Goal: Task Accomplishment & Management: Manage account settings

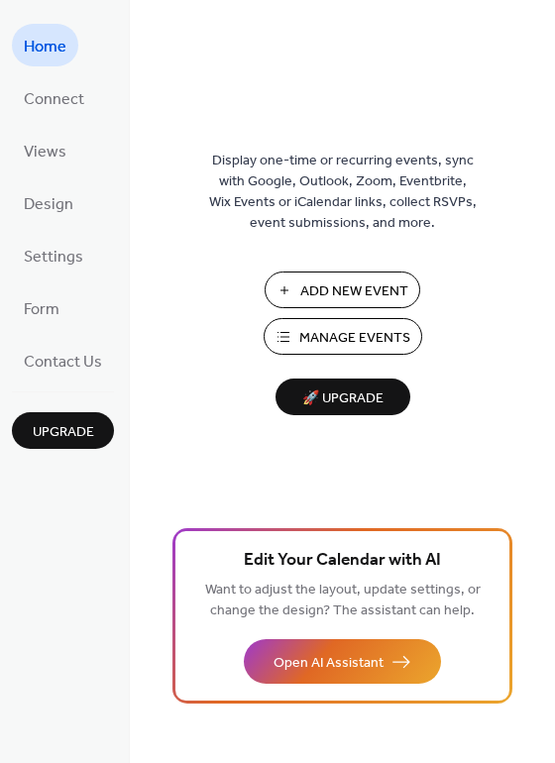
click at [335, 291] on span "Add New Event" at bounding box center [354, 291] width 108 height 21
click at [293, 335] on button "Manage Events" at bounding box center [342, 336] width 158 height 37
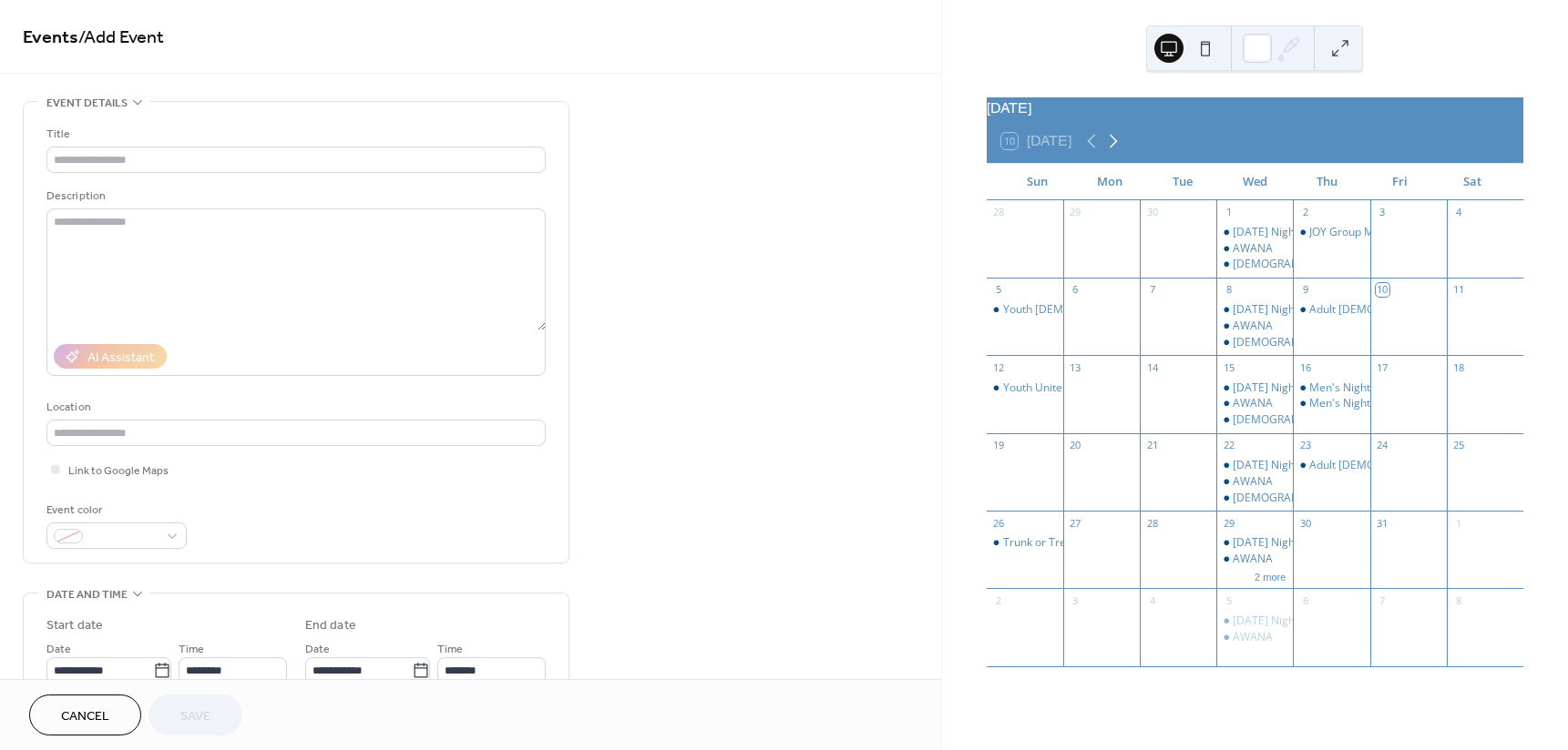
click at [1115, 152] on icon at bounding box center [1113, 142] width 22 height 22
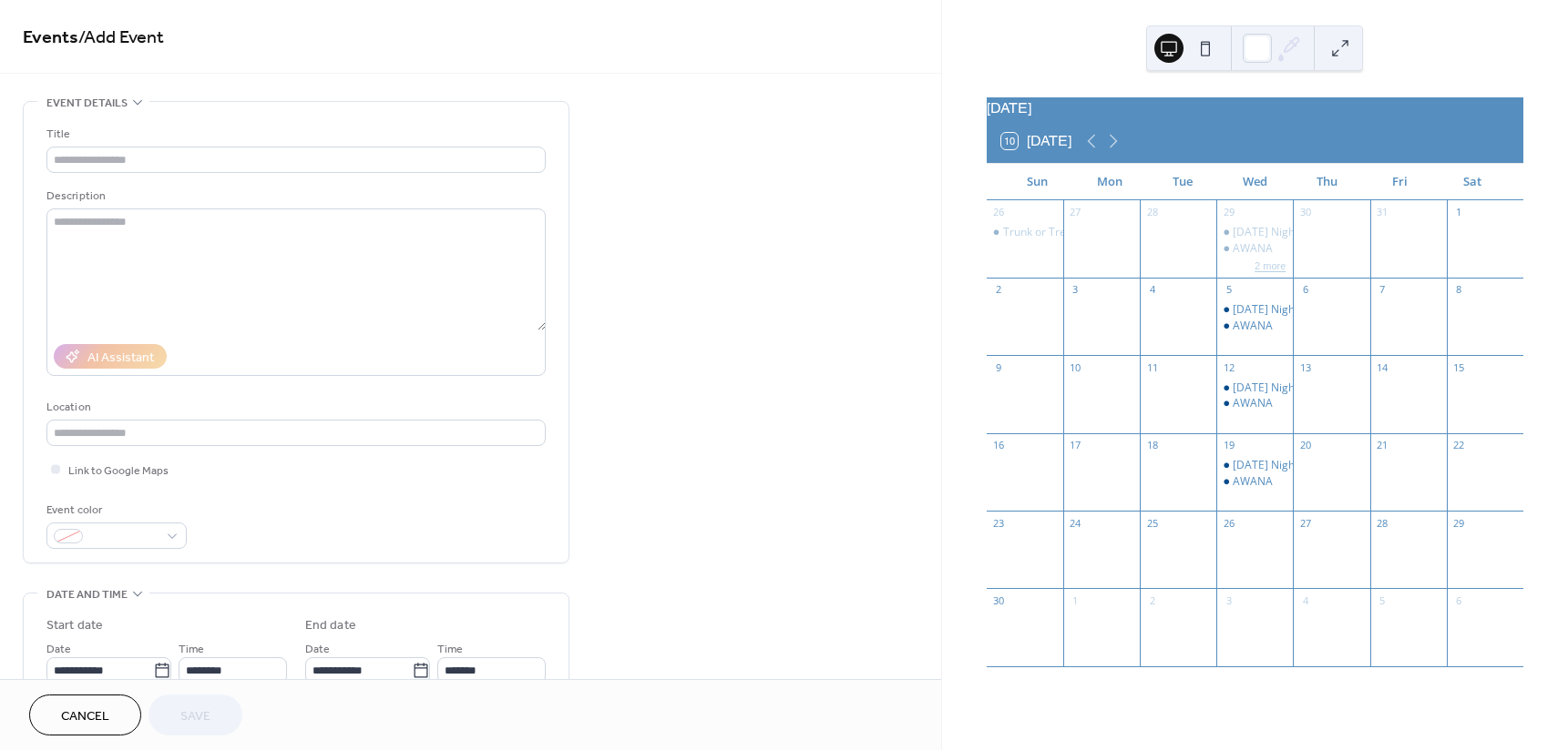
click at [1253, 272] on button "2 more" at bounding box center [1270, 264] width 46 height 16
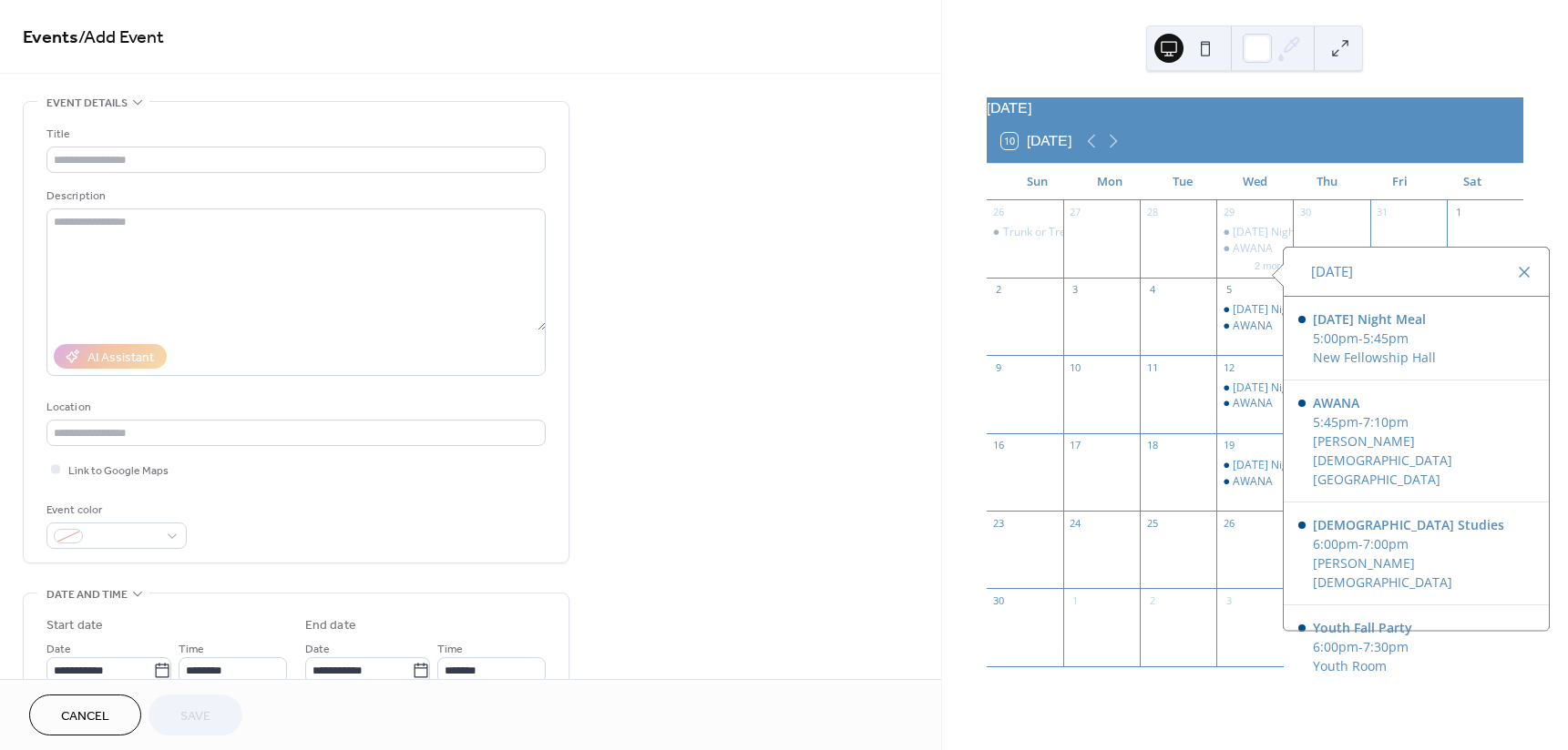
click at [1516, 267] on div at bounding box center [1524, 272] width 22 height 22
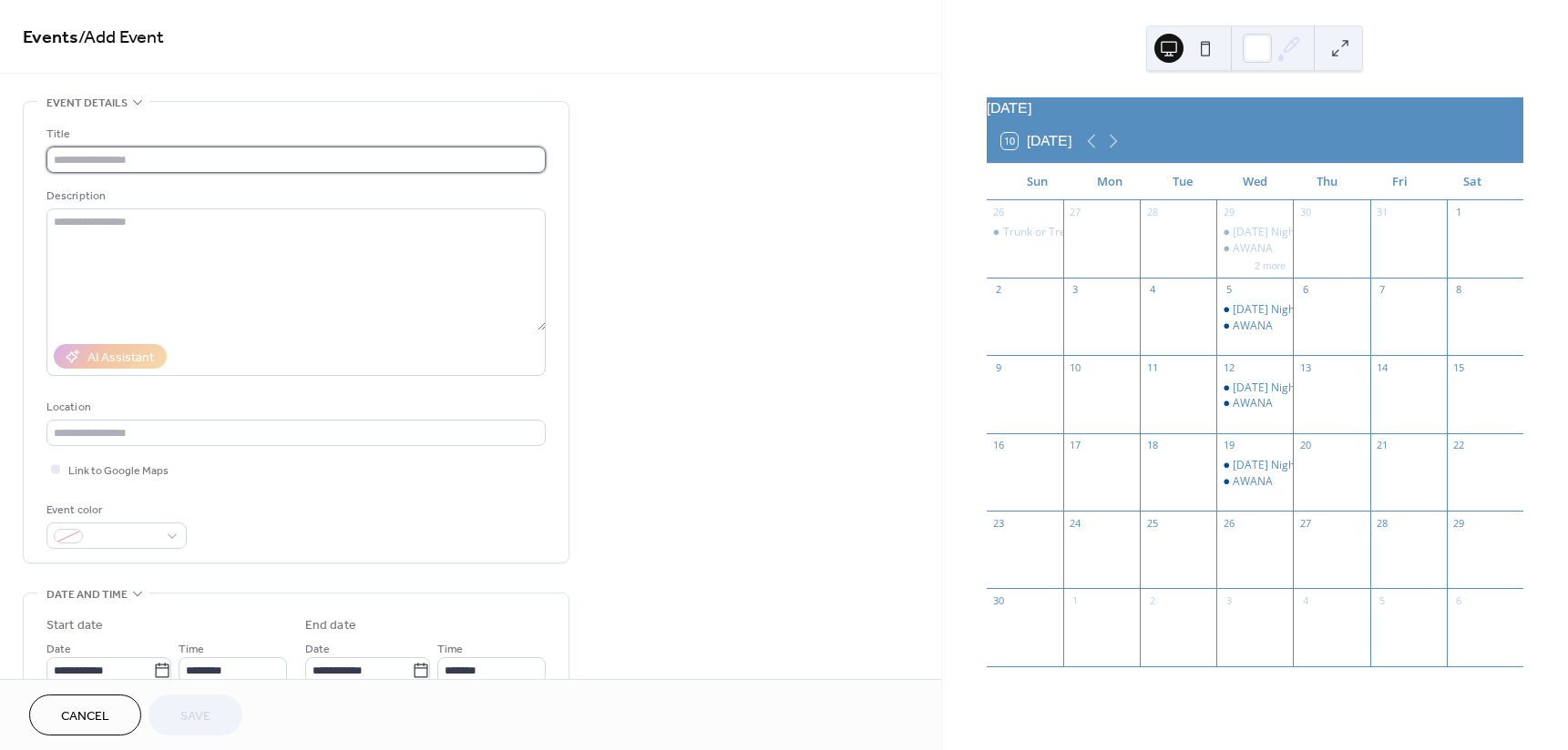
click at [340, 162] on input "text" at bounding box center [296, 159] width 499 height 27
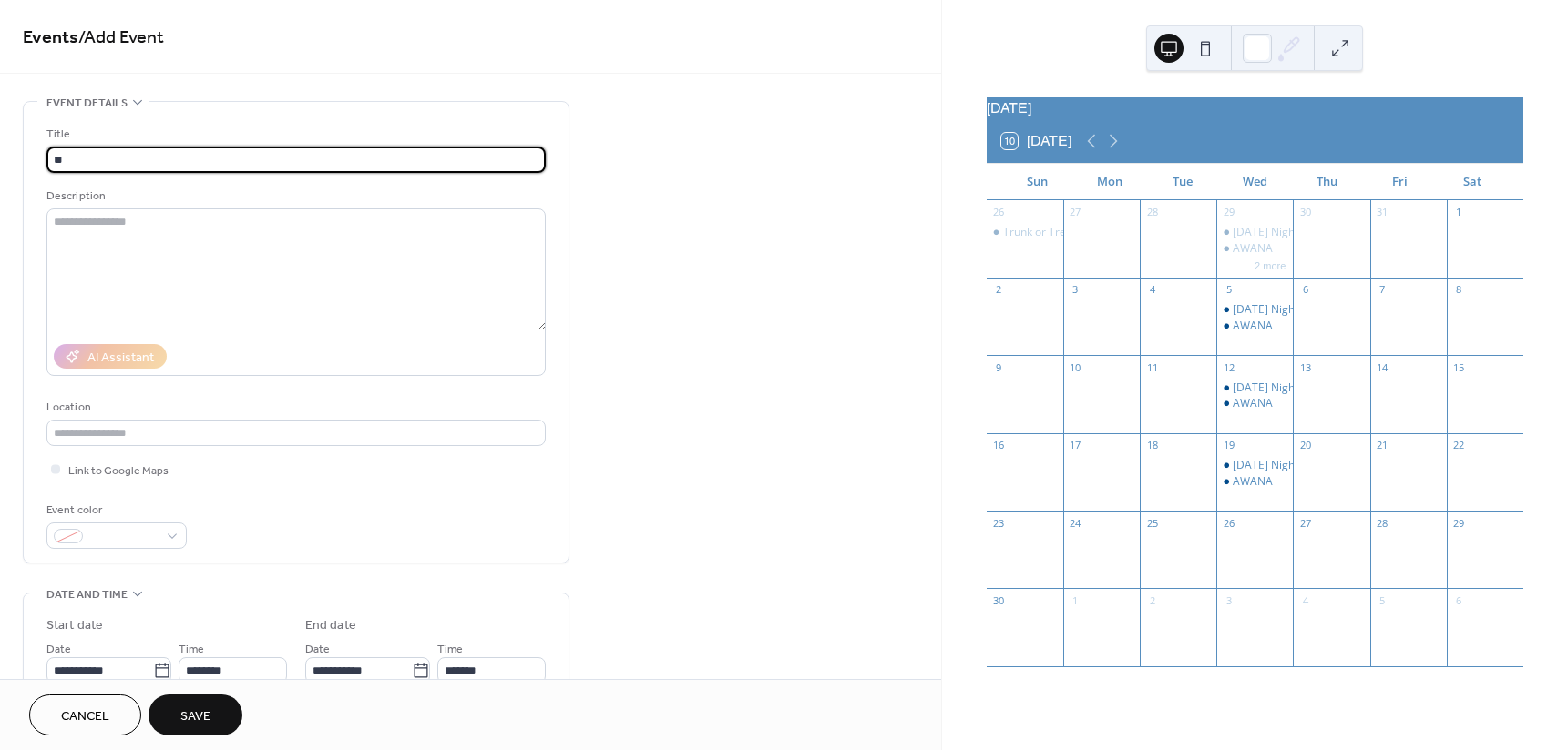
type input "*"
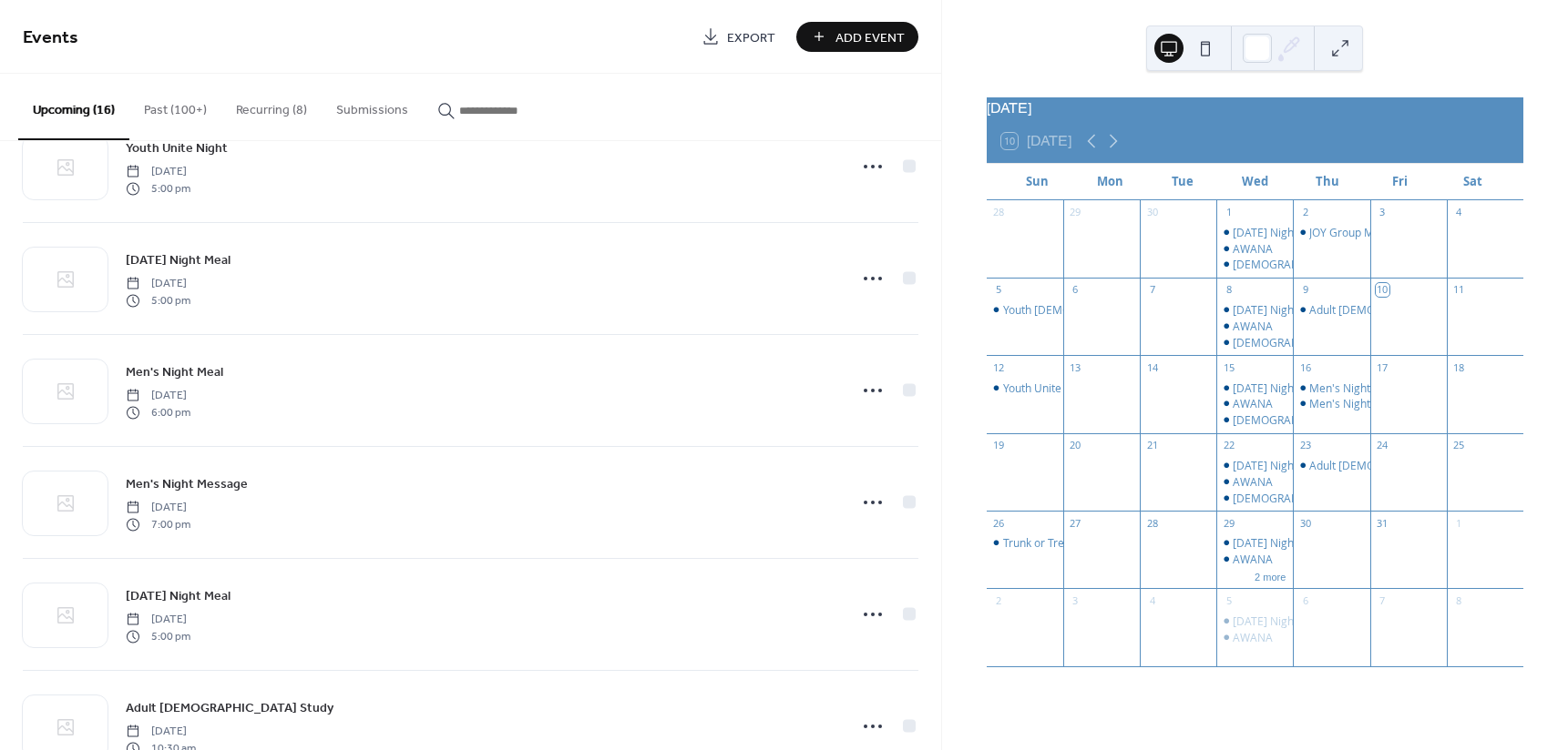
scroll to position [52, 0]
click at [176, 115] on button "Past (100+)" at bounding box center [176, 106] width 92 height 64
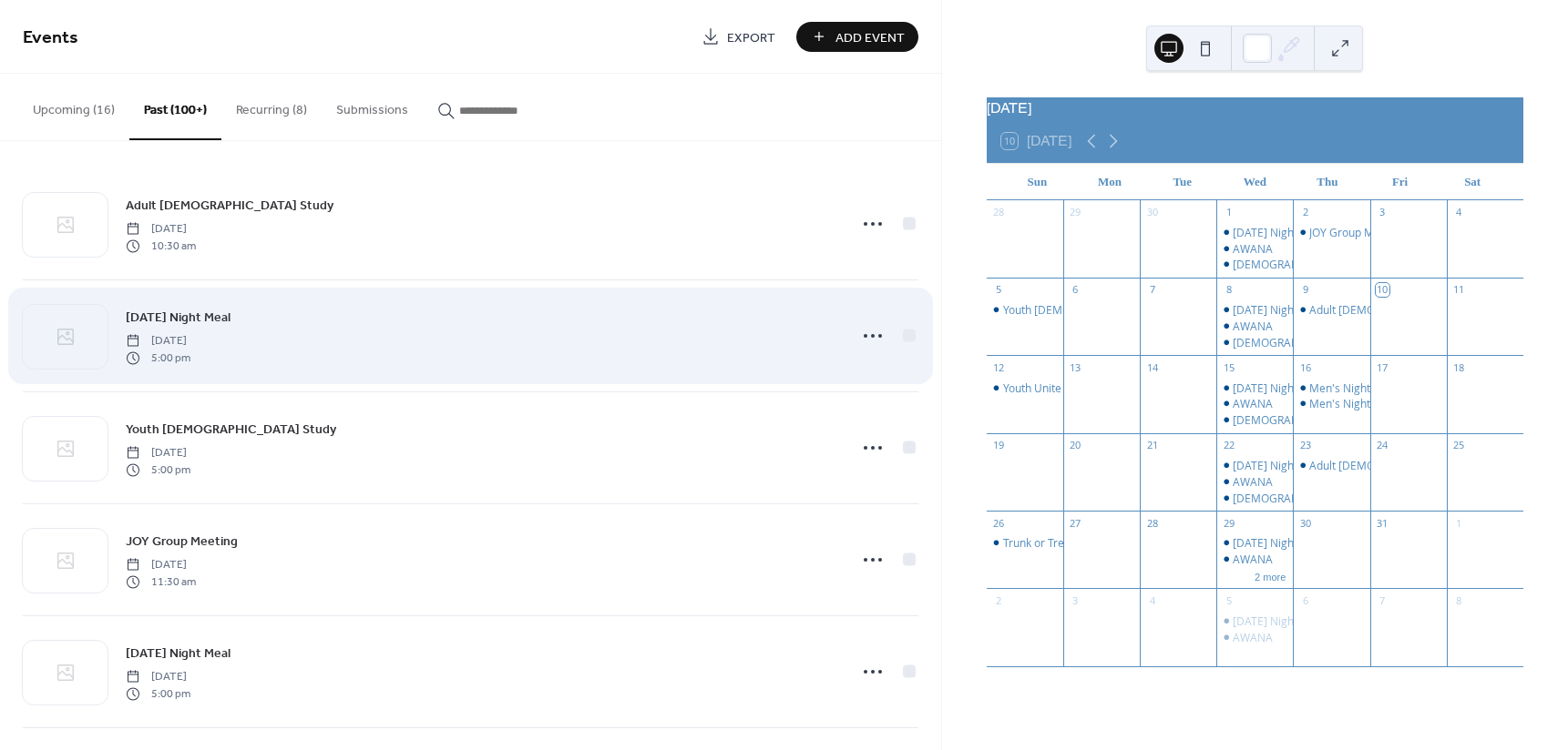
scroll to position [91, 0]
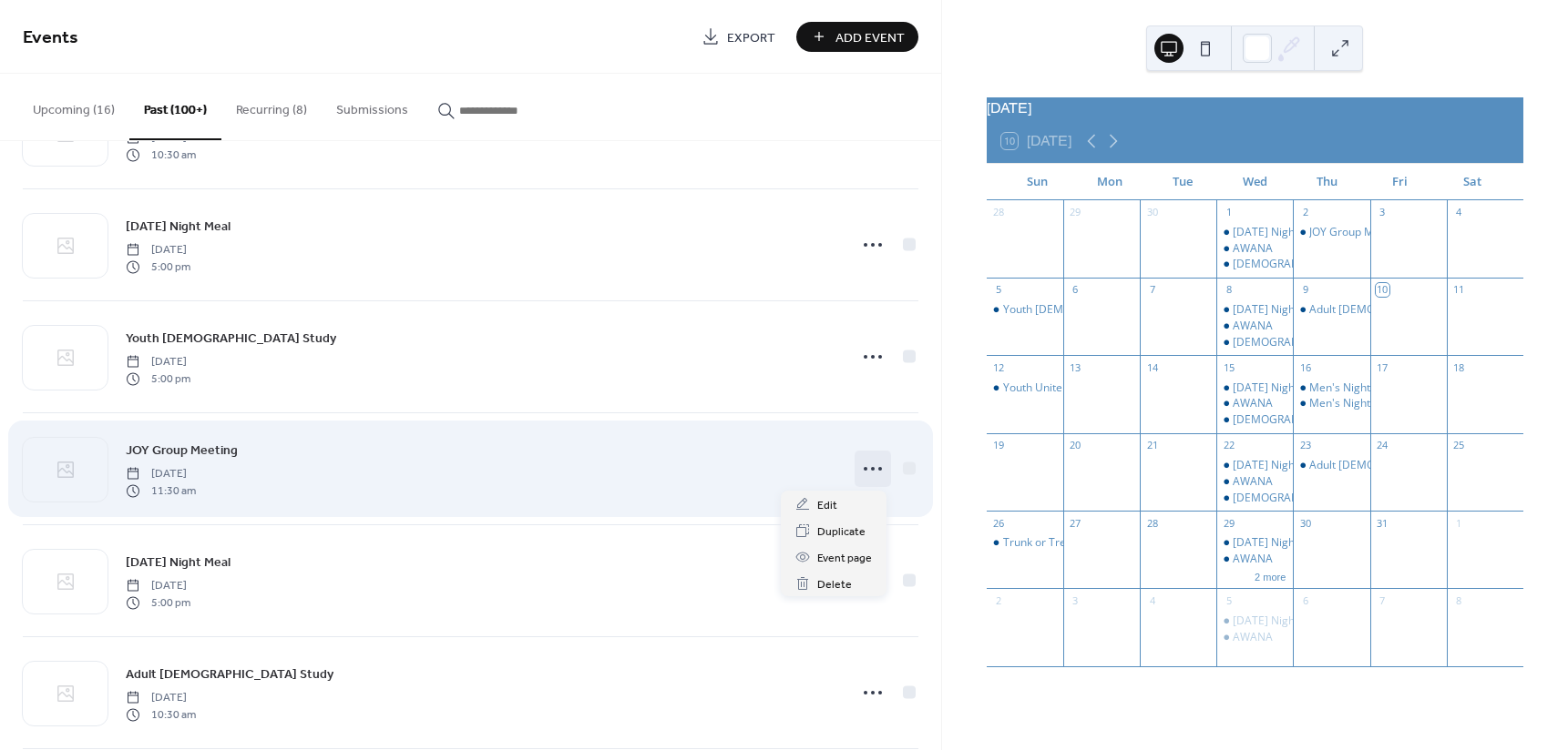
click at [864, 471] on icon at bounding box center [873, 469] width 29 height 29
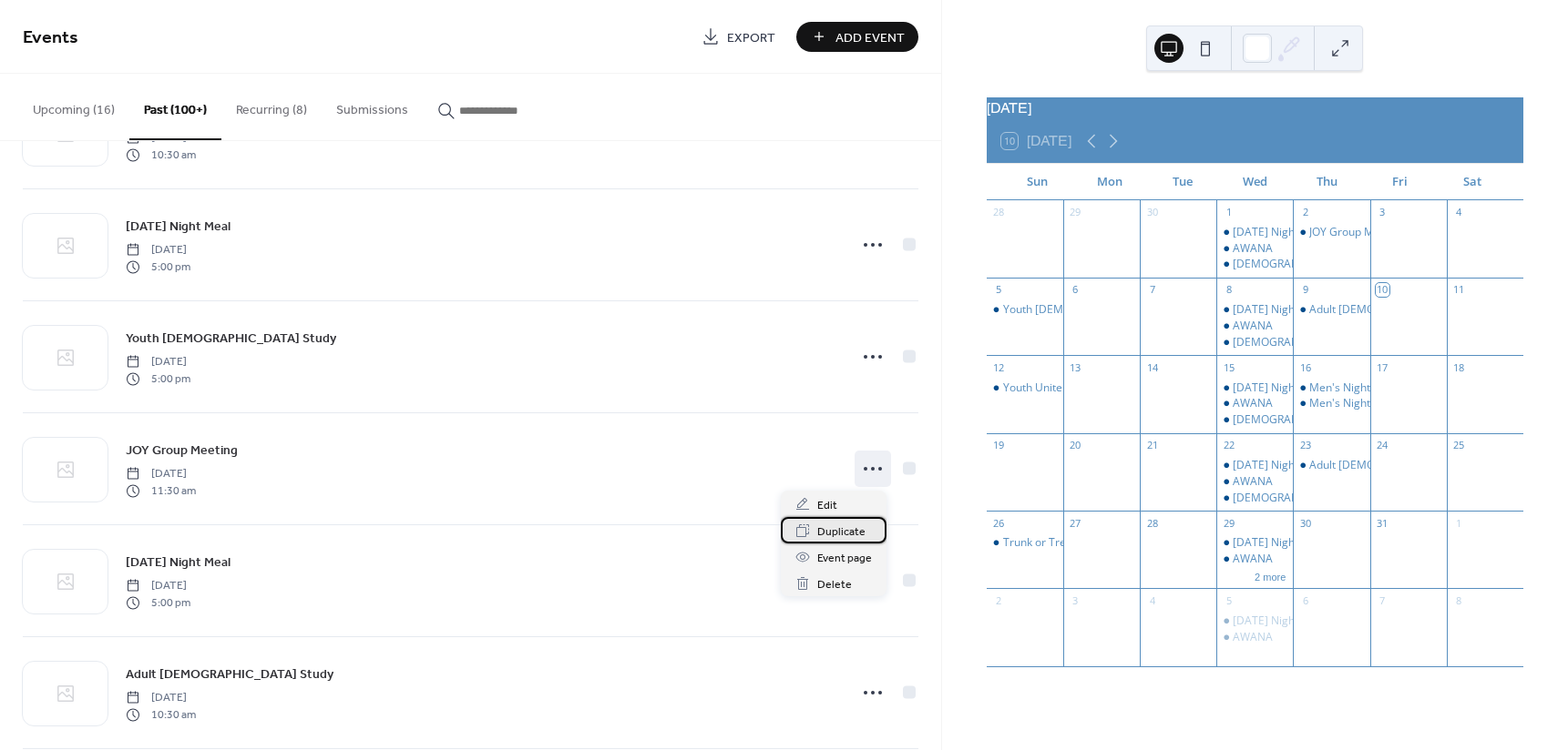
click at [851, 530] on span "Duplicate" at bounding box center [841, 532] width 48 height 19
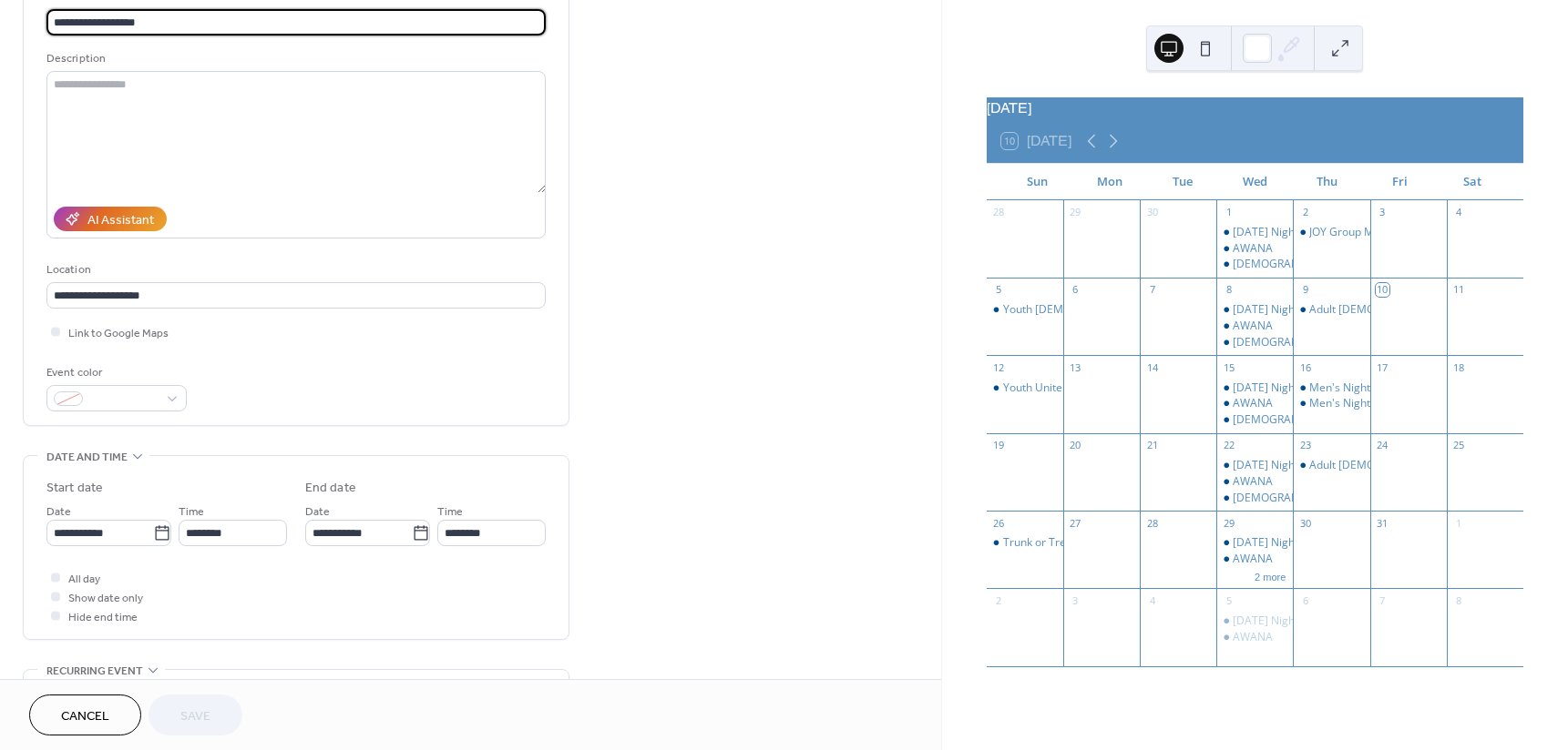
scroll to position [182, 0]
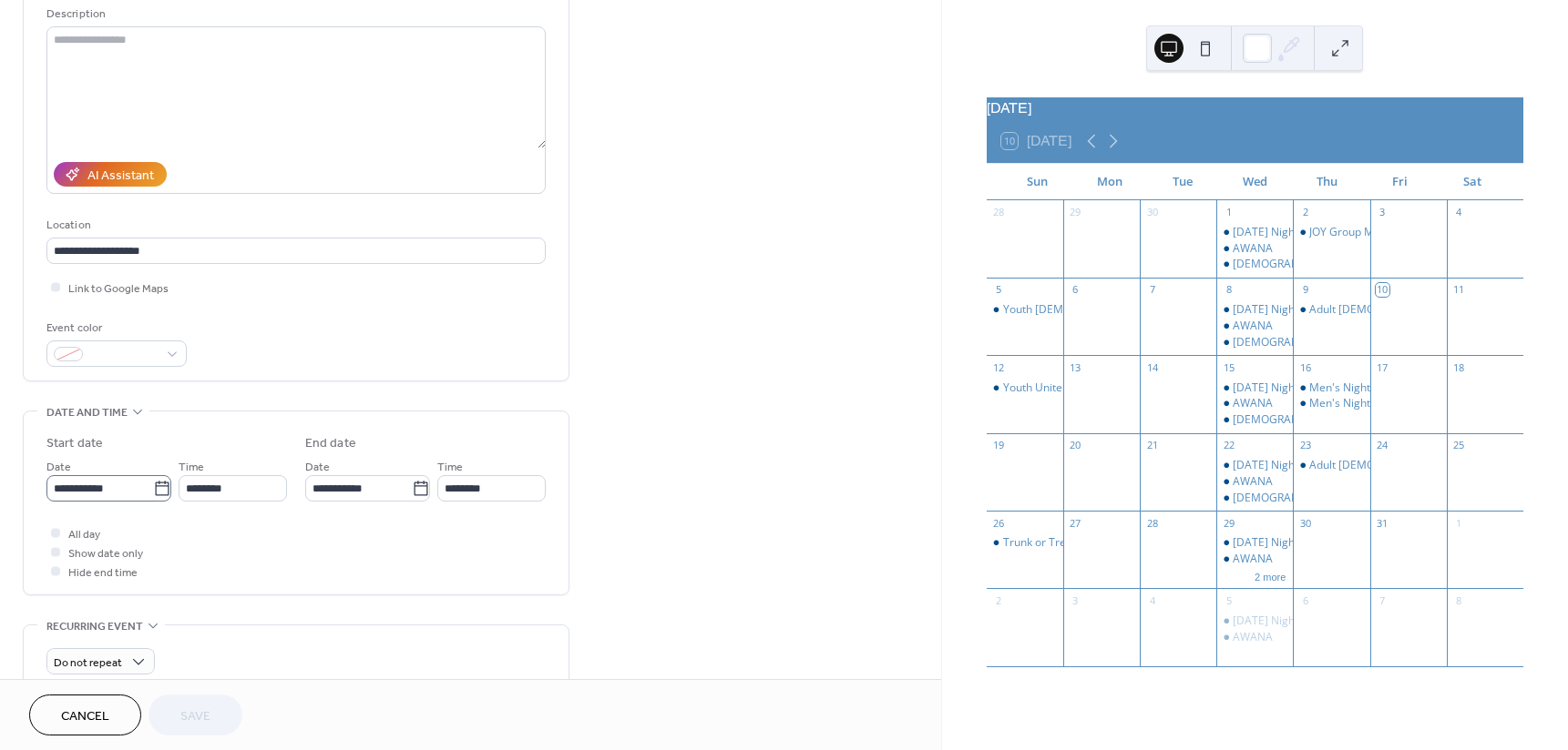
click at [155, 490] on icon at bounding box center [162, 489] width 18 height 18
click at [153, 490] on input "**********" at bounding box center [100, 488] width 107 height 27
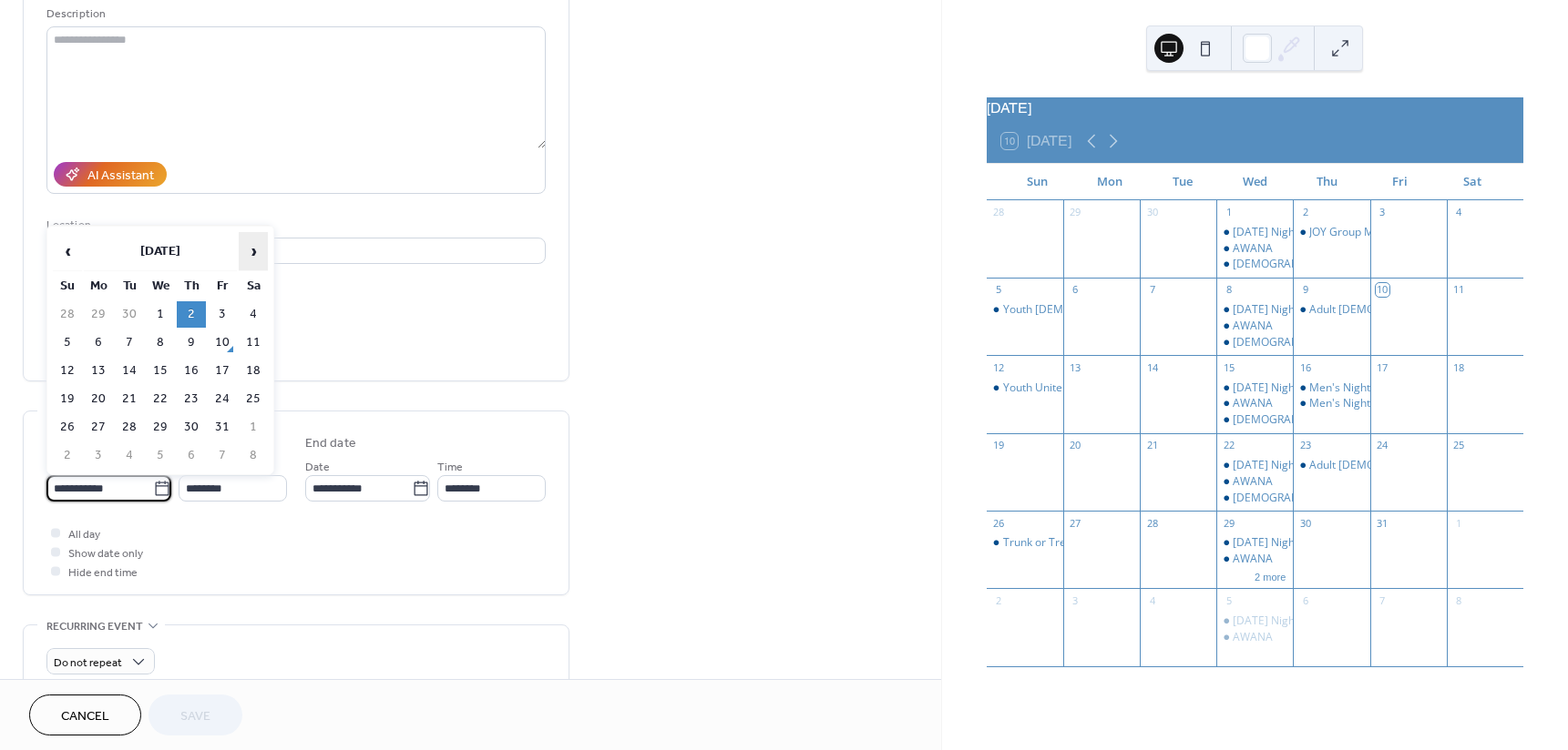
click at [250, 254] on span "›" at bounding box center [253, 252] width 28 height 37
click at [197, 340] on td "6" at bounding box center [191, 343] width 29 height 27
type input "**********"
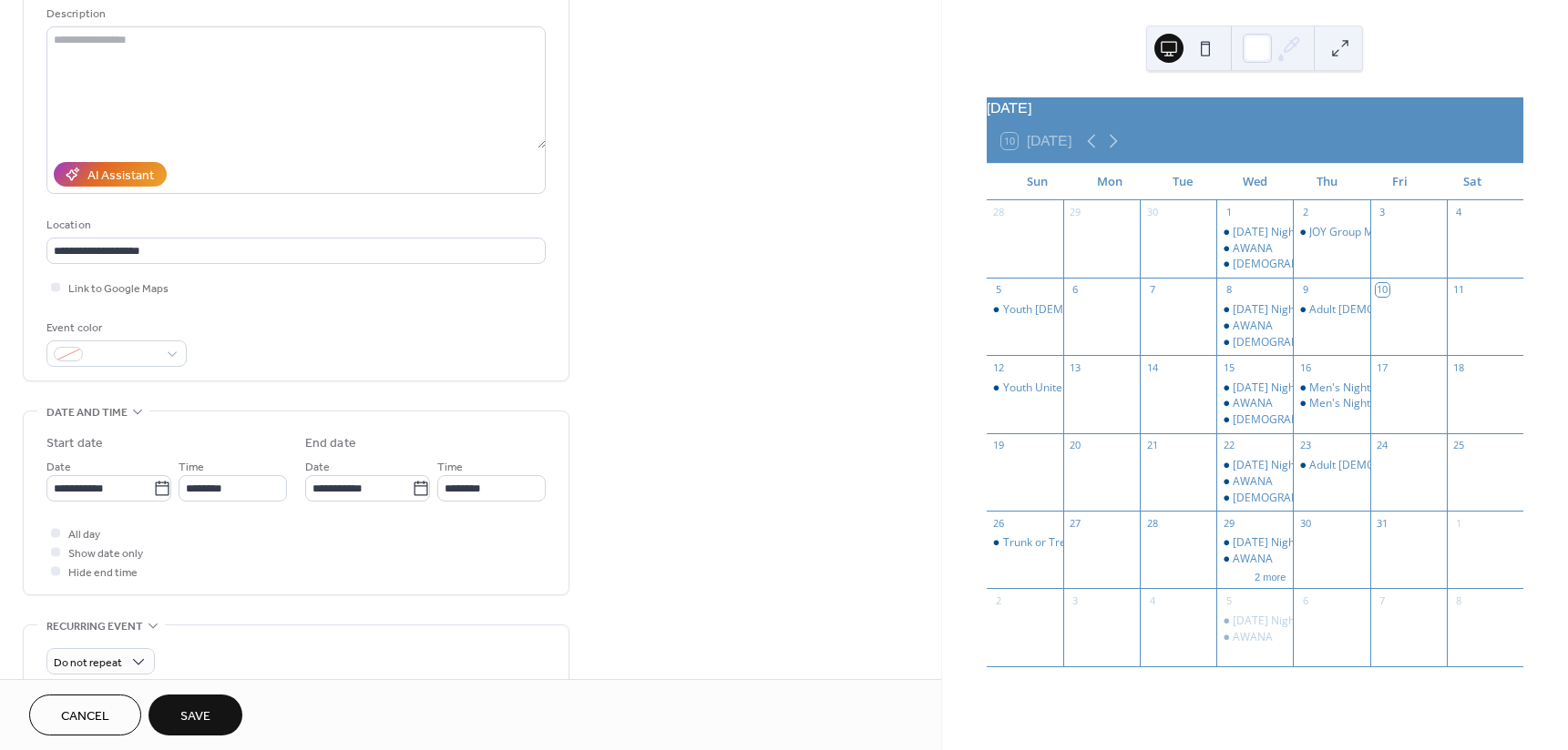
click at [226, 717] on button "Save" at bounding box center [195, 715] width 94 height 41
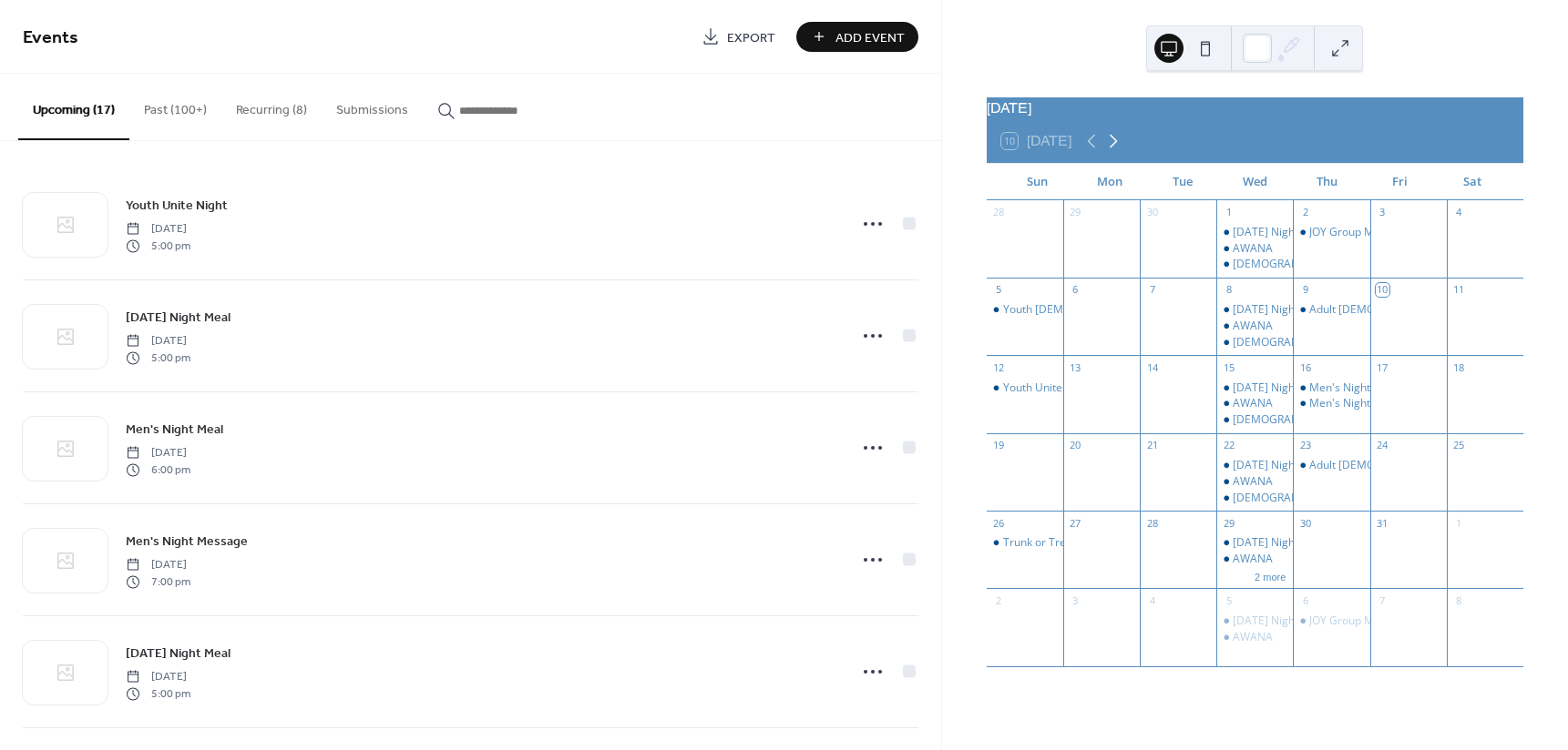
click at [1110, 151] on icon at bounding box center [1113, 142] width 22 height 22
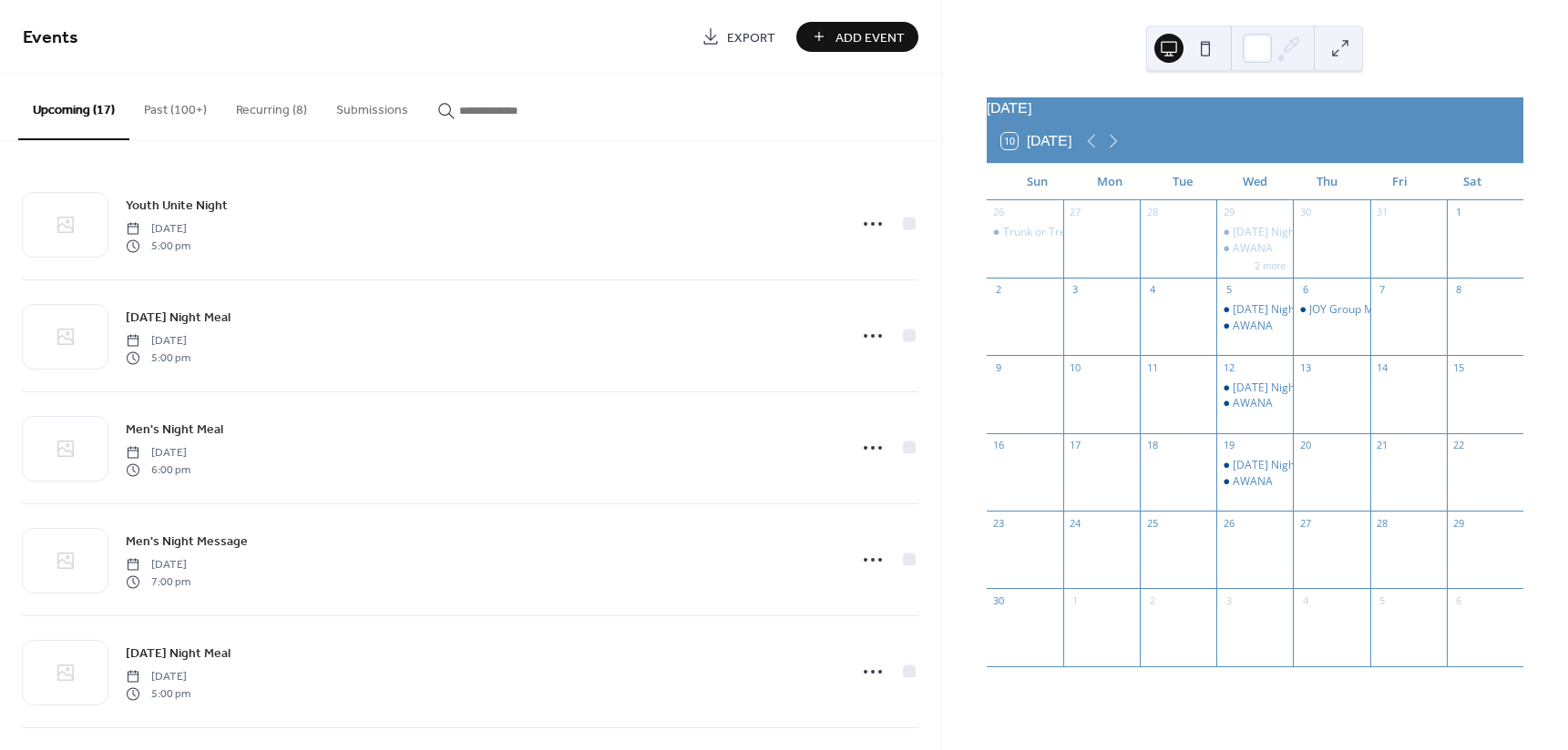
click at [162, 112] on button "Past (100+)" at bounding box center [176, 106] width 92 height 64
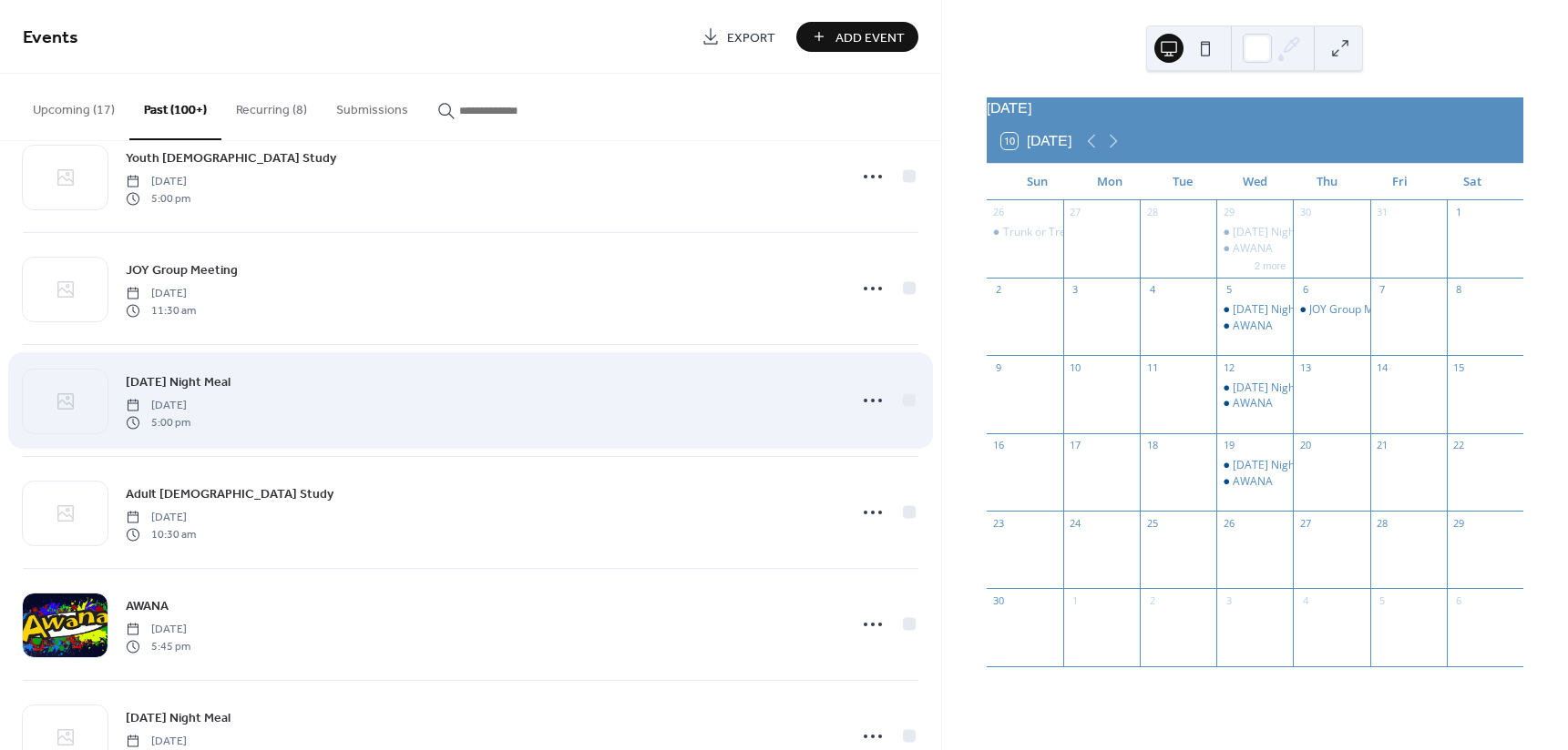
scroll to position [273, 0]
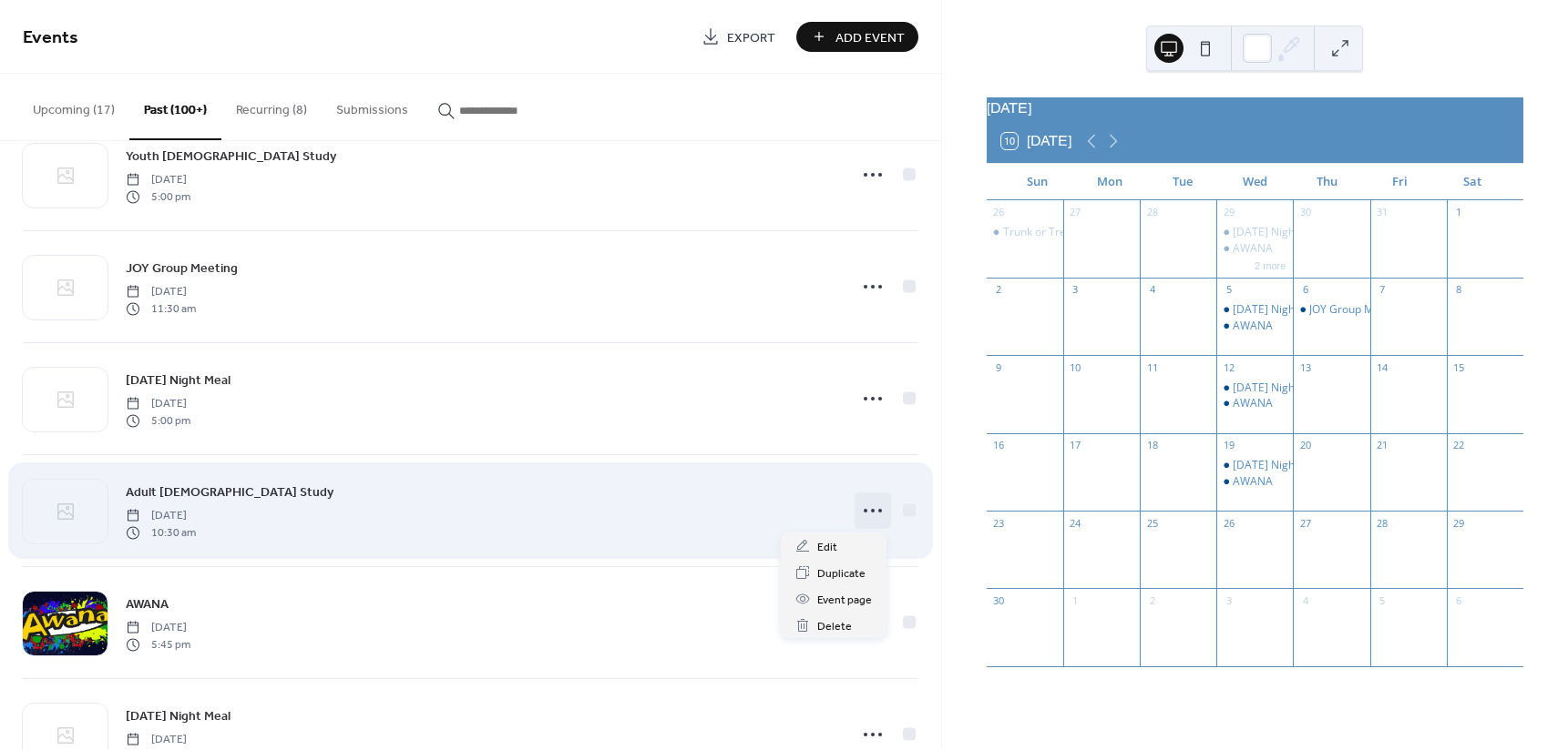
click at [868, 509] on icon at bounding box center [873, 511] width 29 height 29
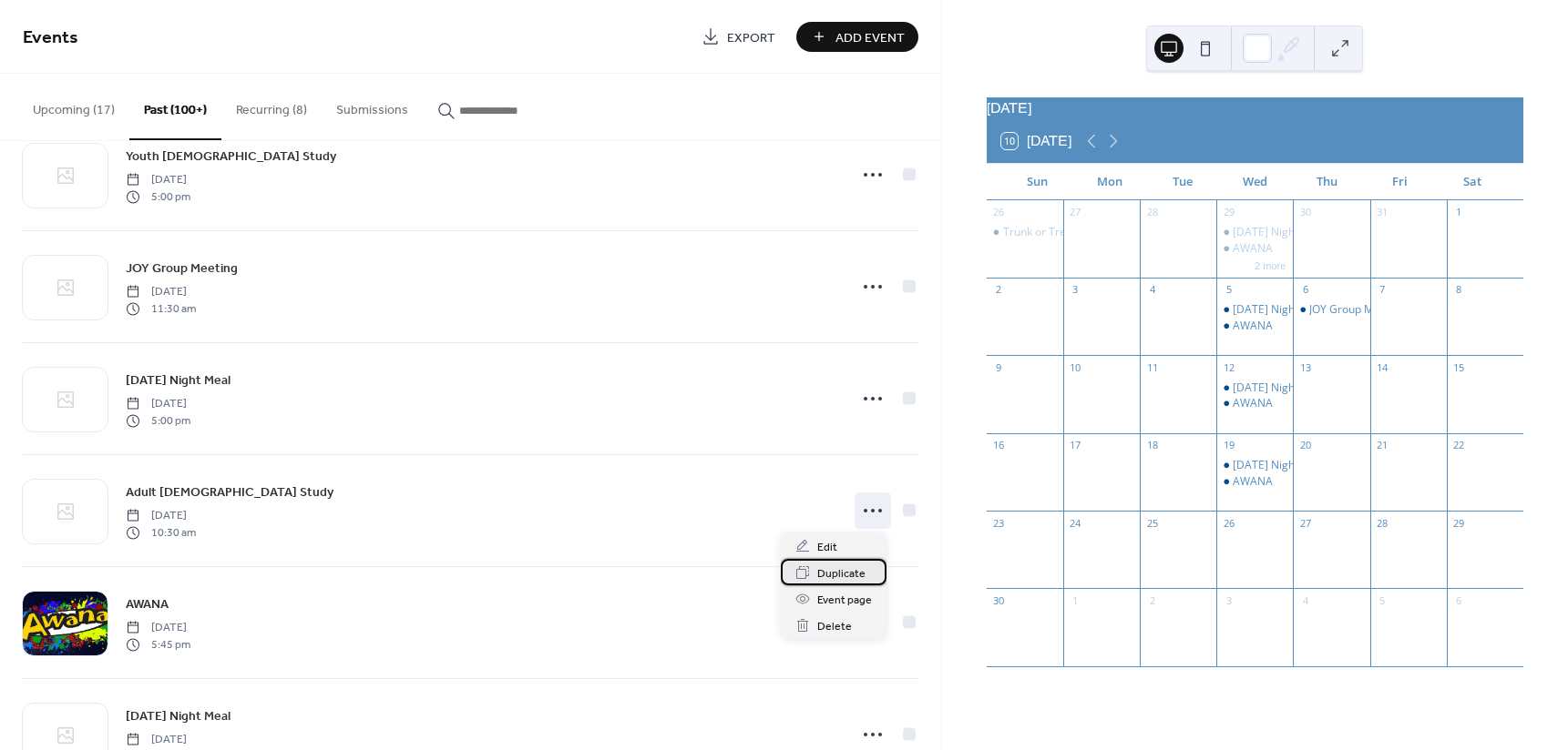
click at [841, 572] on span "Duplicate" at bounding box center [841, 574] width 48 height 19
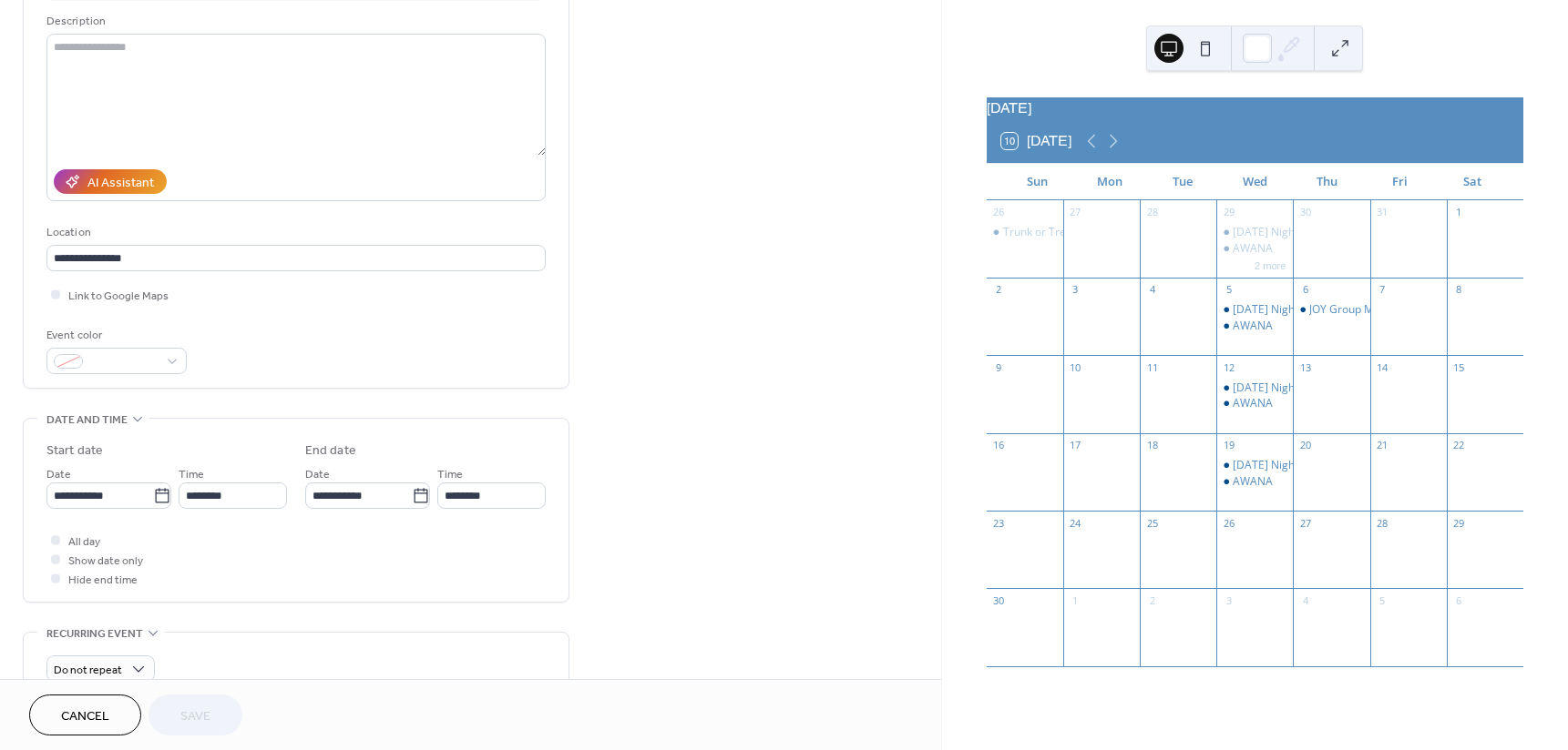
scroll to position [182, 0]
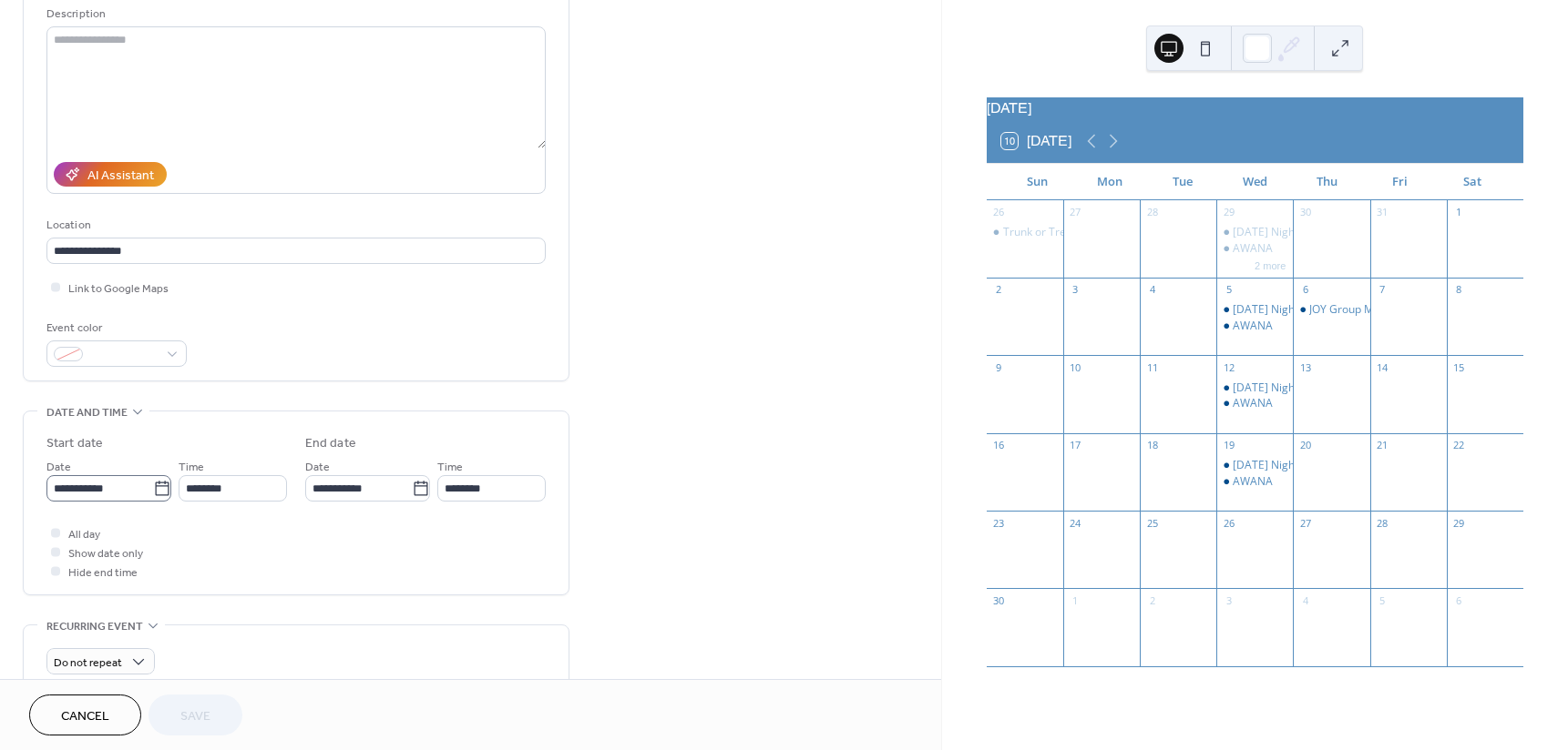
click at [157, 482] on icon at bounding box center [161, 488] width 14 height 15
click at [153, 482] on input "**********" at bounding box center [100, 488] width 107 height 27
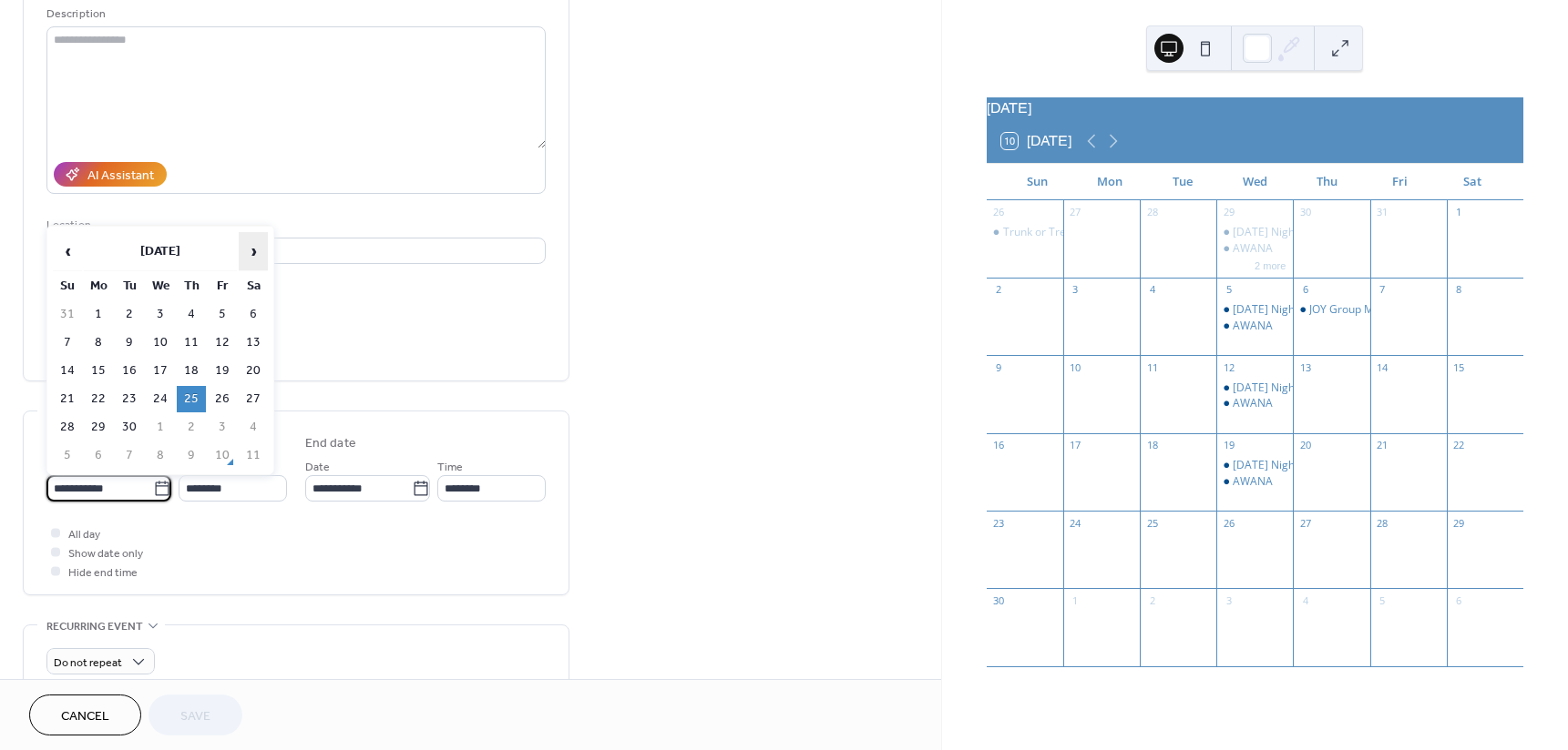
click at [254, 258] on span "›" at bounding box center [253, 252] width 28 height 37
click at [69, 252] on span "‹" at bounding box center [67, 252] width 28 height 37
click at [193, 365] on td "13" at bounding box center [191, 370] width 29 height 27
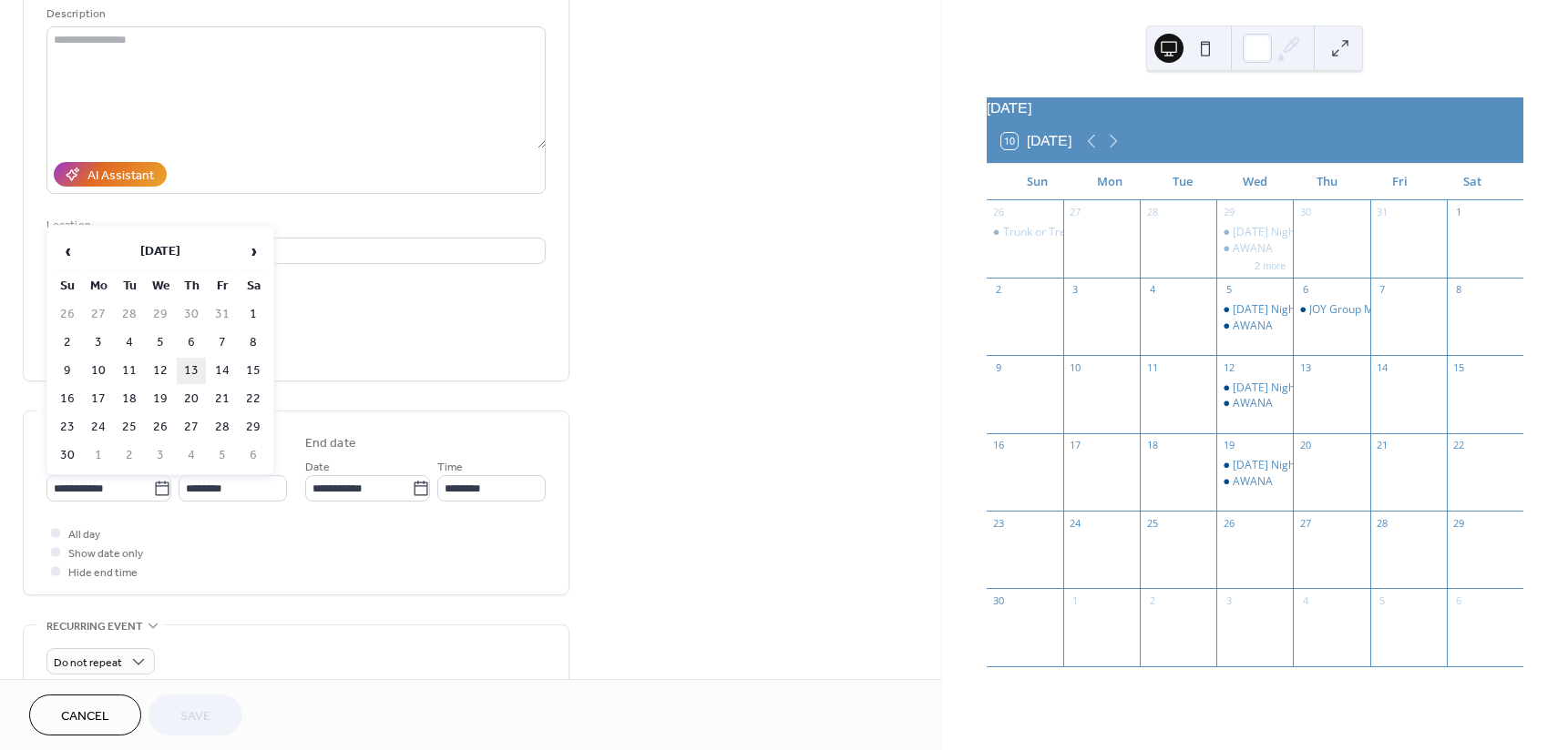
type input "**********"
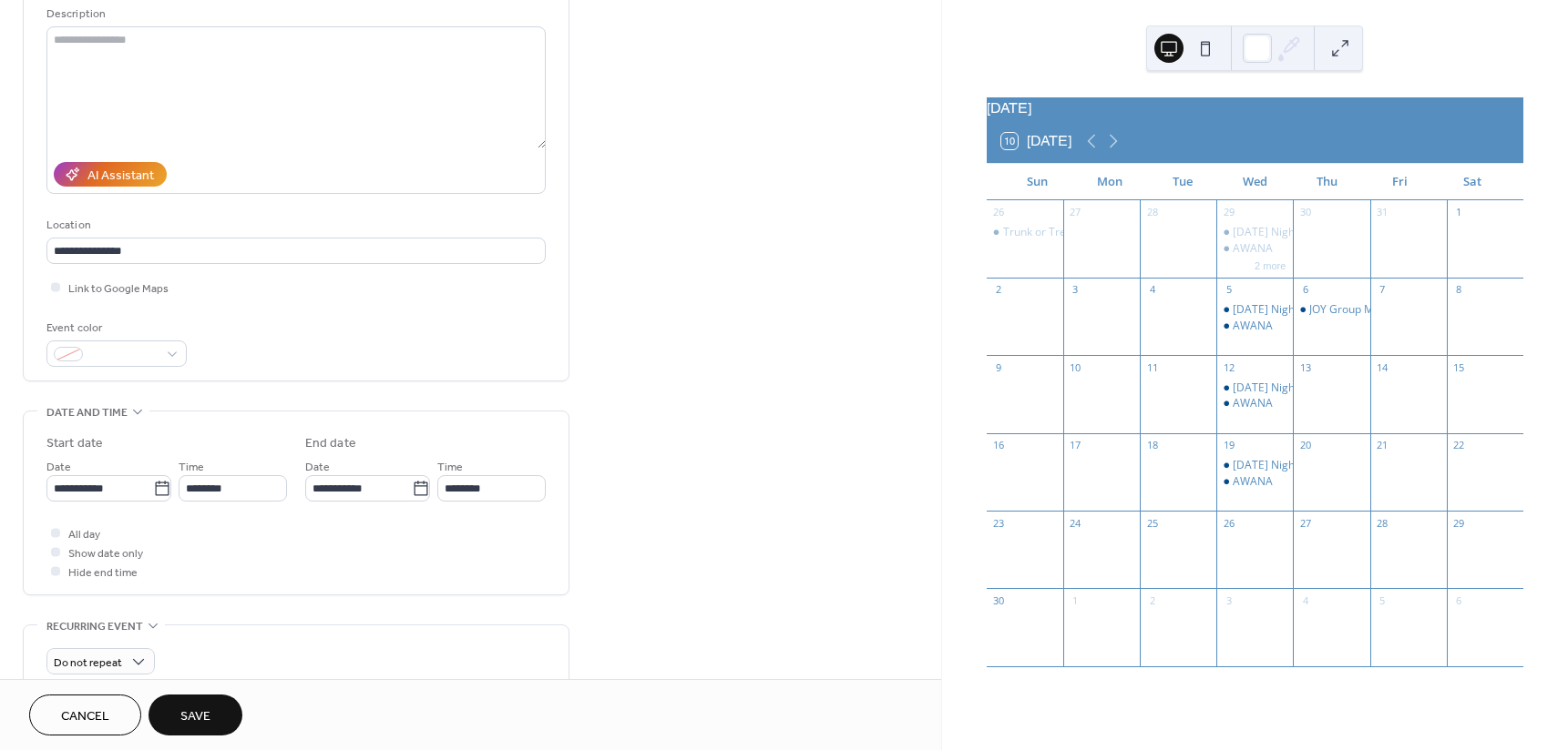
click at [207, 709] on span "Save" at bounding box center [195, 717] width 30 height 19
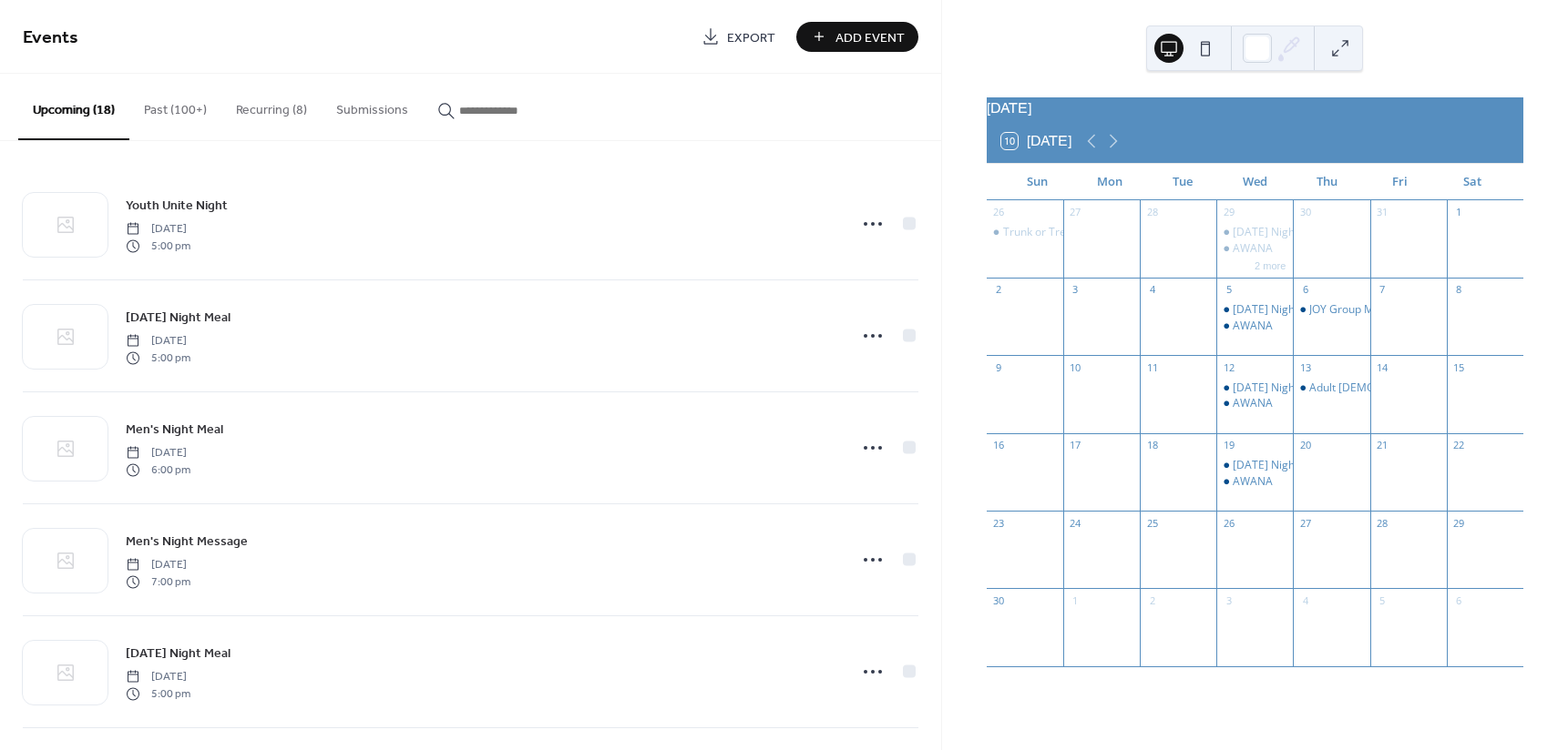
click at [187, 109] on button "Past (100+)" at bounding box center [176, 106] width 92 height 64
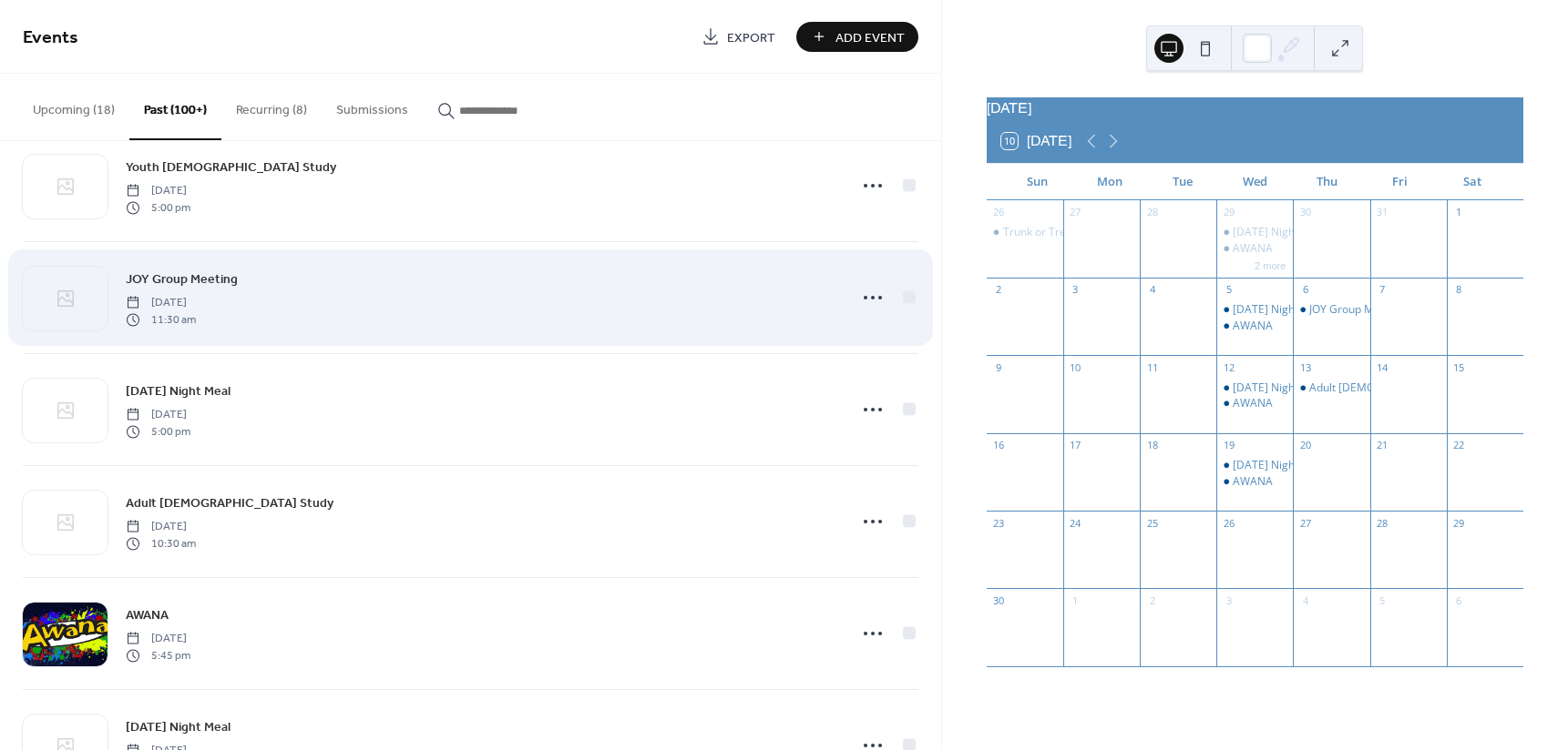
scroll to position [273, 0]
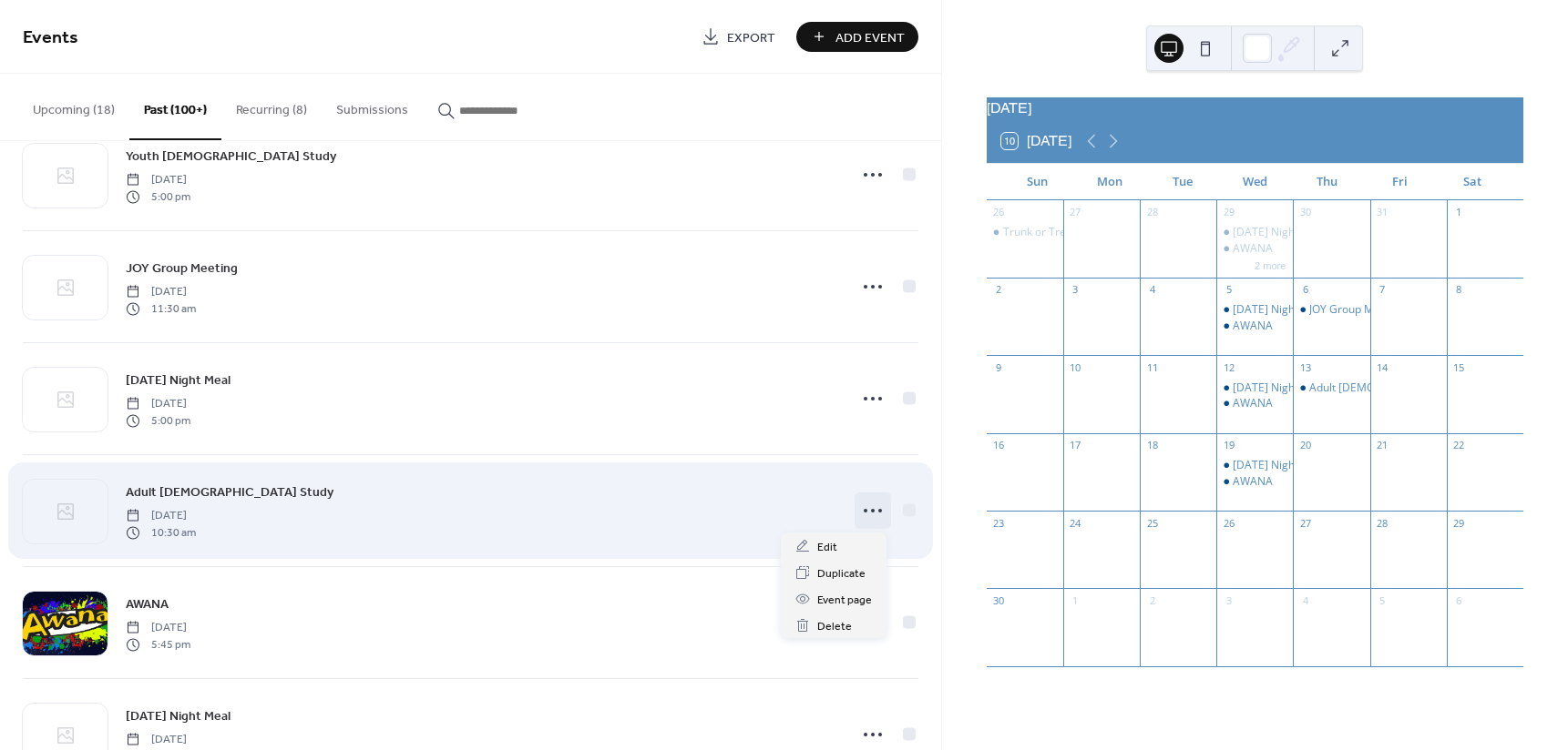
click at [871, 515] on icon at bounding box center [873, 511] width 29 height 29
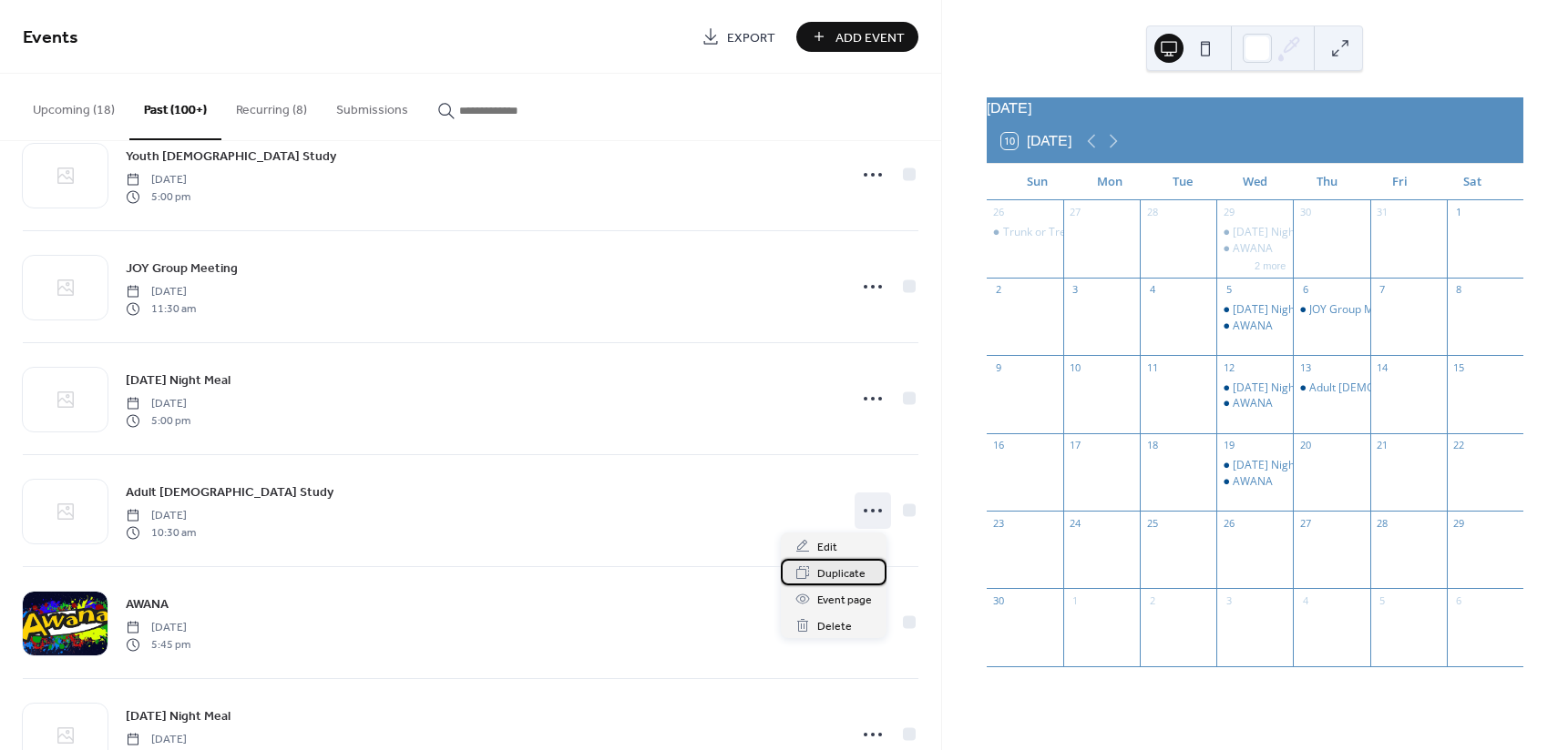
click at [841, 573] on span "Duplicate" at bounding box center [841, 574] width 48 height 19
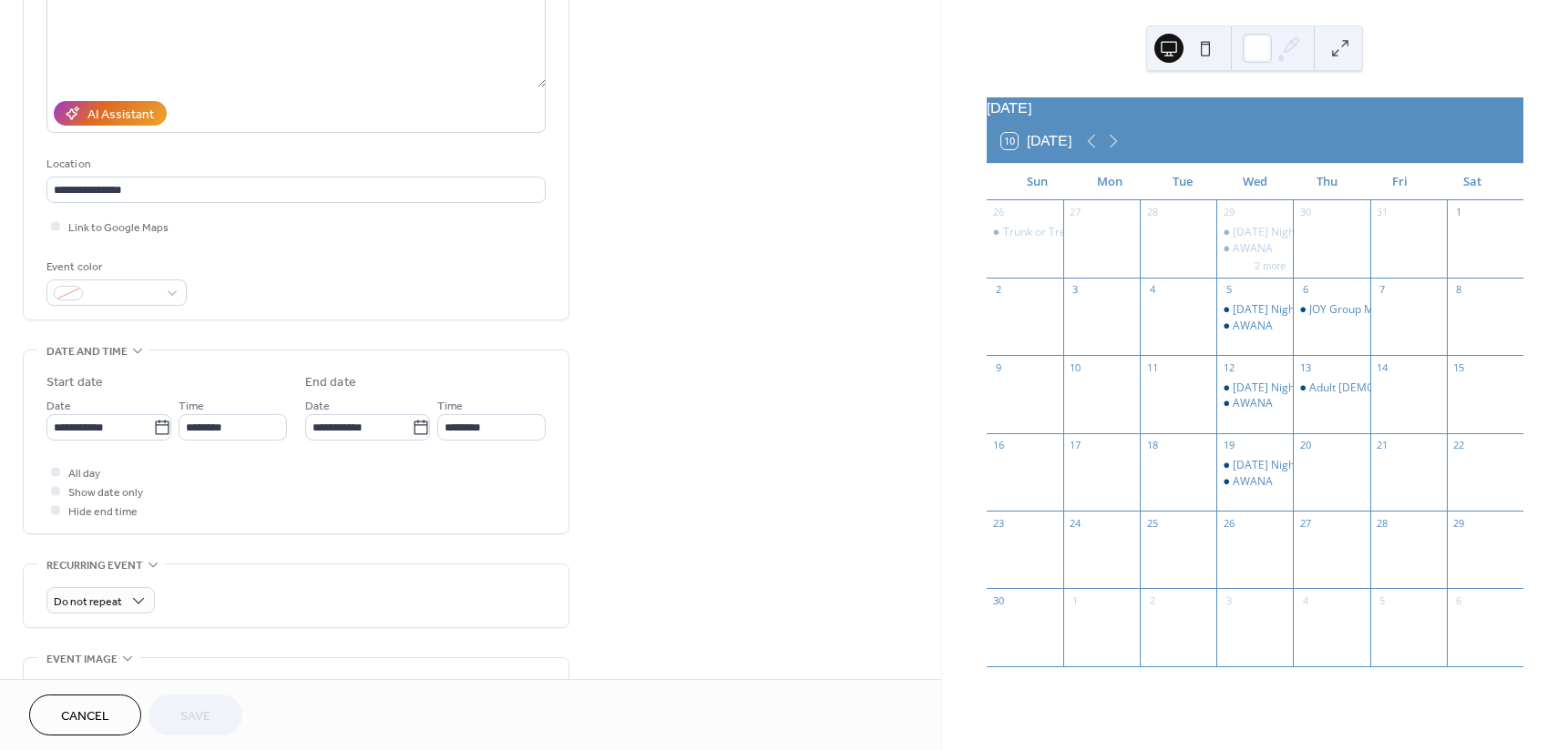
scroll to position [273, 0]
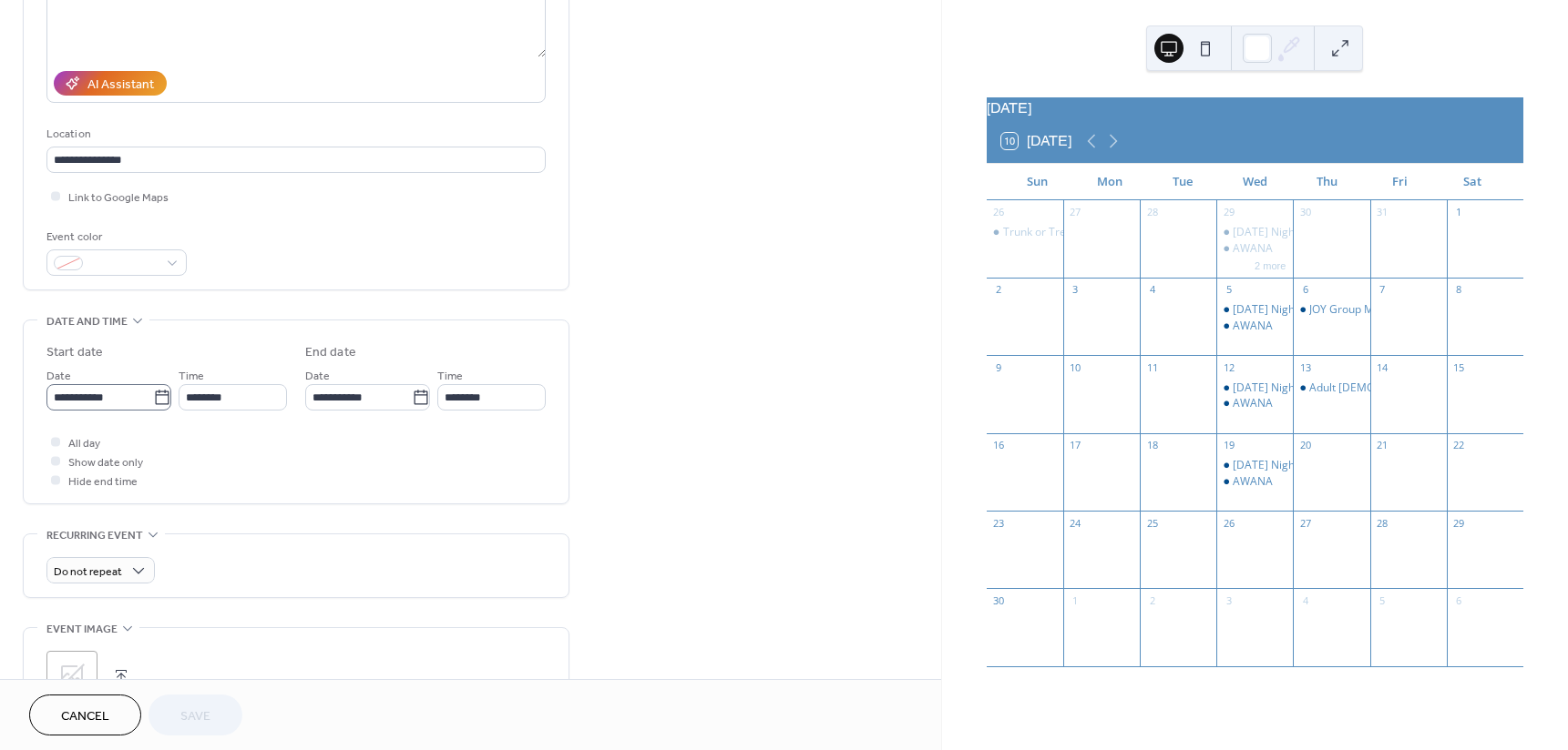
click at [160, 397] on icon at bounding box center [162, 398] width 18 height 18
click at [153, 397] on input "**********" at bounding box center [100, 397] width 107 height 27
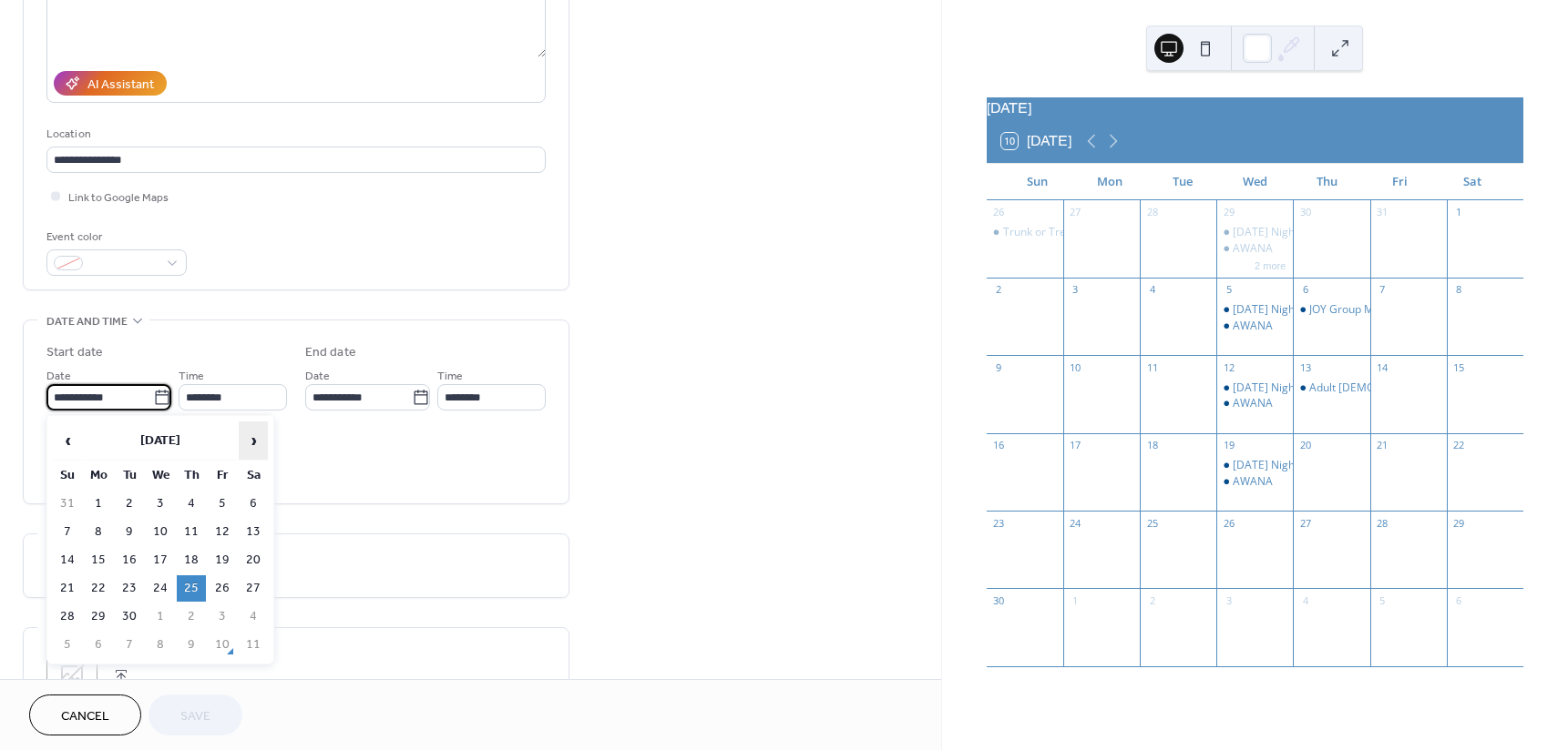
click at [250, 436] on span "›" at bounding box center [253, 441] width 28 height 37
click at [709, 348] on div "**********" at bounding box center [470, 385] width 941 height 1114
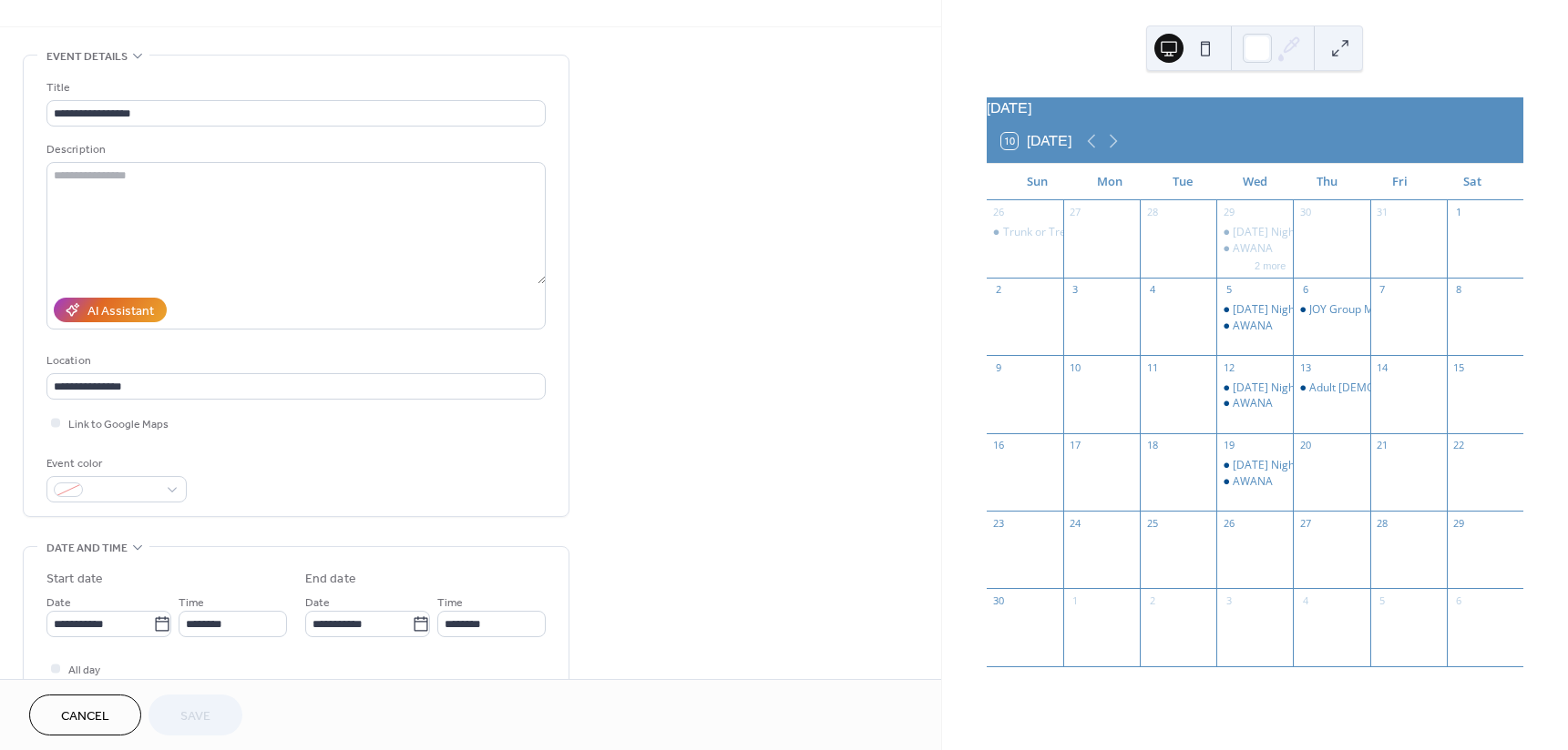
scroll to position [0, 0]
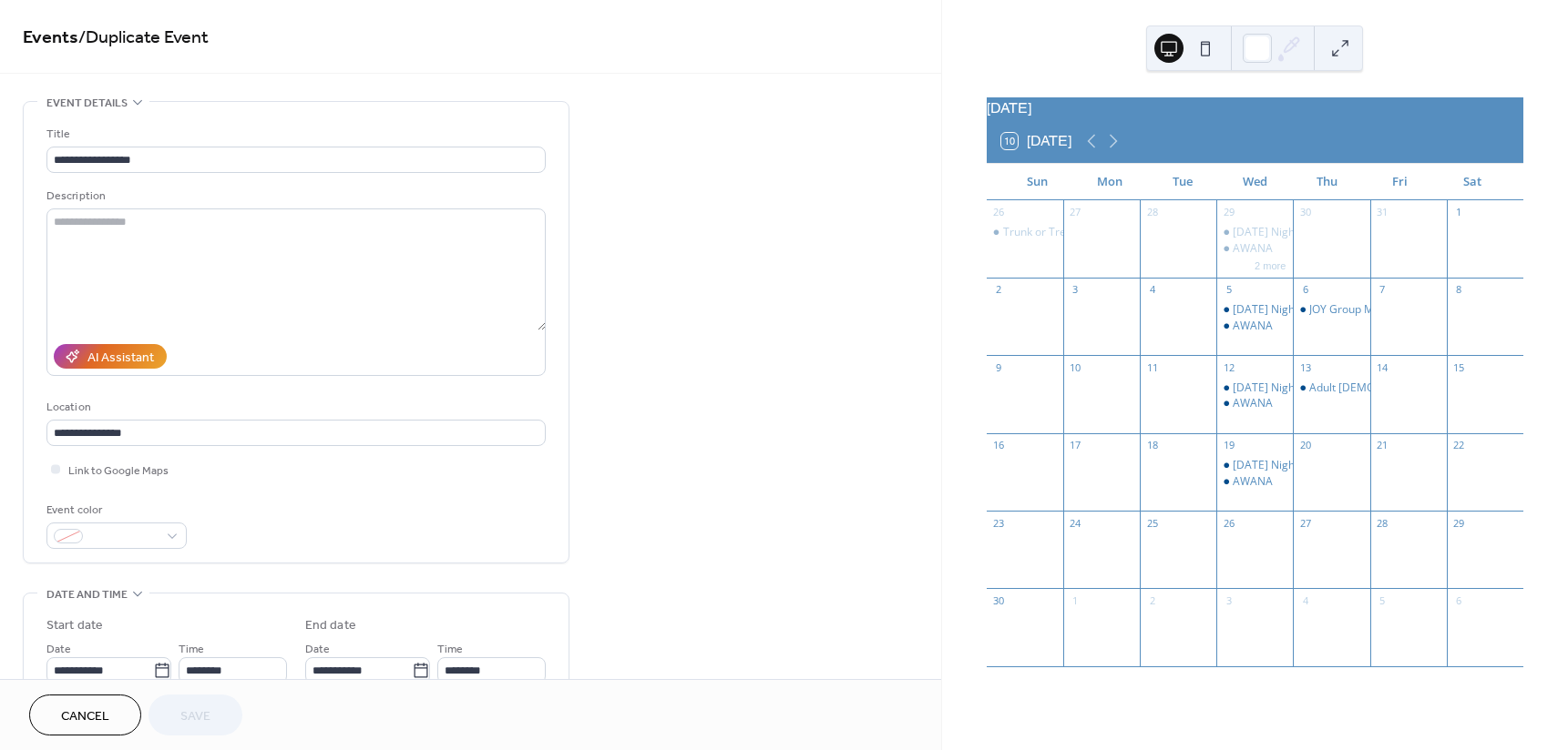
click at [106, 713] on span "Cancel" at bounding box center [85, 717] width 48 height 19
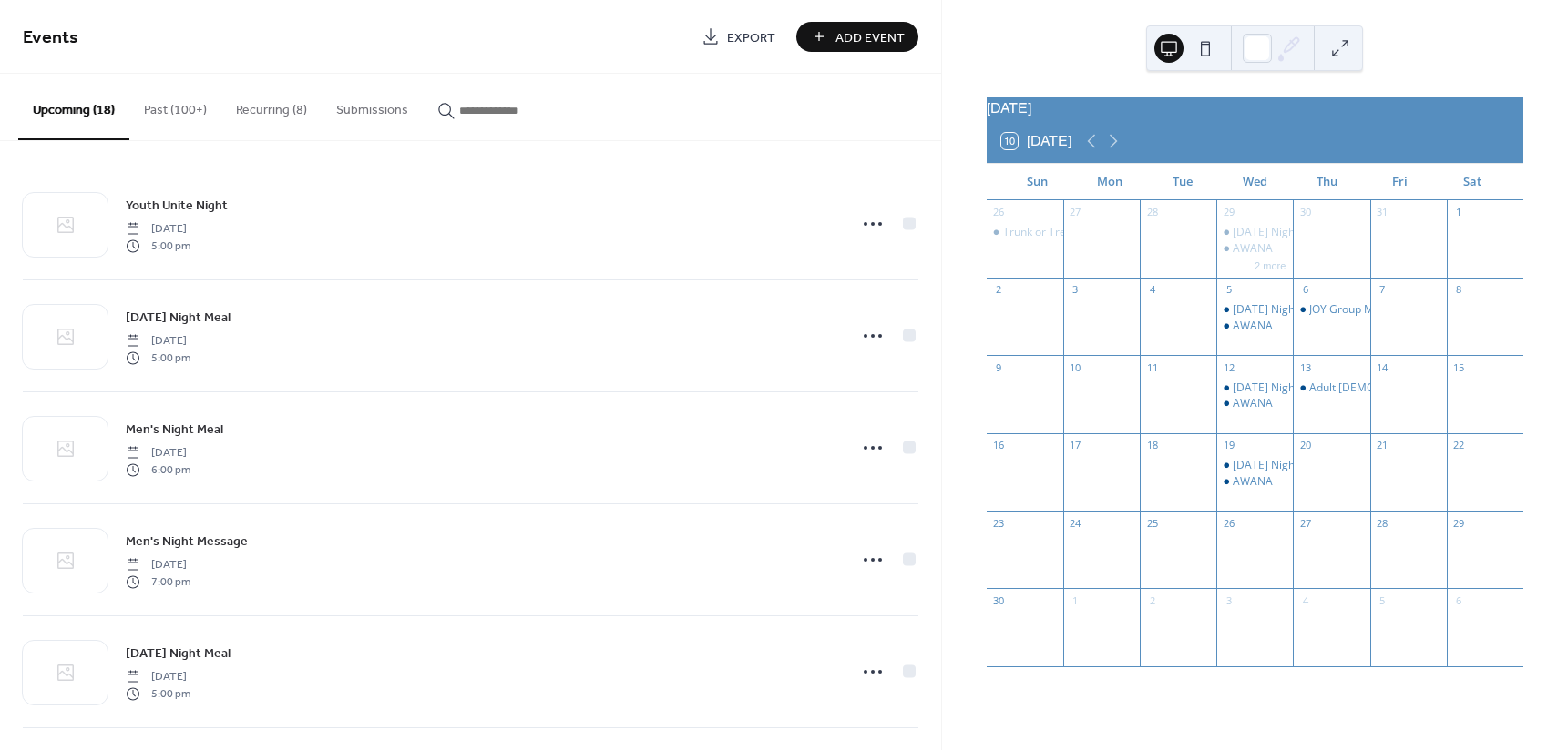
click at [830, 39] on button "Add Event" at bounding box center [857, 37] width 122 height 30
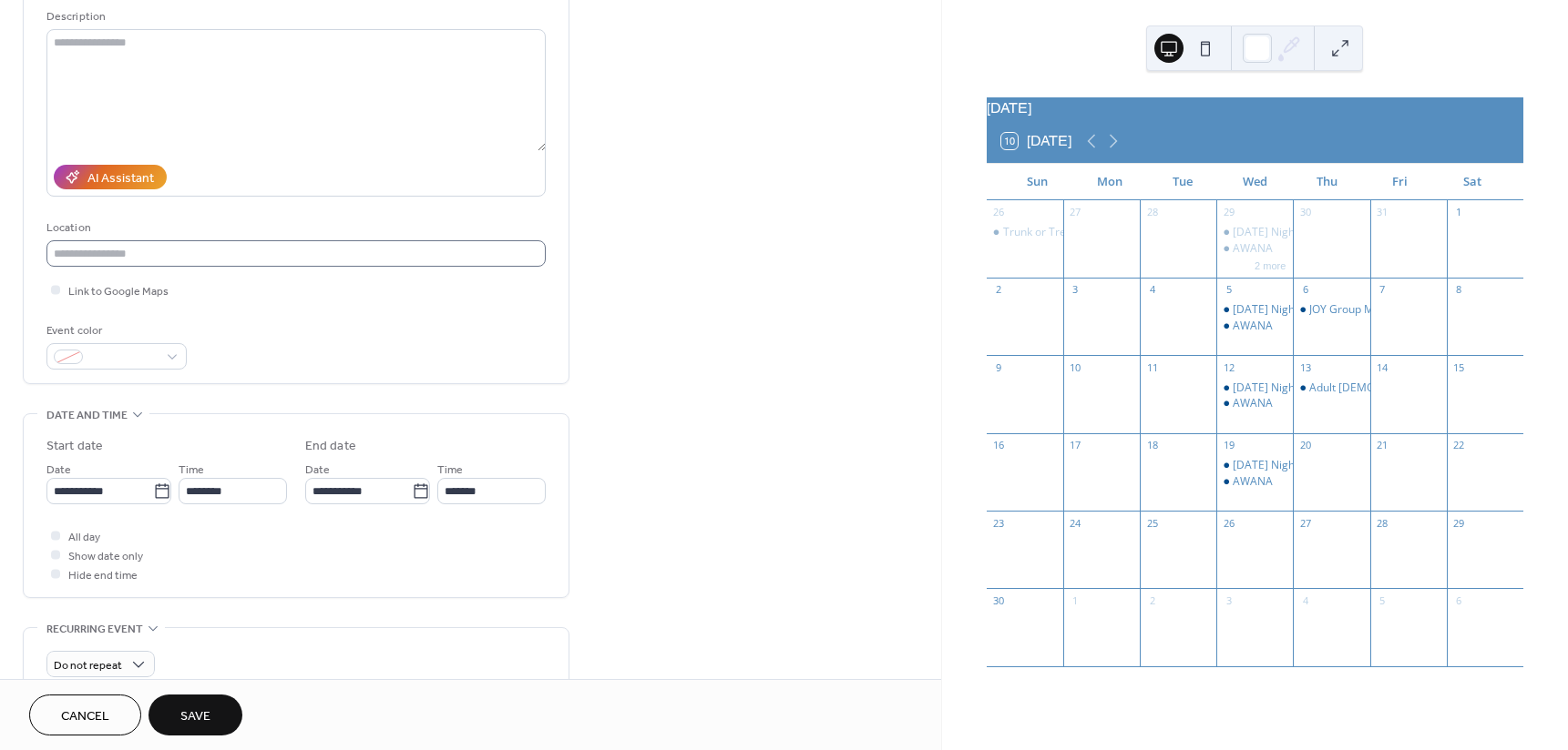
scroll to position [182, 0]
type input "**********"
click at [155, 486] on icon at bounding box center [161, 488] width 14 height 15
click at [150, 486] on input "**********" at bounding box center [100, 488] width 107 height 27
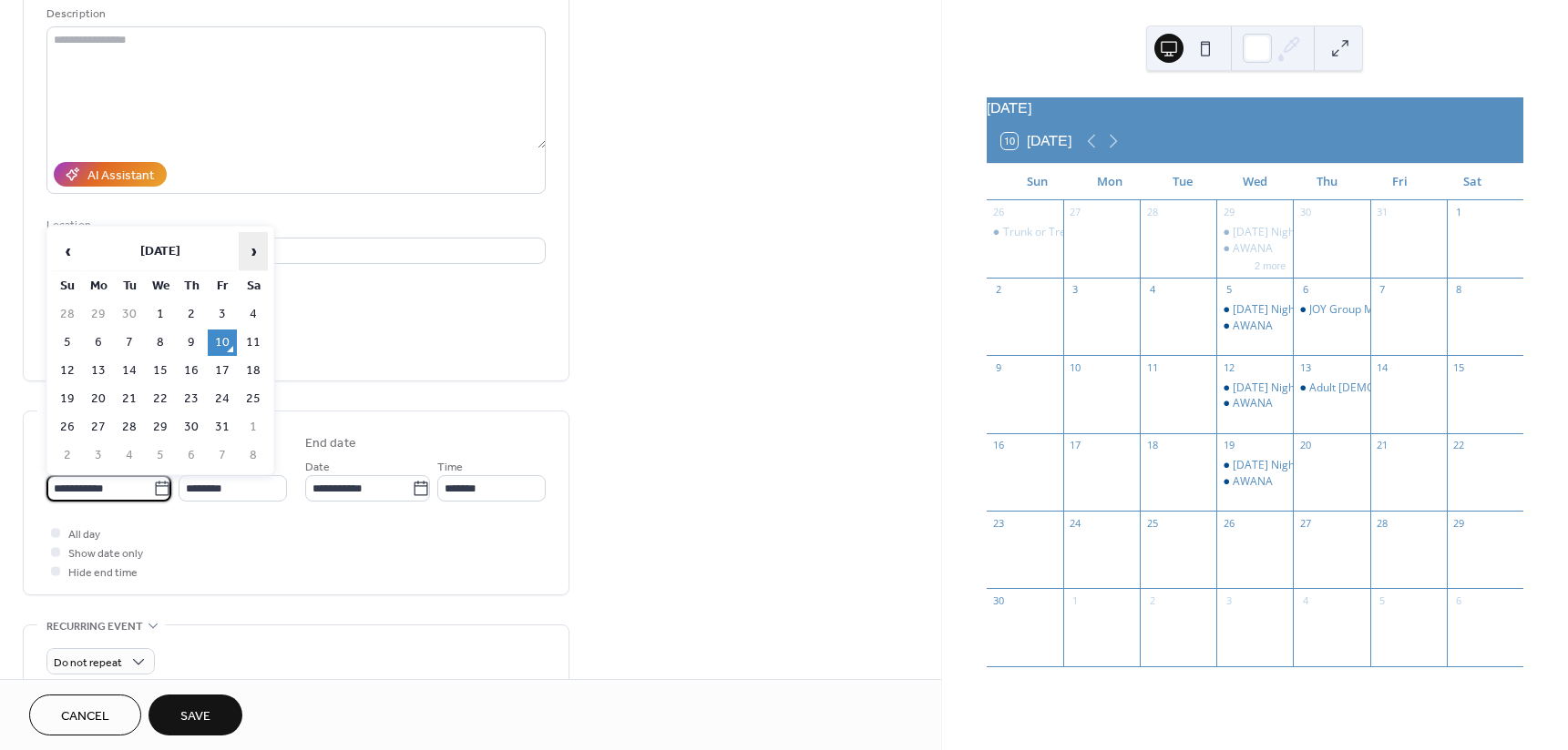
click at [246, 251] on span "›" at bounding box center [253, 252] width 28 height 37
click at [251, 425] on td "29" at bounding box center [254, 427] width 29 height 27
type input "**********"
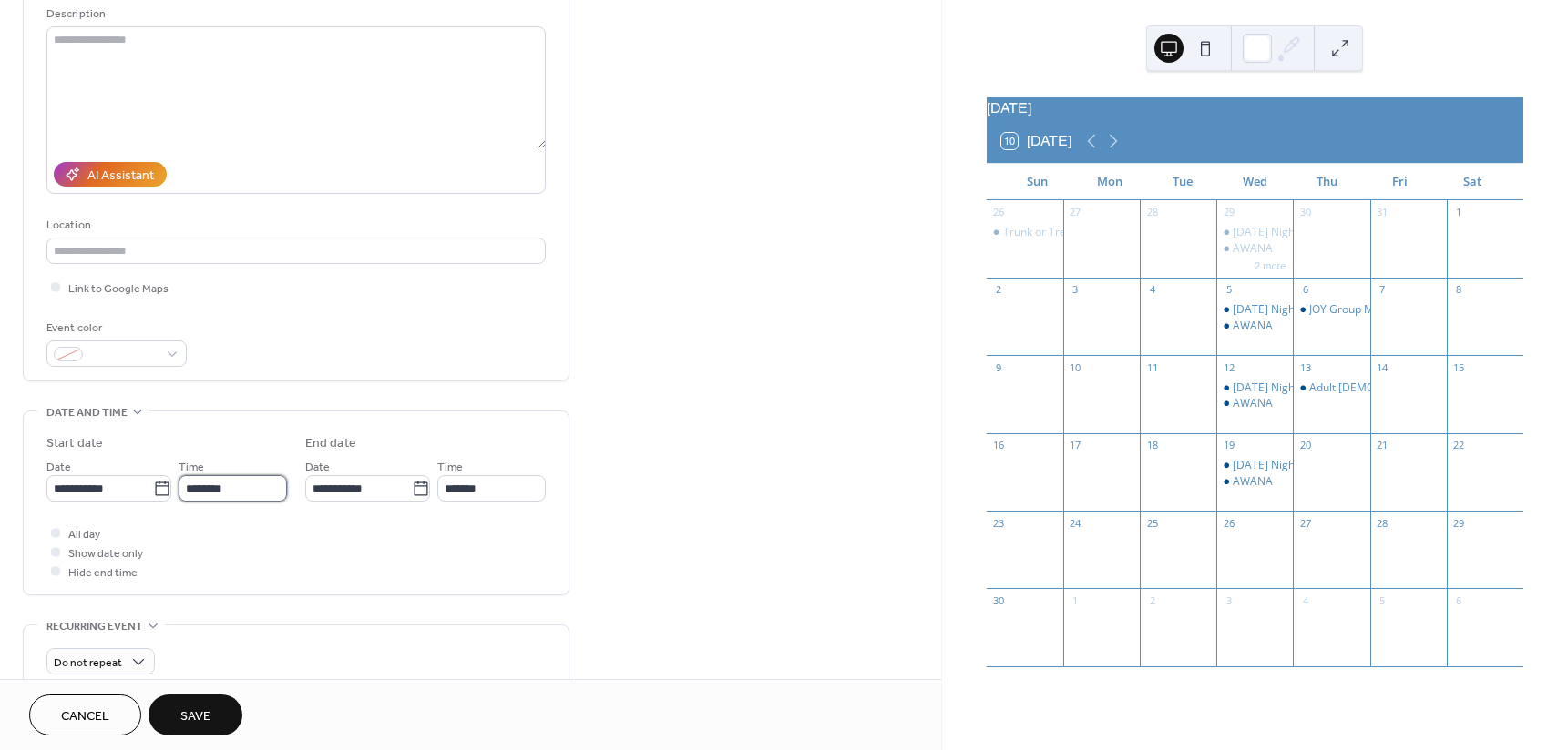
click at [254, 494] on input "********" at bounding box center [233, 488] width 109 height 27
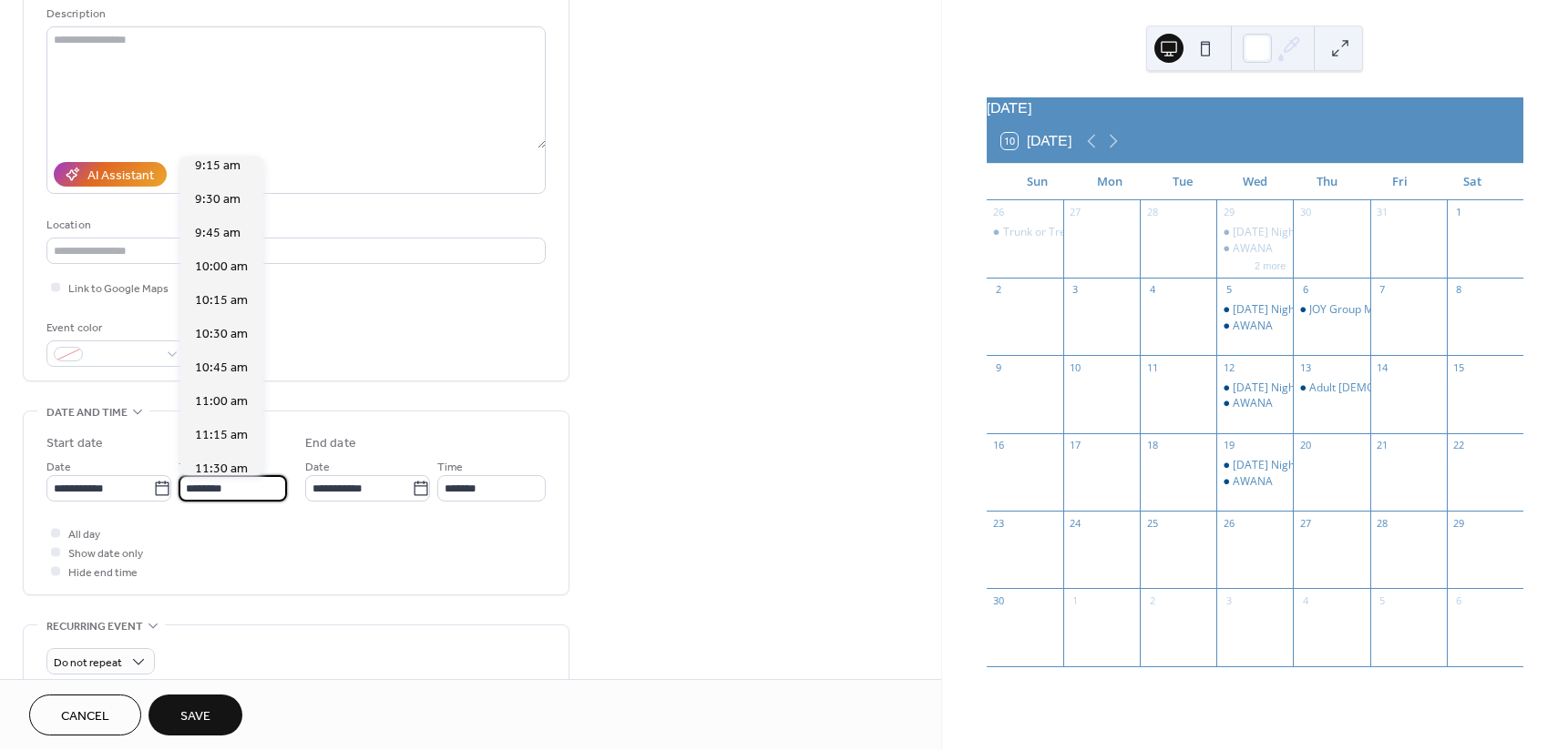
scroll to position [1253, 0]
click at [229, 207] on span "9:30 am" at bounding box center [218, 202] width 46 height 19
type input "*******"
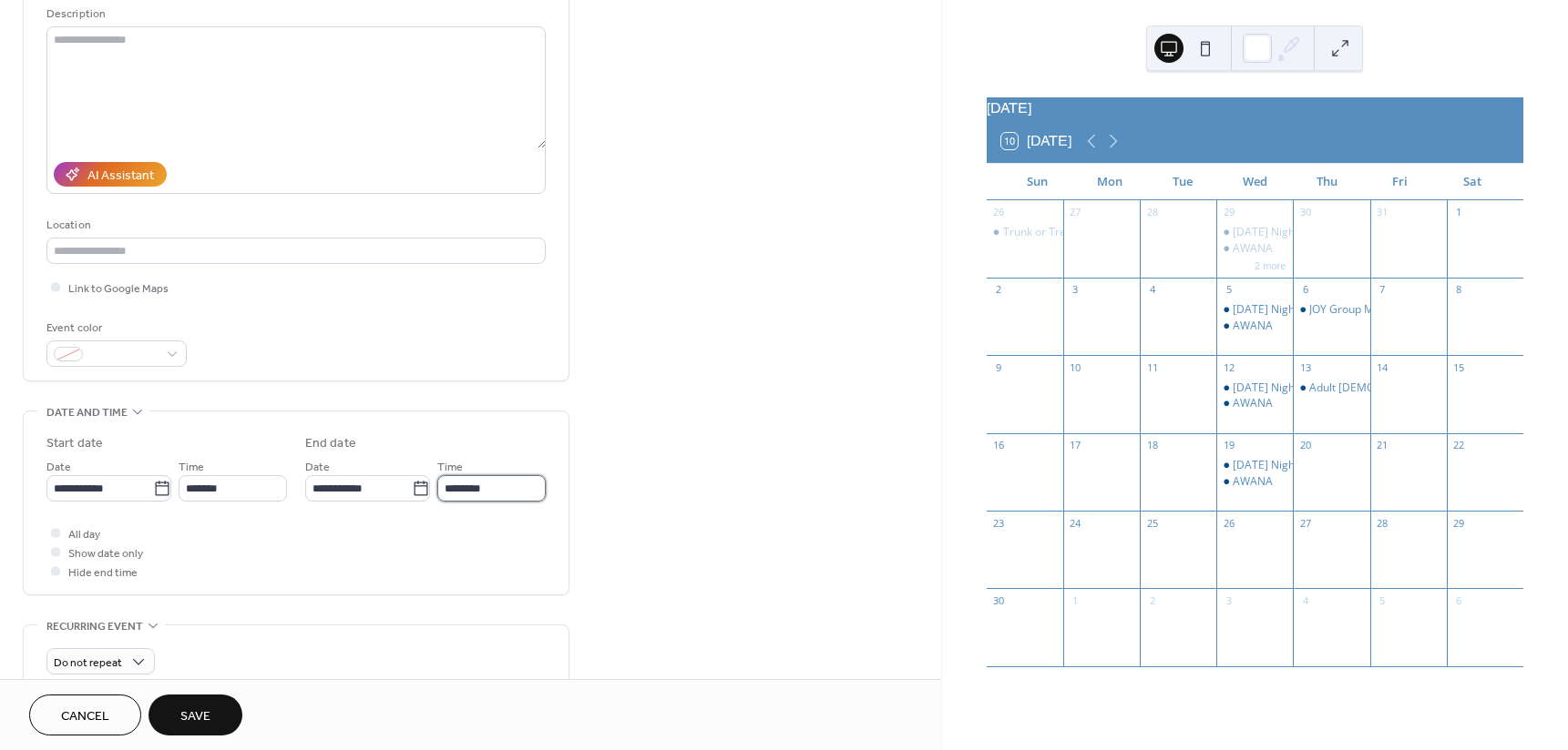
click at [509, 494] on input "********" at bounding box center [491, 488] width 109 height 27
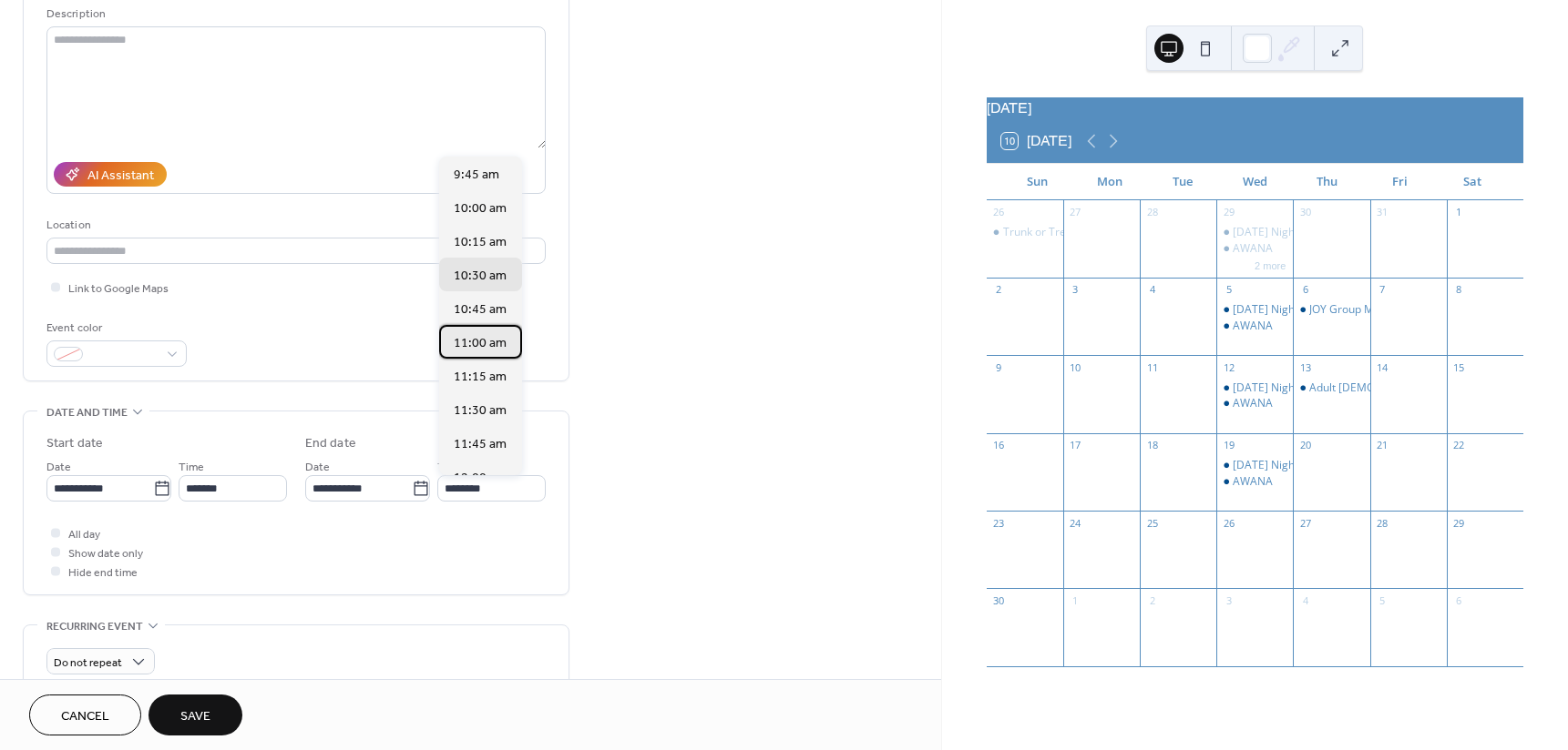
click at [483, 347] on span "11:00 am" at bounding box center [479, 344] width 52 height 19
type input "********"
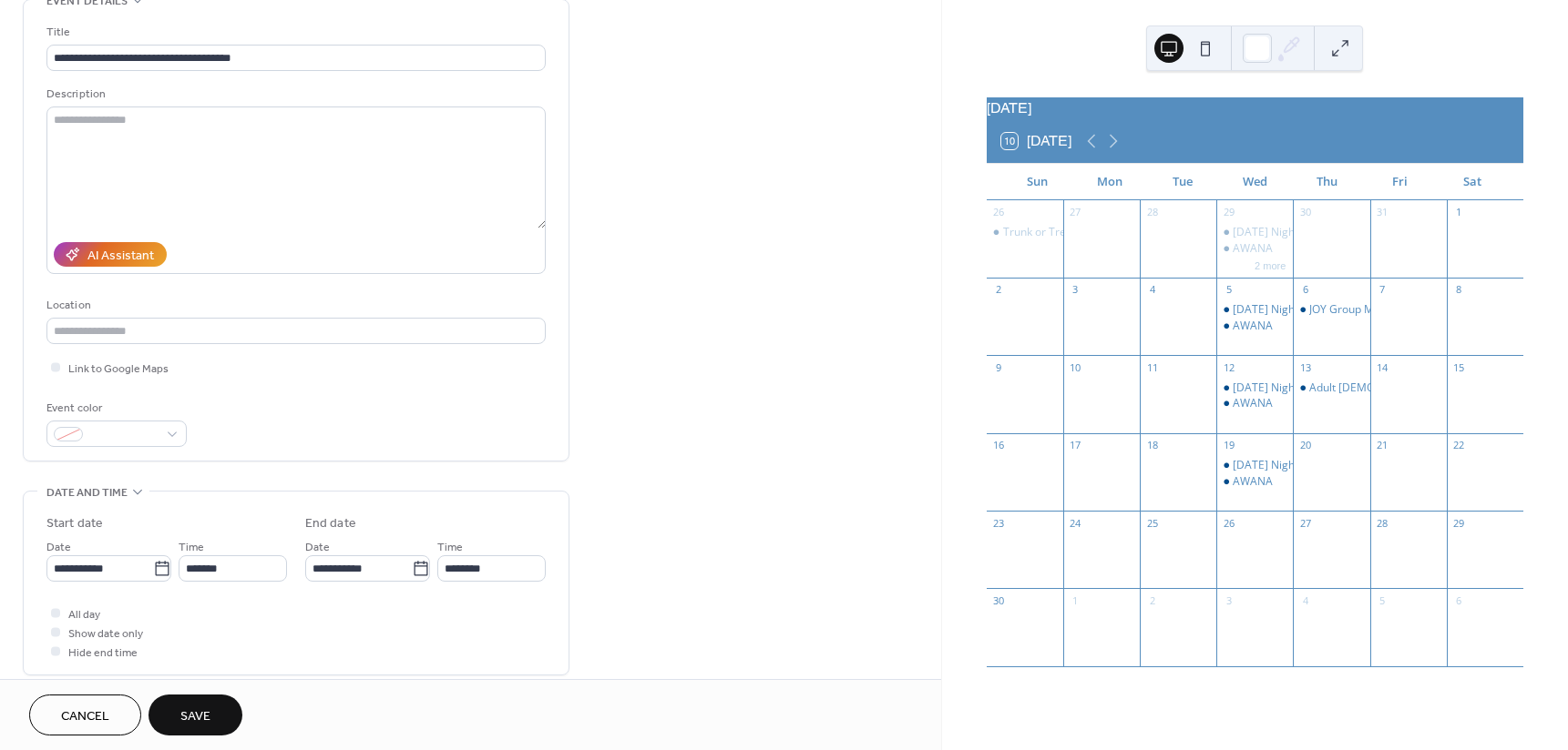
scroll to position [81, 0]
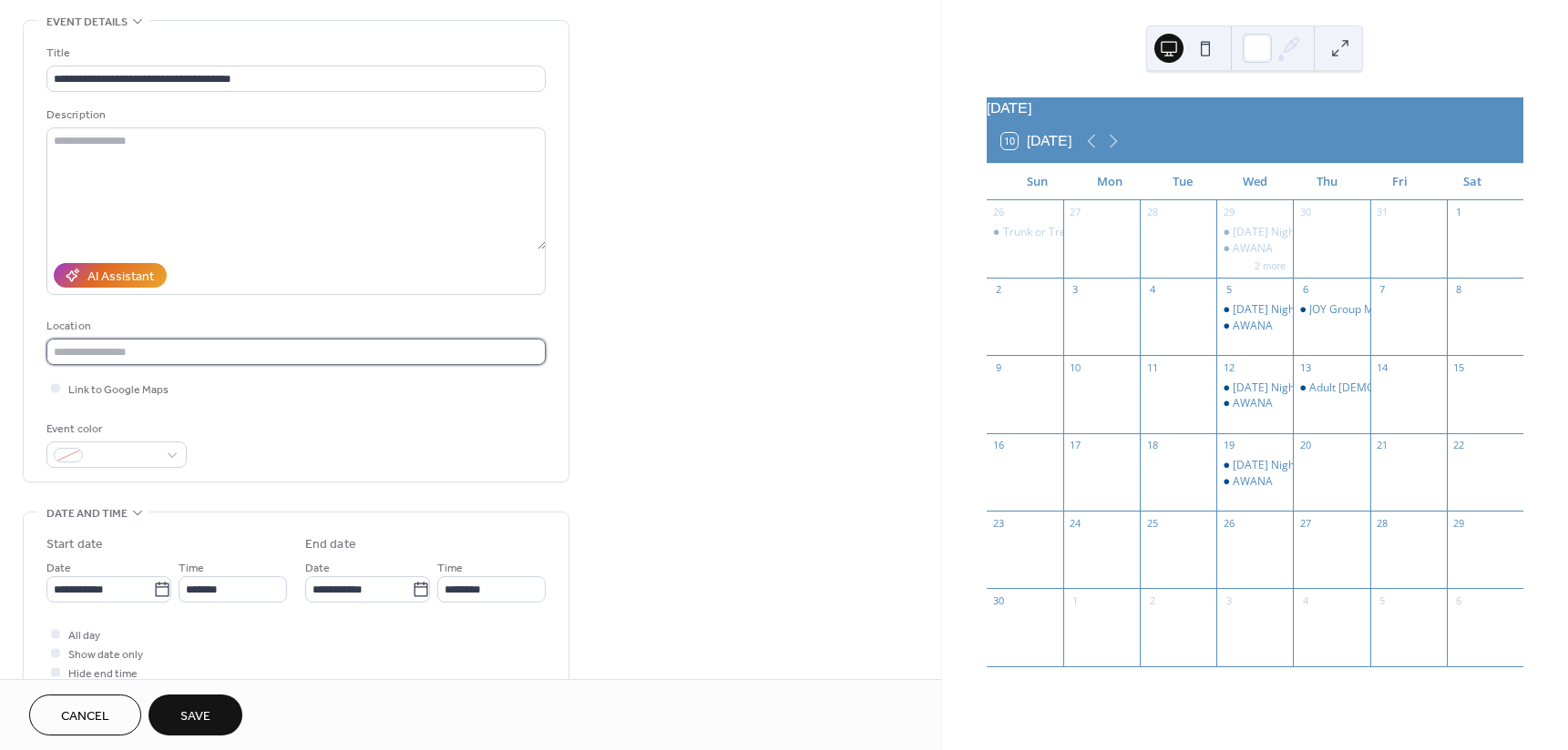
click at [212, 347] on input "text" at bounding box center [296, 351] width 499 height 27
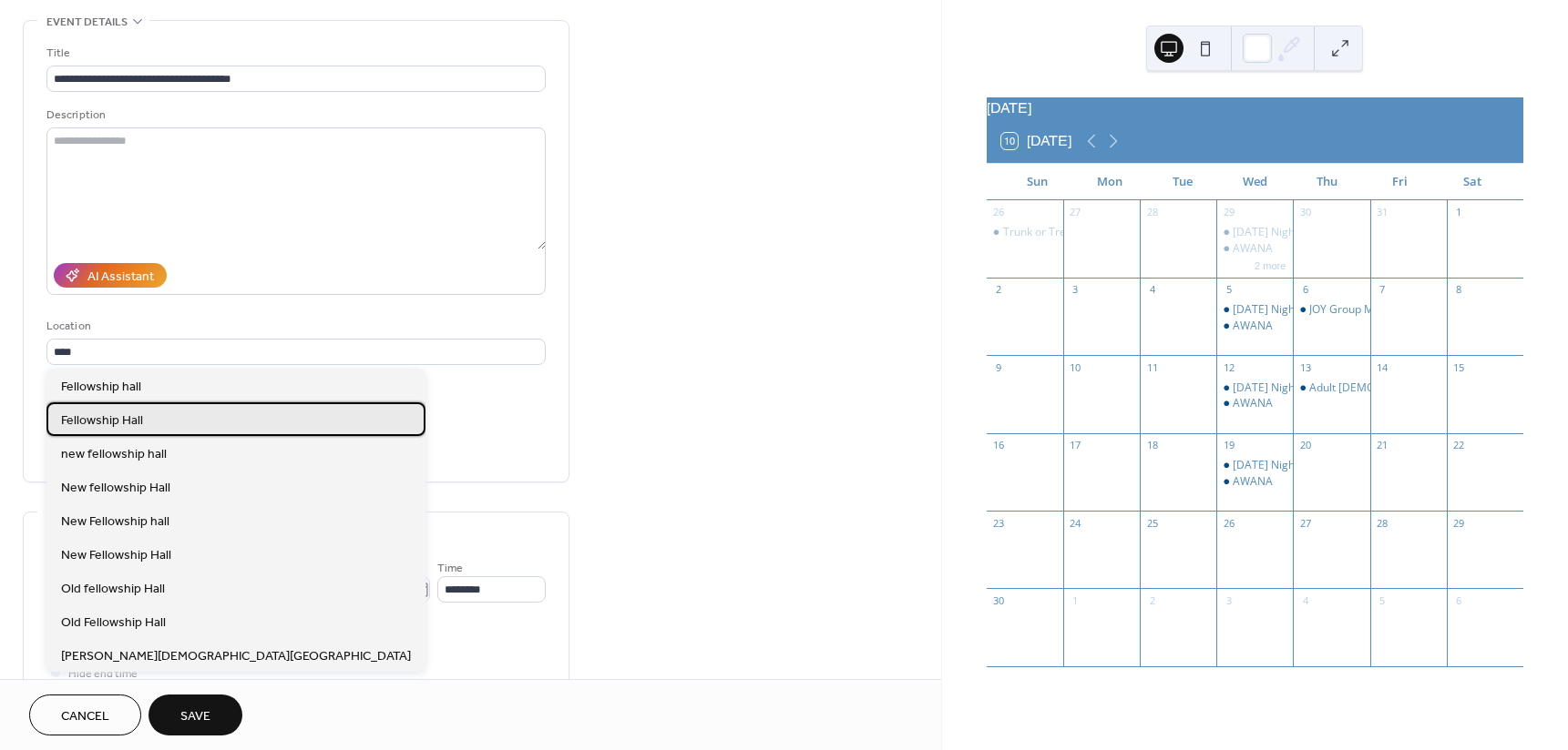
click at [151, 413] on div "Fellowship Hall" at bounding box center [236, 419] width 379 height 34
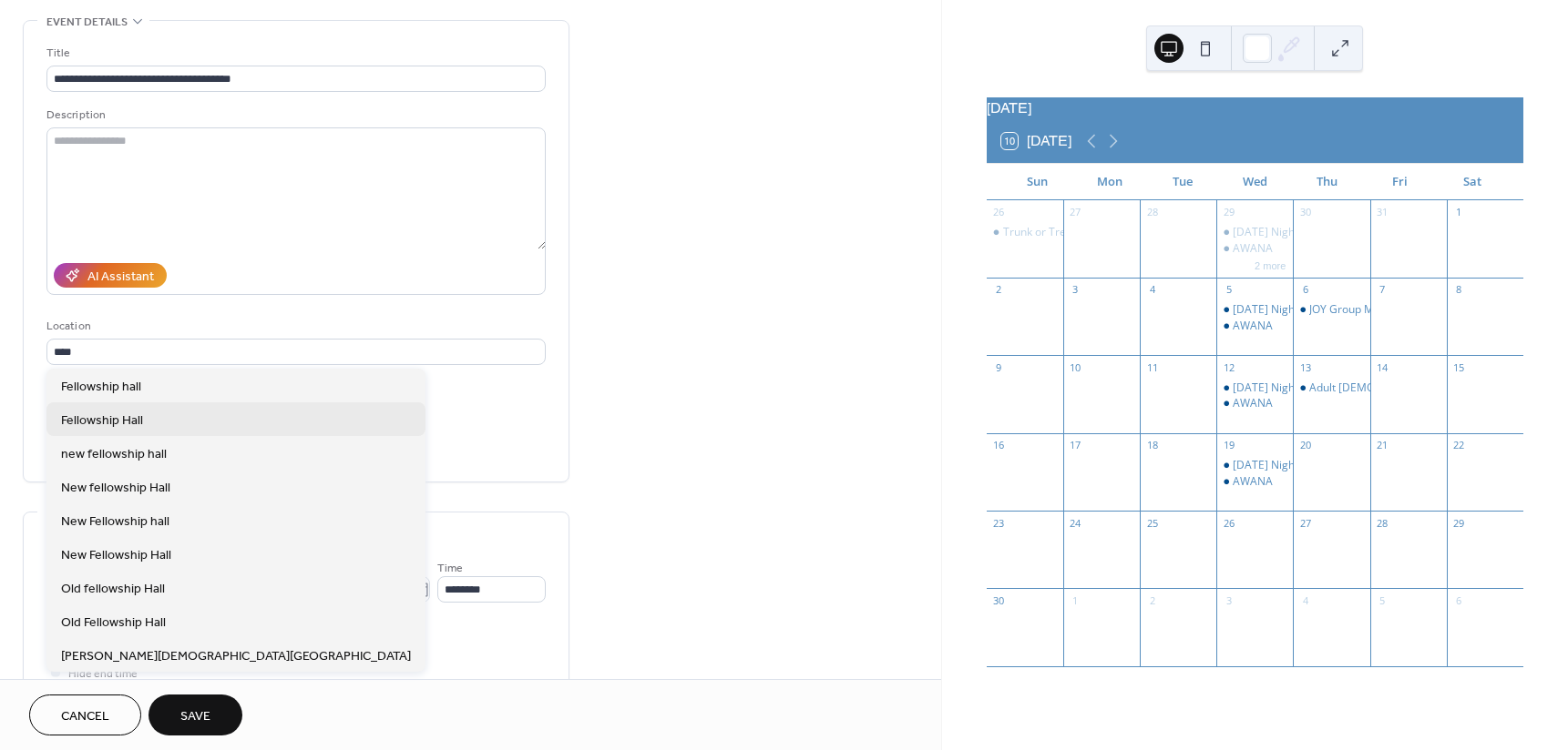
type input "**********"
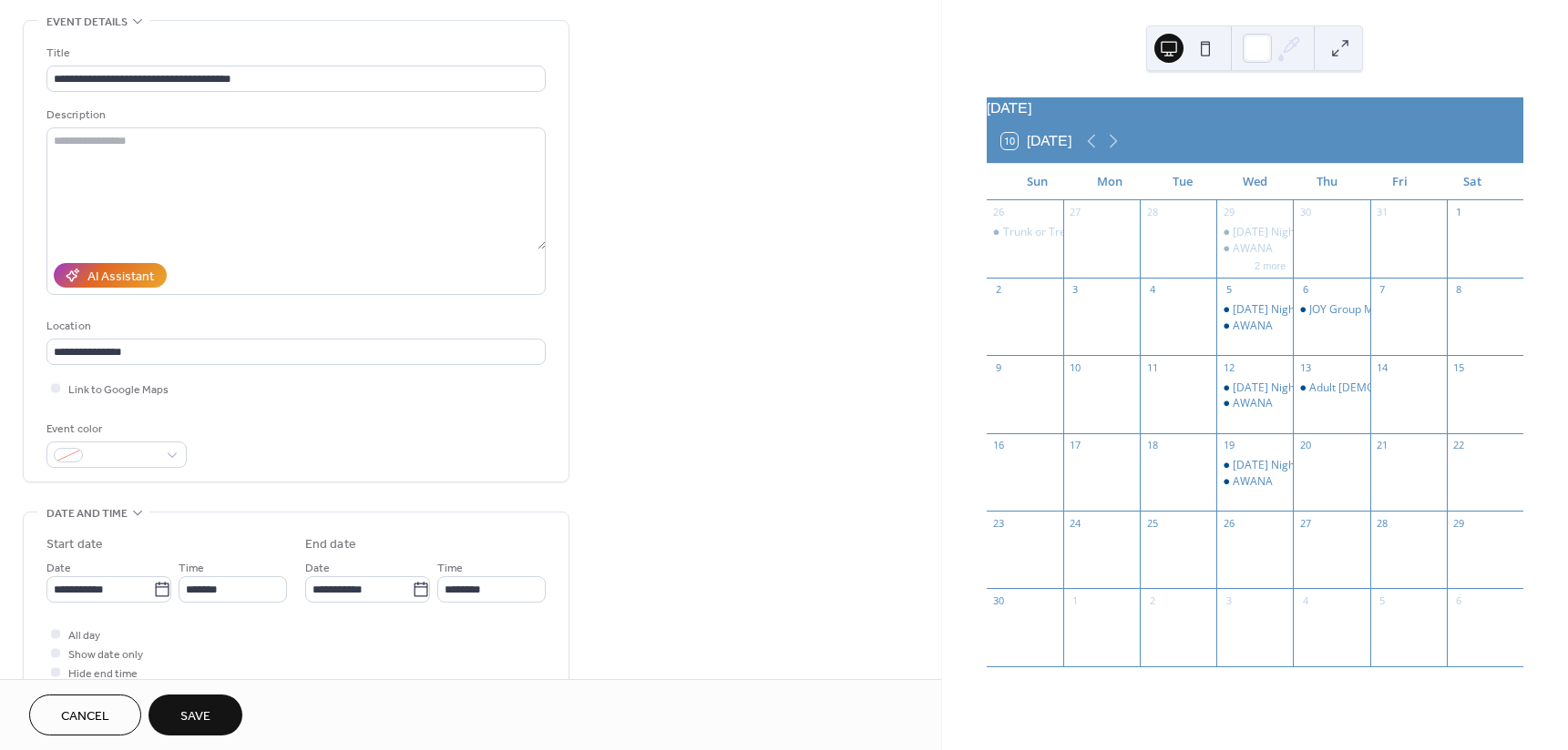
click at [199, 718] on span "Save" at bounding box center [195, 717] width 30 height 19
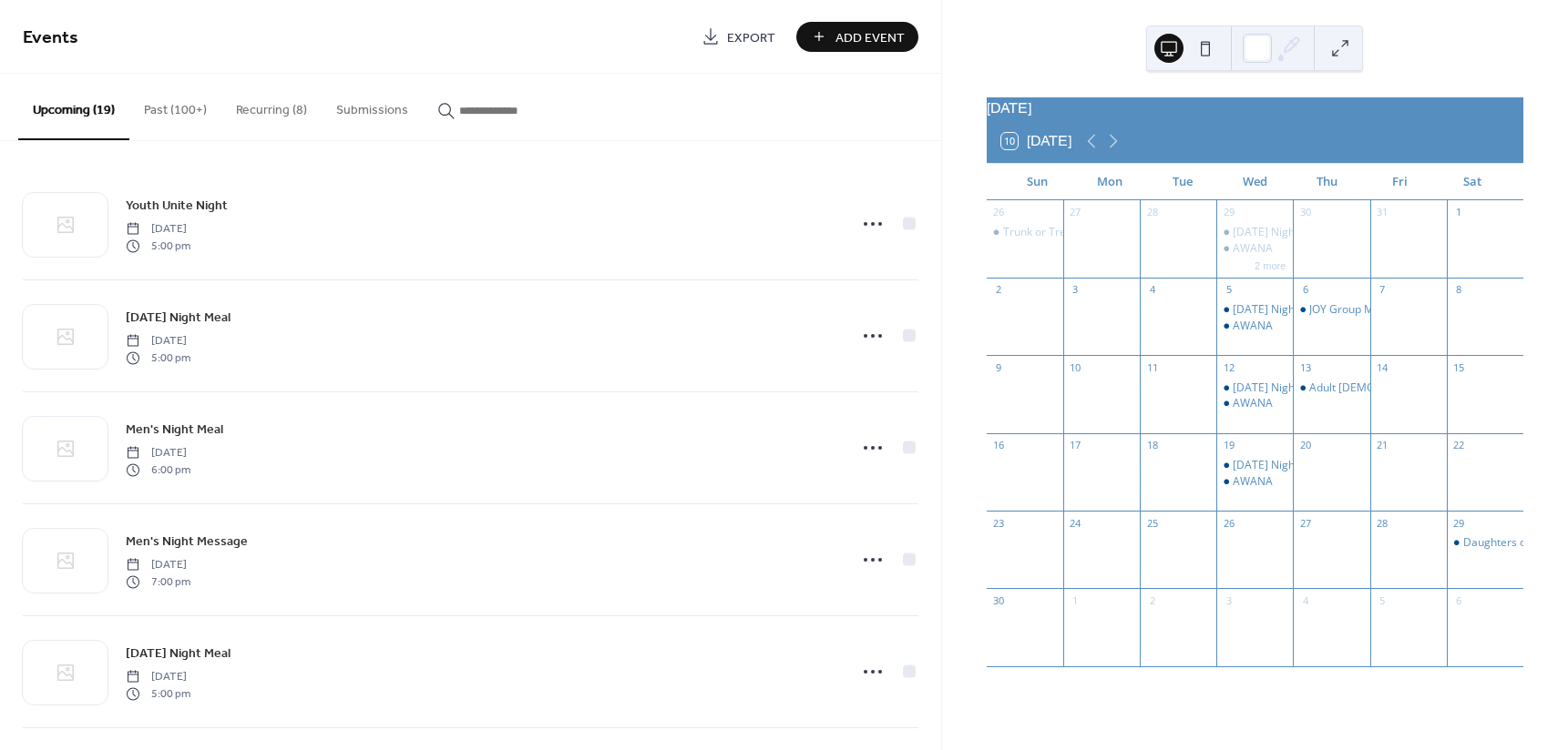
click at [867, 38] on span "Add Event" at bounding box center [869, 38] width 69 height 19
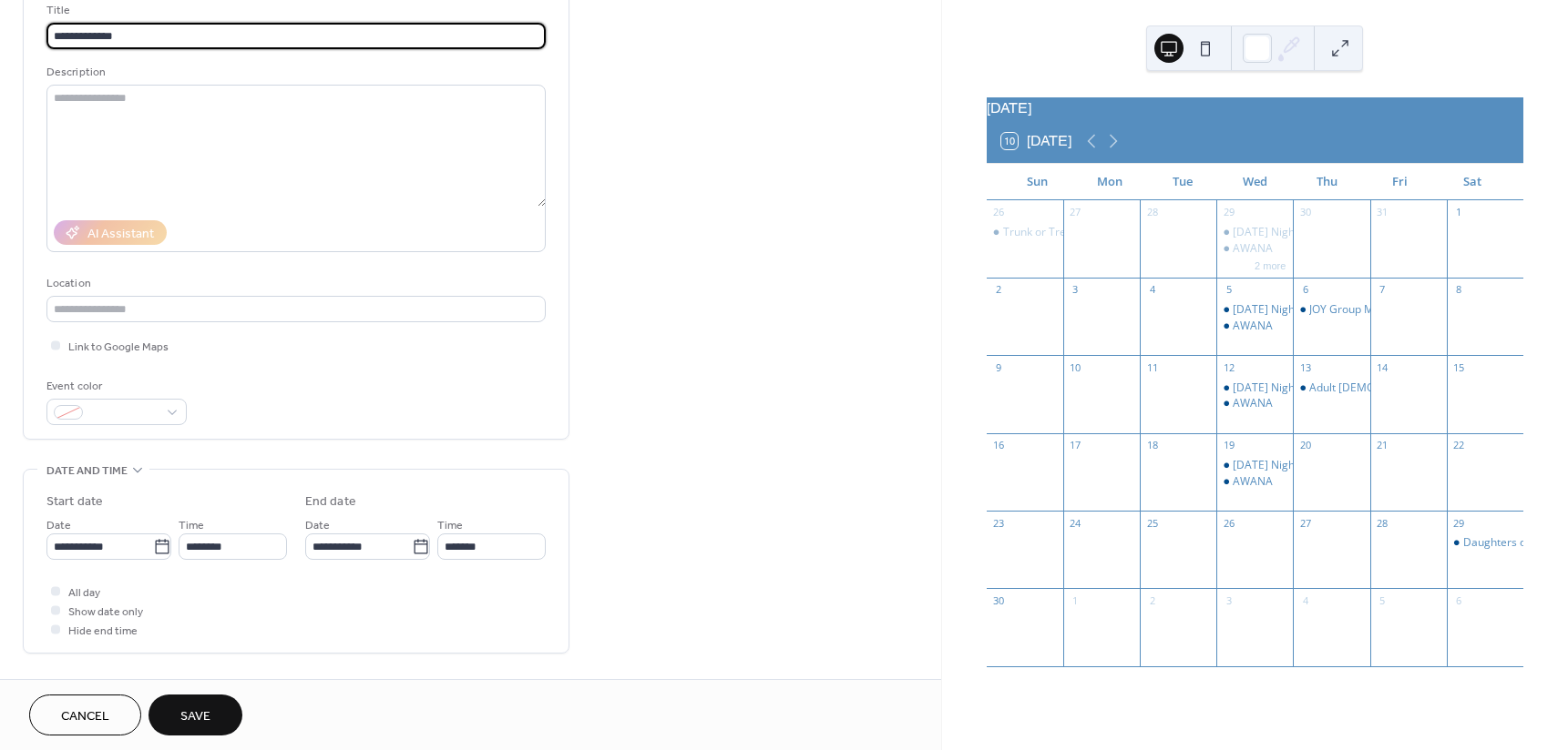
scroll to position [182, 0]
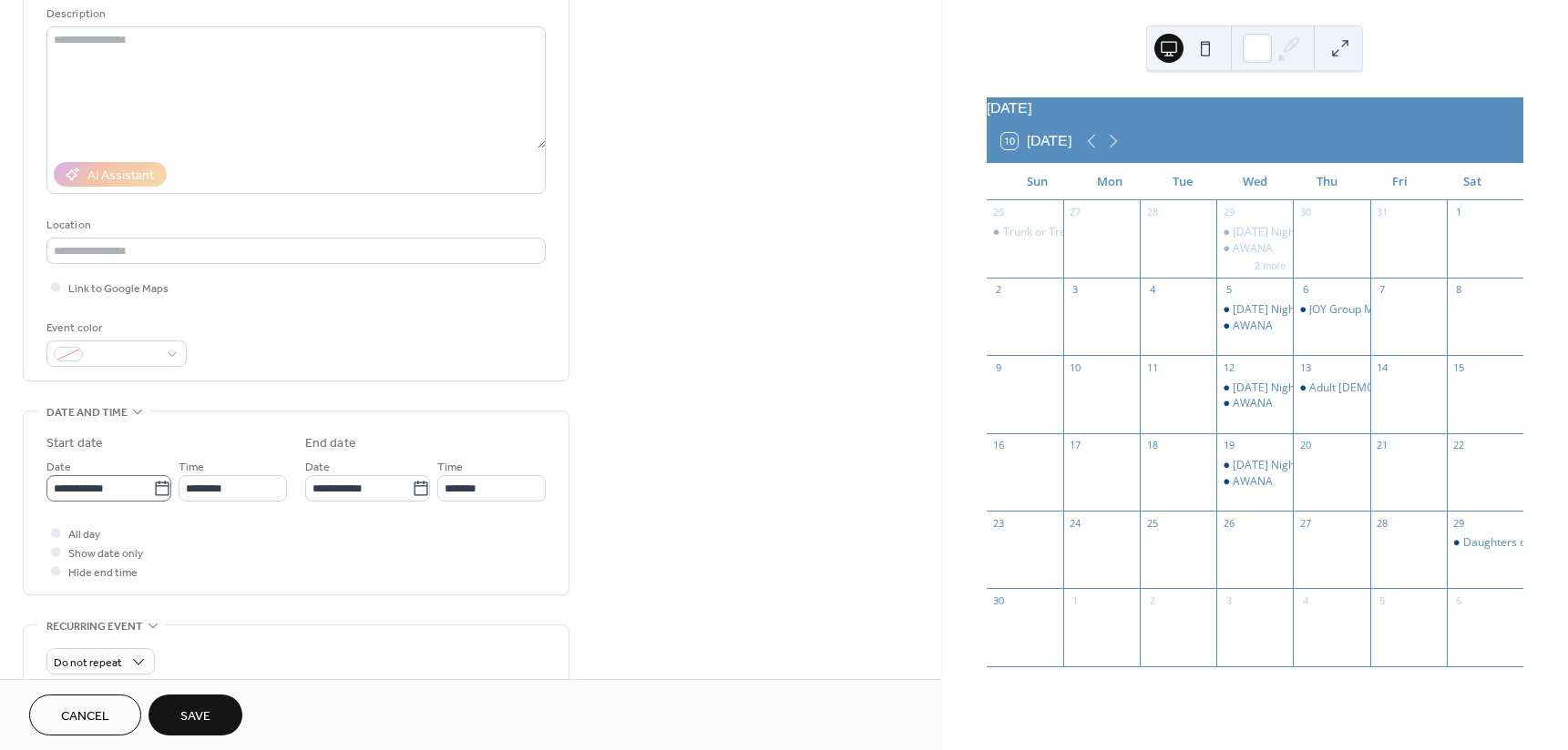
type input "**********"
click at [164, 486] on icon at bounding box center [162, 489] width 18 height 18
click at [153, 486] on input "**********" at bounding box center [100, 488] width 107 height 27
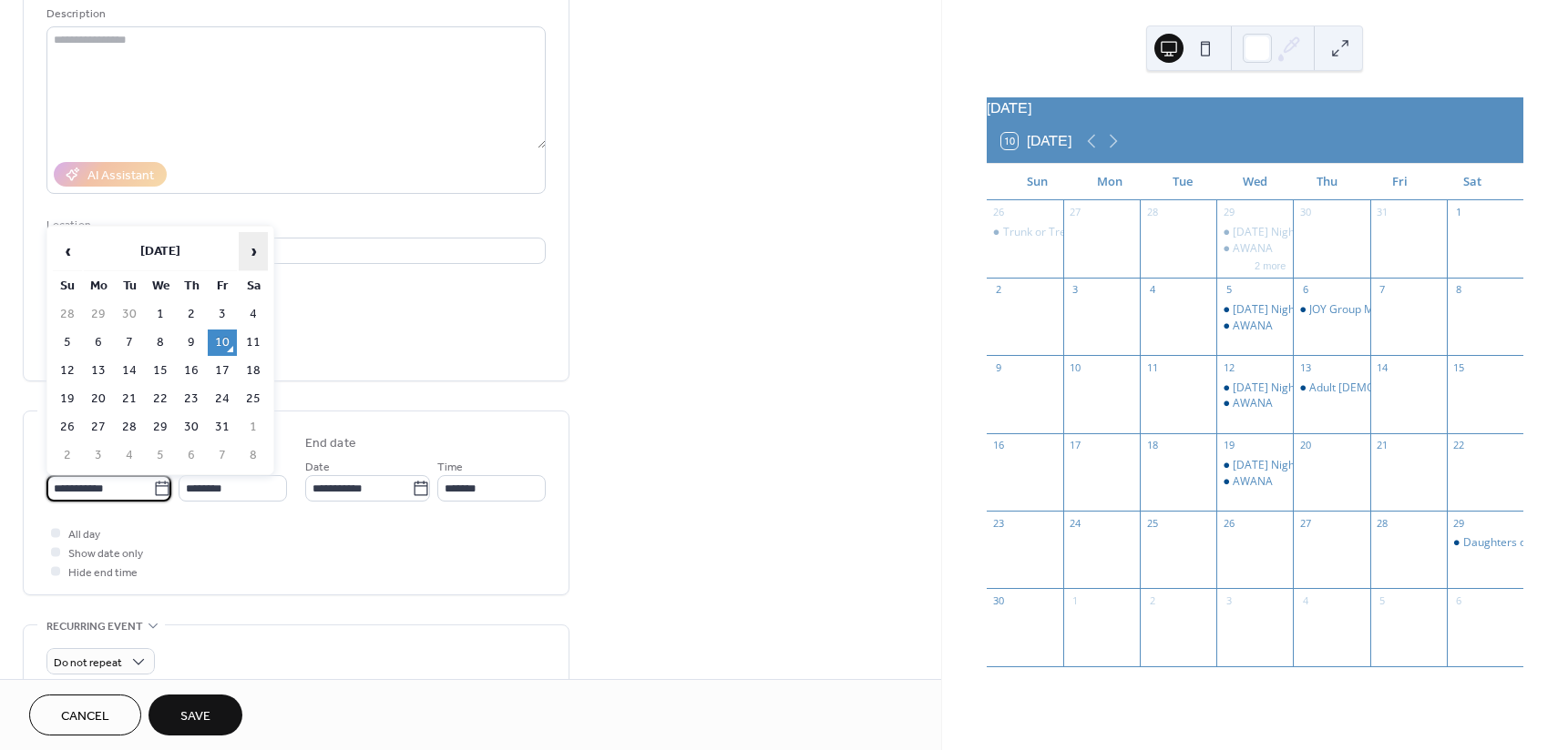
click at [257, 252] on span "›" at bounding box center [253, 252] width 28 height 37
click at [195, 420] on td "27" at bounding box center [191, 427] width 29 height 27
type input "**********"
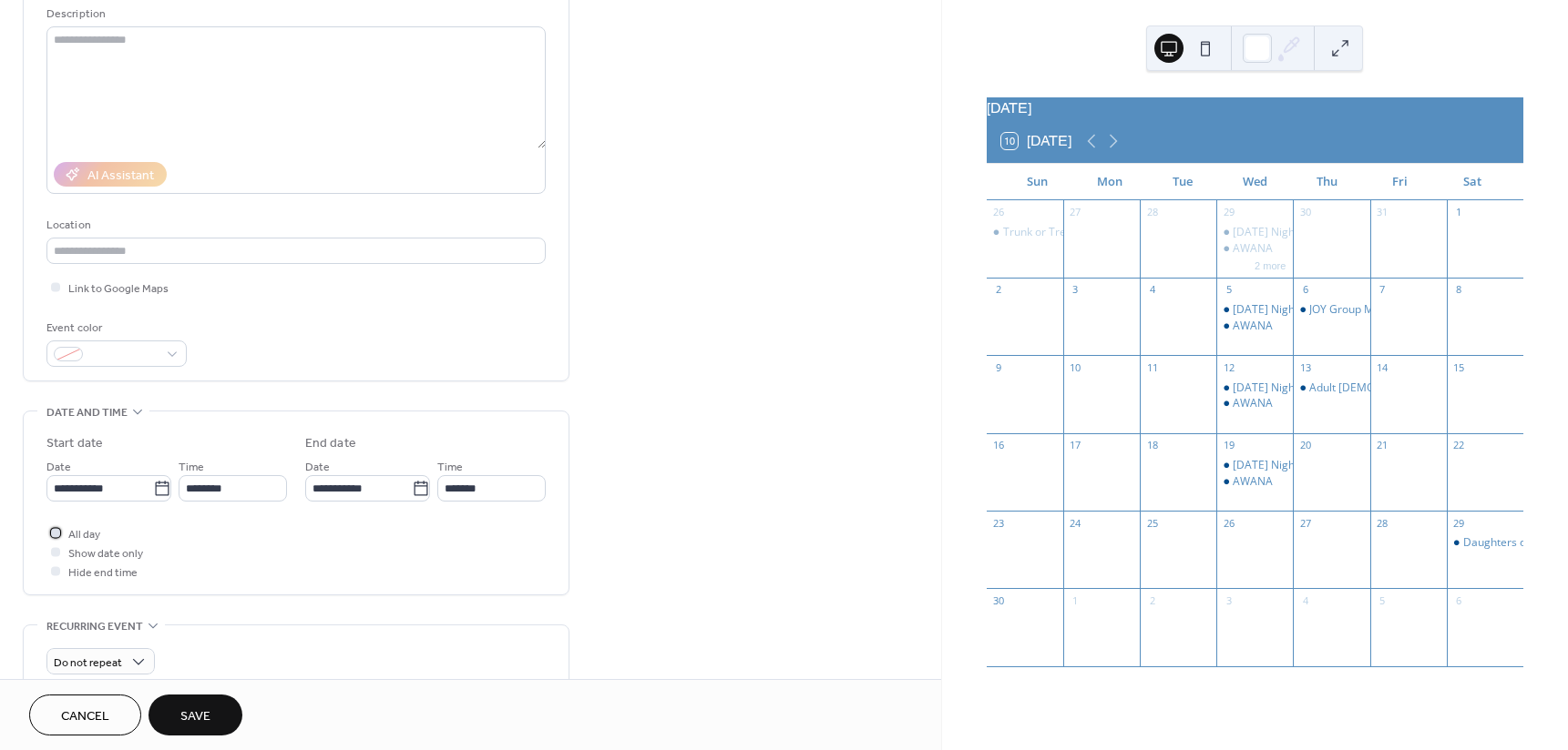
click at [65, 534] on label "All day" at bounding box center [74, 533] width 53 height 19
click at [200, 708] on span "Save" at bounding box center [195, 717] width 30 height 19
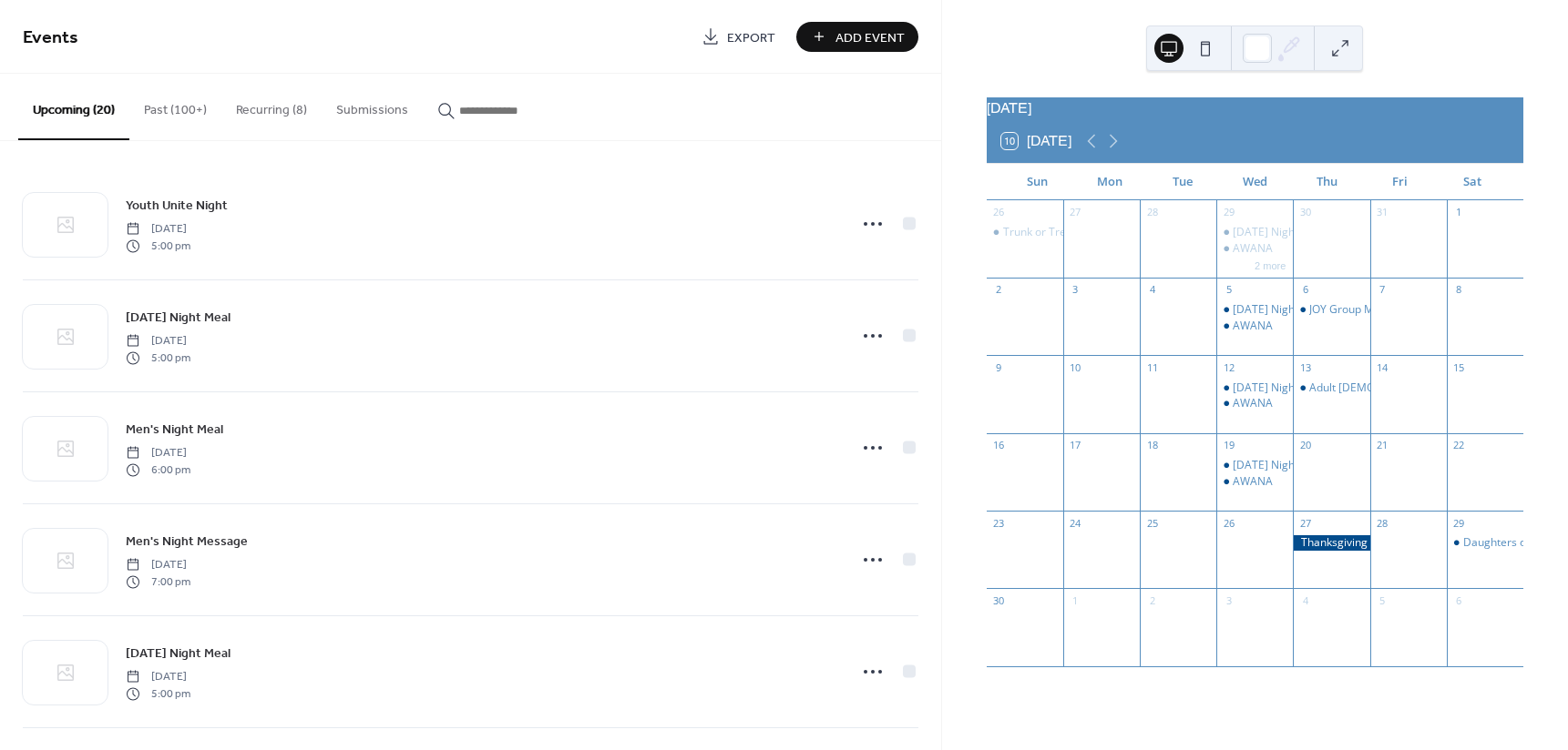
click at [859, 40] on span "Add Event" at bounding box center [869, 38] width 69 height 19
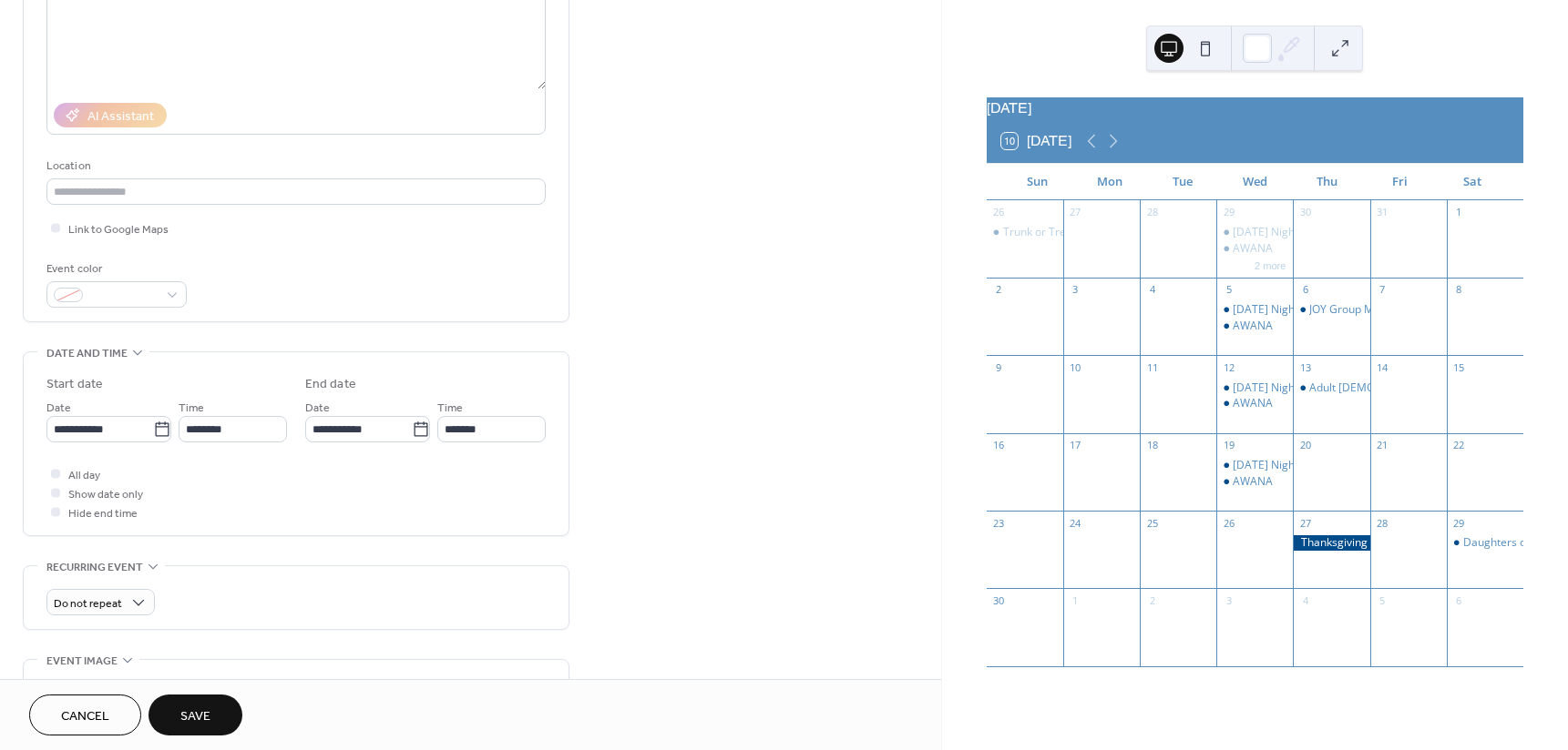
scroll to position [364, 0]
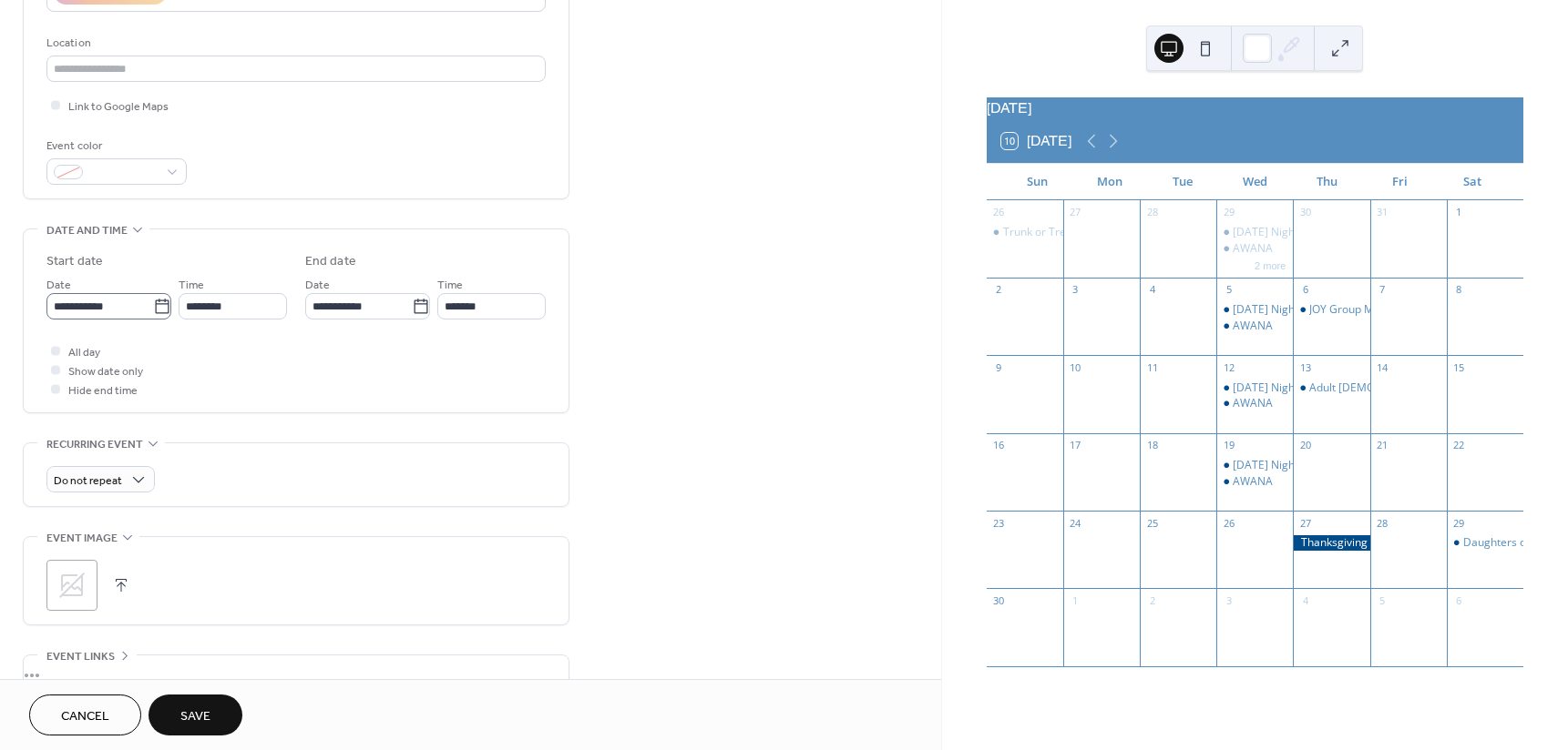
type input "**********"
click at [163, 309] on icon at bounding box center [161, 306] width 14 height 15
click at [153, 309] on input "**********" at bounding box center [100, 306] width 107 height 27
click at [252, 351] on span "›" at bounding box center [253, 350] width 28 height 37
click at [163, 521] on td "26" at bounding box center [160, 526] width 29 height 27
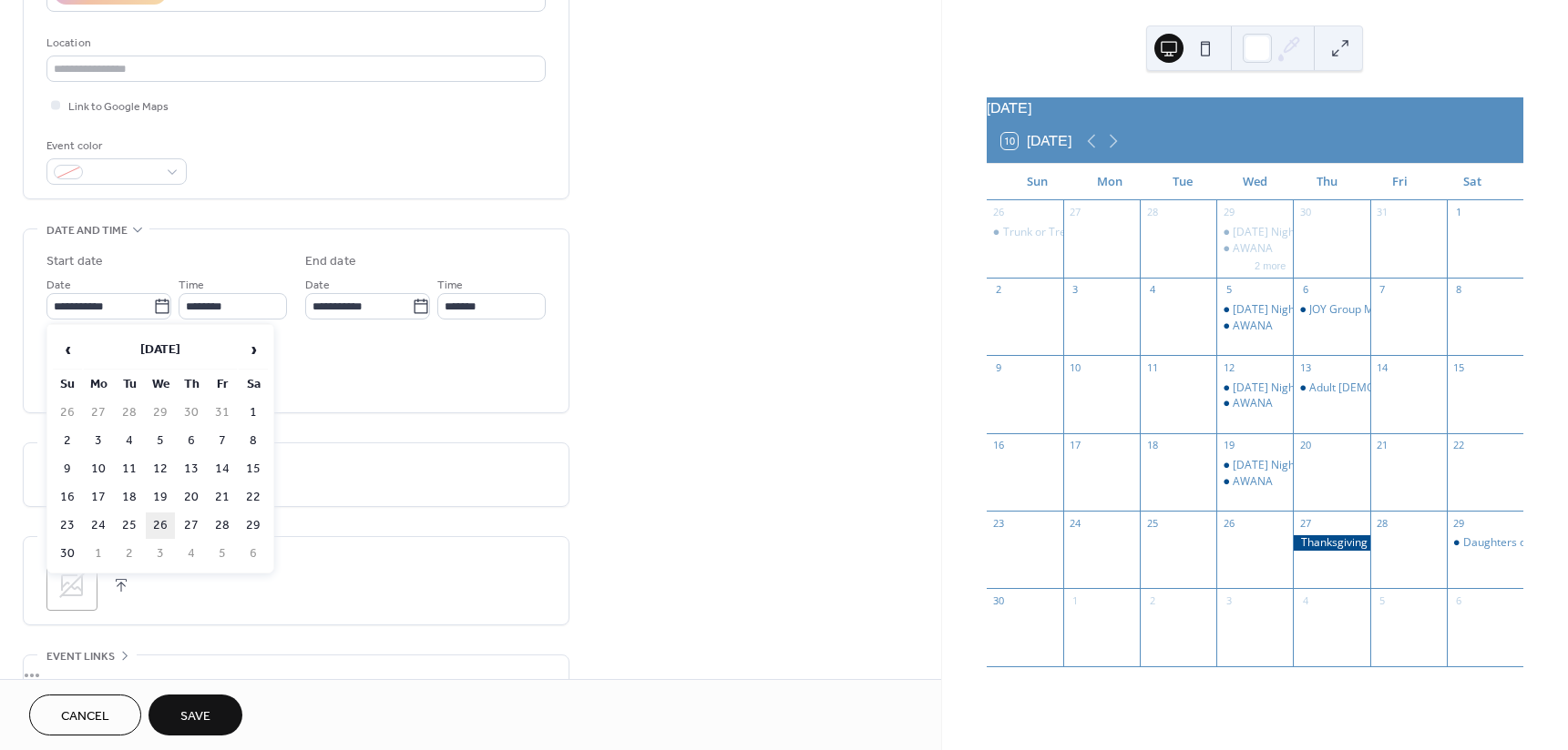
type input "**********"
click at [57, 347] on div at bounding box center [55, 350] width 9 height 9
click at [224, 710] on button "Save" at bounding box center [195, 715] width 94 height 41
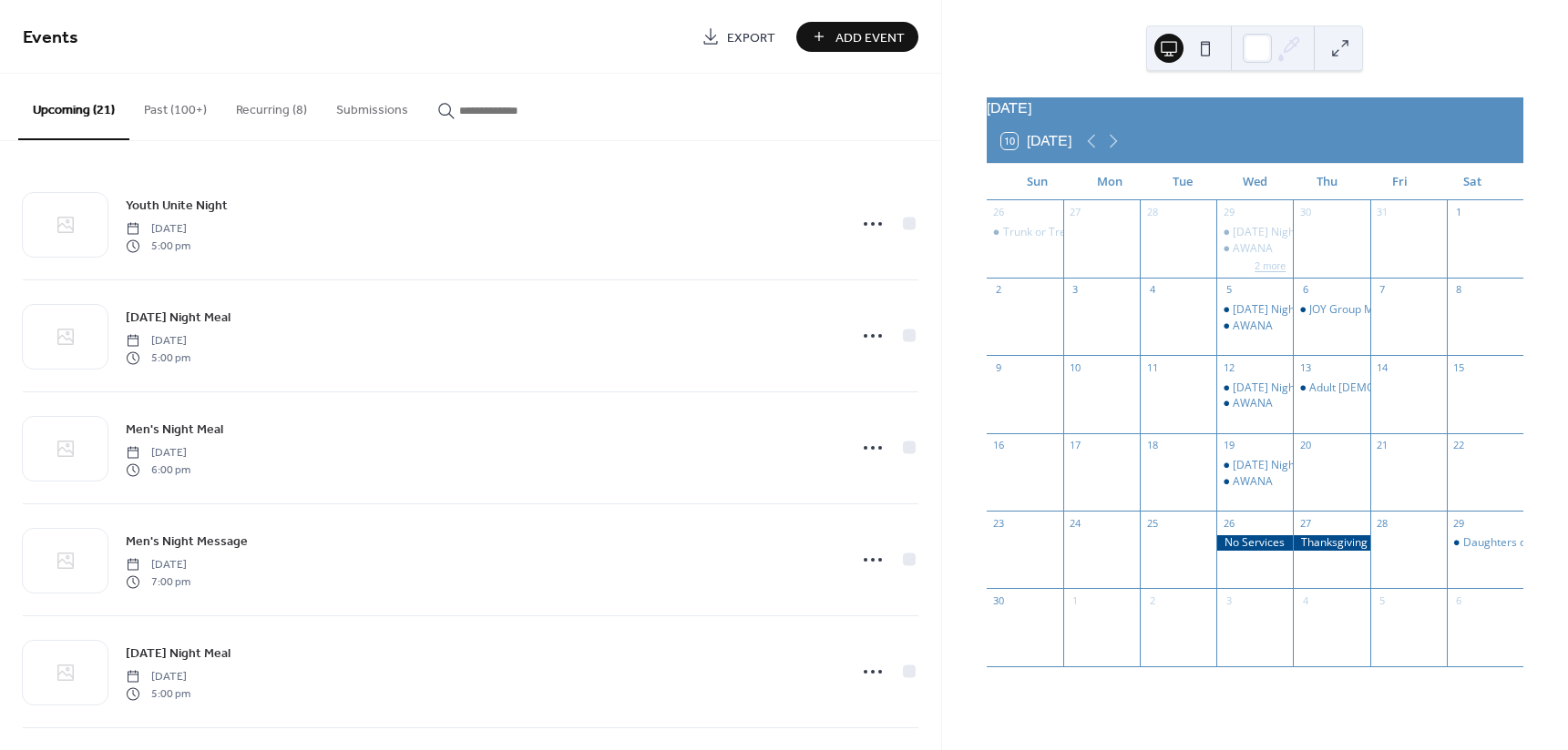
click at [1270, 272] on button "2 more" at bounding box center [1270, 264] width 46 height 16
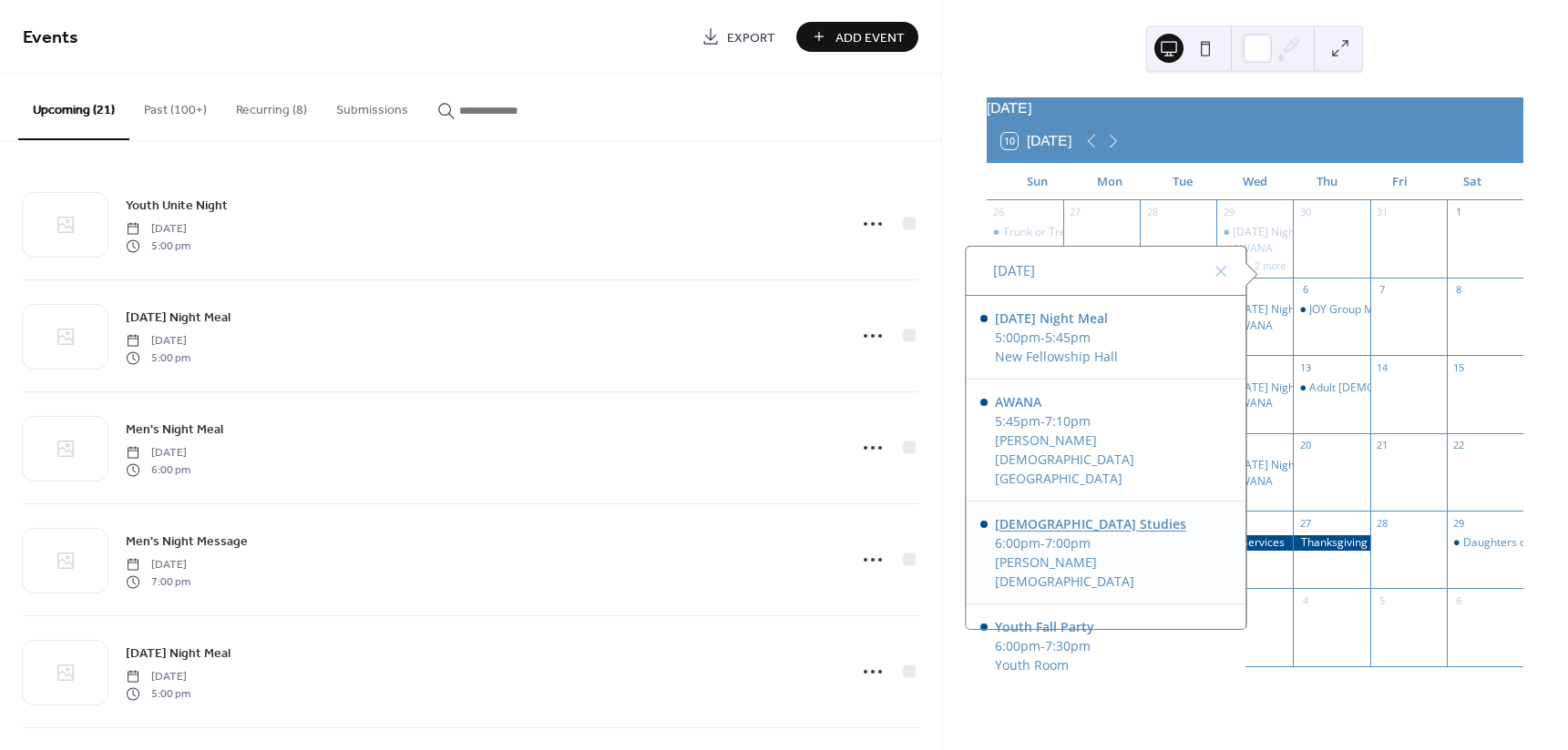
click at [1033, 515] on div "Bible Studies" at bounding box center [1113, 524] width 236 height 19
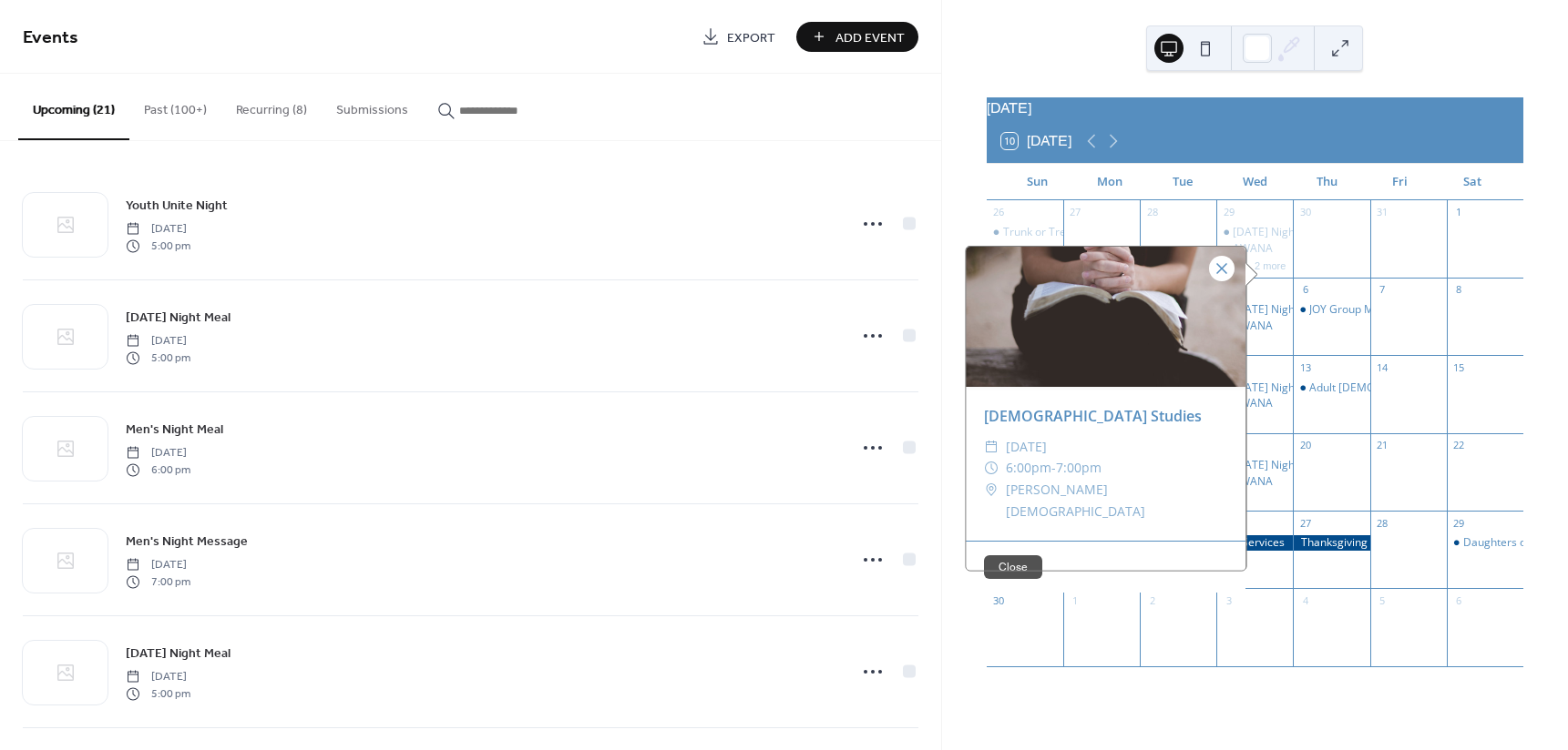
click at [1210, 262] on div at bounding box center [1221, 268] width 26 height 26
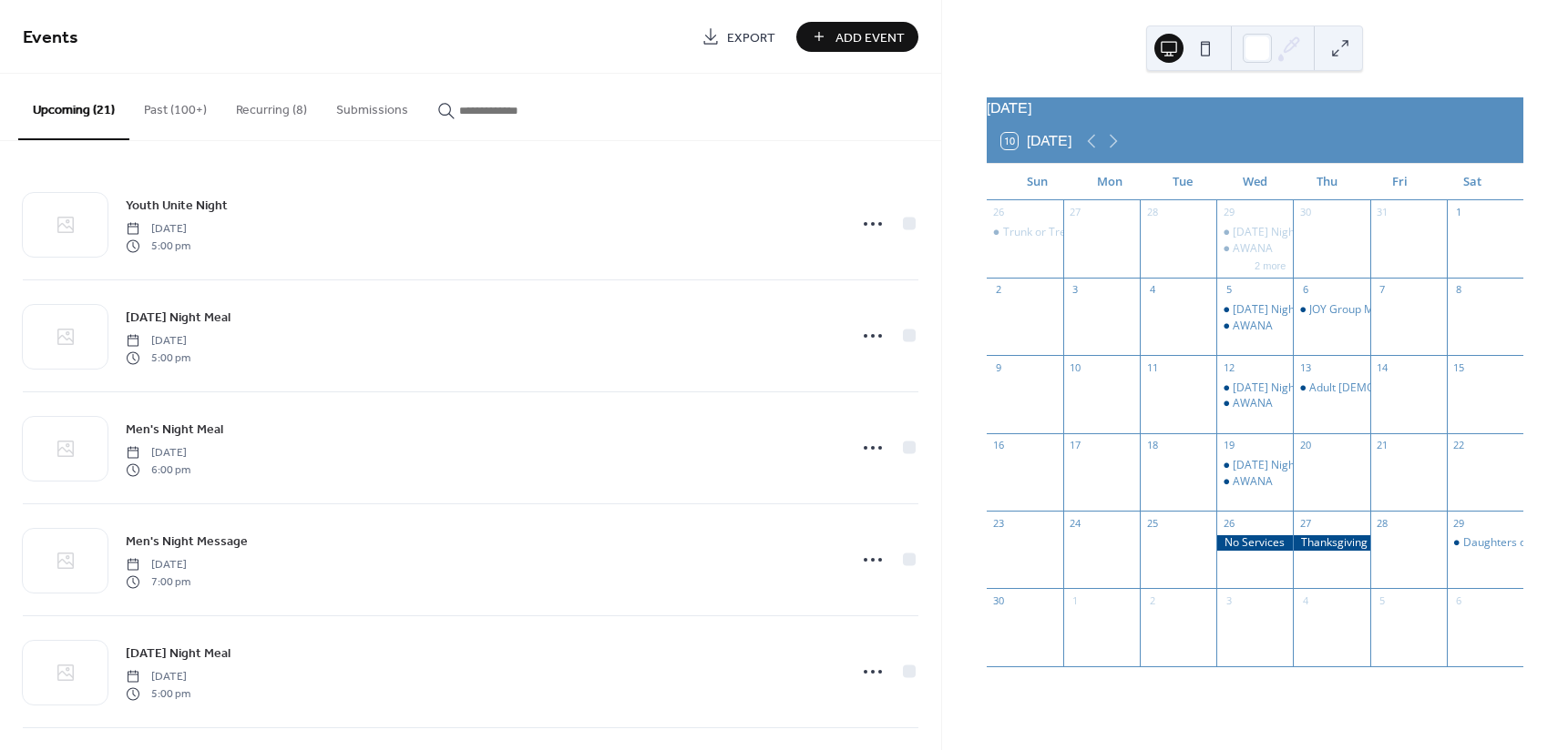
click at [263, 113] on button "Recurring (8)" at bounding box center [271, 106] width 100 height 64
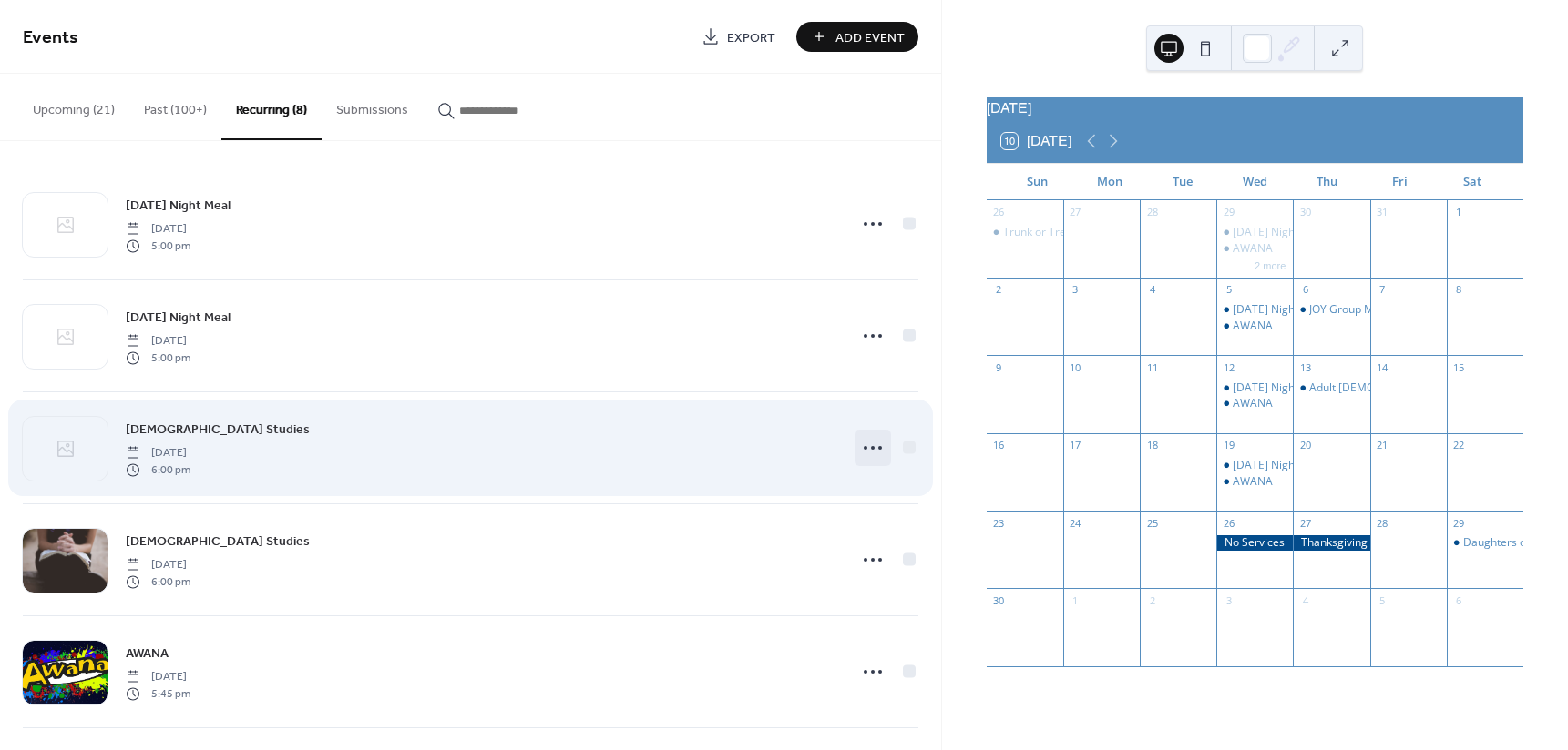
click at [870, 451] on icon at bounding box center [873, 448] width 29 height 29
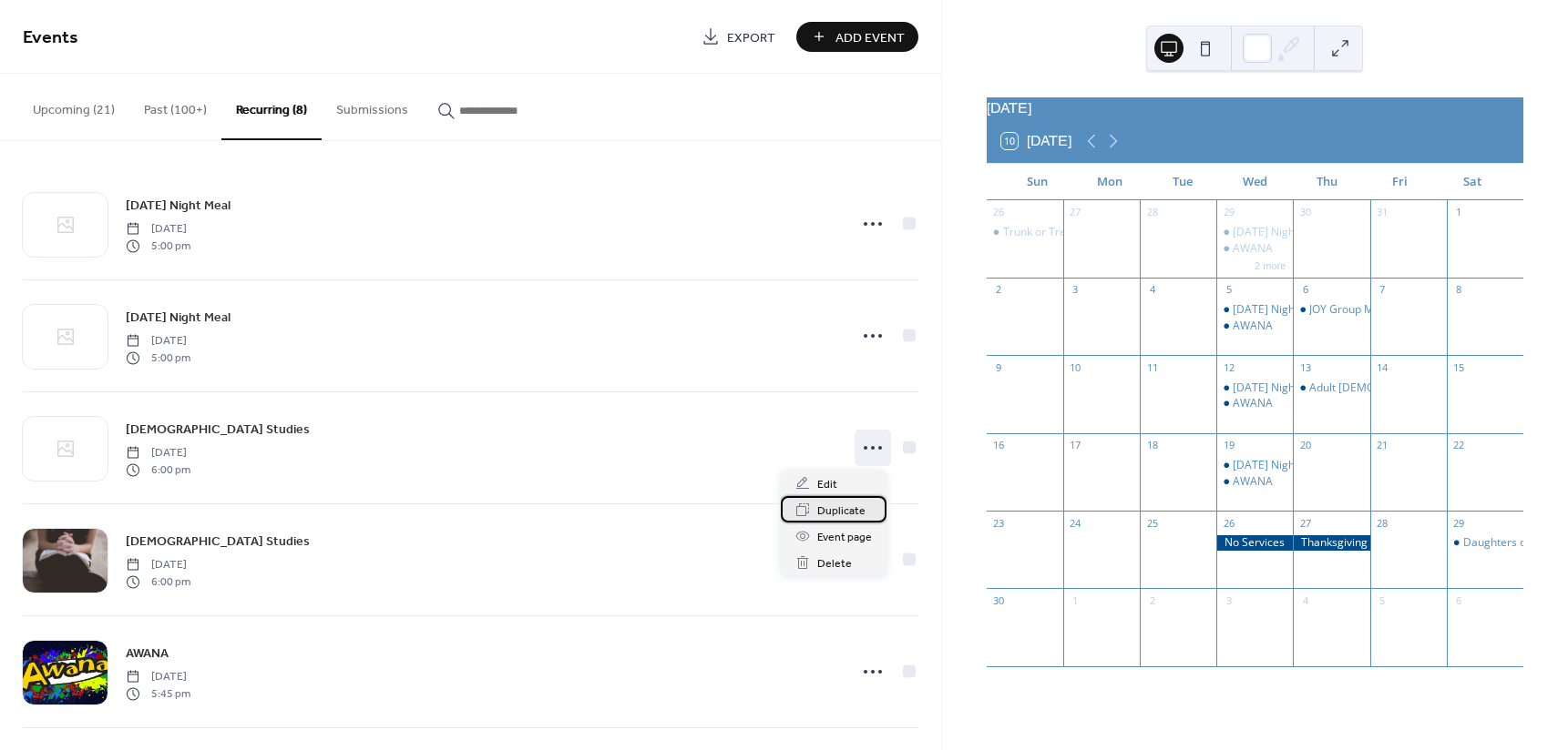
click at [839, 514] on span "Duplicate" at bounding box center [841, 511] width 48 height 19
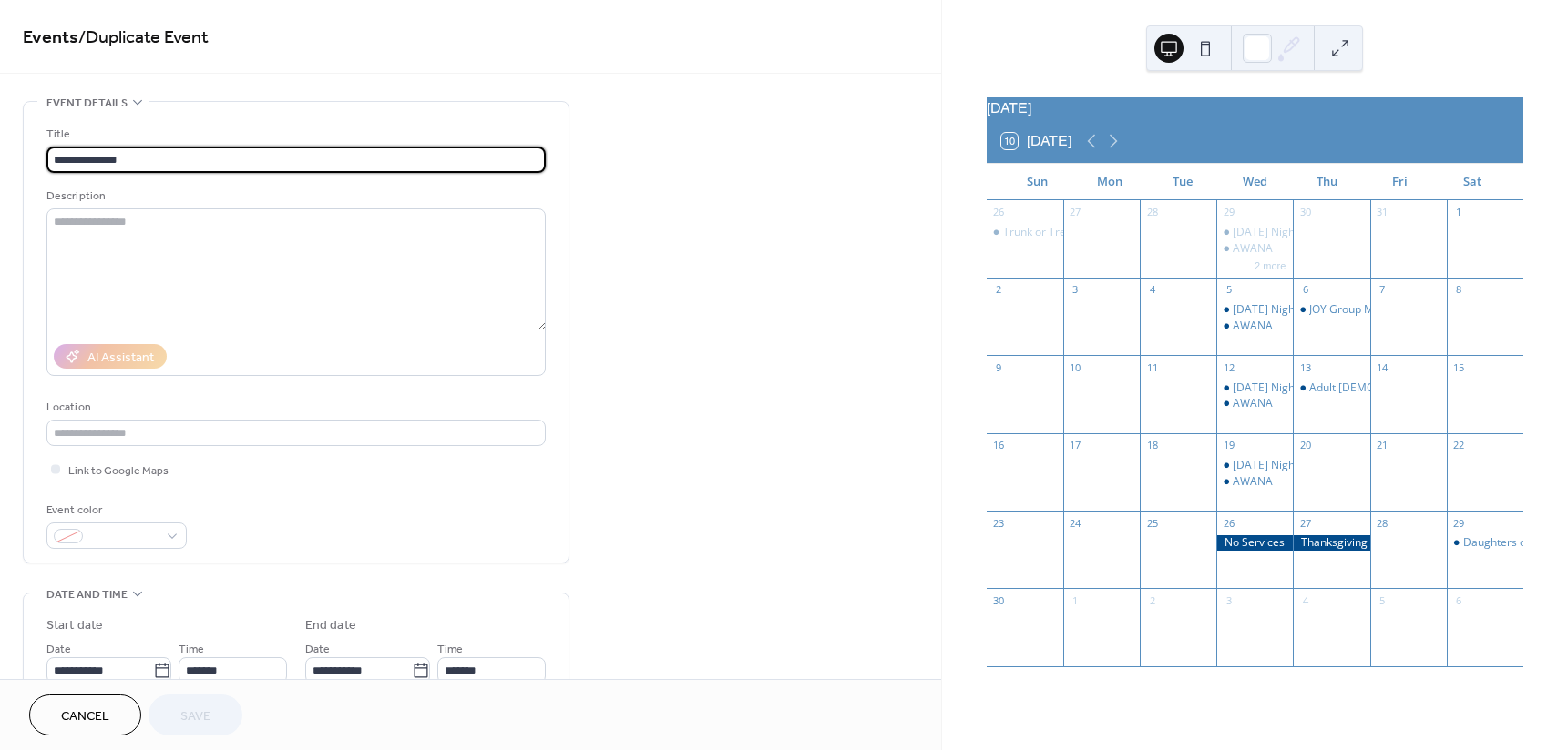
type input "**********"
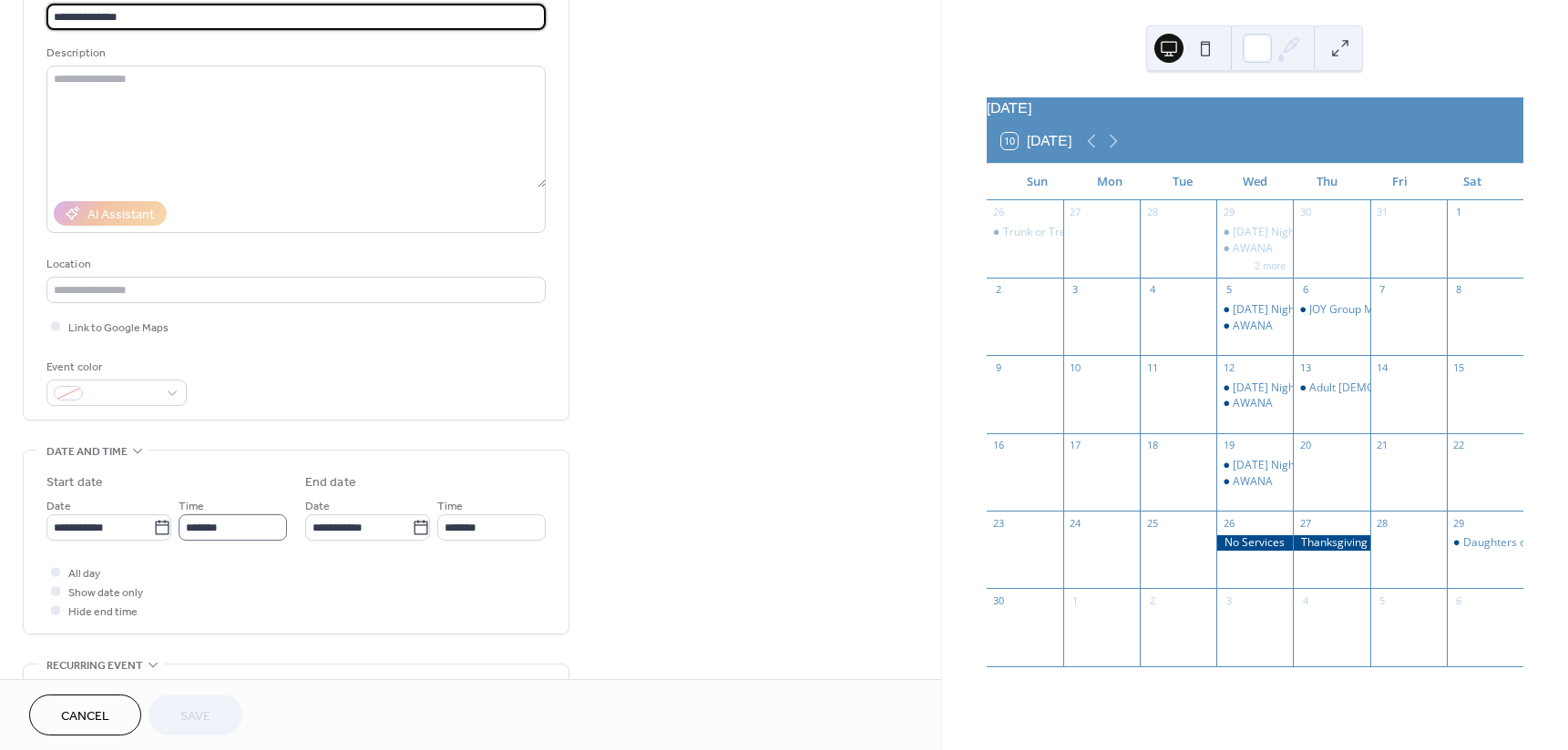
scroll to position [182, 0]
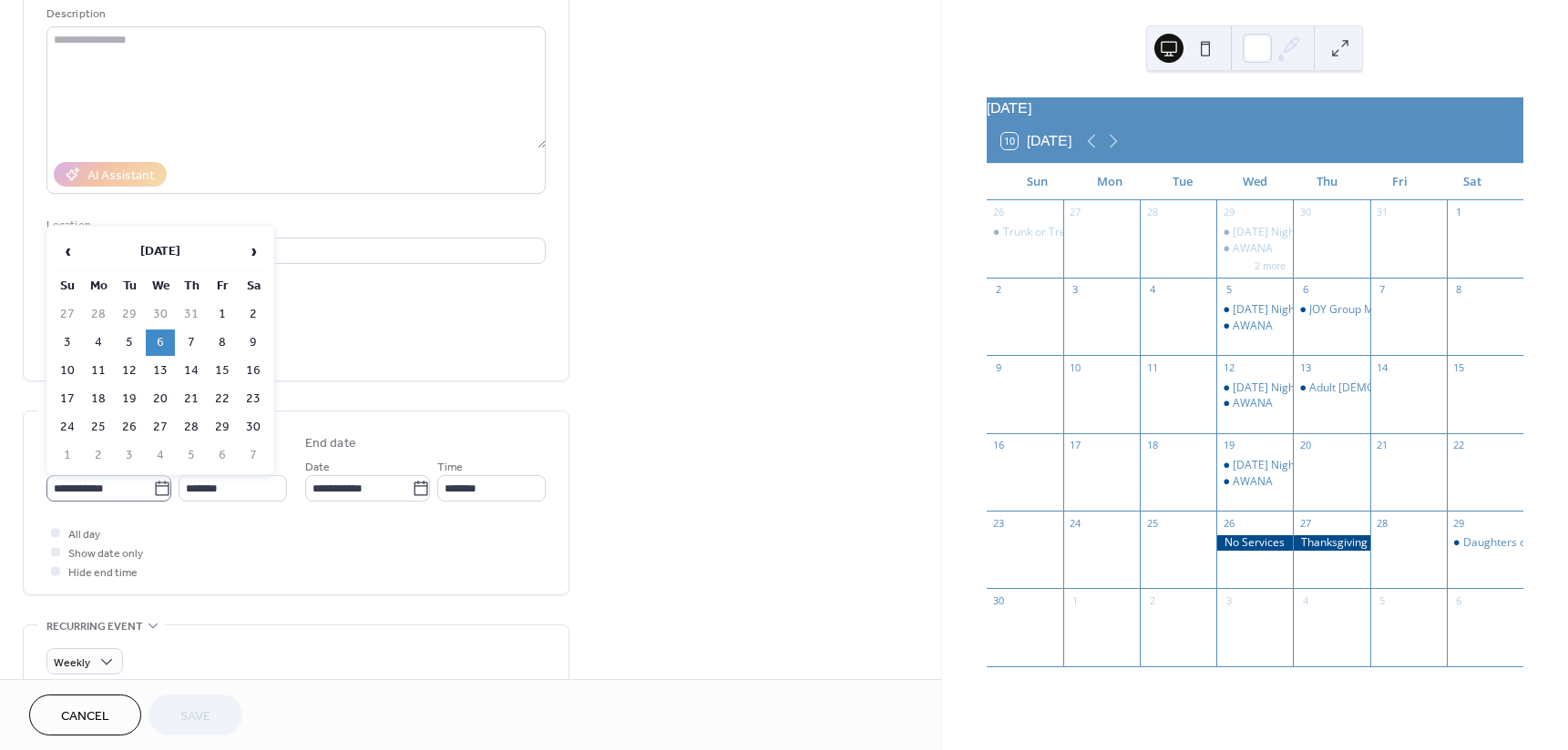
click at [154, 489] on icon at bounding box center [162, 489] width 18 height 18
click at [153, 489] on input "**********" at bounding box center [100, 488] width 107 height 27
click at [254, 247] on span "›" at bounding box center [253, 252] width 28 height 37
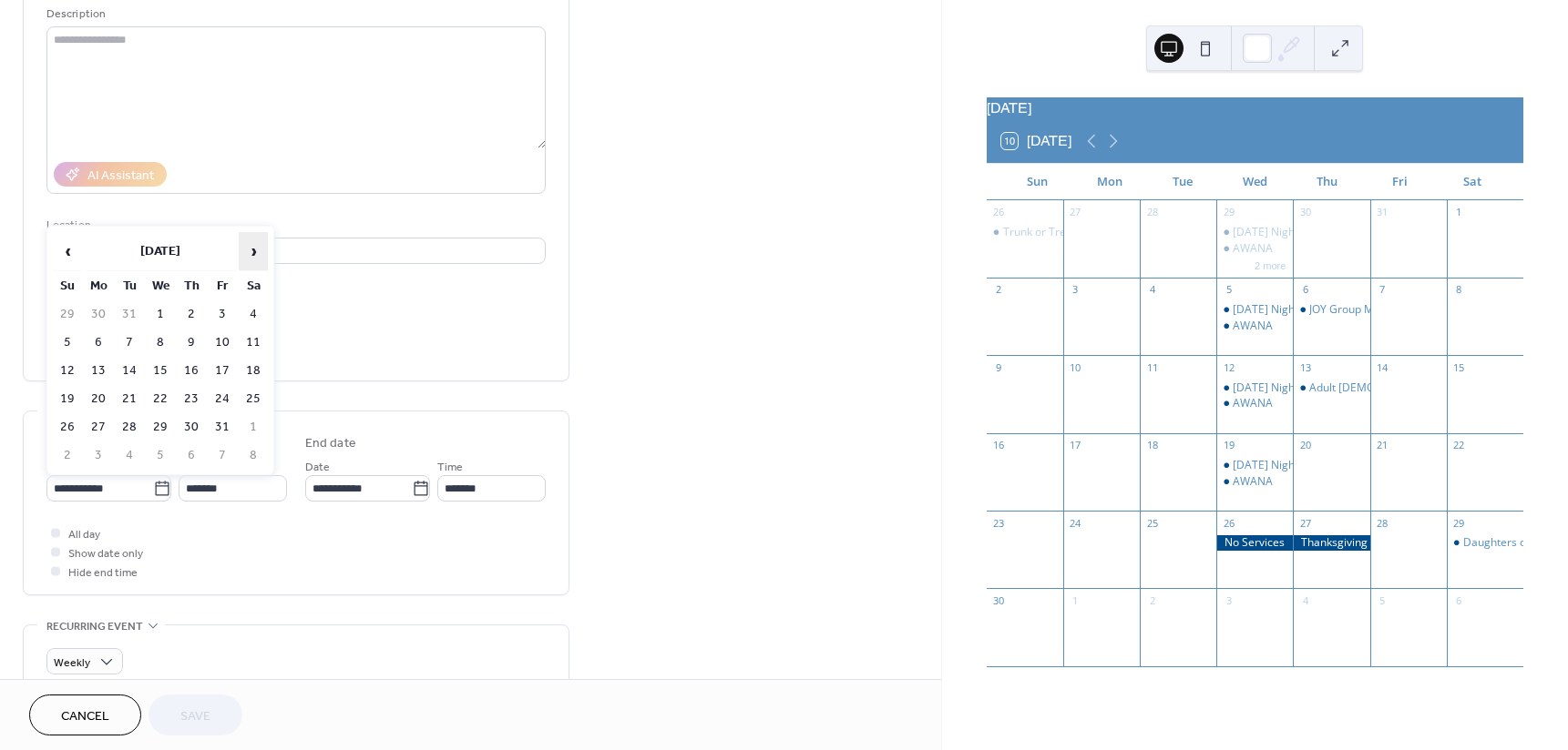
click at [254, 247] on span "›" at bounding box center [253, 252] width 28 height 37
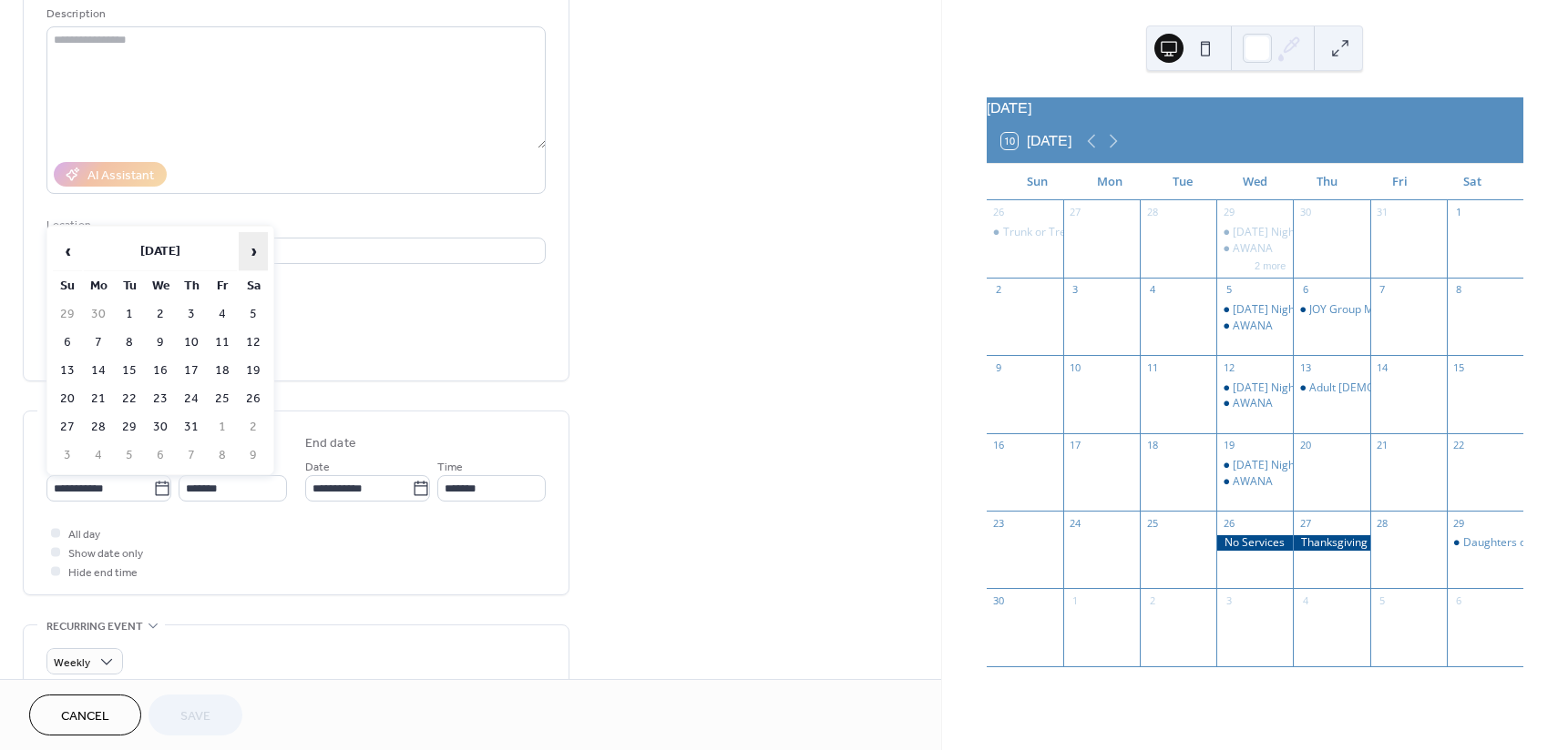
click at [254, 247] on span "›" at bounding box center [253, 252] width 28 height 37
click at [161, 341] on td "5" at bounding box center [160, 343] width 29 height 27
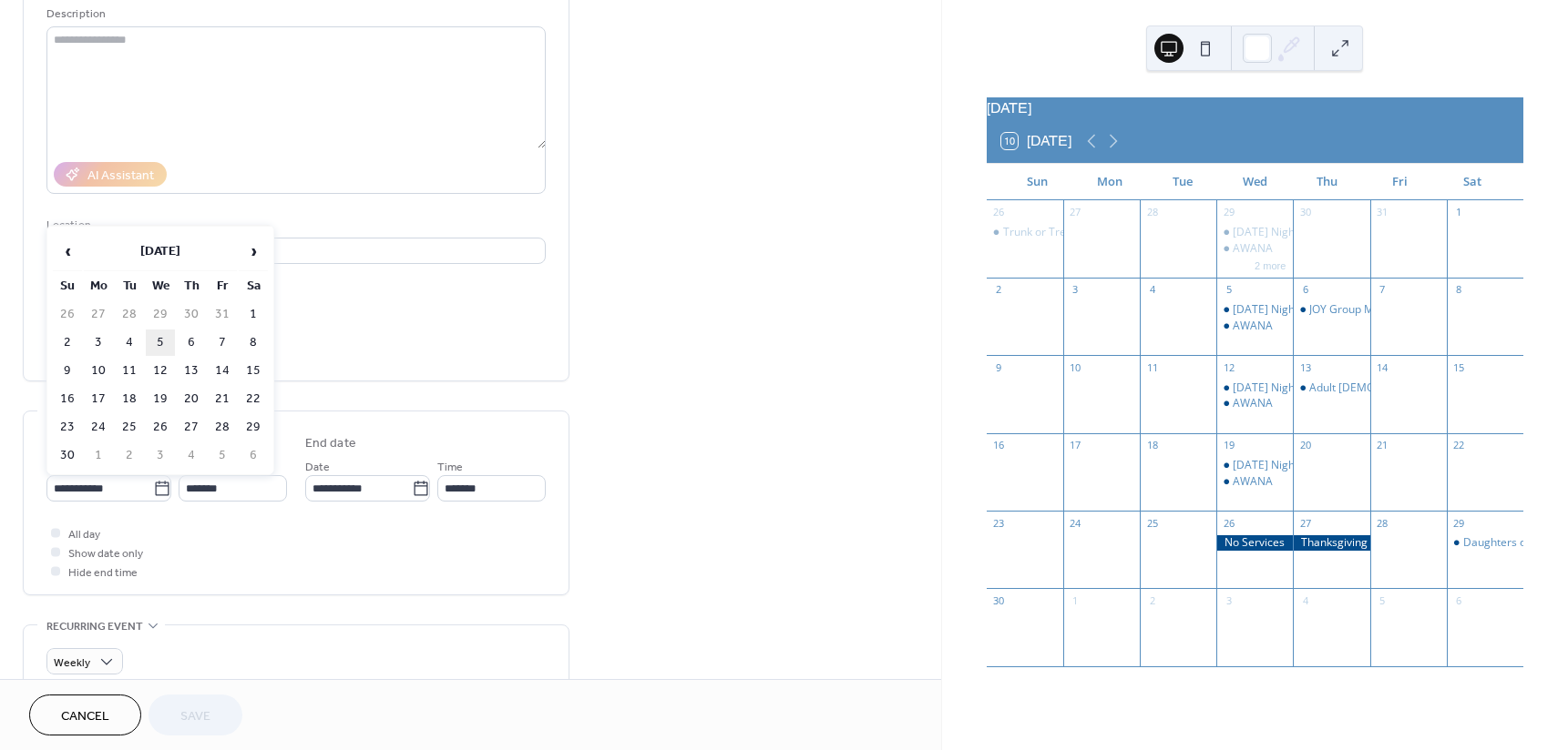
type input "**********"
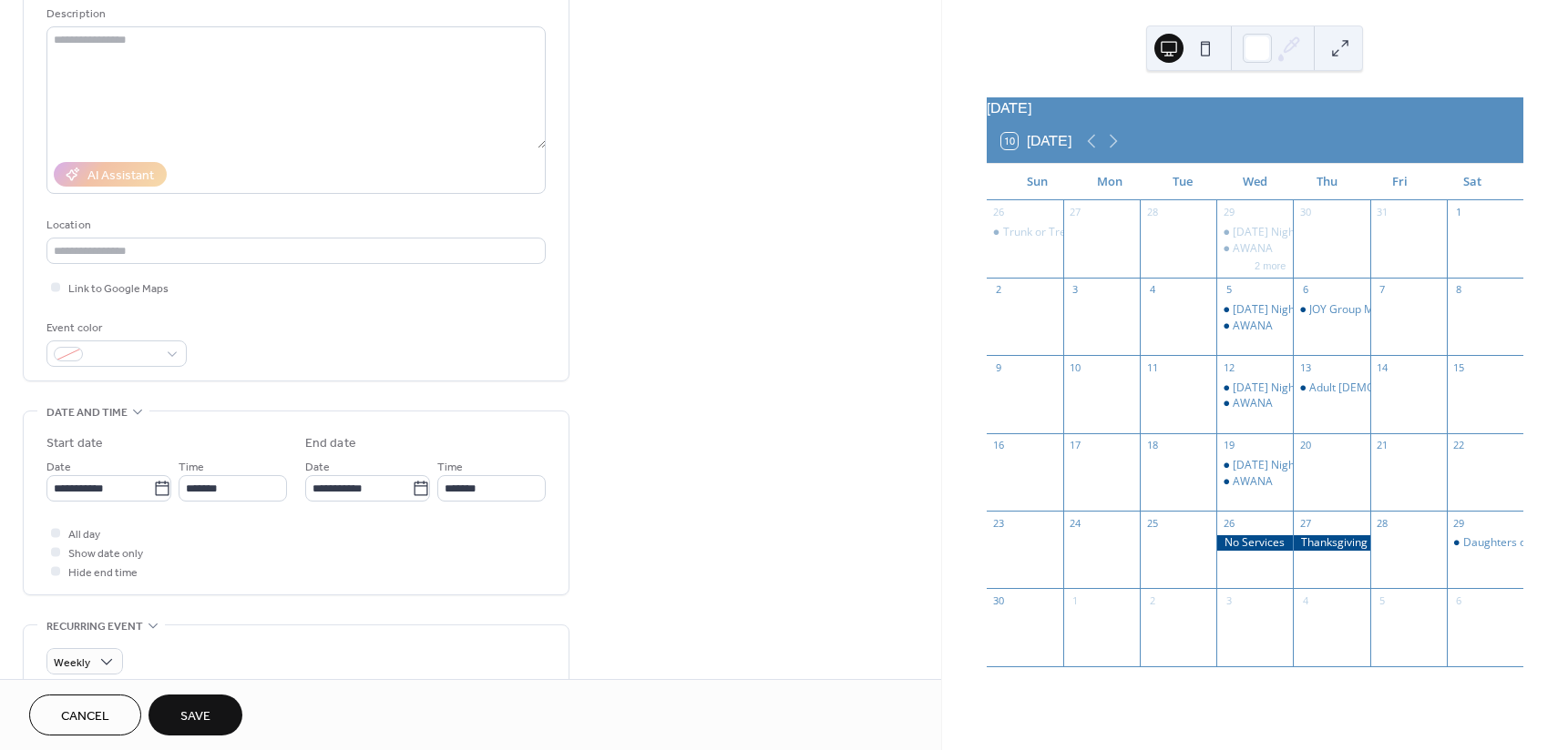
click at [213, 711] on button "Save" at bounding box center [195, 715] width 94 height 41
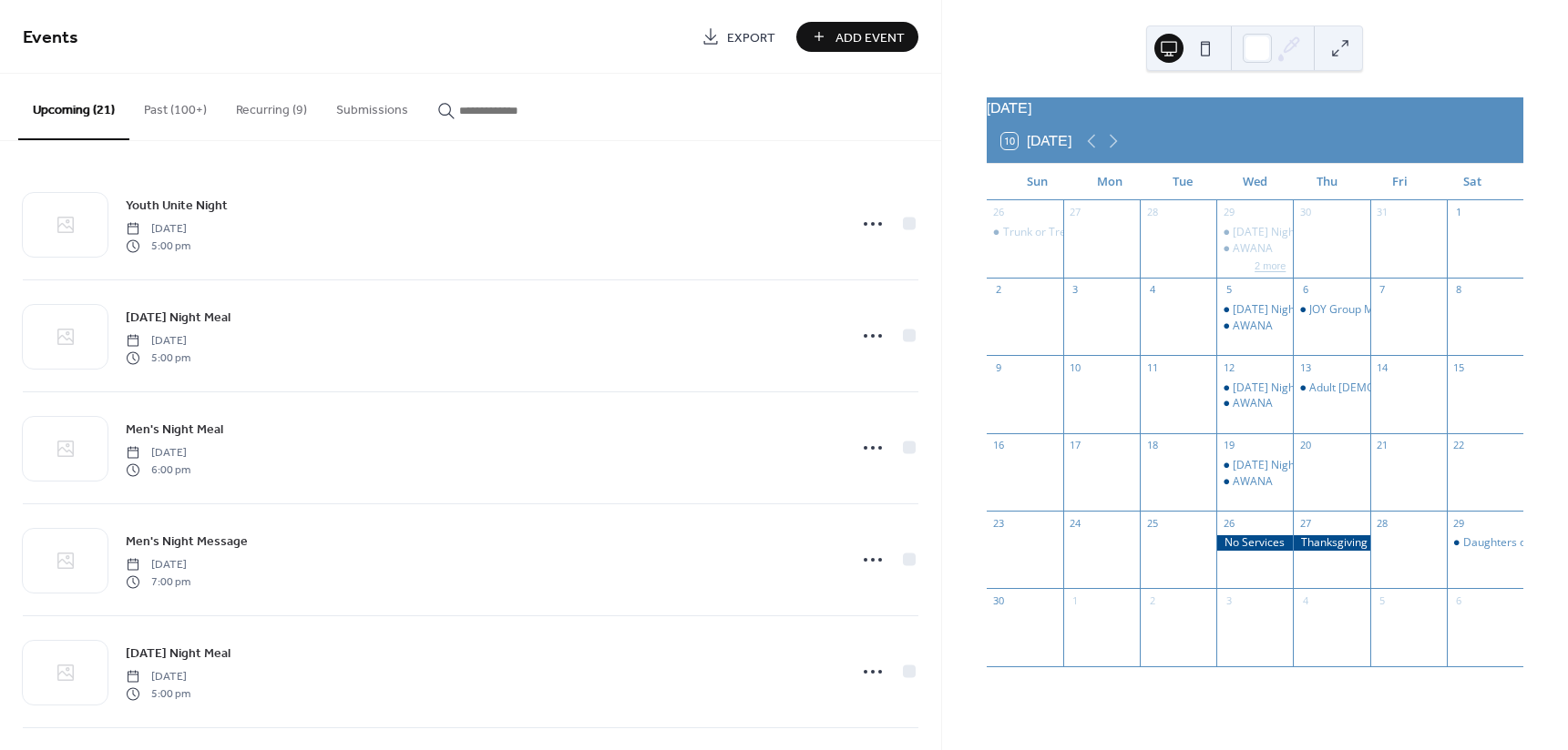
click at [1274, 270] on button "2 more" at bounding box center [1270, 264] width 46 height 16
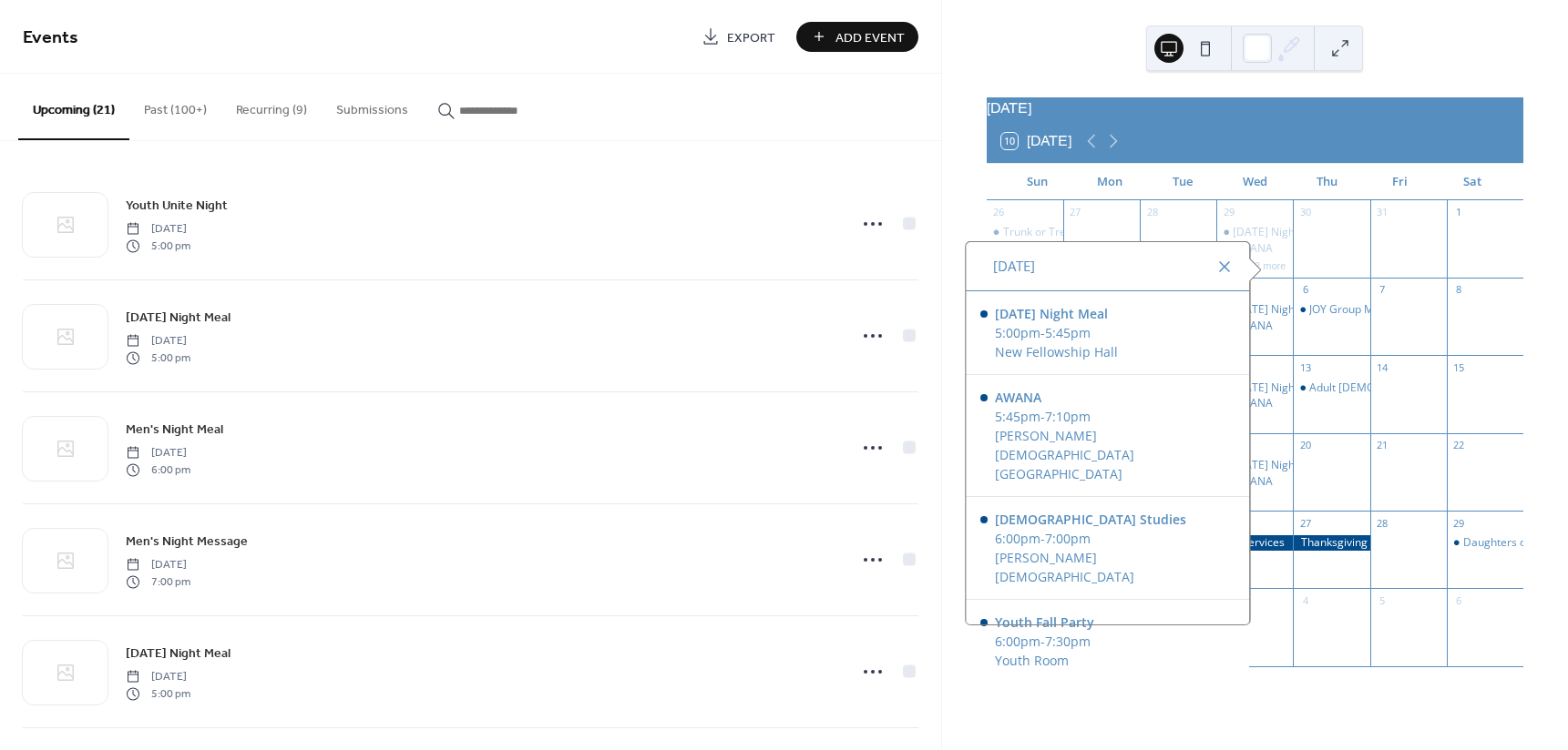
click at [1218, 272] on div at bounding box center [1224, 267] width 22 height 22
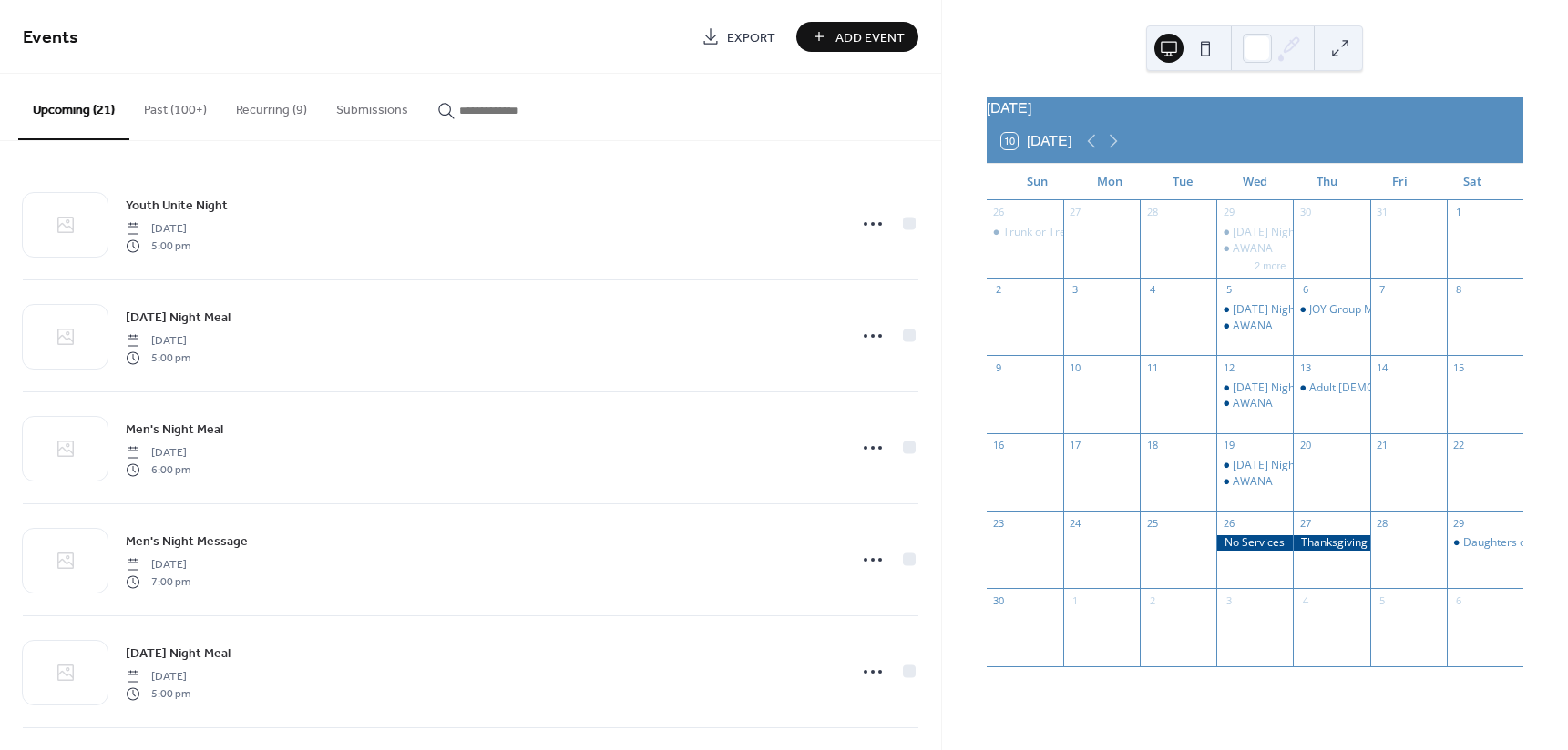
click at [844, 37] on span "Add Event" at bounding box center [869, 38] width 69 height 19
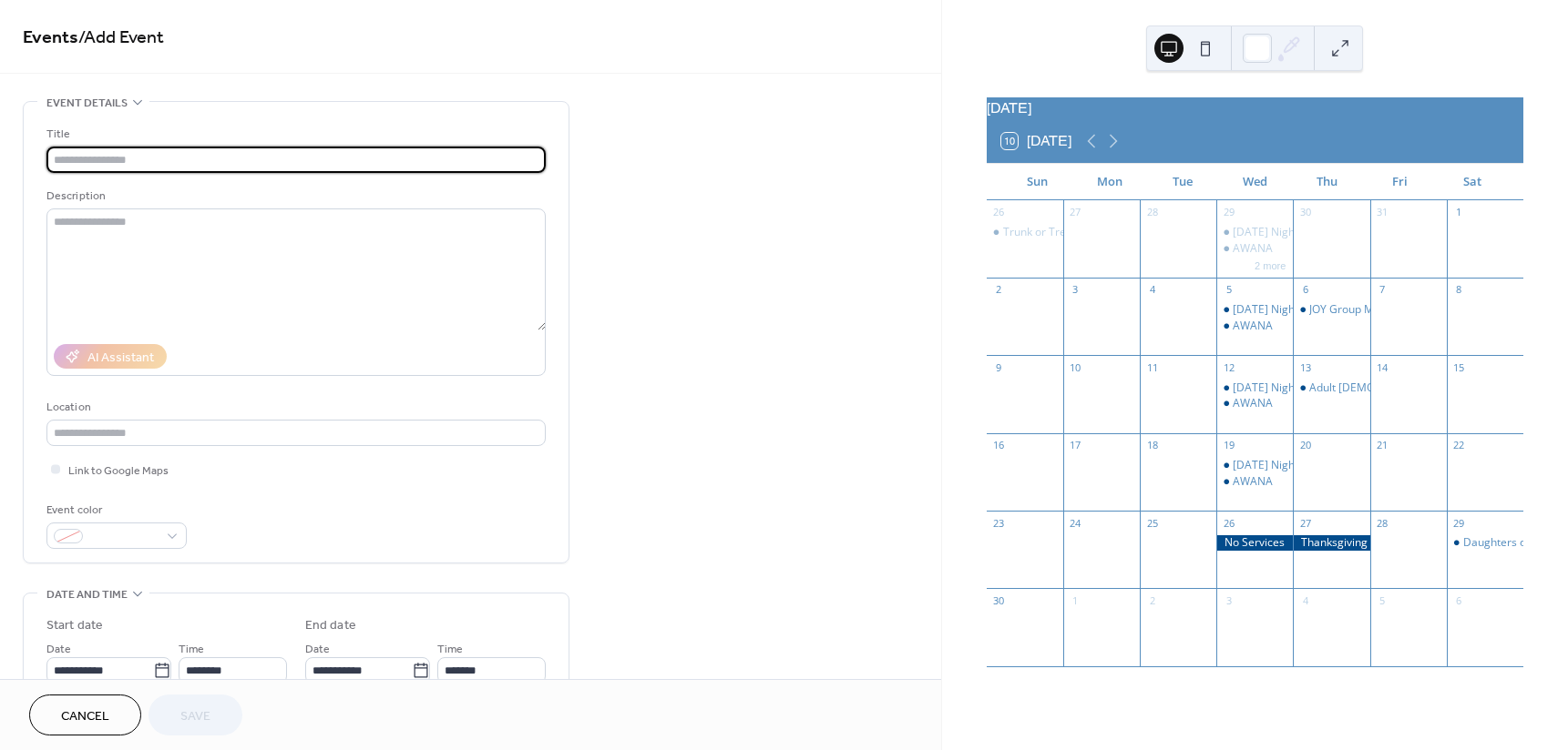
click at [52, 731] on button "Cancel" at bounding box center [86, 715] width 112 height 41
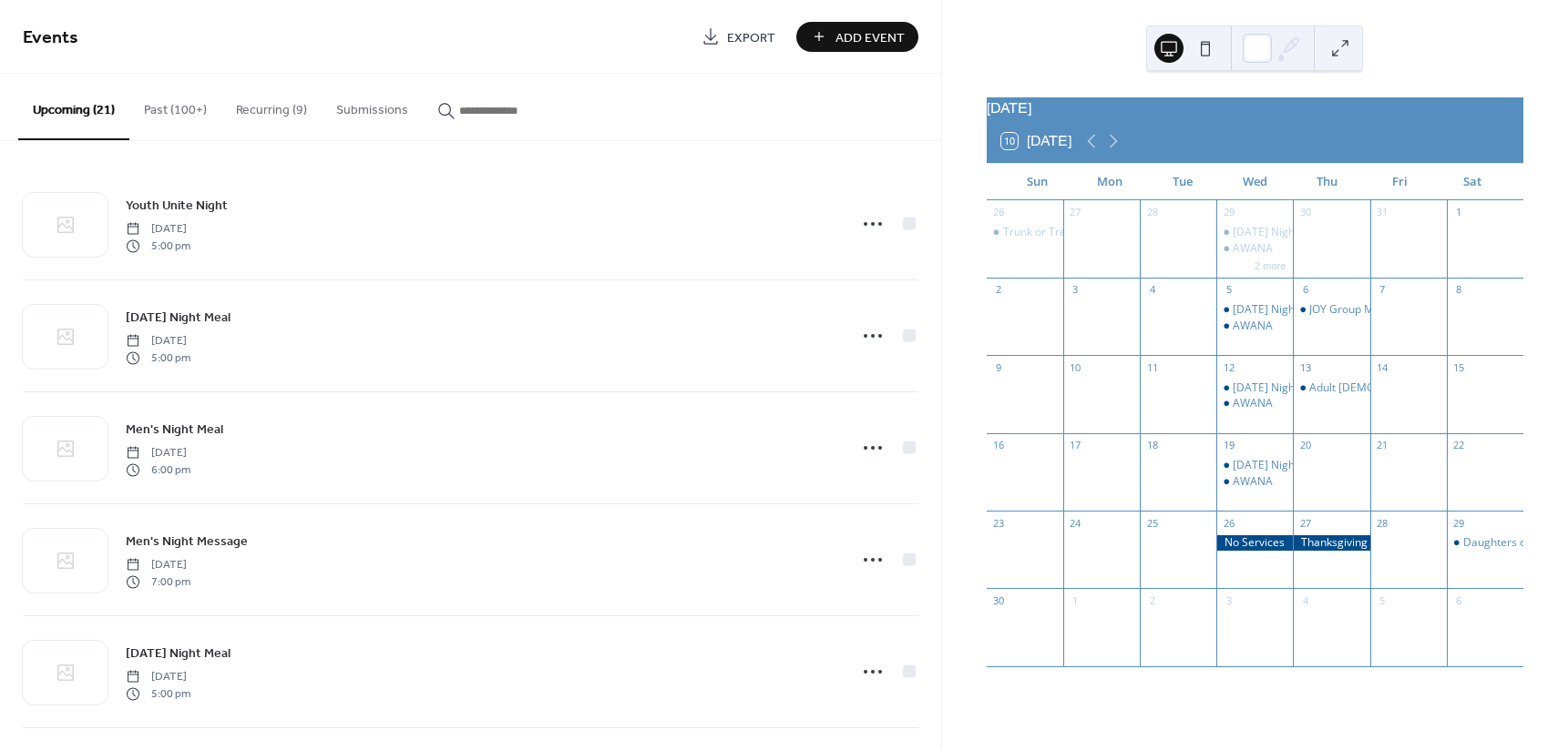
click at [268, 98] on button "Recurring (9)" at bounding box center [271, 106] width 100 height 64
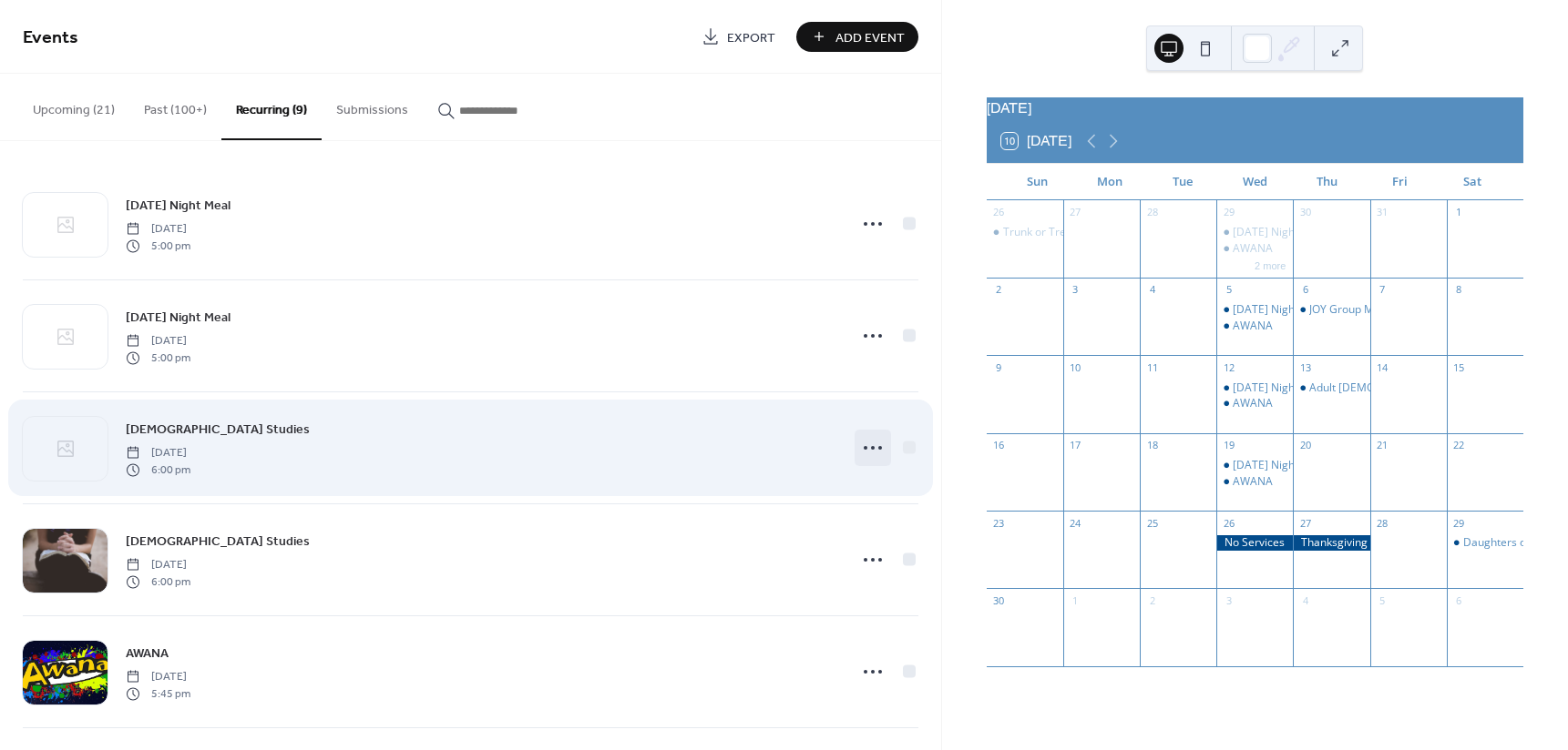
click at [864, 442] on icon at bounding box center [873, 448] width 29 height 29
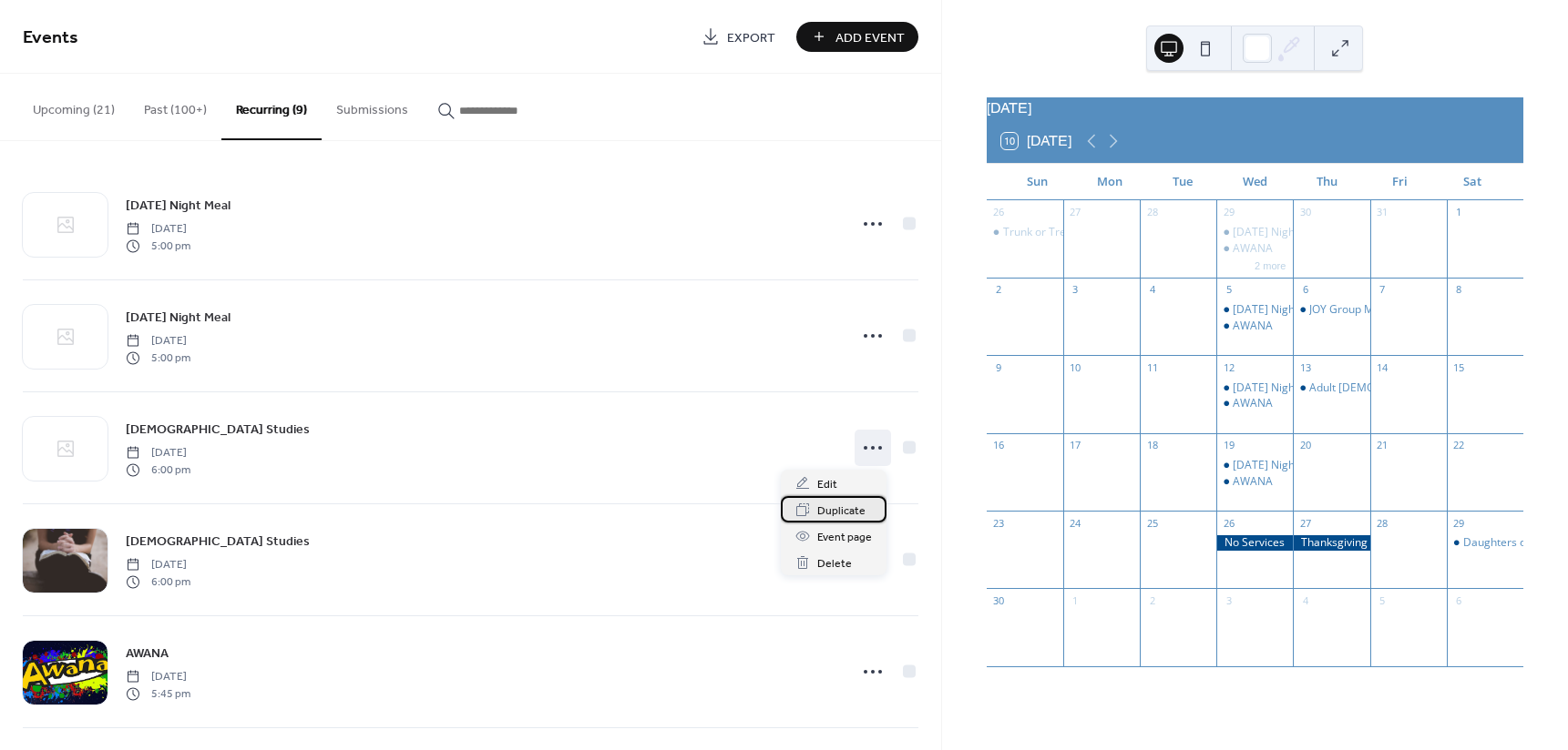
click at [849, 509] on span "Duplicate" at bounding box center [841, 511] width 48 height 19
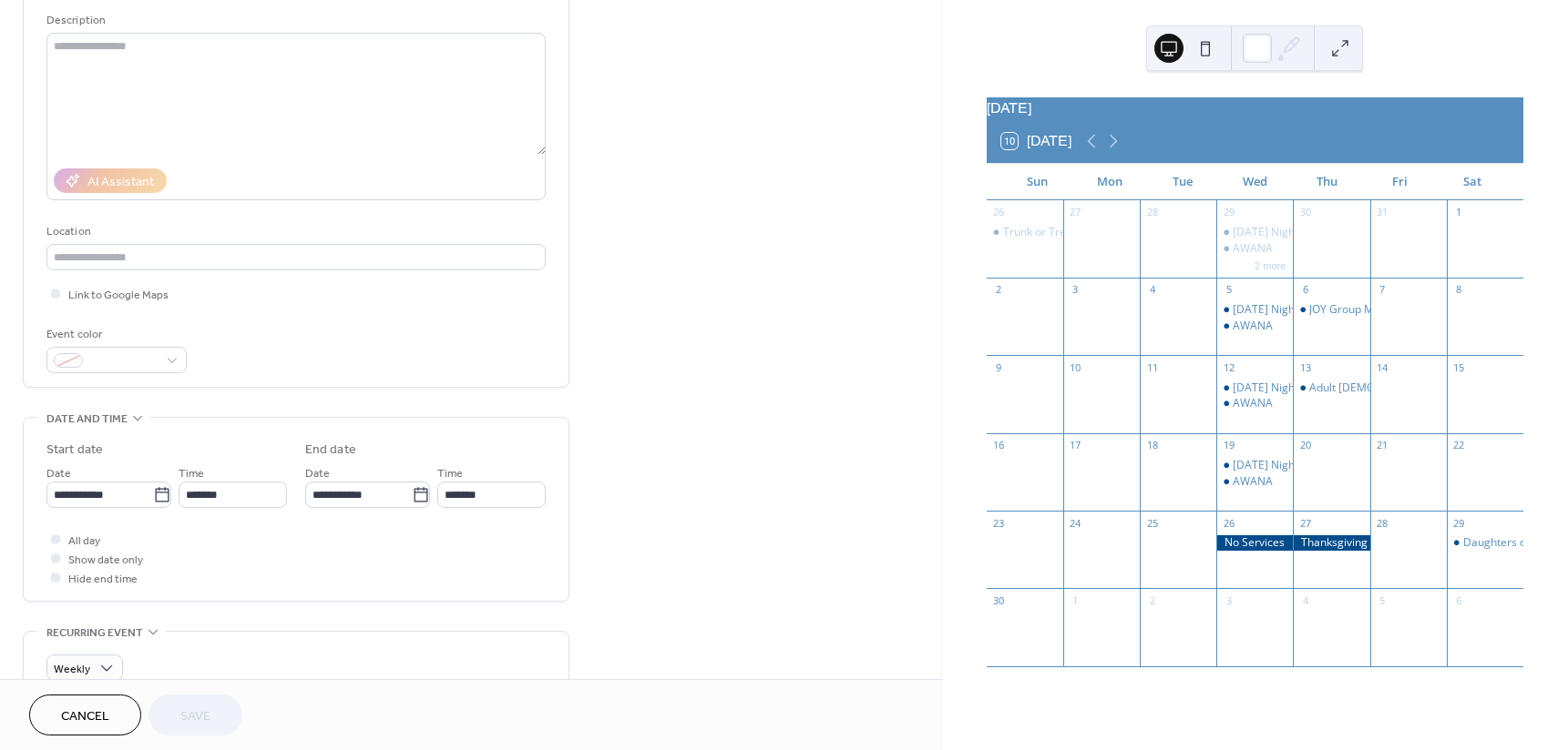
scroll to position [182, 0]
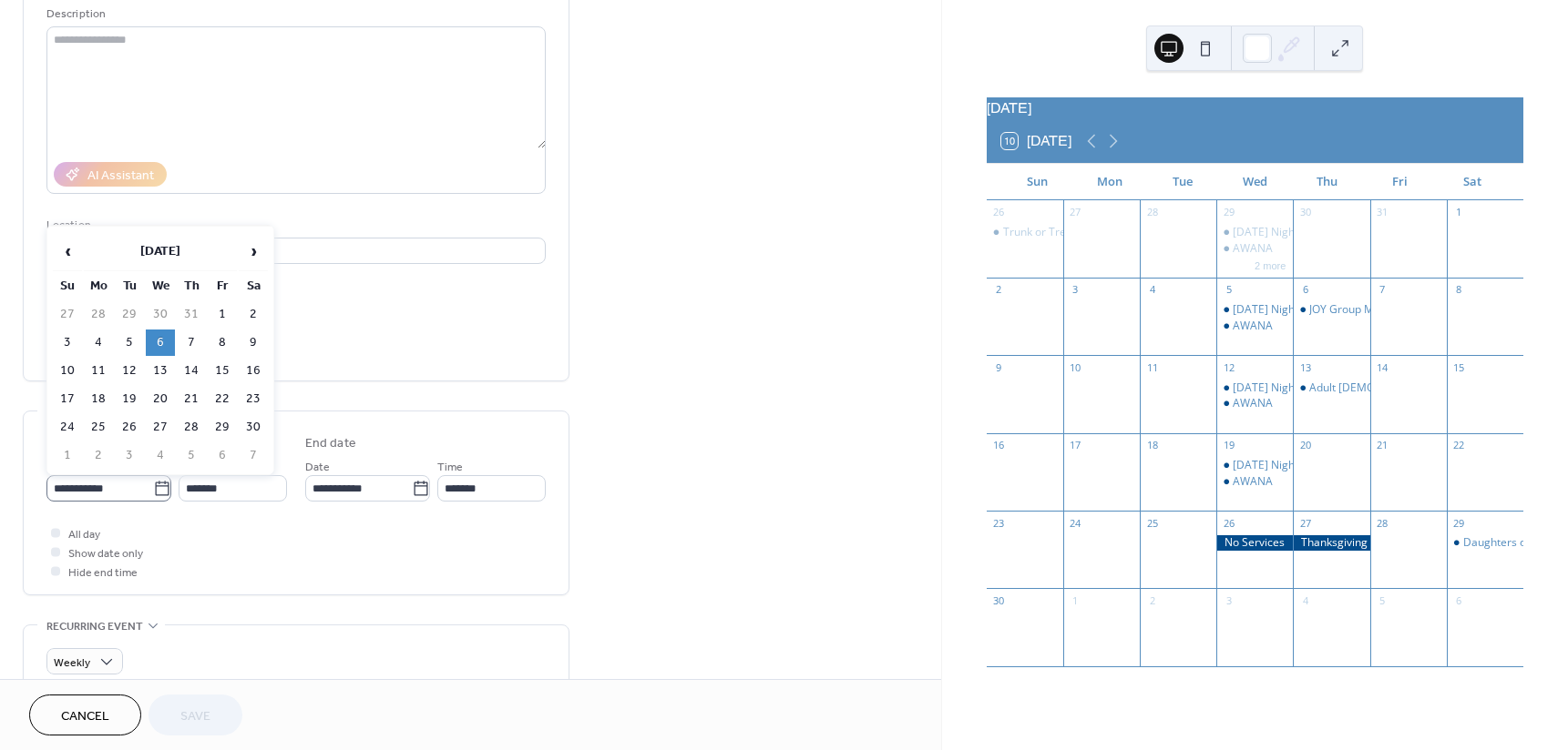
click at [157, 492] on icon at bounding box center [162, 489] width 18 height 18
click at [153, 492] on input "**********" at bounding box center [100, 488] width 107 height 27
click at [258, 259] on span "›" at bounding box center [253, 252] width 28 height 37
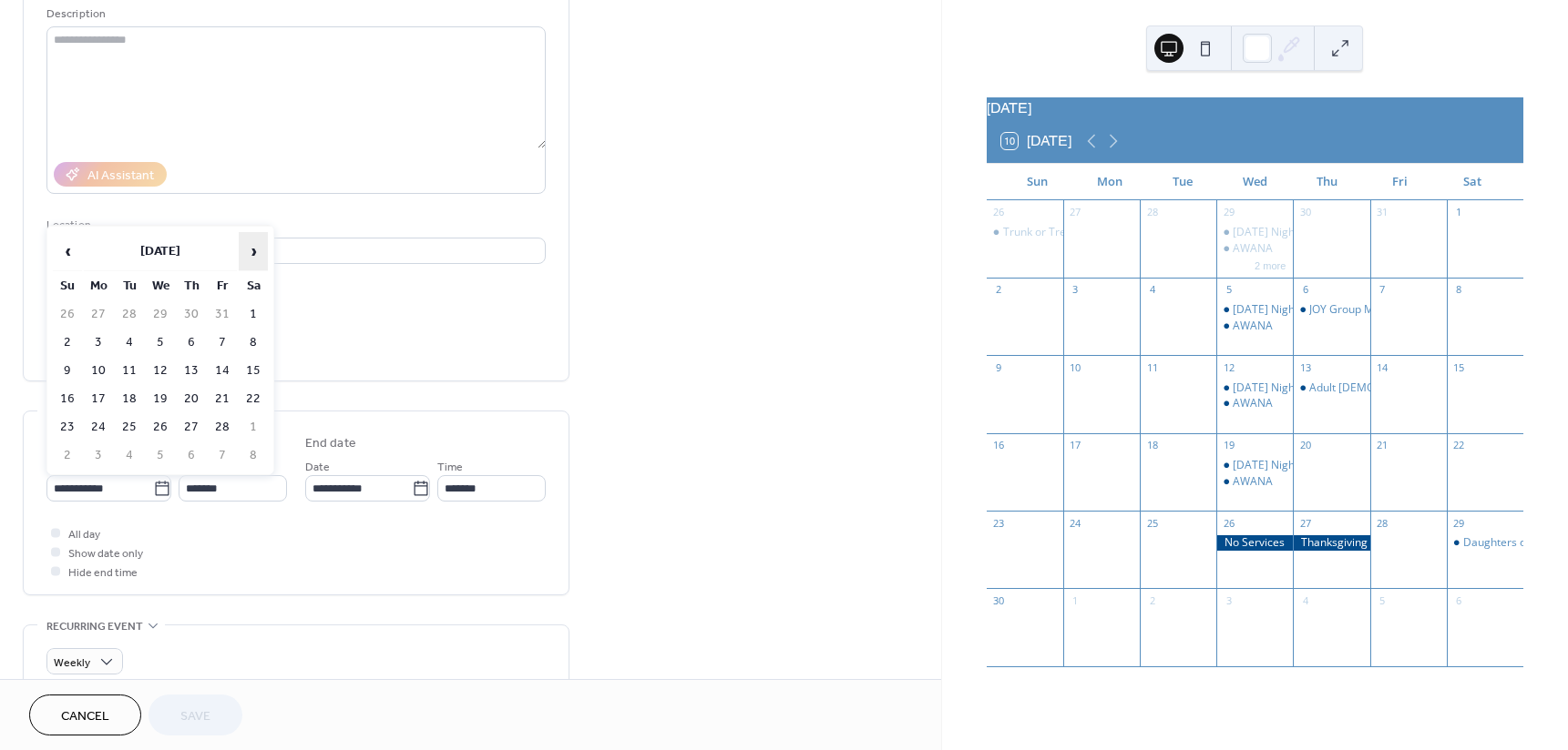
click at [258, 259] on span "›" at bounding box center [253, 252] width 28 height 37
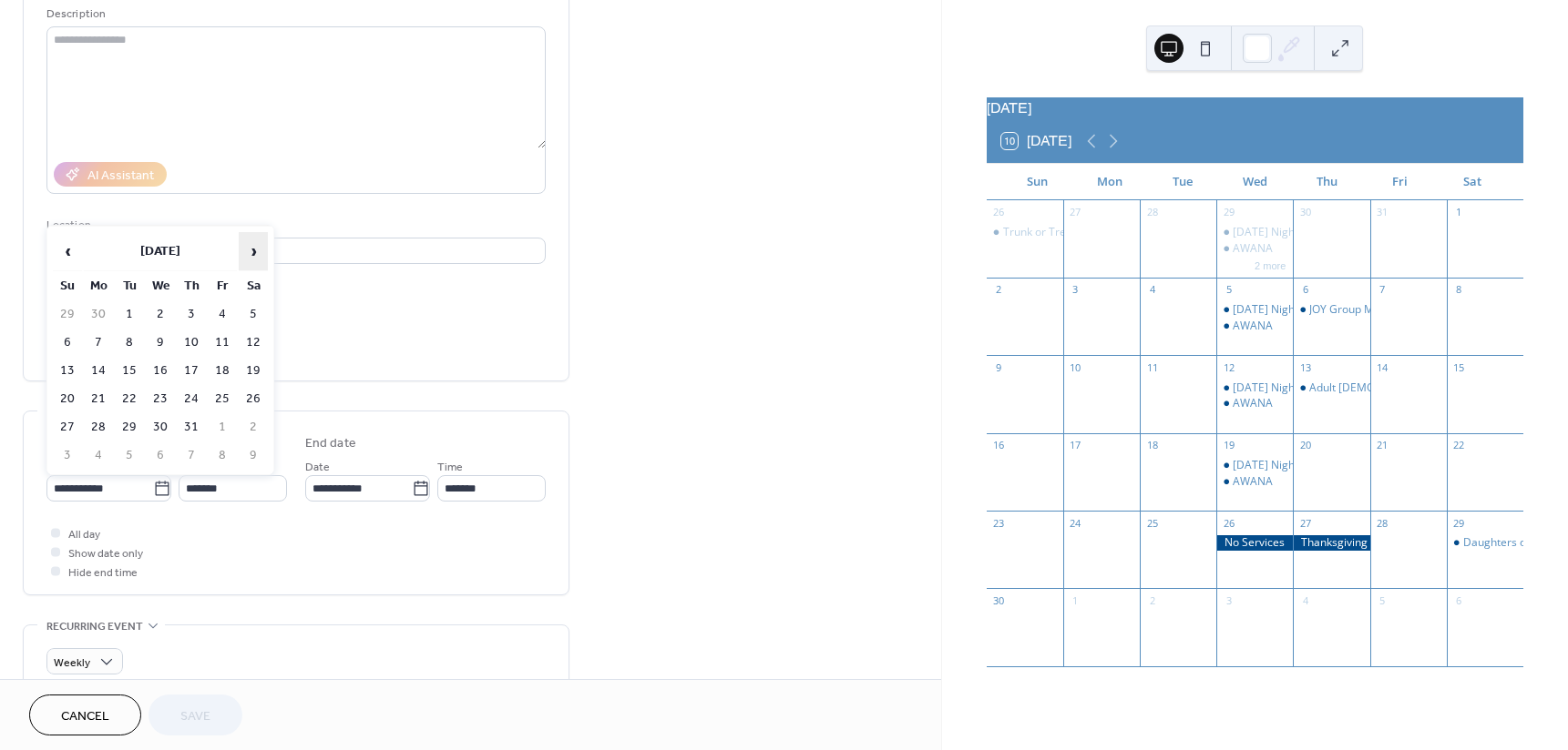
click at [258, 259] on span "›" at bounding box center [253, 252] width 28 height 37
click at [154, 335] on td "5" at bounding box center [160, 343] width 29 height 27
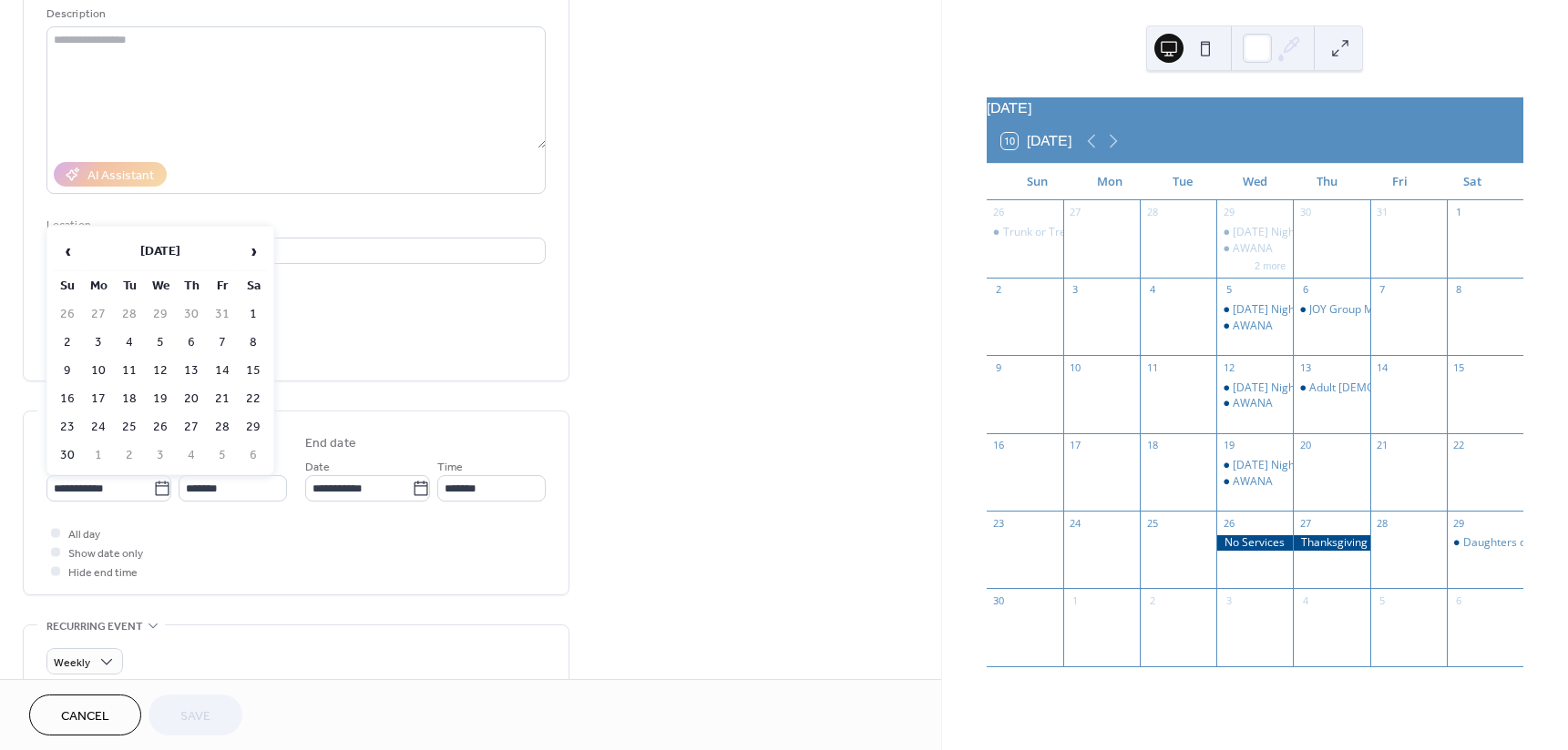
type input "**********"
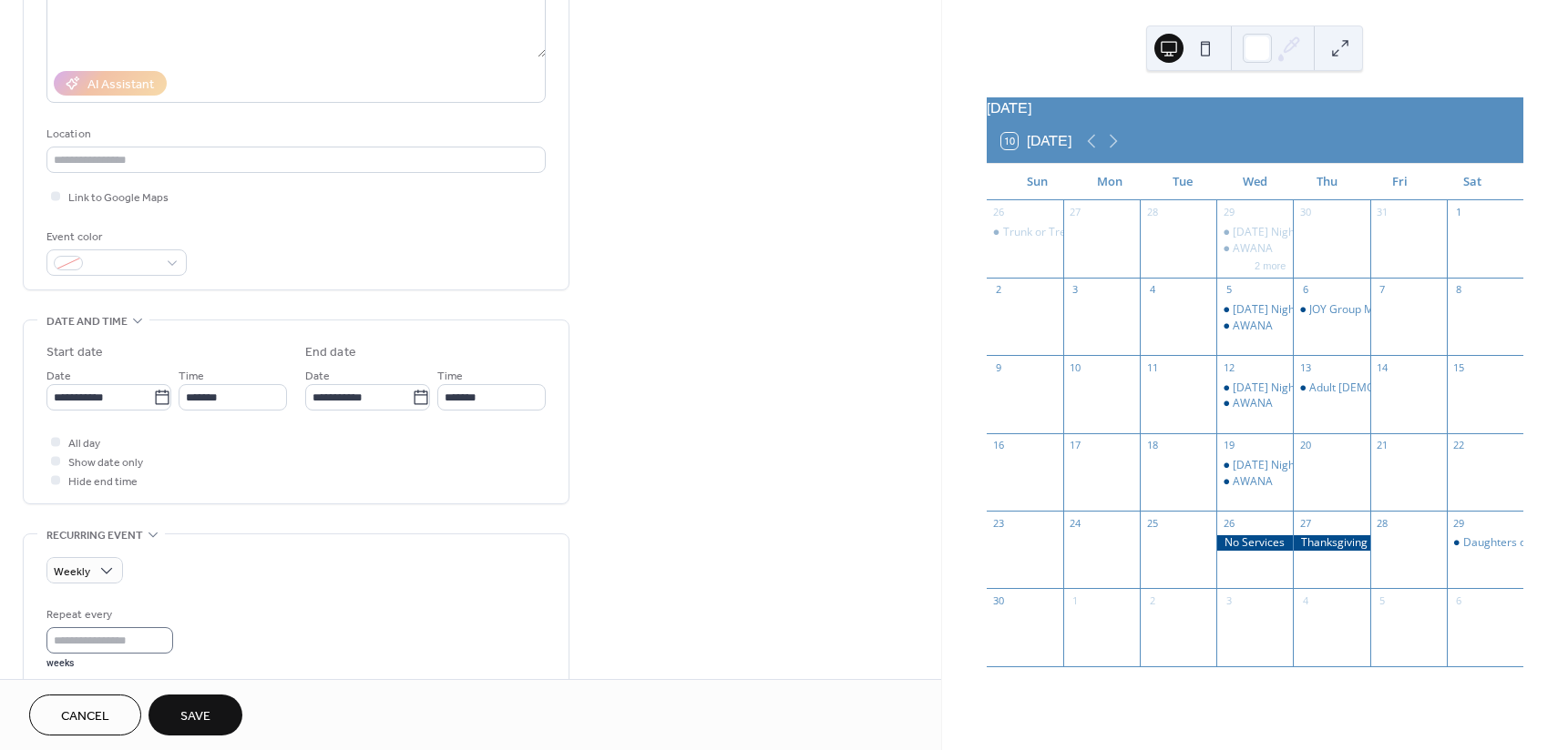
scroll to position [1, 0]
click at [166, 651] on input "*" at bounding box center [114, 640] width 134 height 27
click at [169, 636] on input "*" at bounding box center [114, 640] width 134 height 27
type input "*"
click at [169, 636] on input "*" at bounding box center [114, 640] width 134 height 27
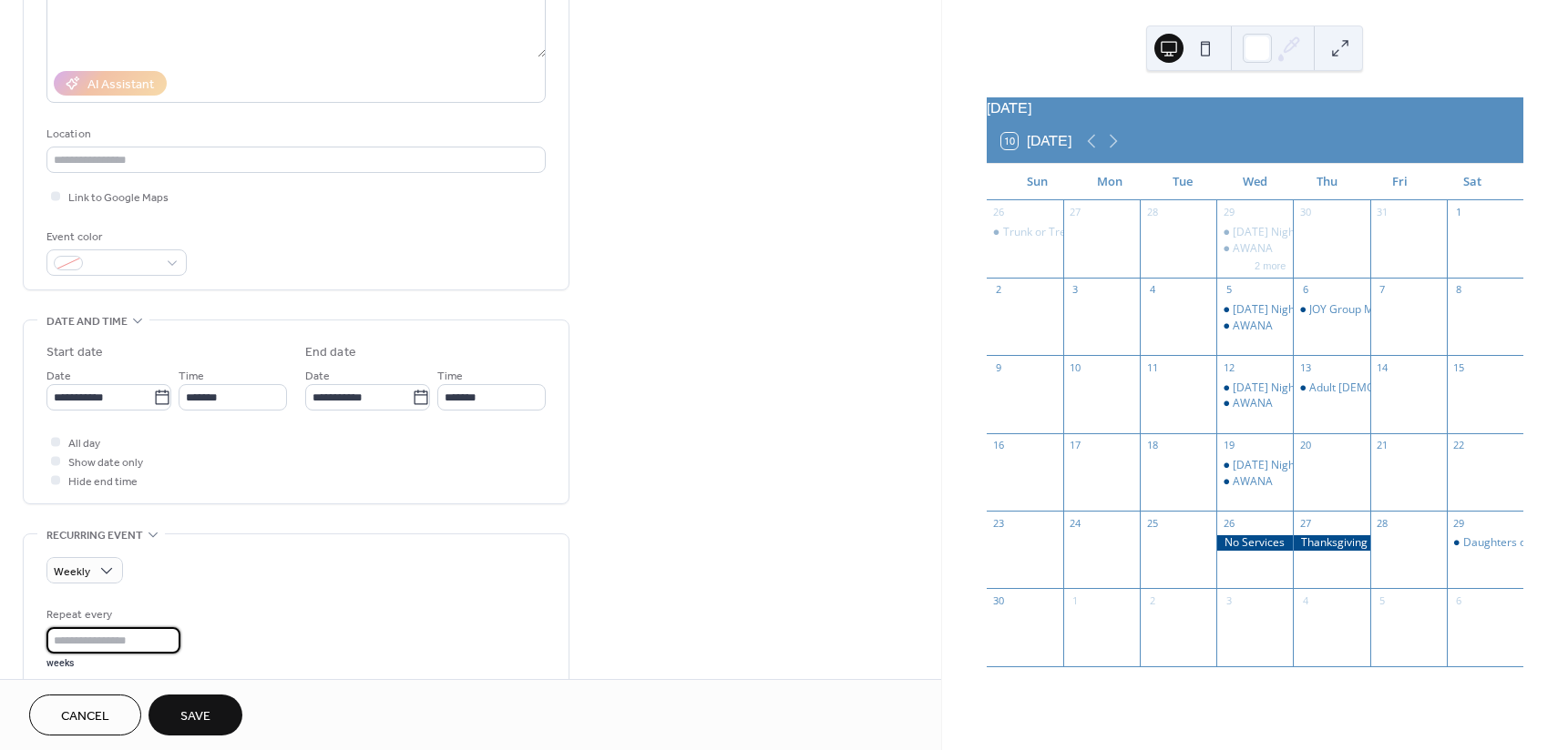
click at [192, 717] on span "Save" at bounding box center [195, 717] width 30 height 19
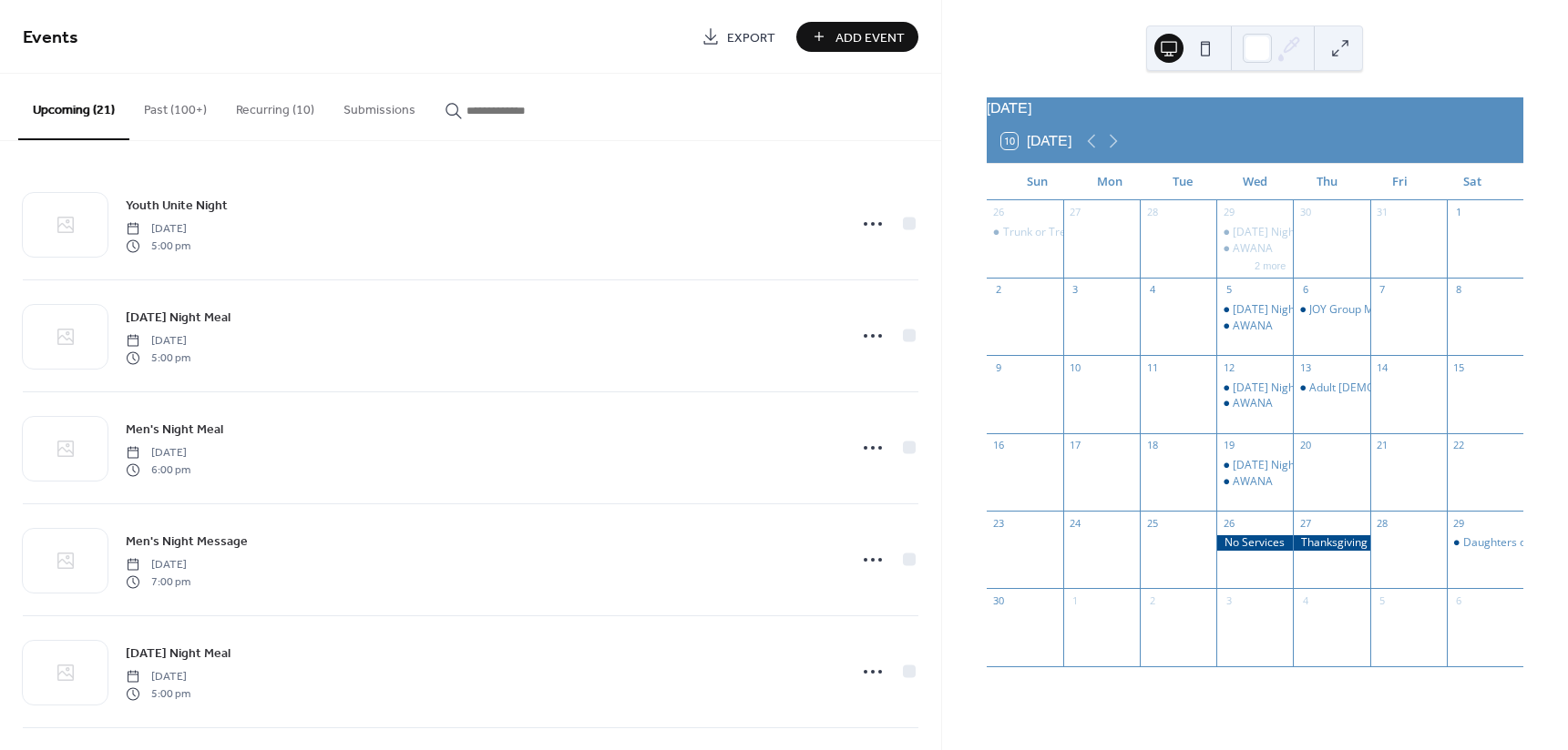
click at [97, 107] on button "Upcoming (21)" at bounding box center [74, 107] width 111 height 66
click at [1272, 272] on button "2 more" at bounding box center [1270, 264] width 46 height 16
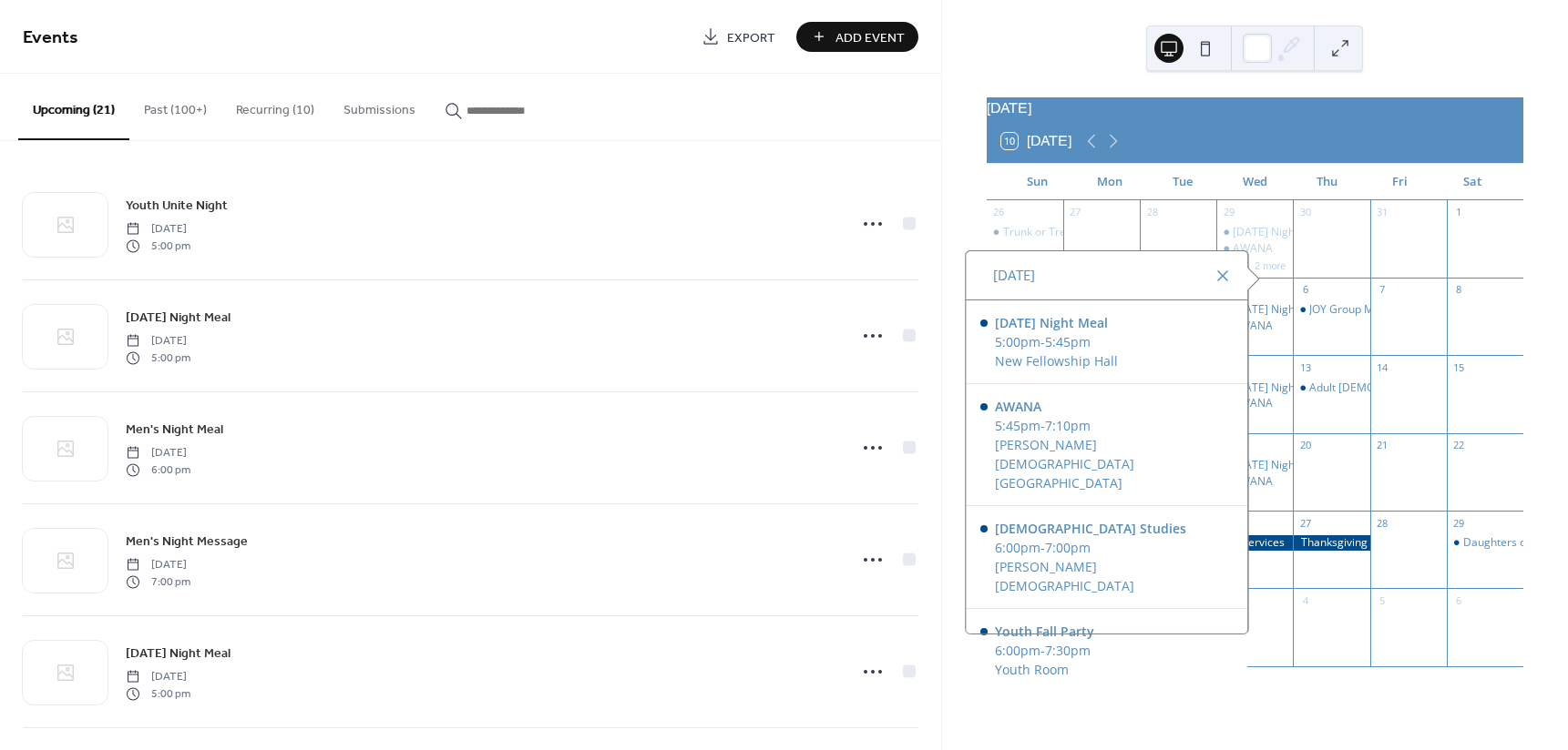
click at [1212, 278] on div at bounding box center [1222, 276] width 22 height 22
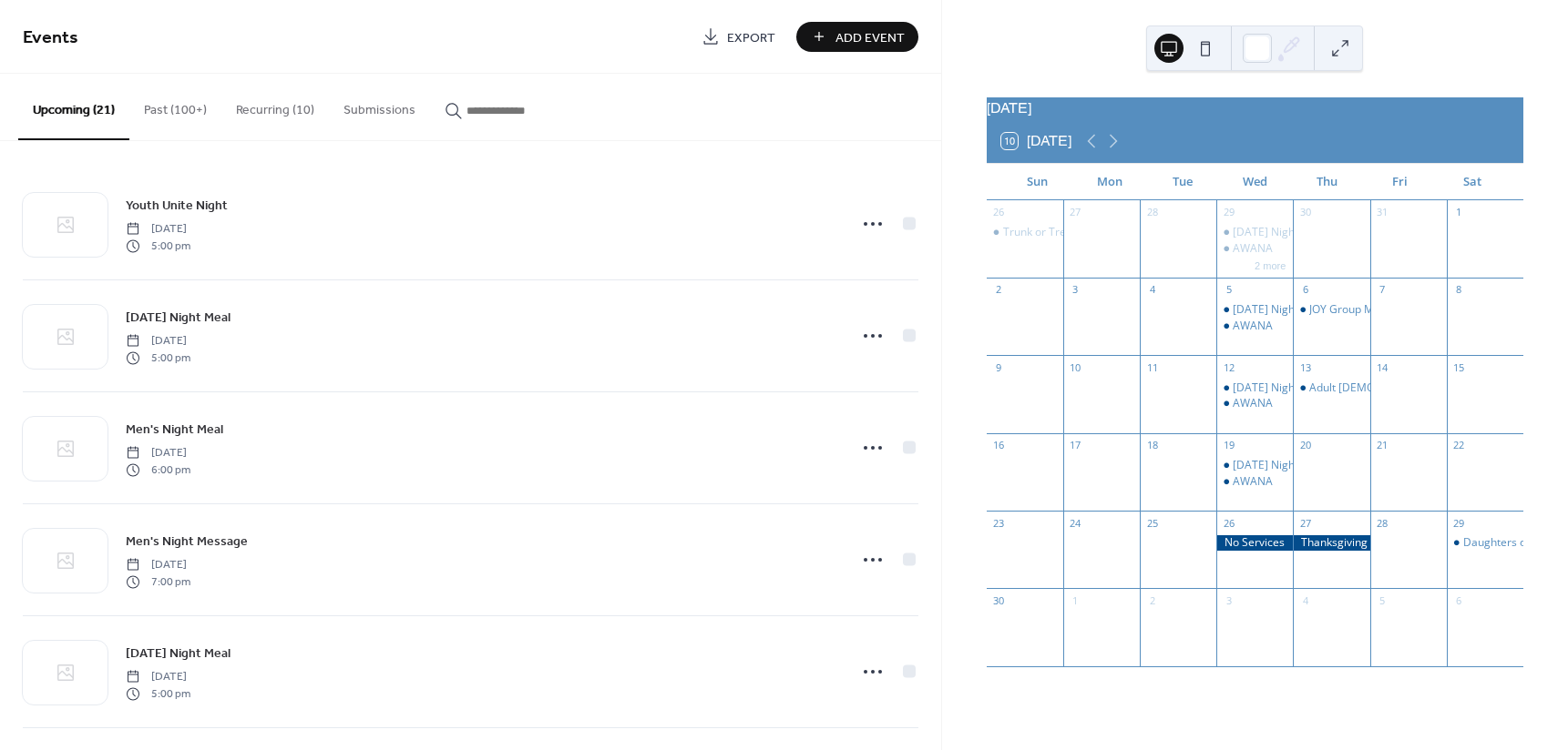
click at [259, 105] on button "Recurring (10)" at bounding box center [275, 106] width 108 height 64
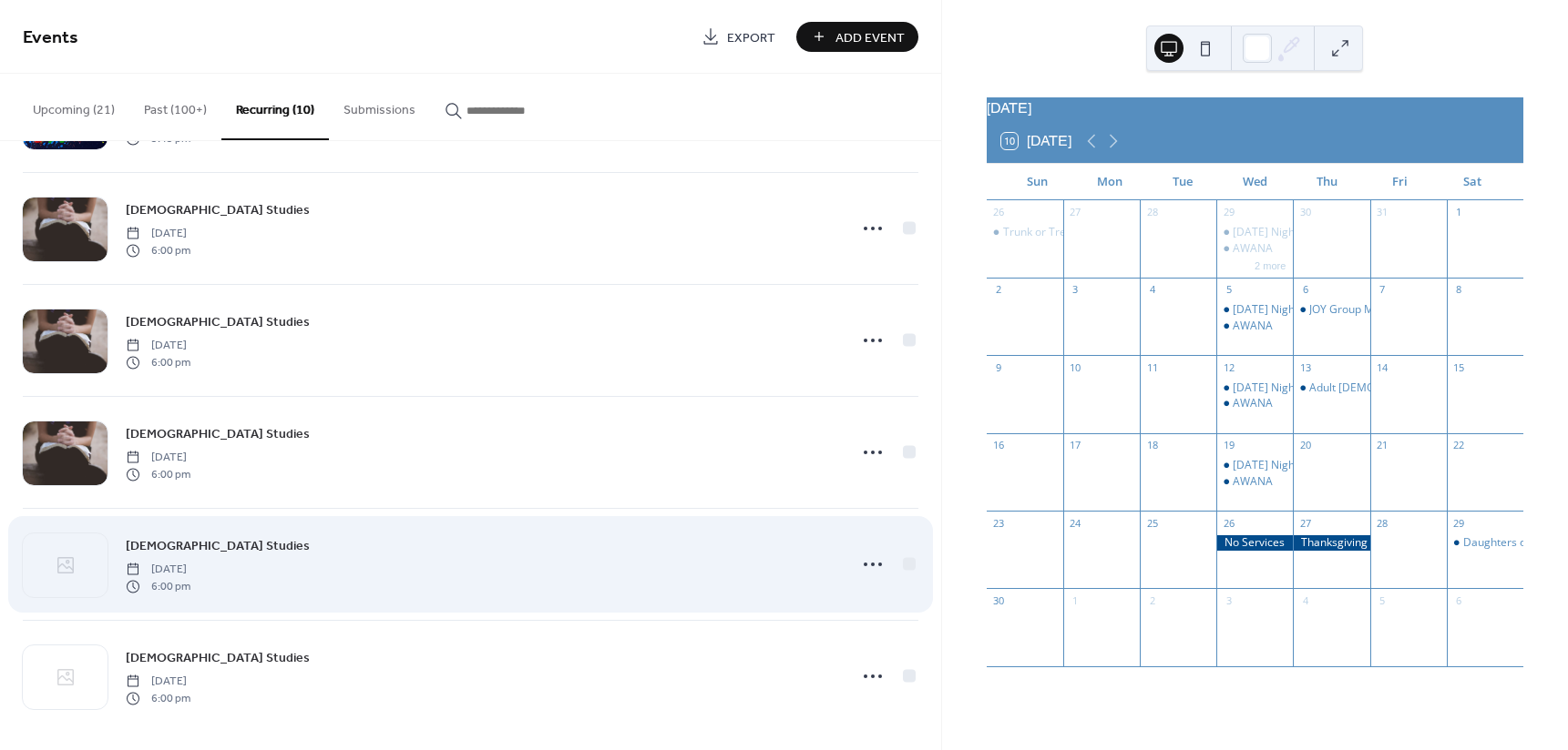
scroll to position [564, 0]
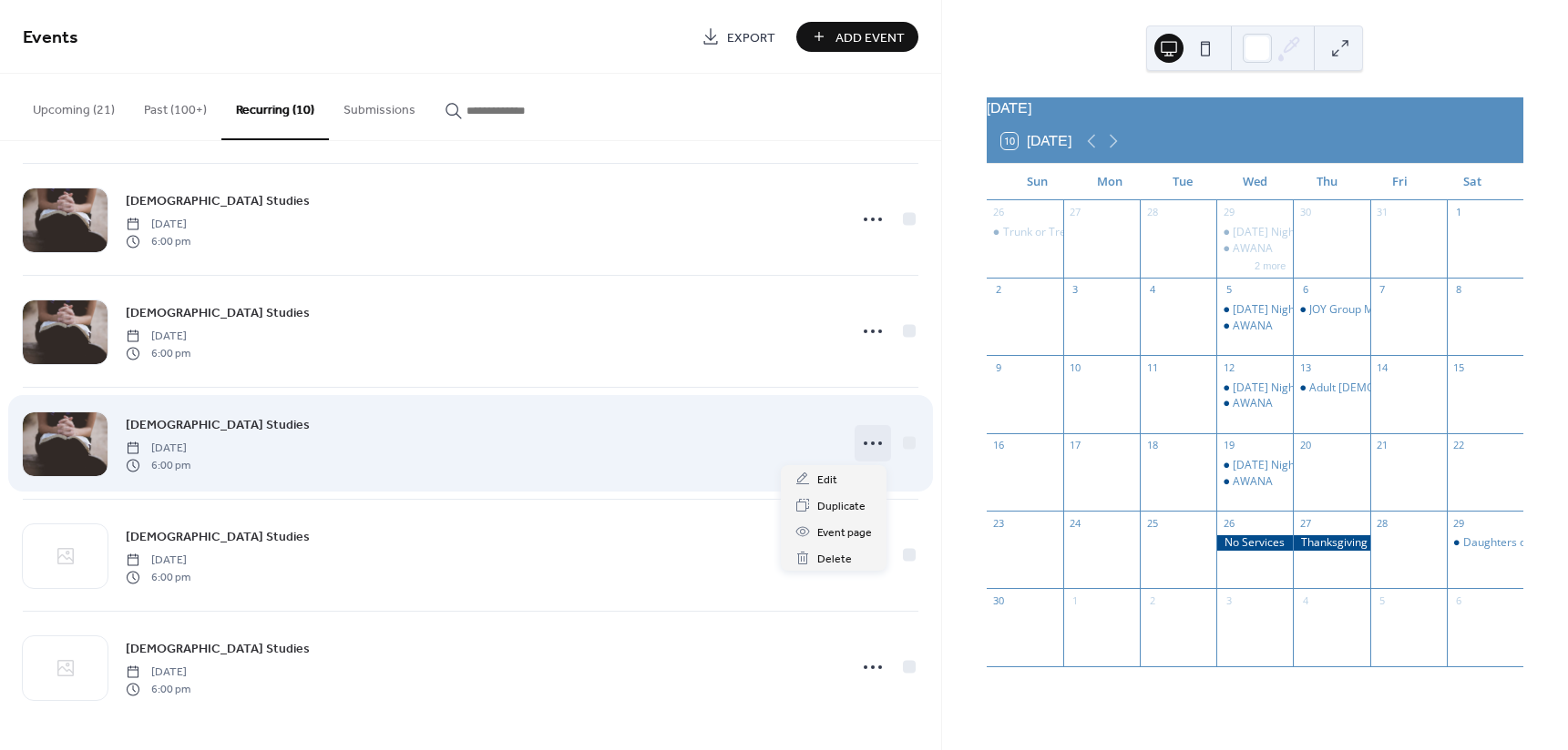
click at [866, 436] on icon at bounding box center [873, 444] width 29 height 29
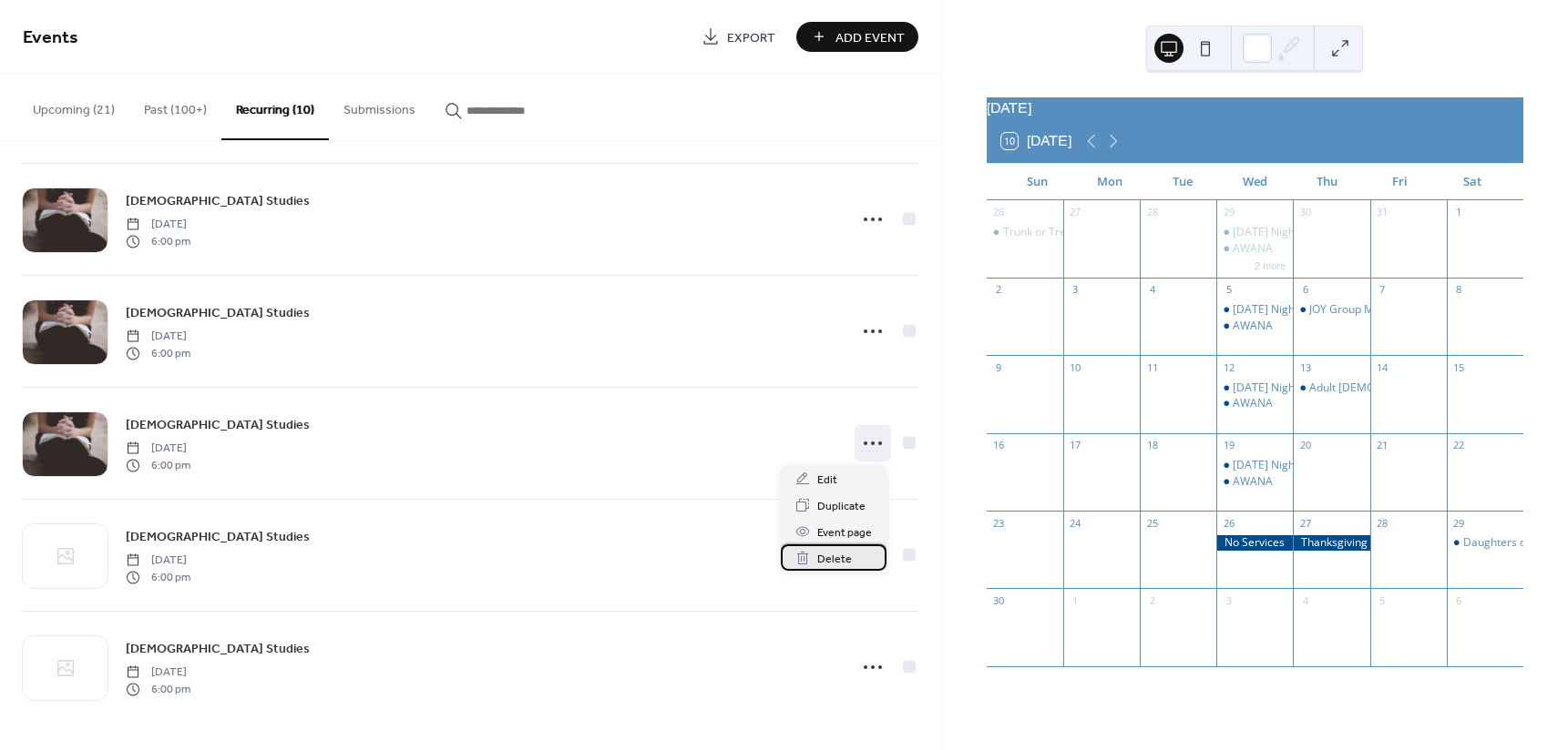
click at [828, 560] on span "Delete" at bounding box center [834, 559] width 35 height 19
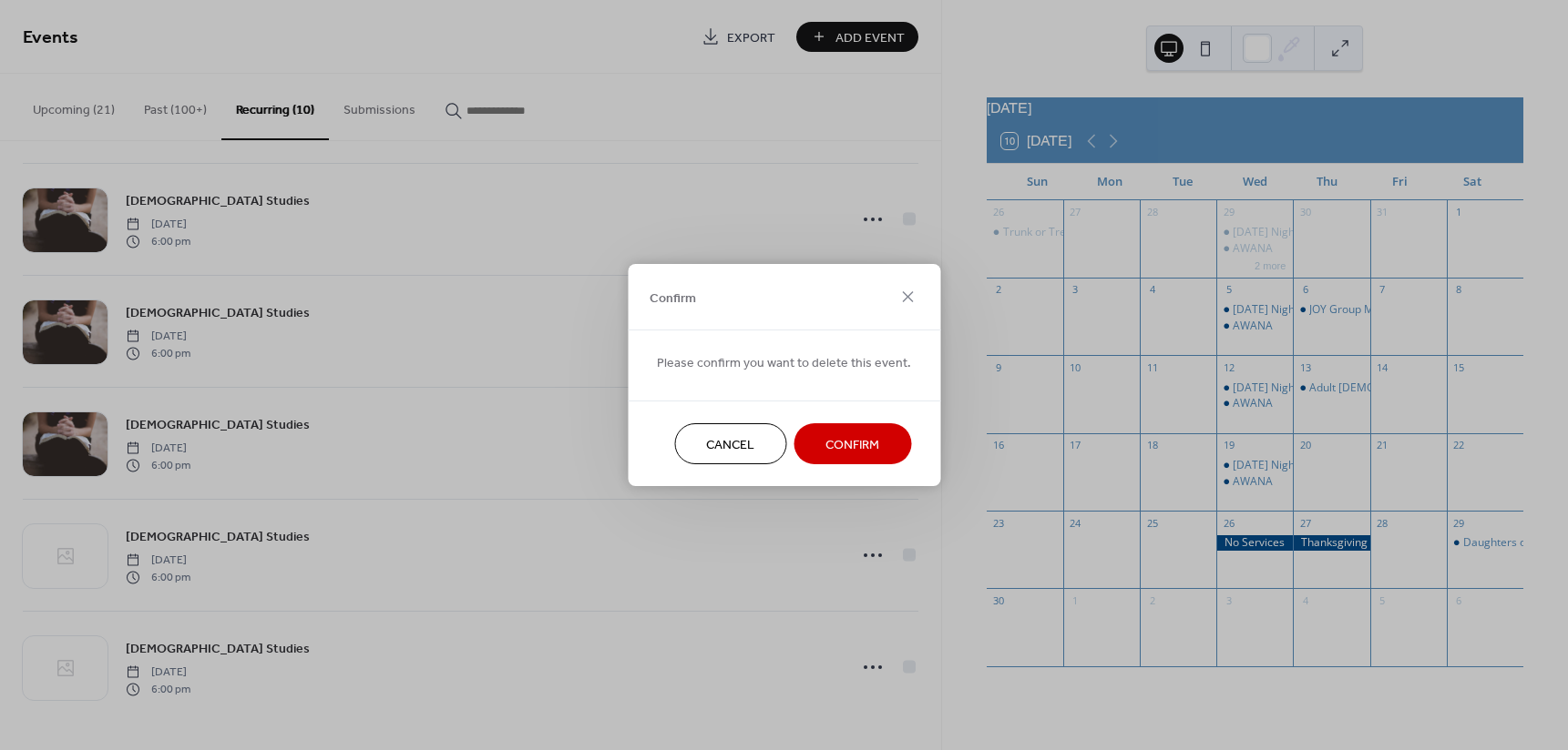
click at [830, 442] on span "Confirm" at bounding box center [852, 445] width 53 height 19
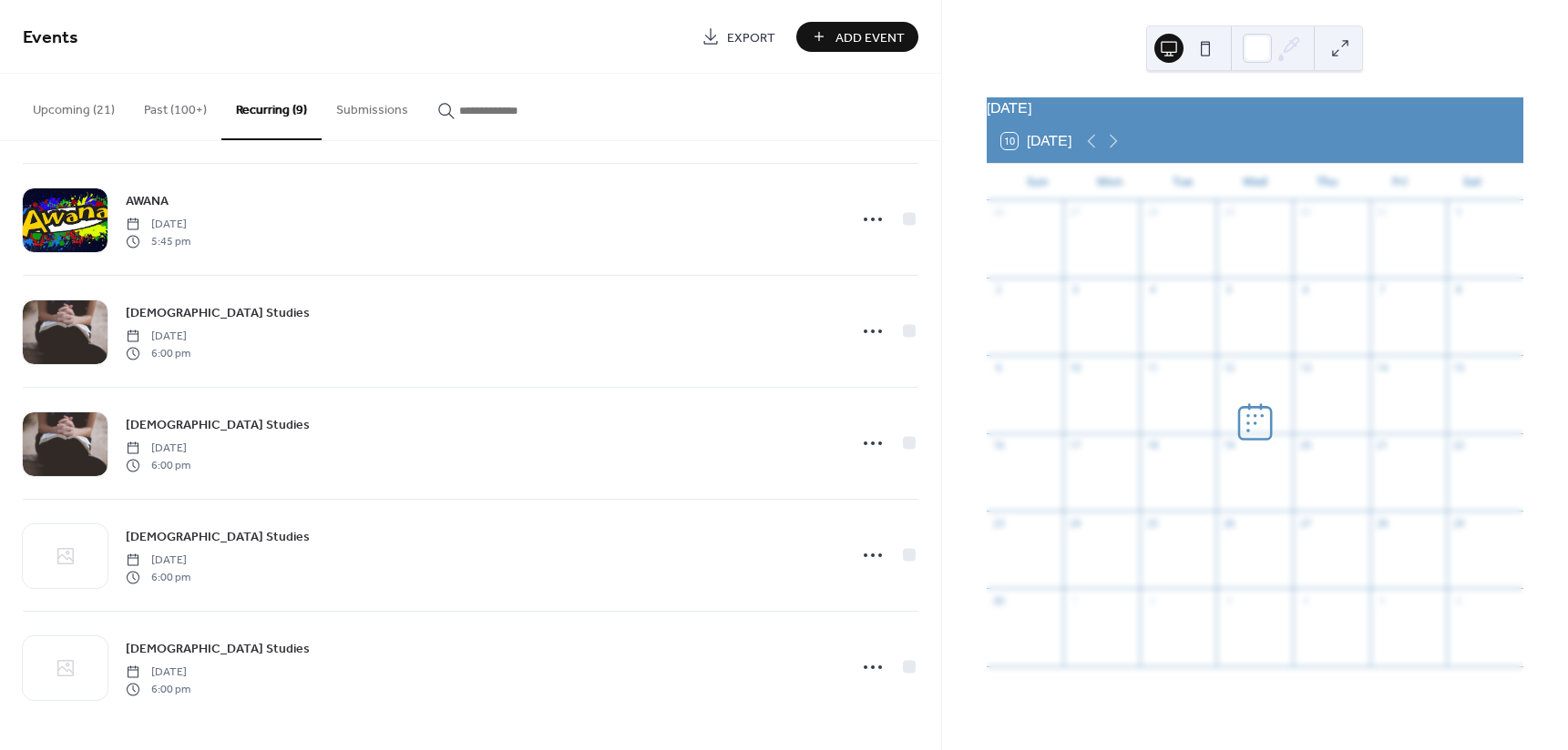
scroll to position [452, 0]
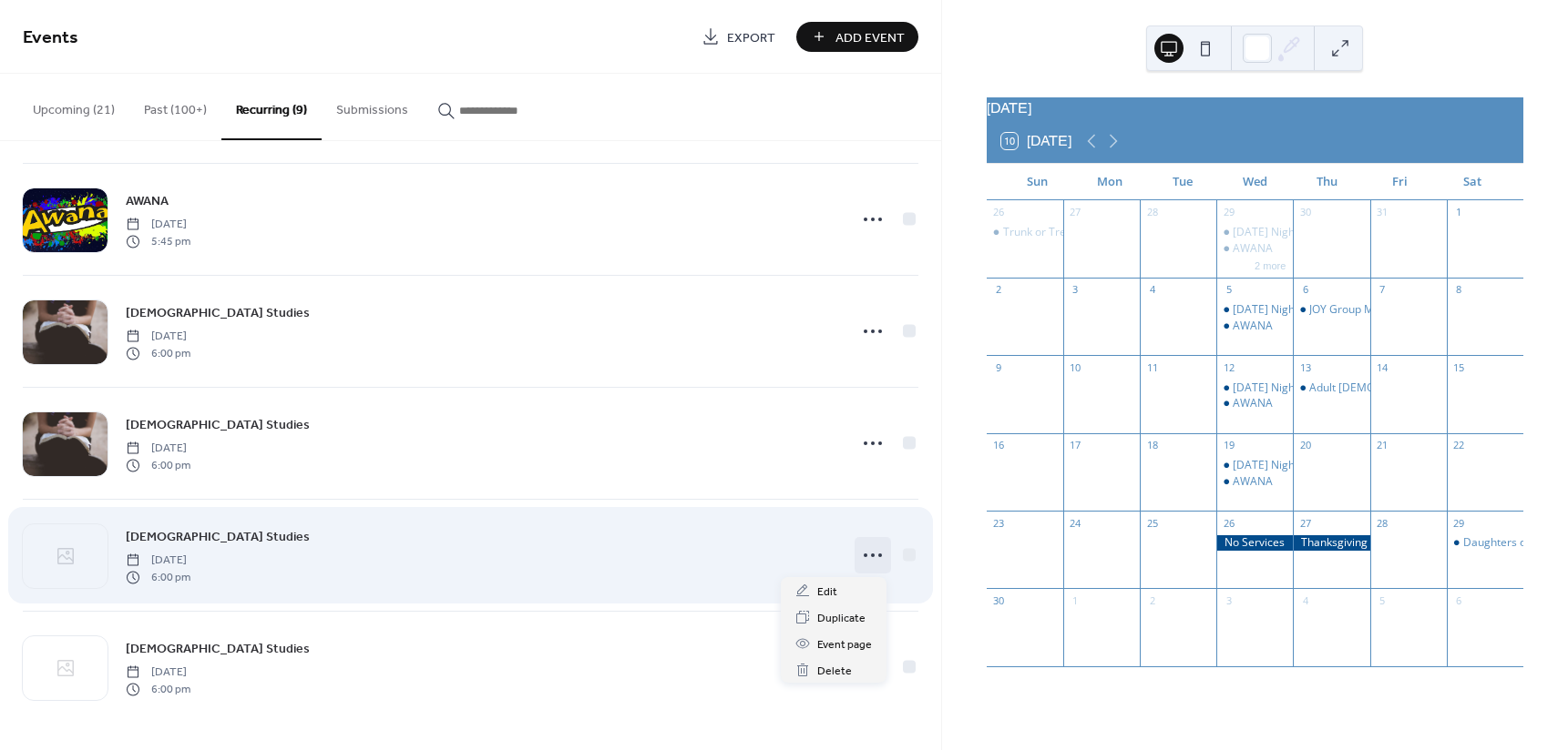
click at [864, 557] on icon at bounding box center [873, 555] width 29 height 29
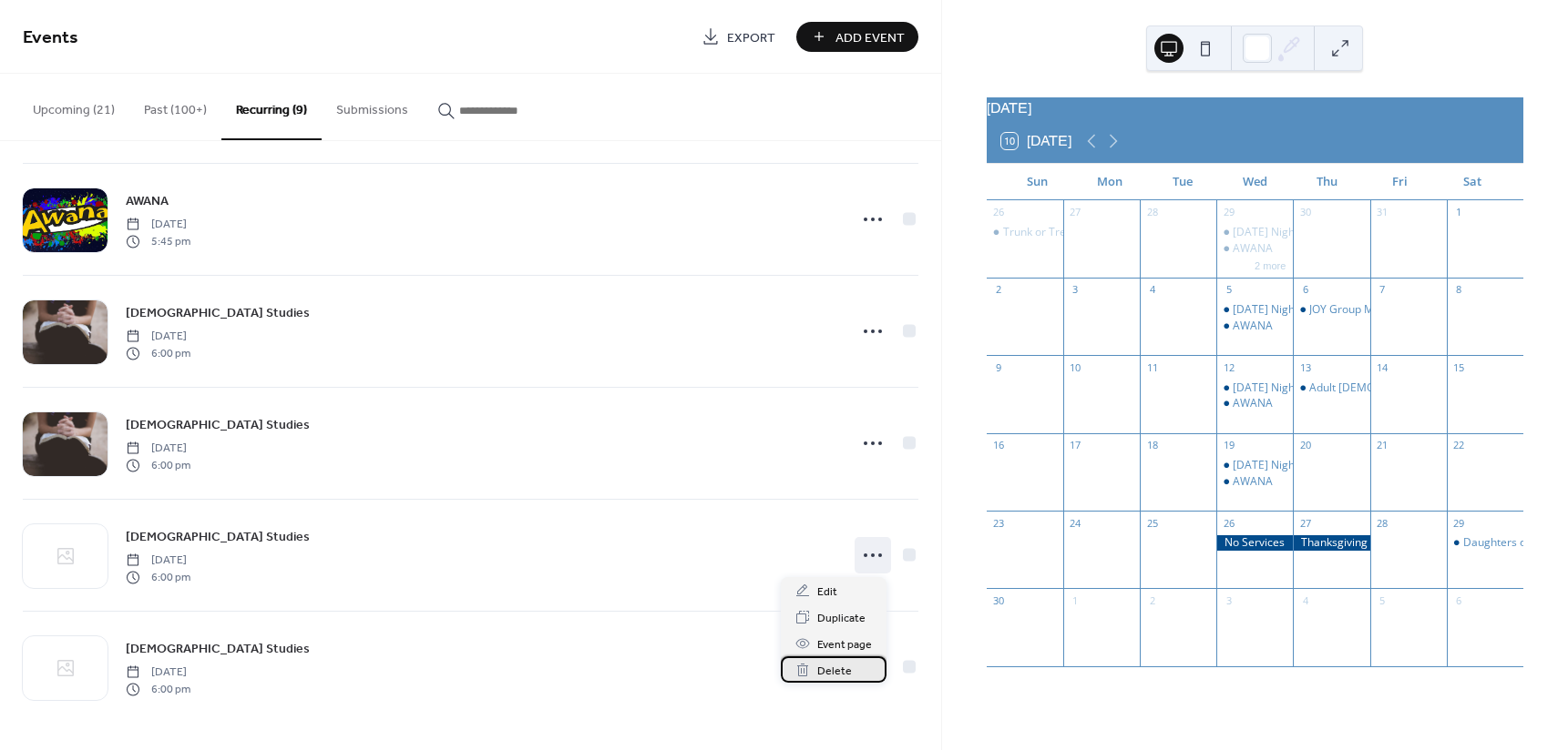
click at [834, 672] on span "Delete" at bounding box center [834, 671] width 35 height 19
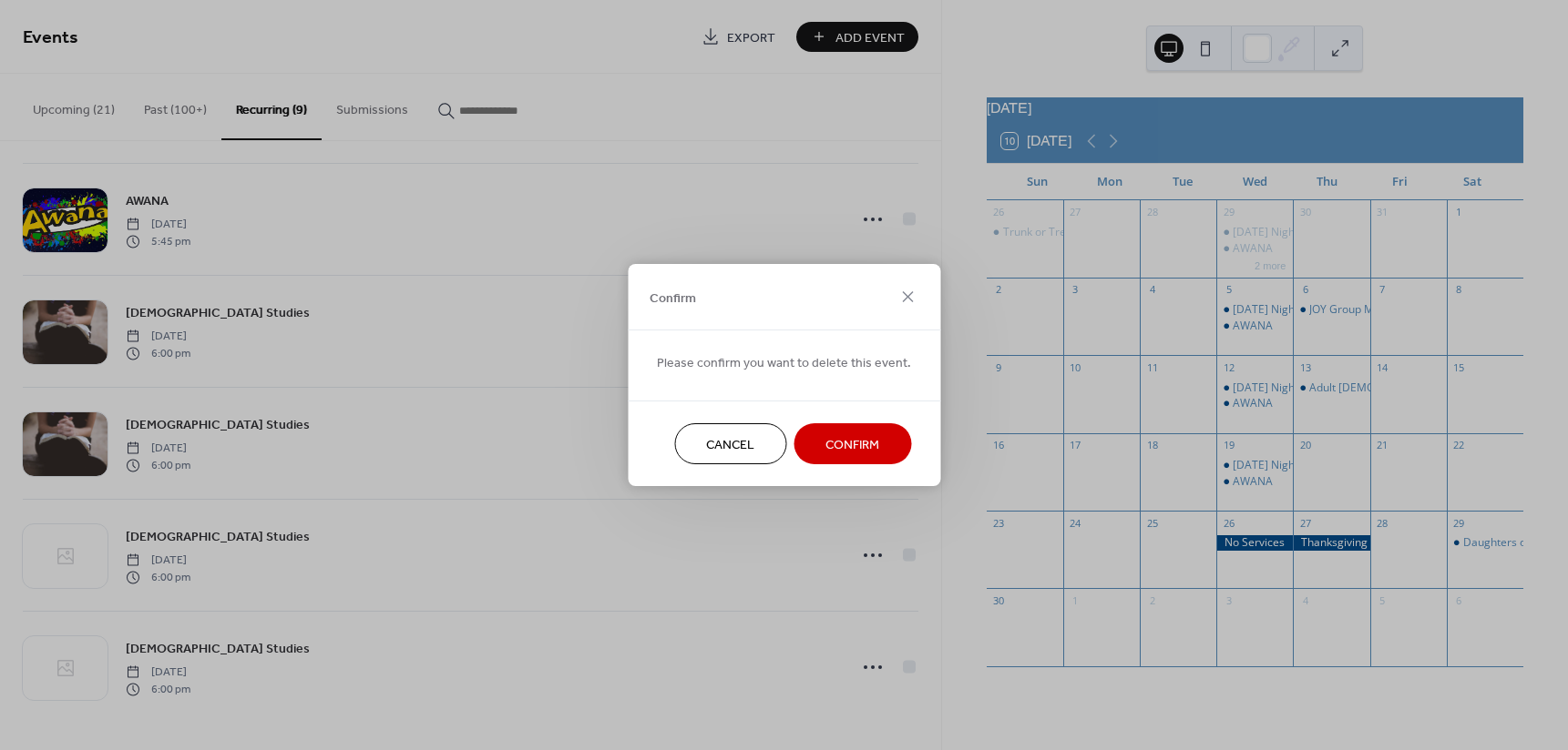
click at [852, 444] on span "Confirm" at bounding box center [852, 445] width 53 height 19
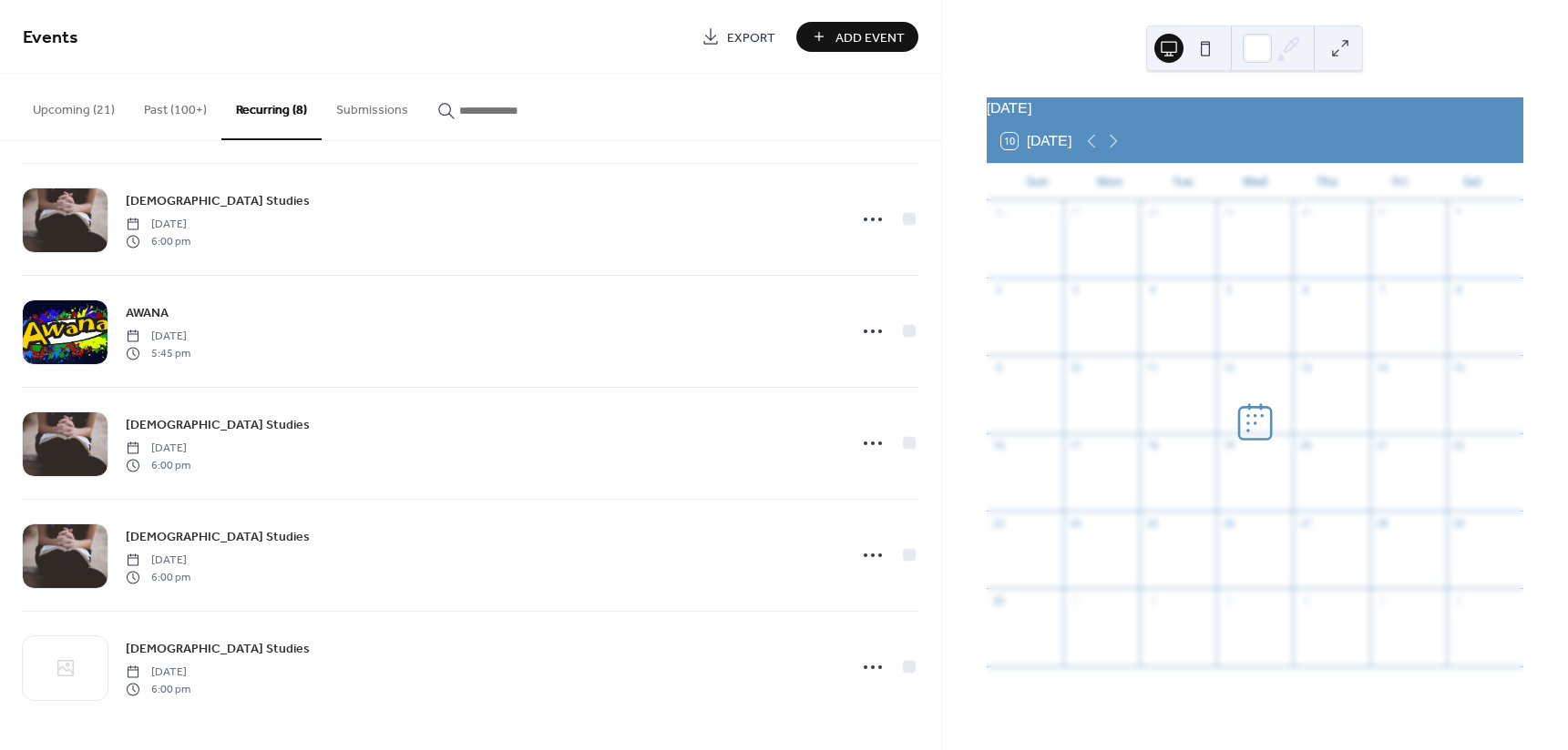
scroll to position [340, 0]
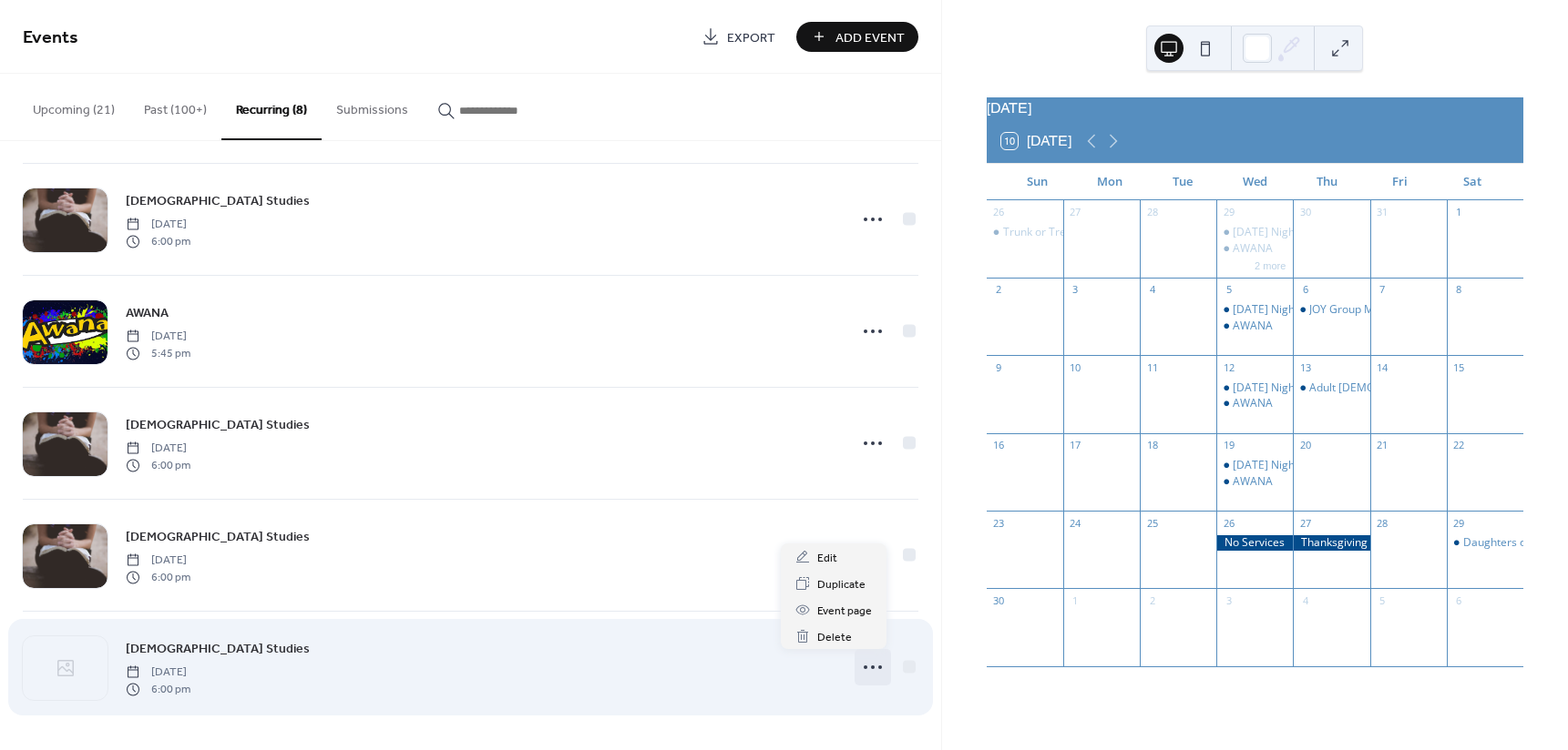
click at [869, 664] on icon at bounding box center [873, 667] width 29 height 29
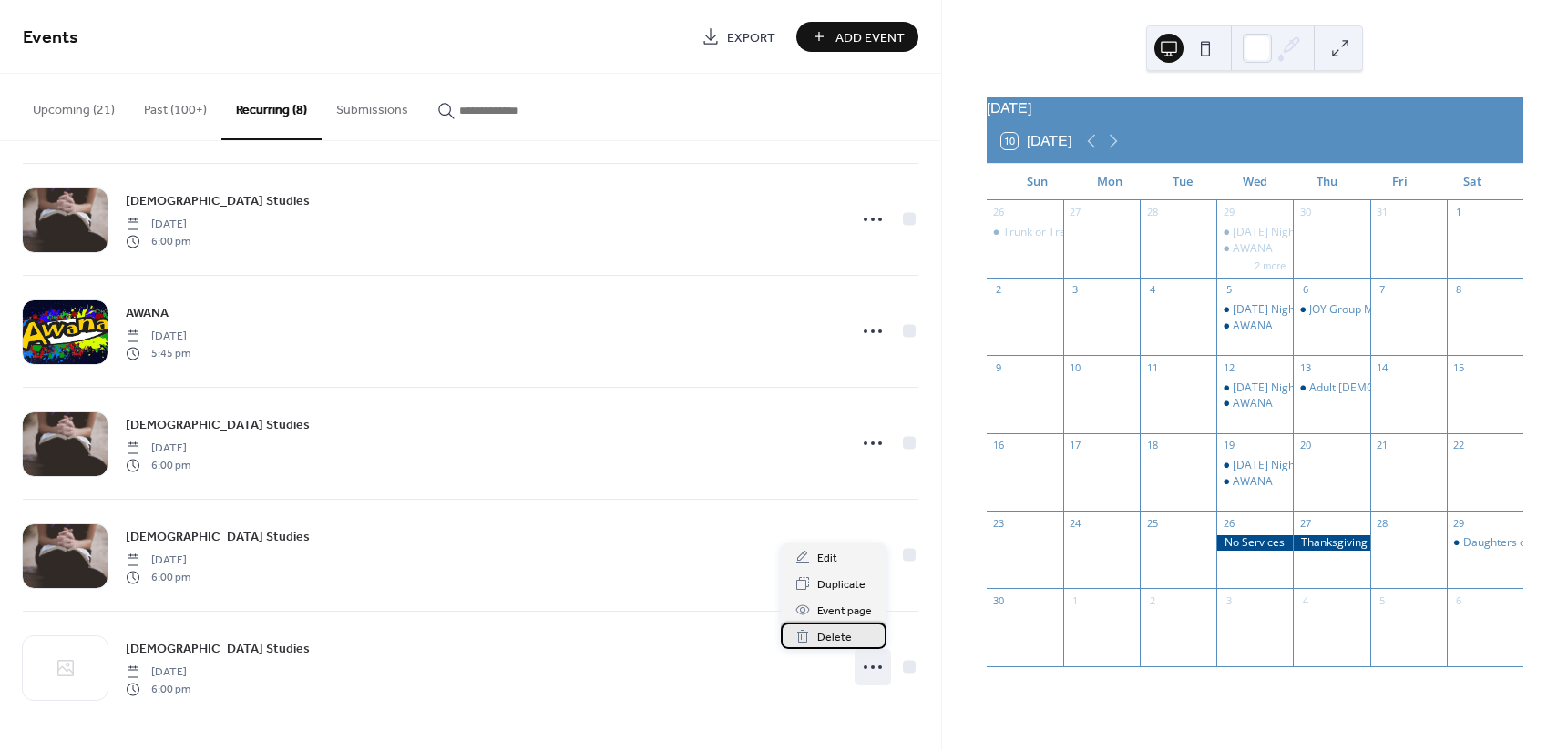
click at [853, 642] on div "Delete" at bounding box center [833, 635] width 106 height 27
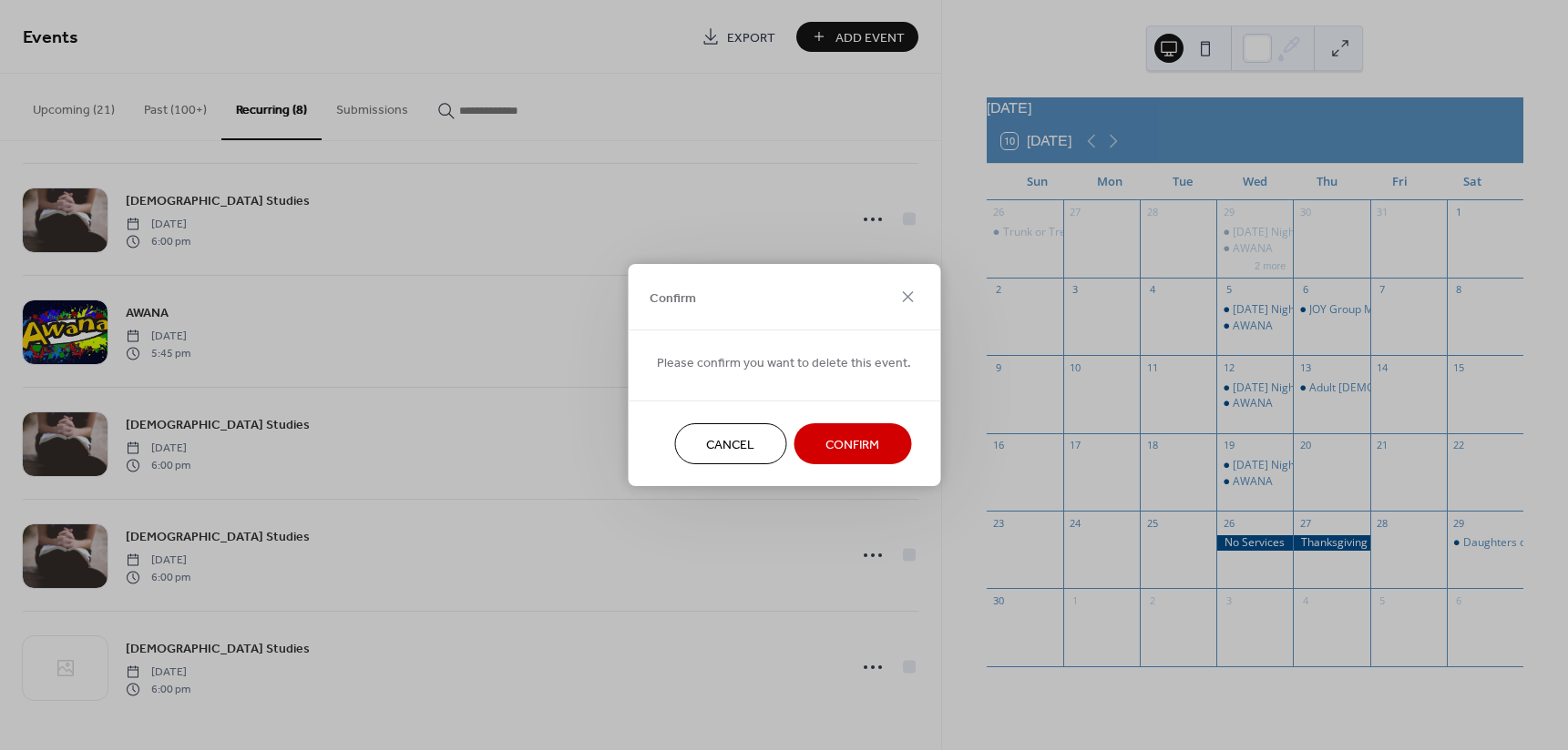
click at [834, 448] on span "Confirm" at bounding box center [852, 445] width 53 height 19
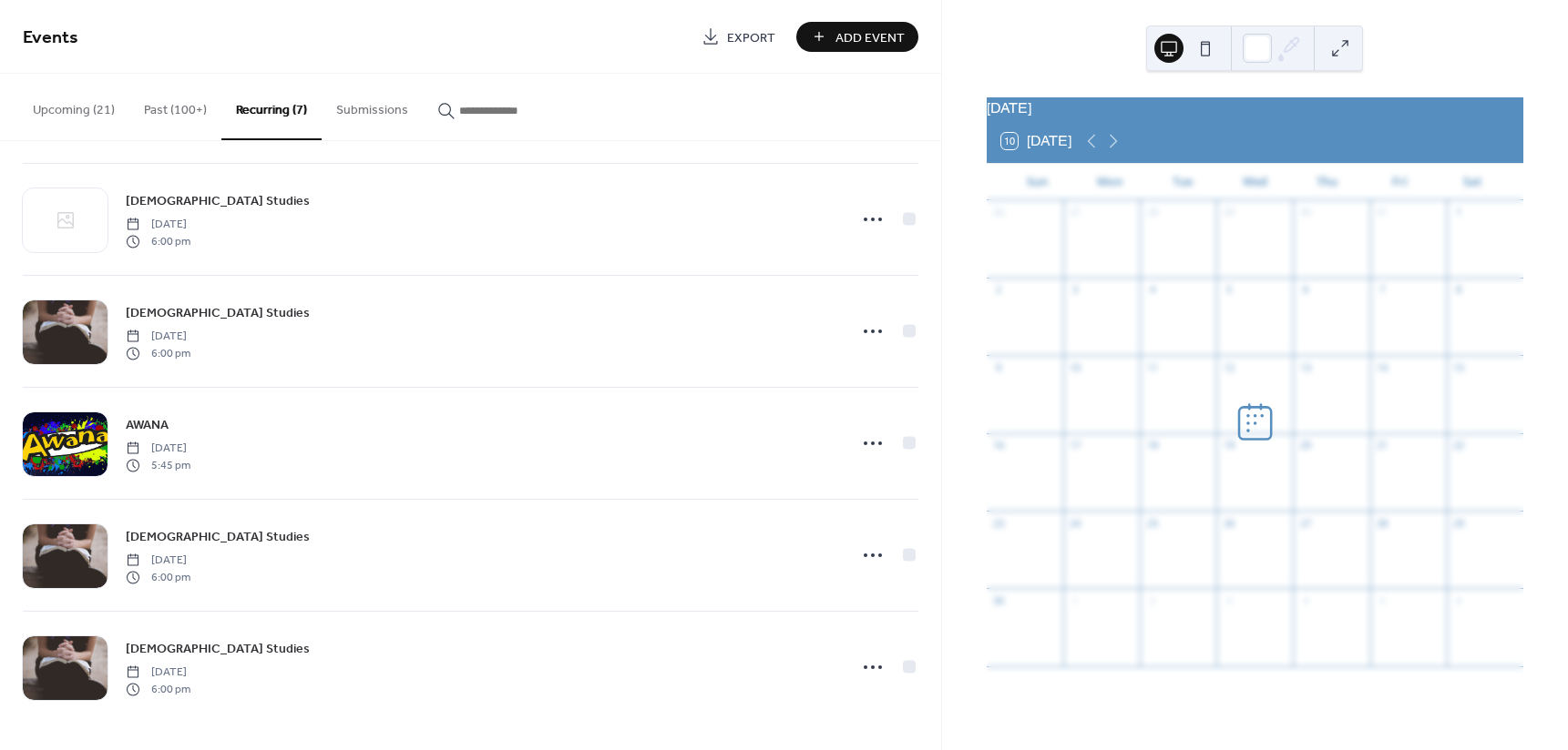
scroll to position [229, 0]
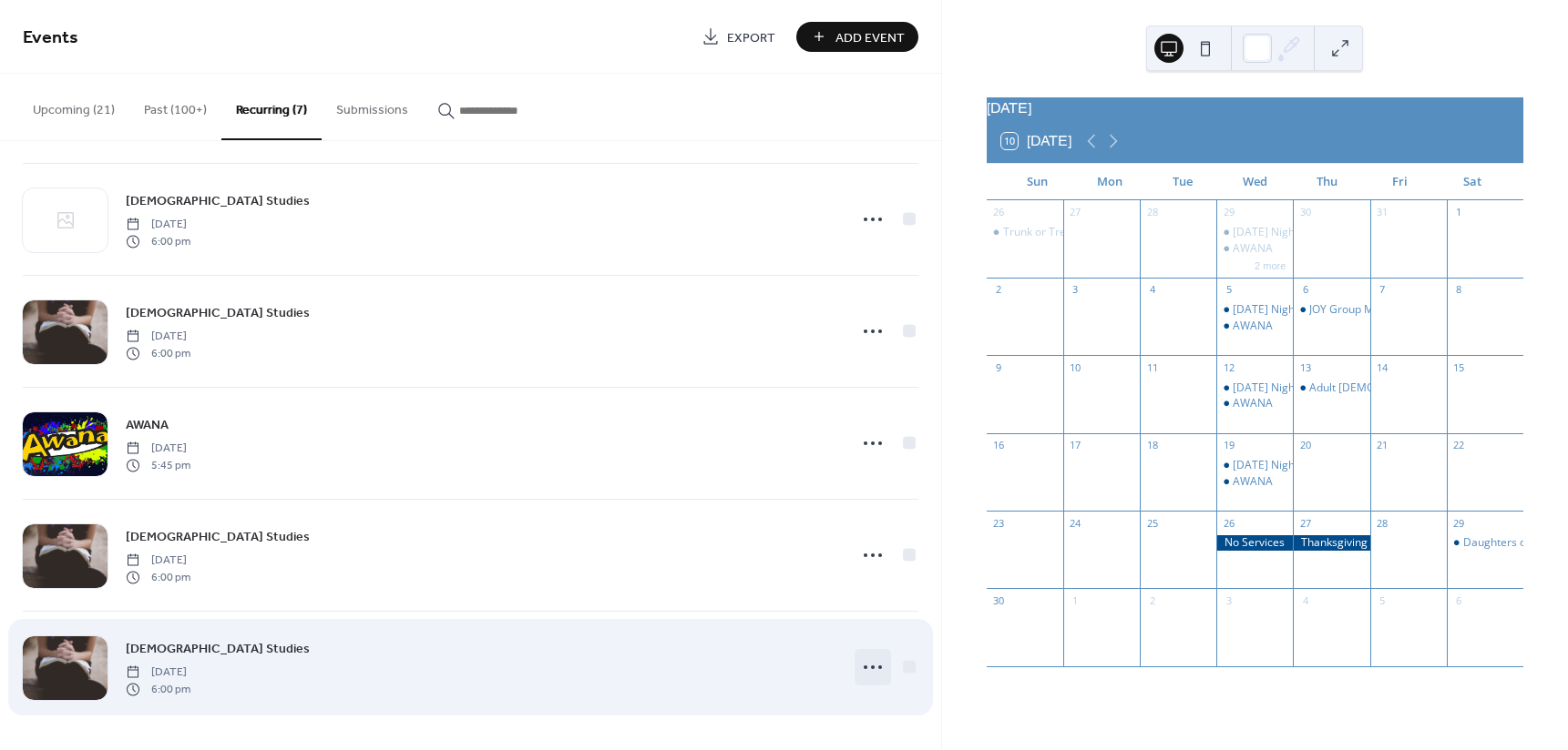
click at [862, 667] on icon at bounding box center [873, 667] width 29 height 29
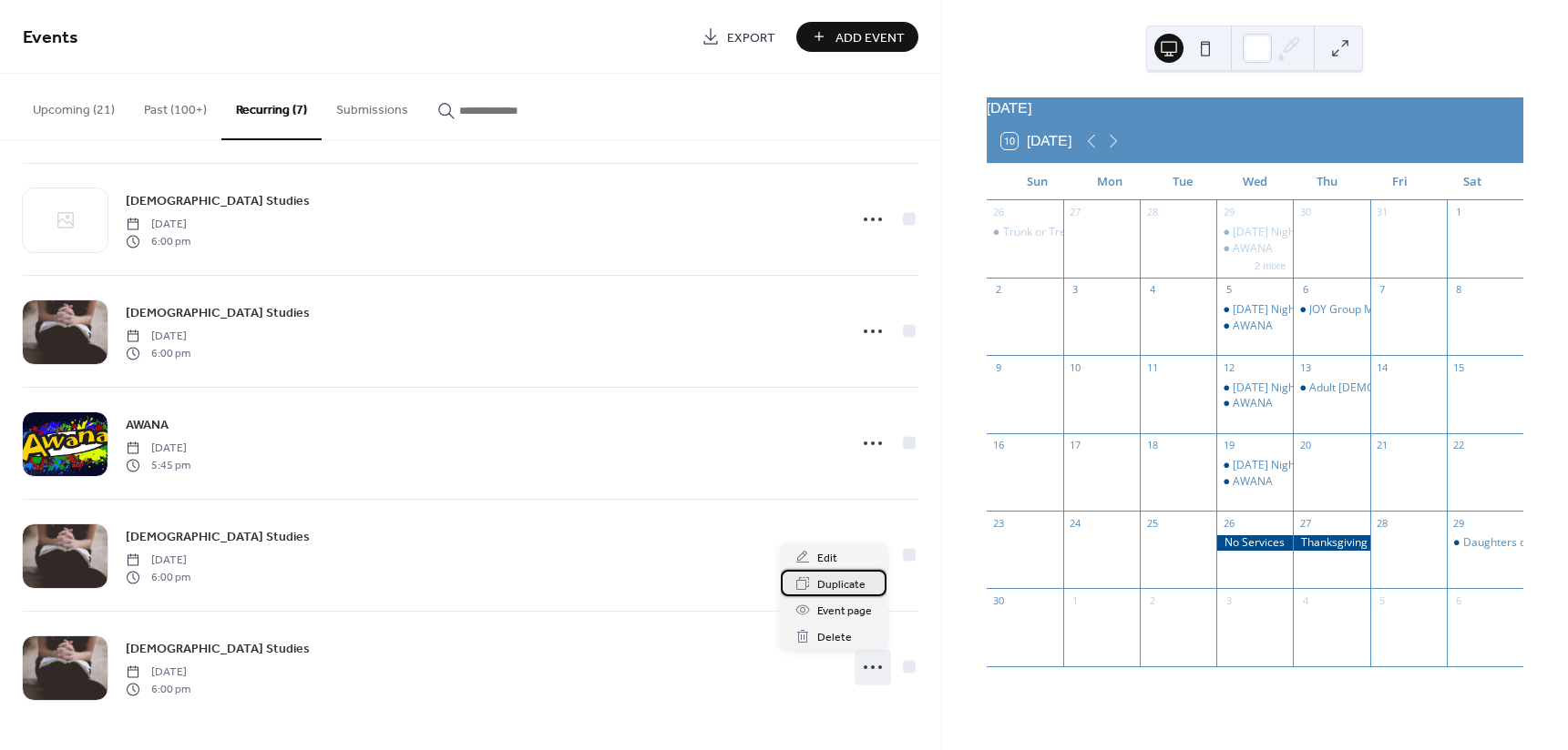
click at [857, 588] on span "Duplicate" at bounding box center [841, 585] width 48 height 19
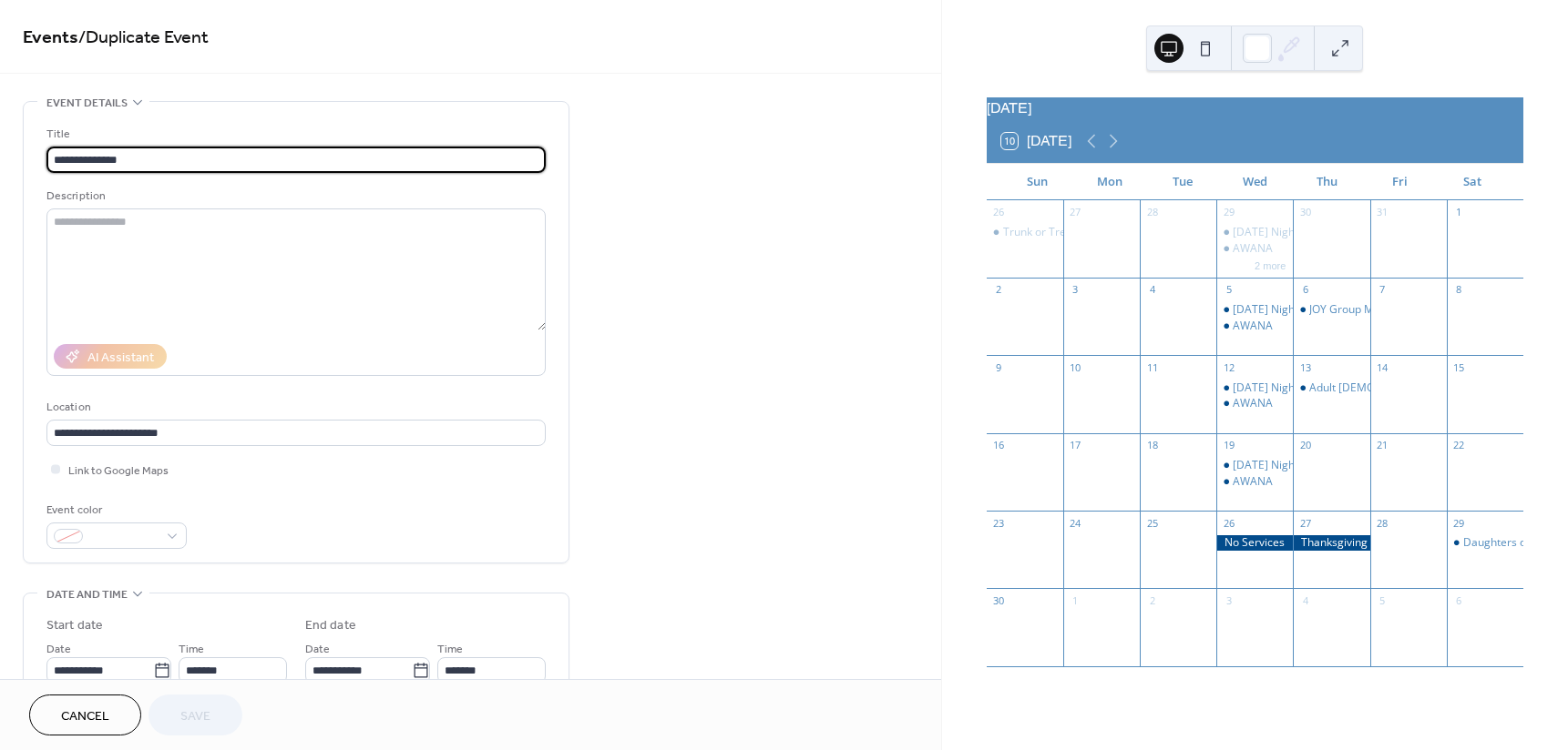
type input "**********"
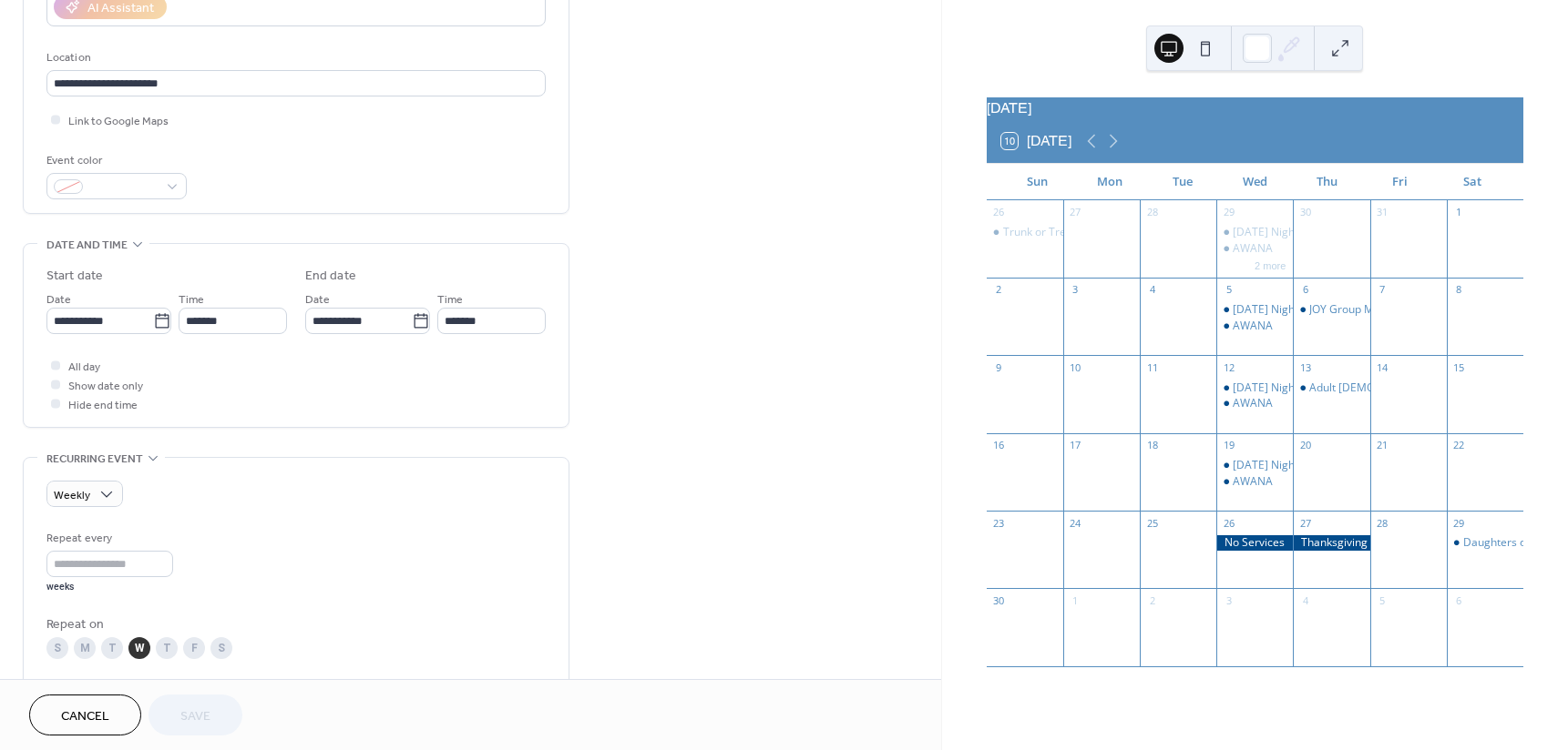
scroll to position [364, 0]
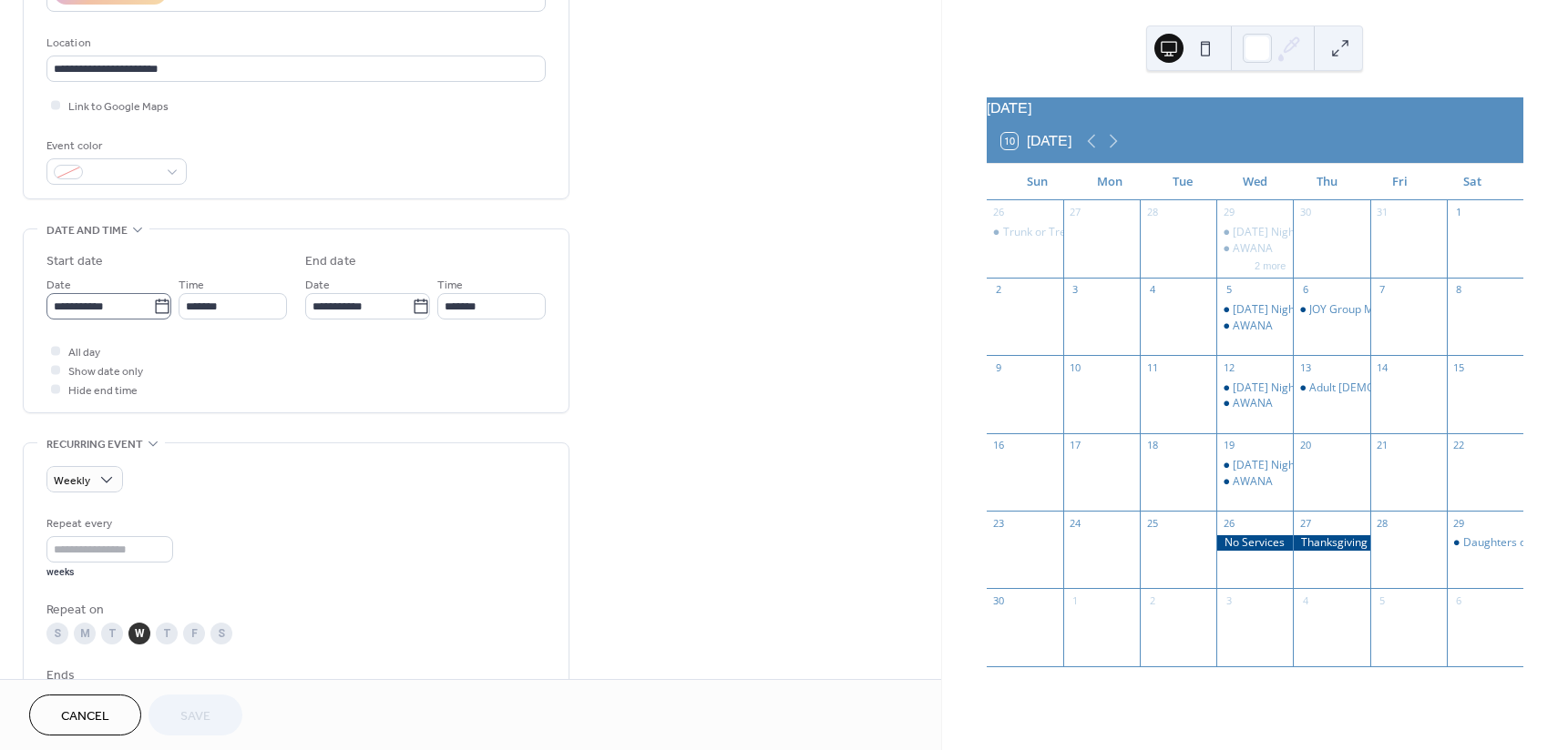
click at [160, 312] on icon at bounding box center [161, 306] width 14 height 15
click at [153, 312] on input "**********" at bounding box center [100, 306] width 107 height 27
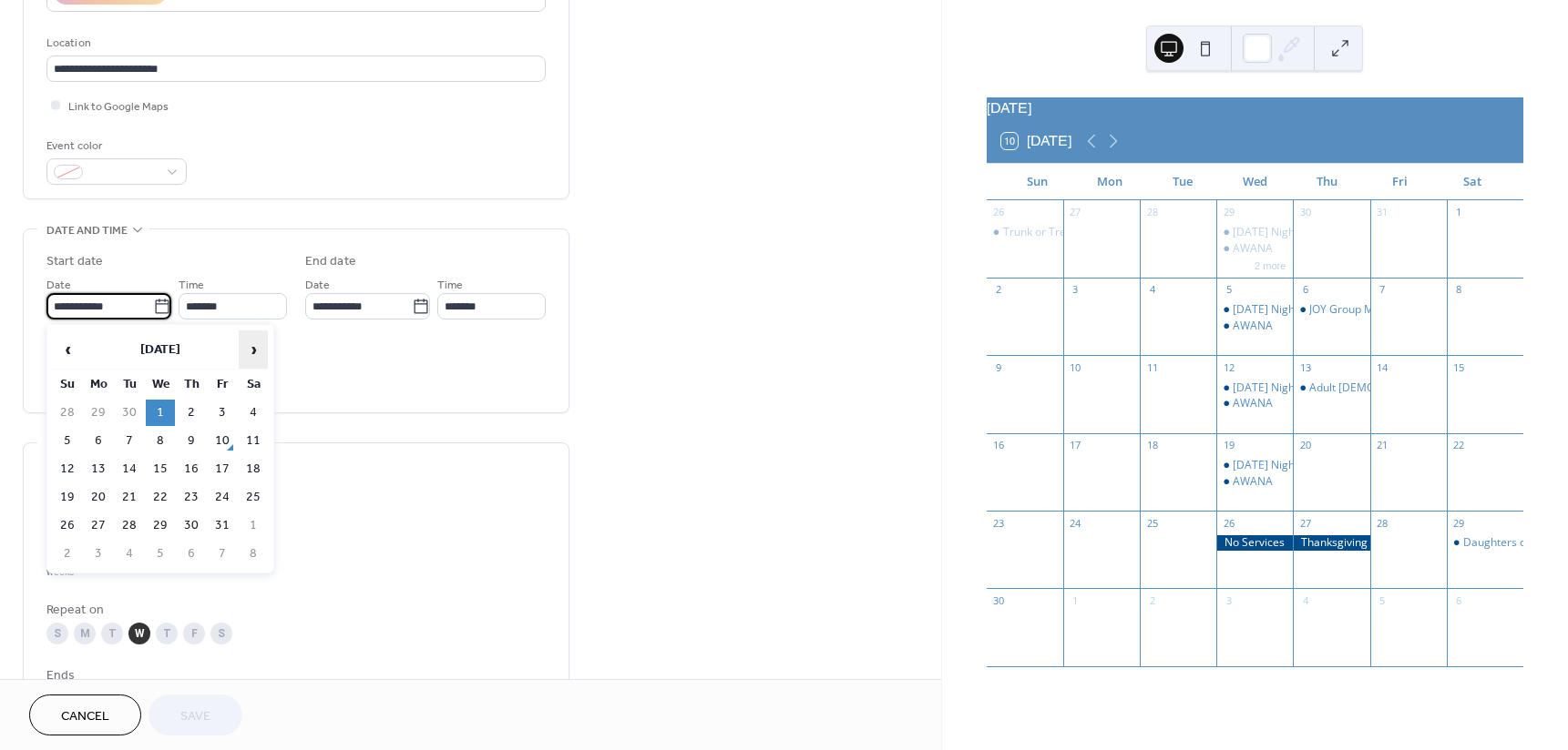
click at [251, 350] on span "›" at bounding box center [253, 350] width 28 height 37
click at [161, 438] on td "5" at bounding box center [160, 441] width 29 height 27
type input "**********"
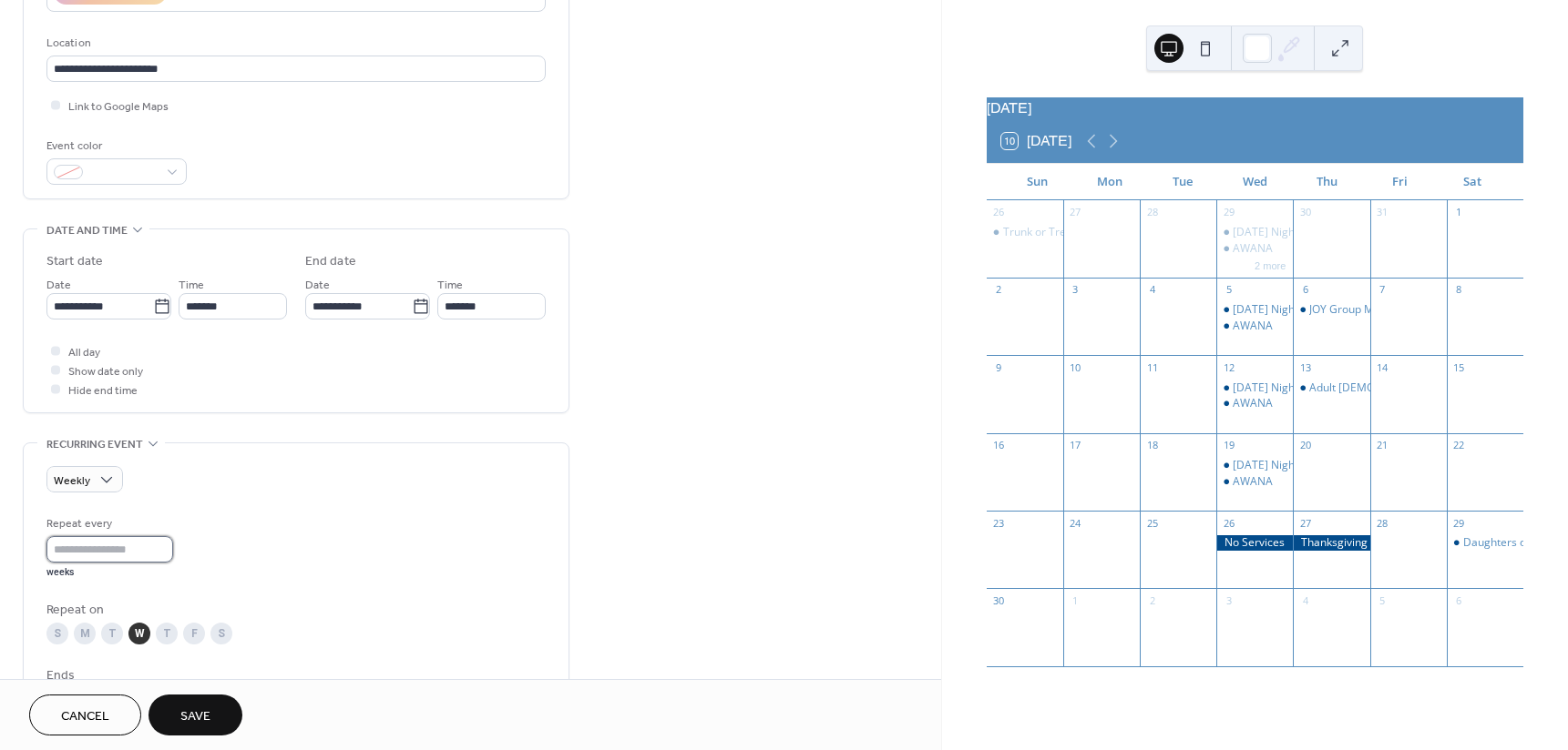
click at [169, 541] on input "*" at bounding box center [110, 549] width 127 height 27
type input "*"
click at [169, 541] on input "*" at bounding box center [110, 549] width 127 height 27
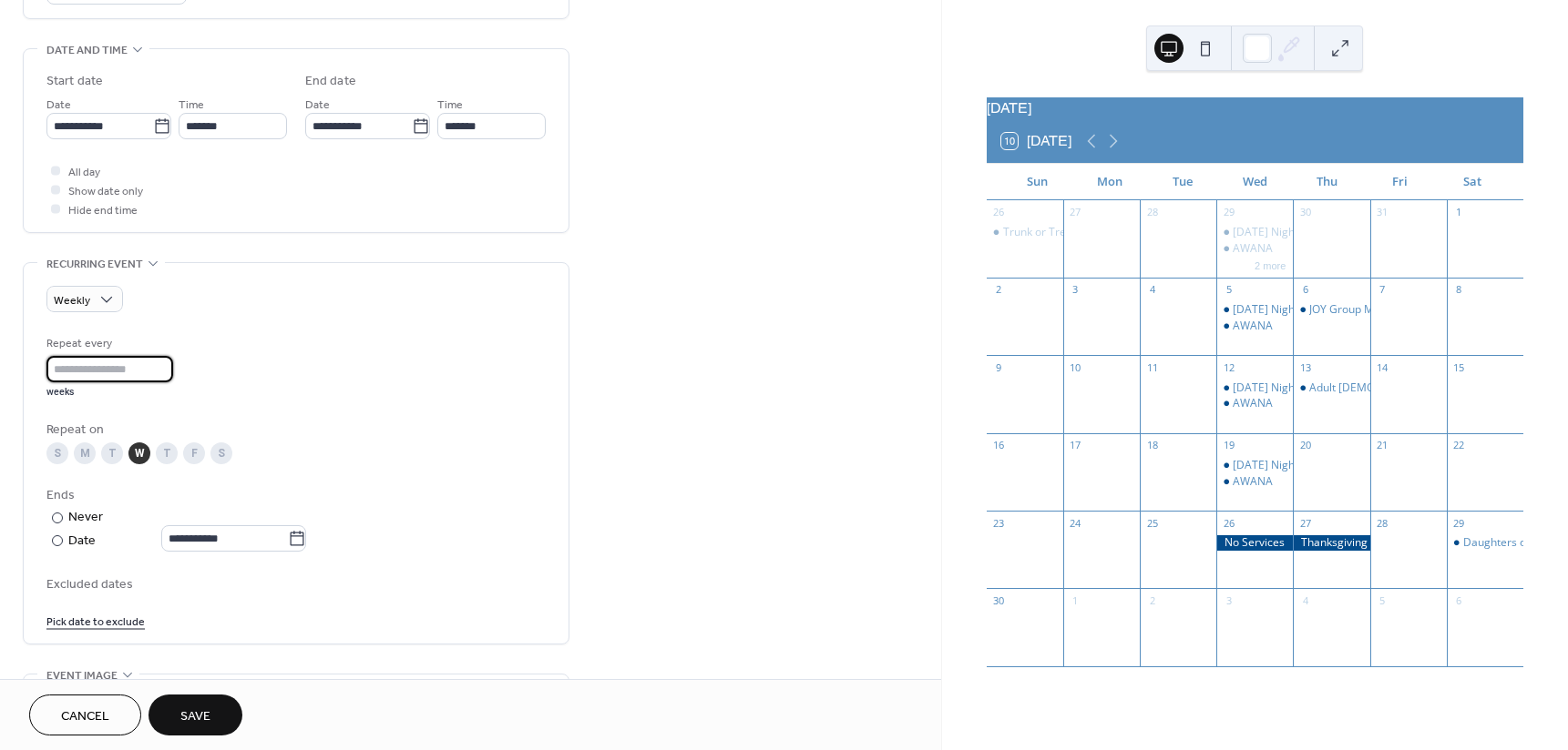
scroll to position [546, 0]
click at [303, 537] on icon at bounding box center [297, 537] width 18 height 18
click at [288, 537] on input "**********" at bounding box center [224, 537] width 127 height 27
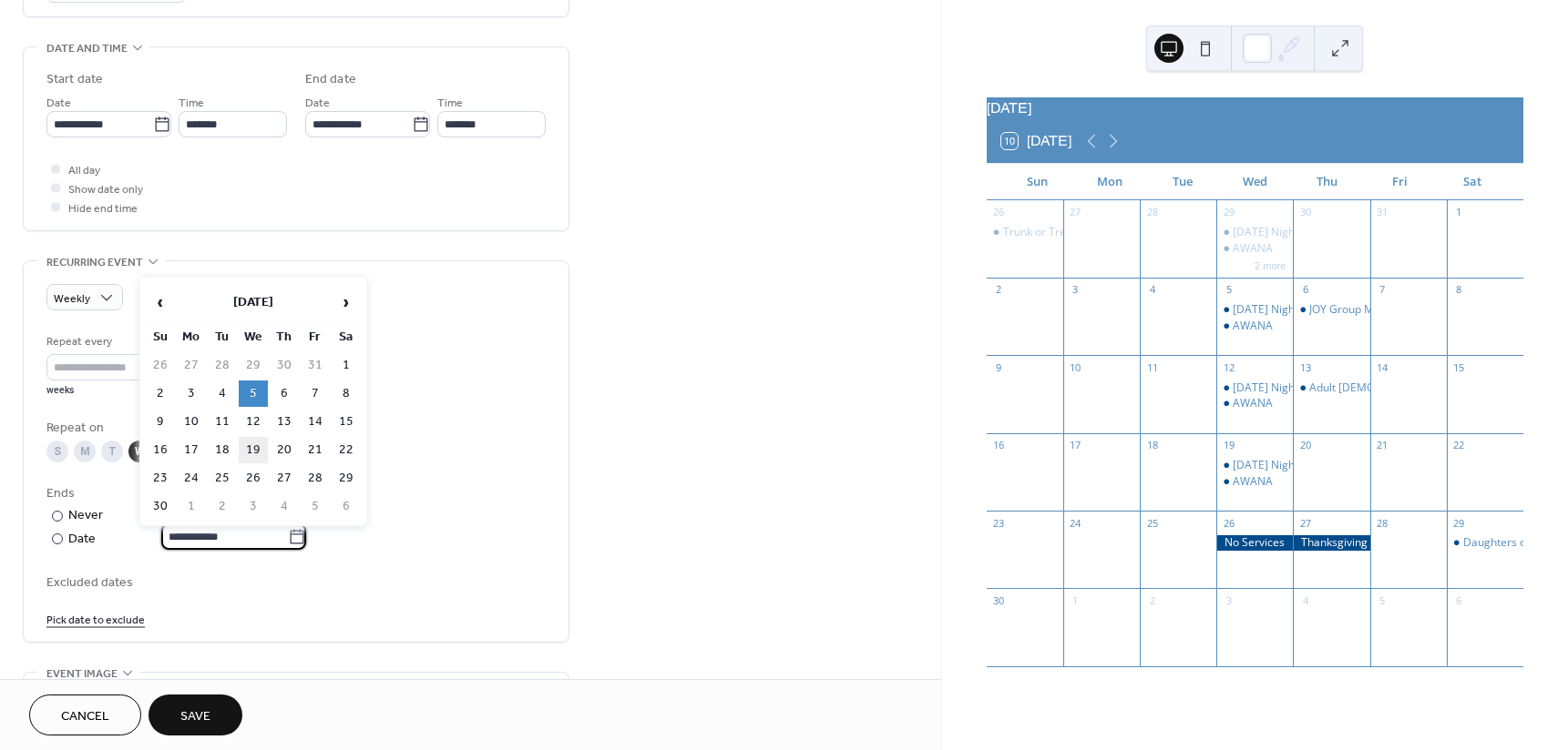
click at [259, 449] on td "19" at bounding box center [254, 449] width 29 height 27
type input "**********"
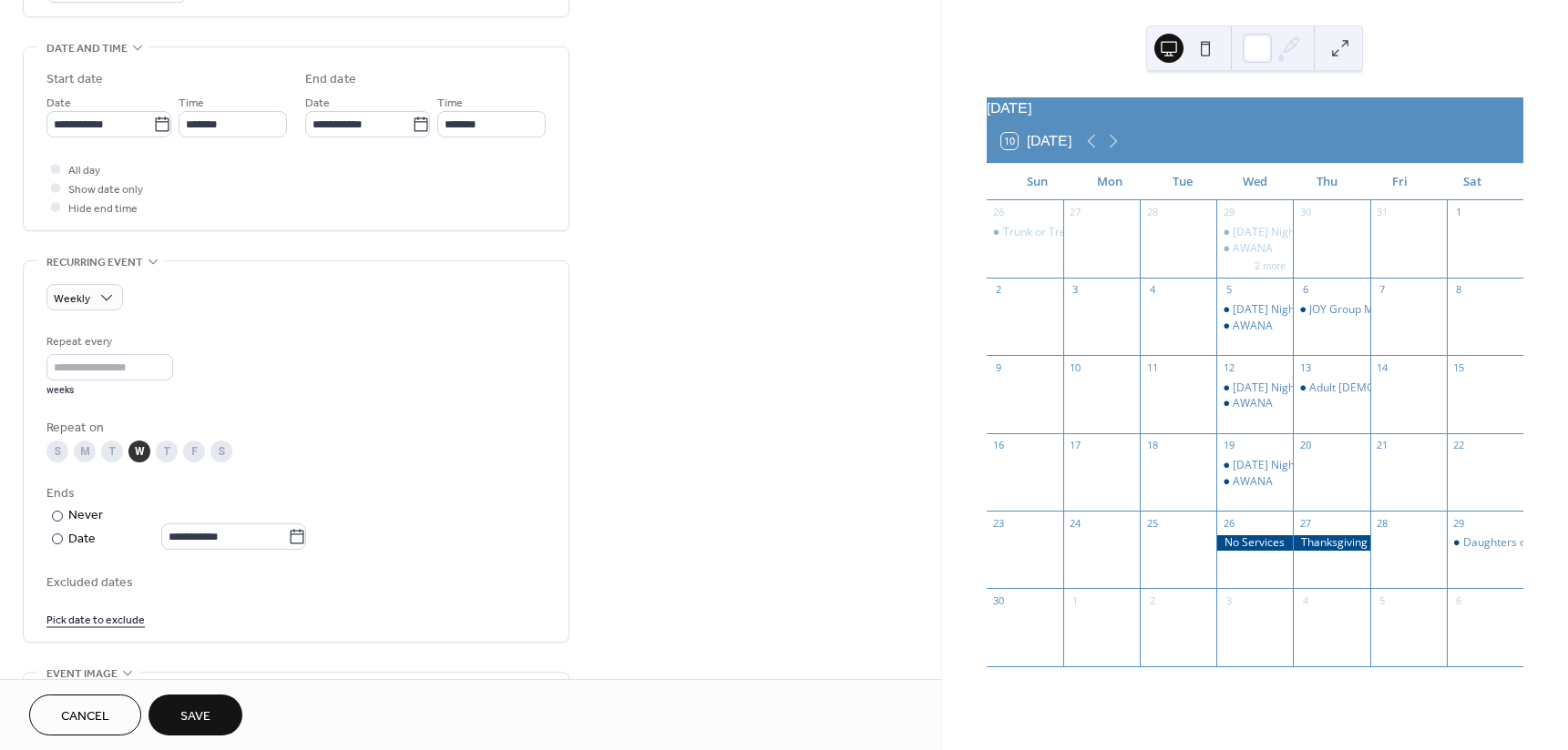
click at [212, 706] on button "Save" at bounding box center [195, 715] width 94 height 41
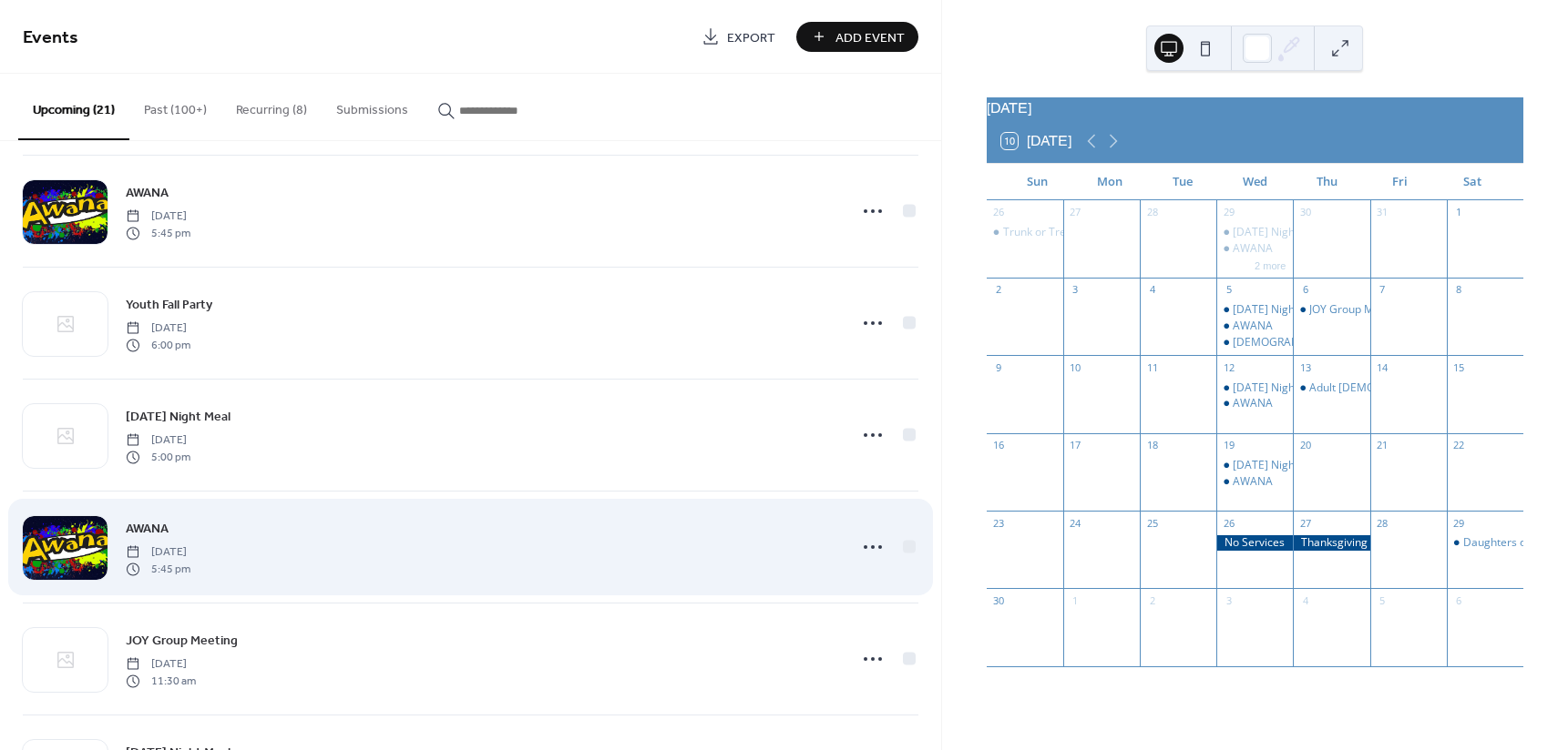
scroll to position [910, 0]
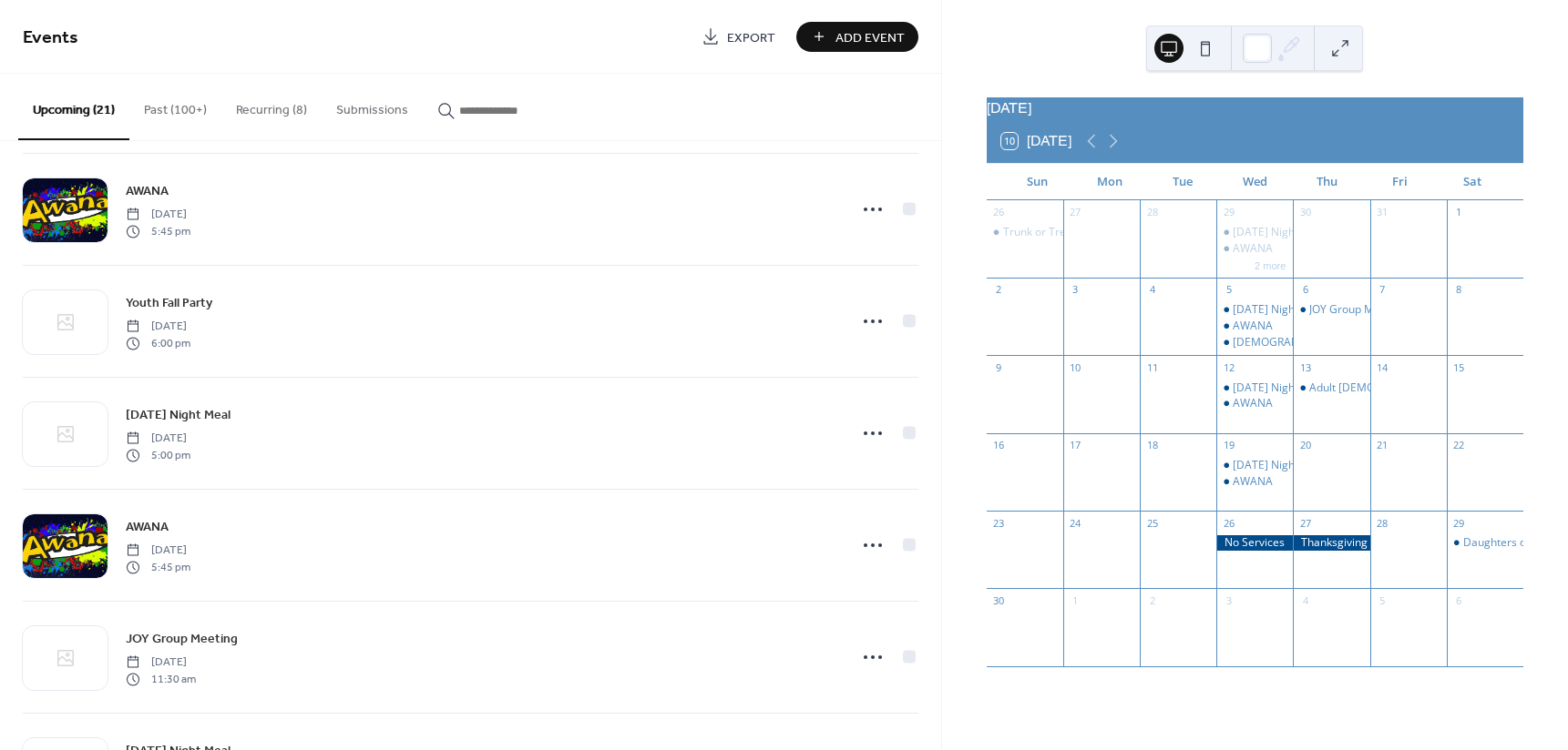
click at [368, 108] on button "Submissions" at bounding box center [372, 106] width 101 height 64
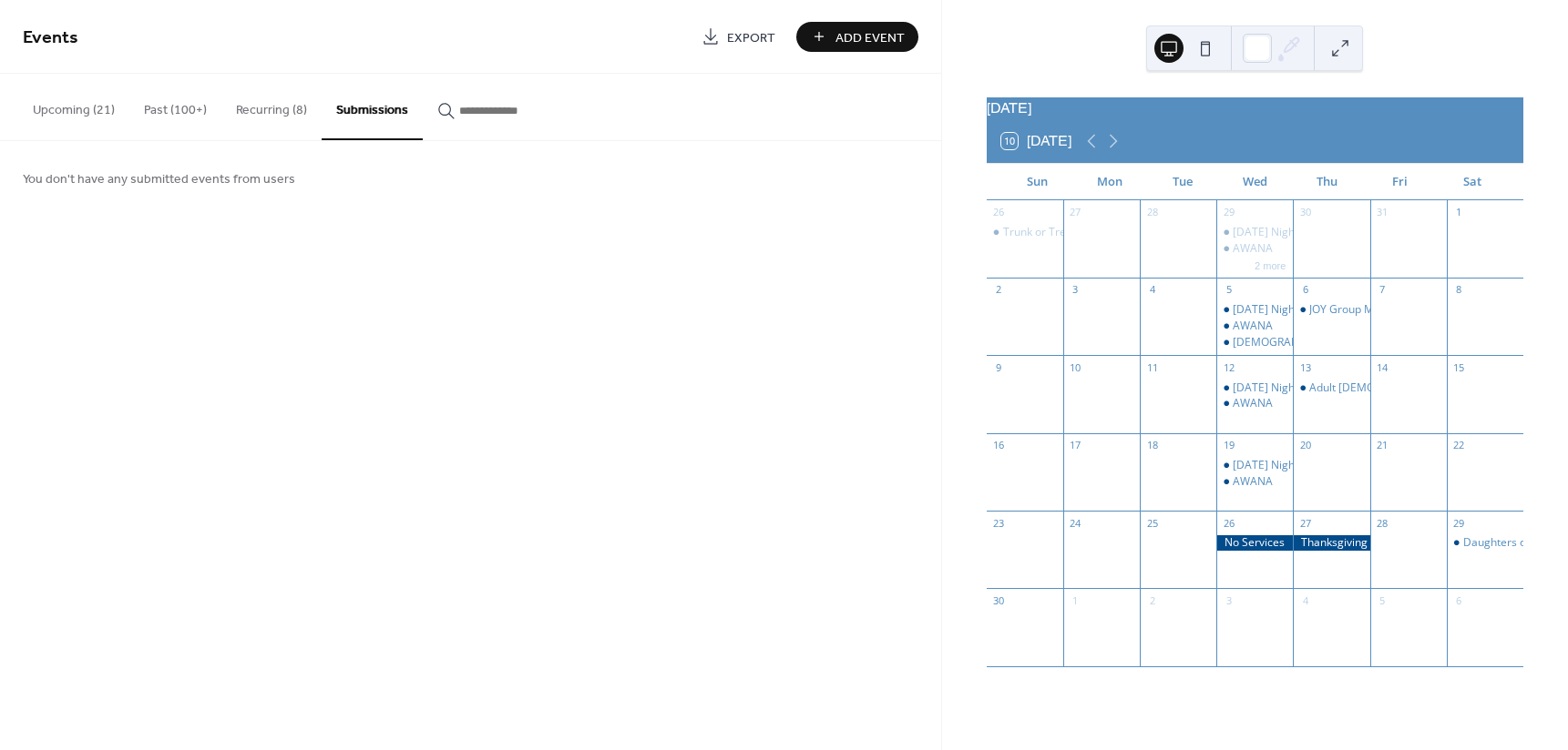
click at [280, 102] on button "Recurring (8)" at bounding box center [271, 106] width 100 height 64
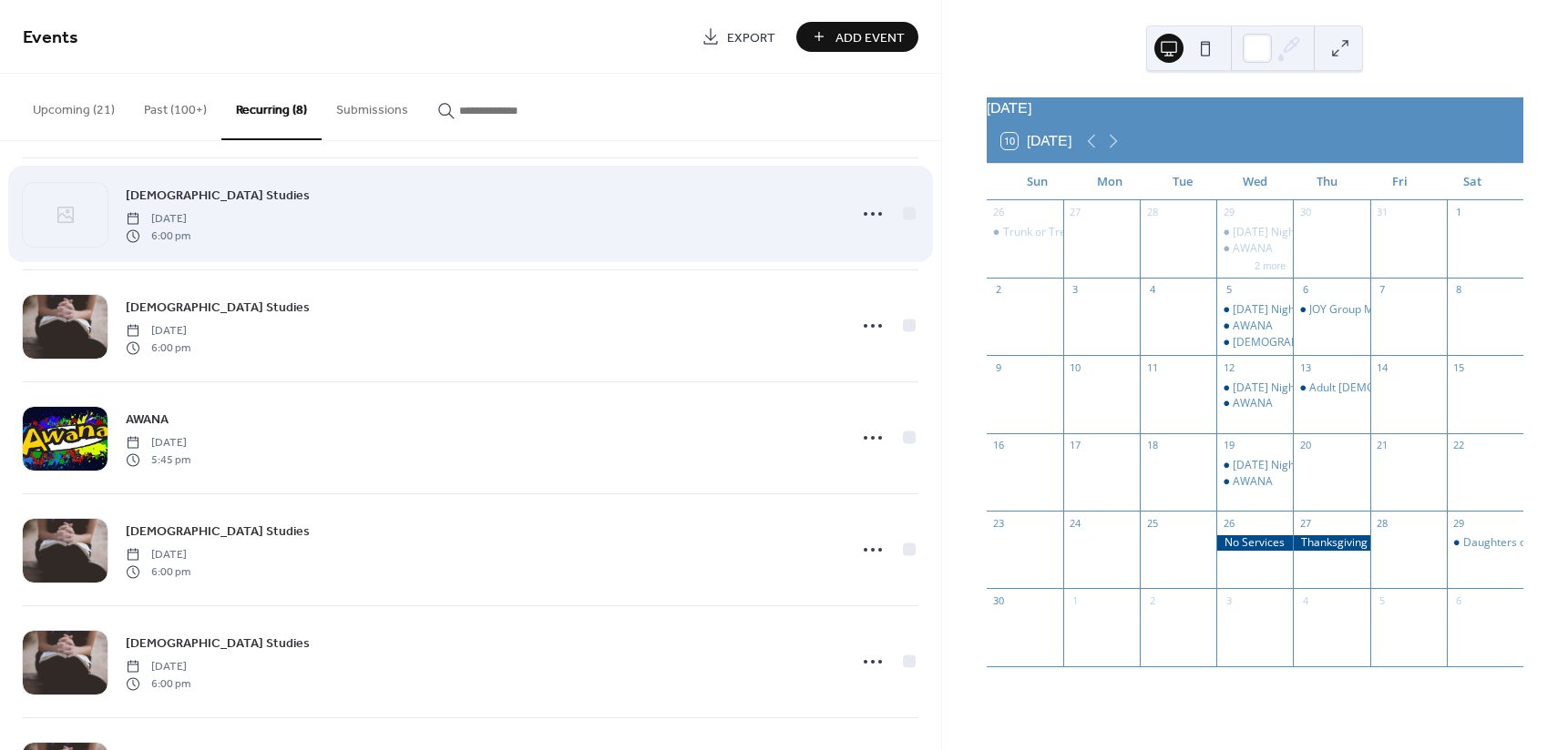
scroll to position [340, 0]
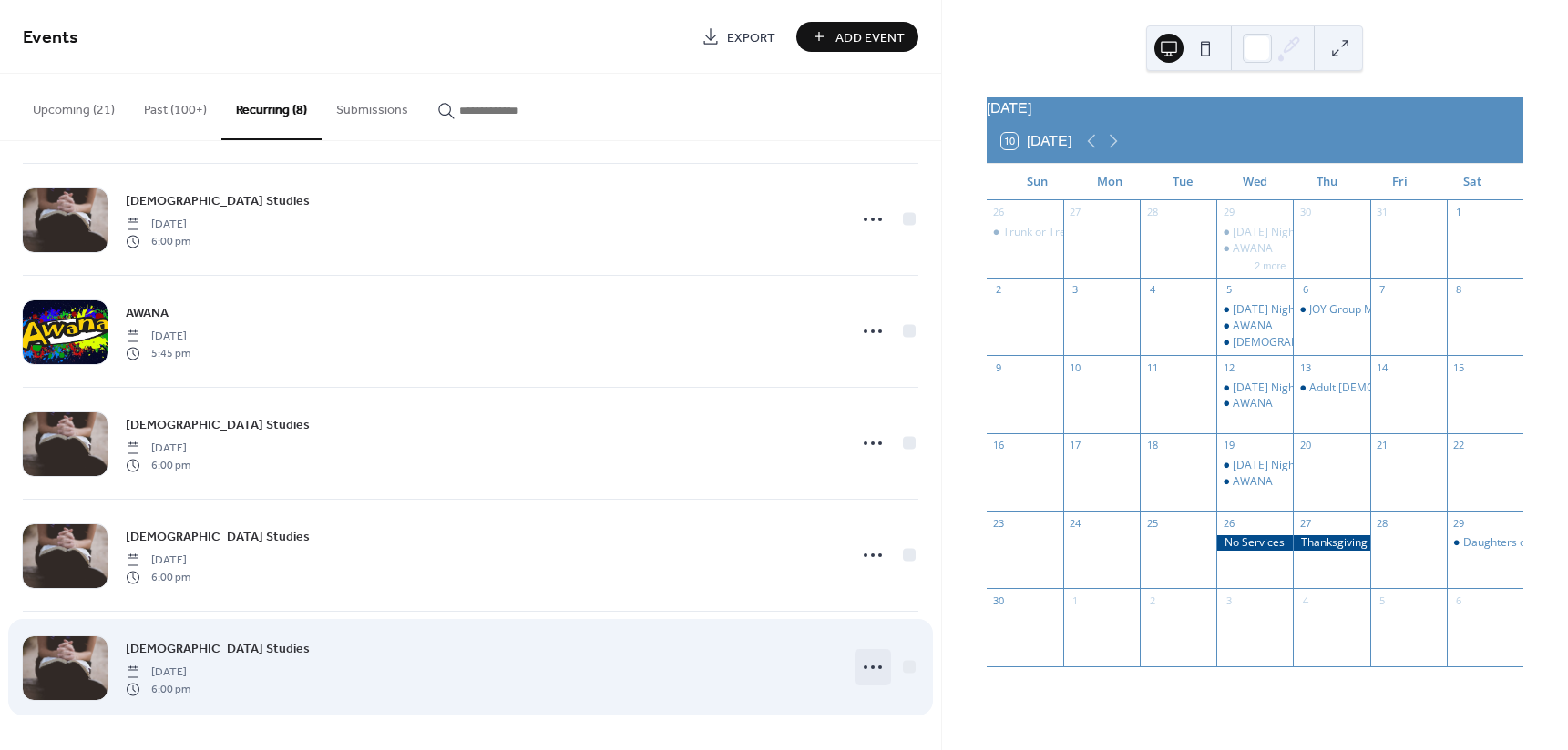
click at [874, 662] on icon at bounding box center [873, 667] width 29 height 29
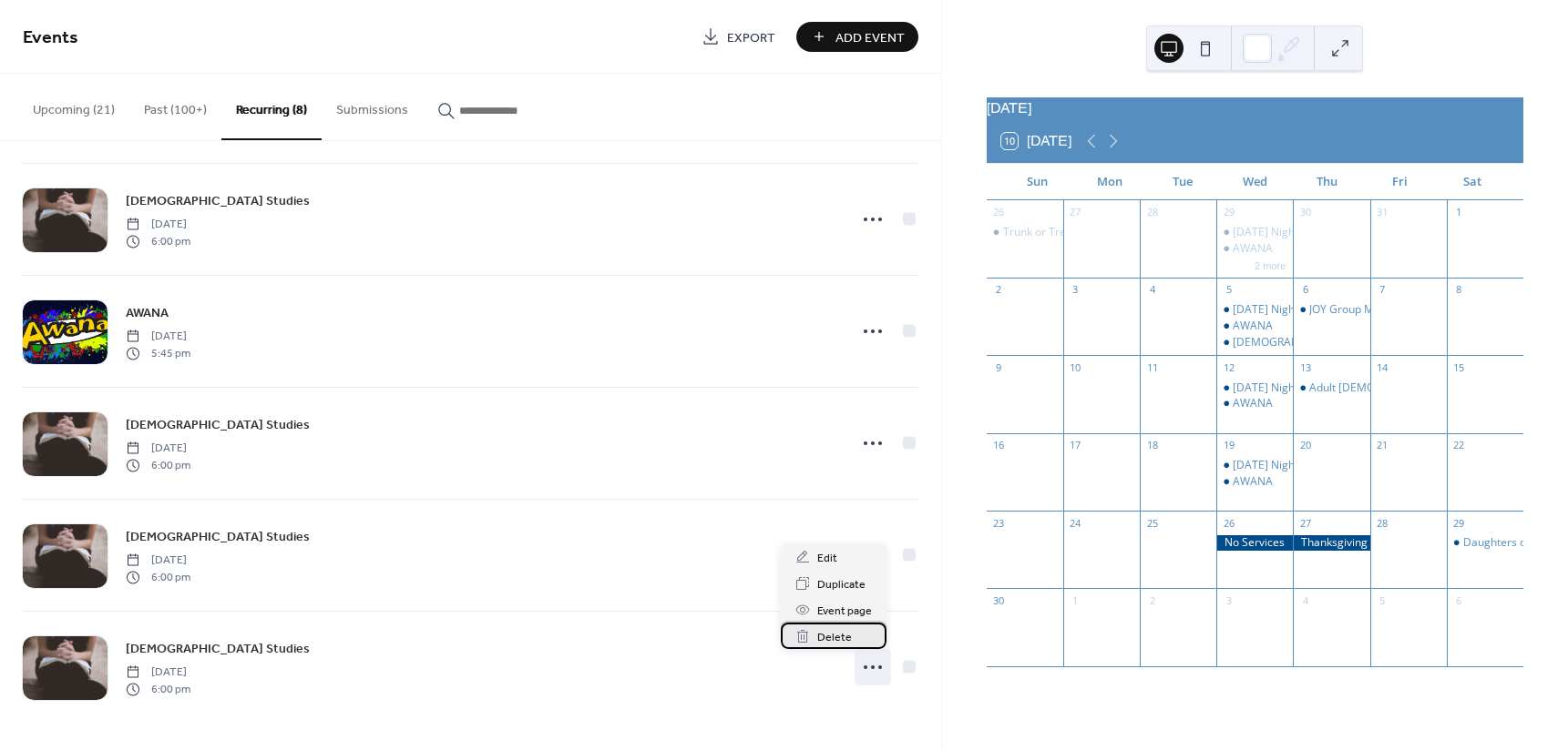
click at [844, 636] on span "Delete" at bounding box center [834, 637] width 35 height 19
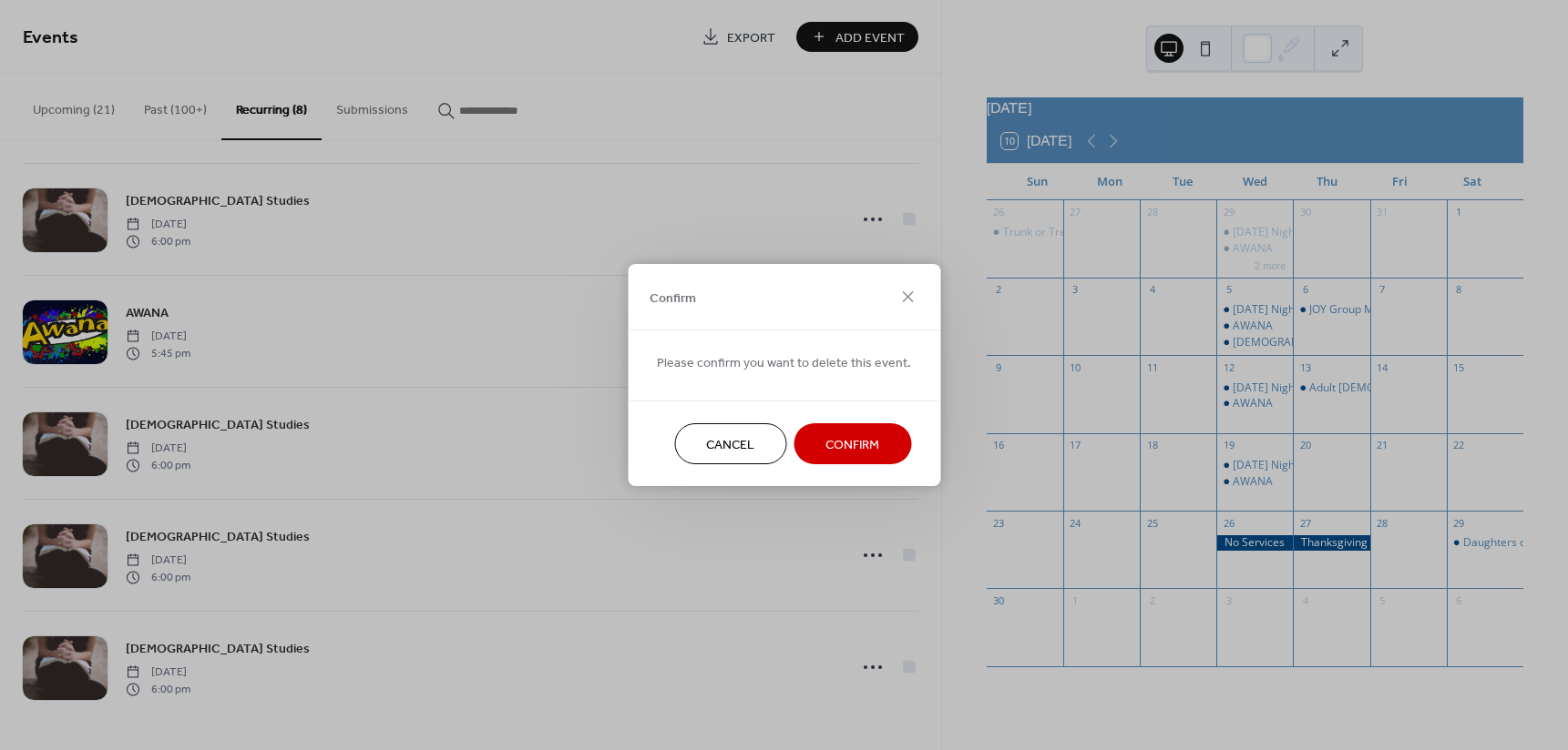
click at [855, 436] on span "Confirm" at bounding box center [852, 445] width 53 height 19
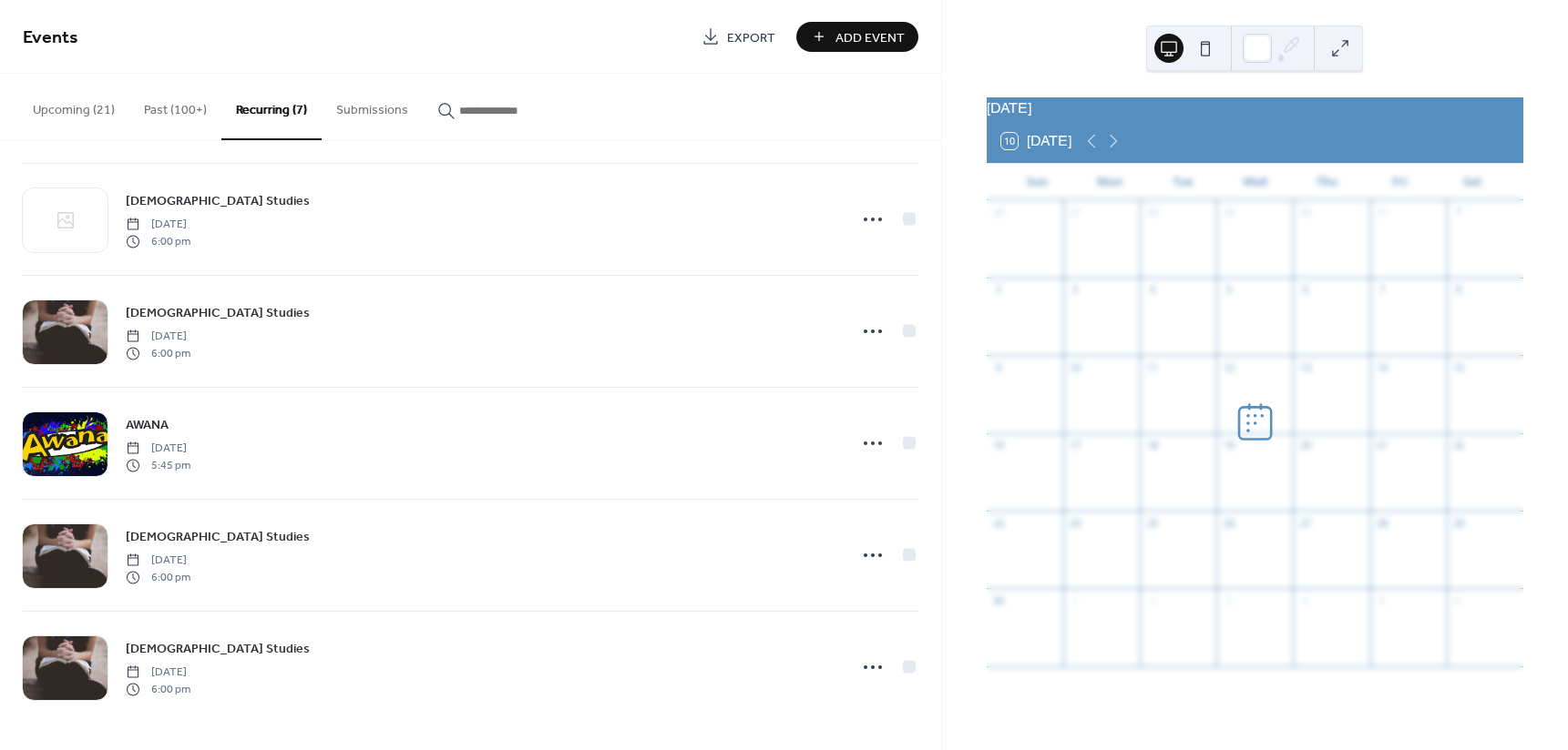
scroll to position [229, 0]
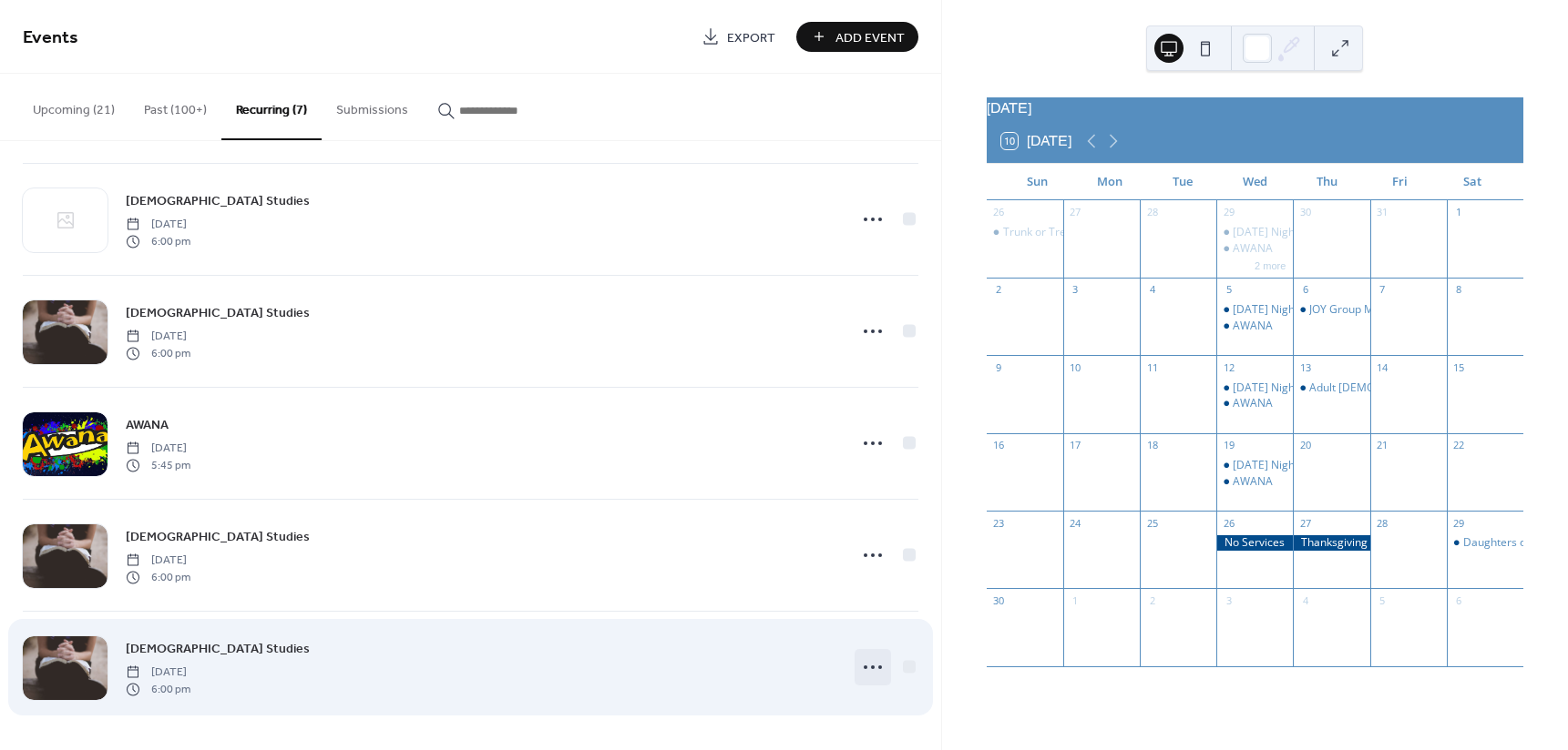
click at [872, 665] on icon at bounding box center [873, 667] width 29 height 29
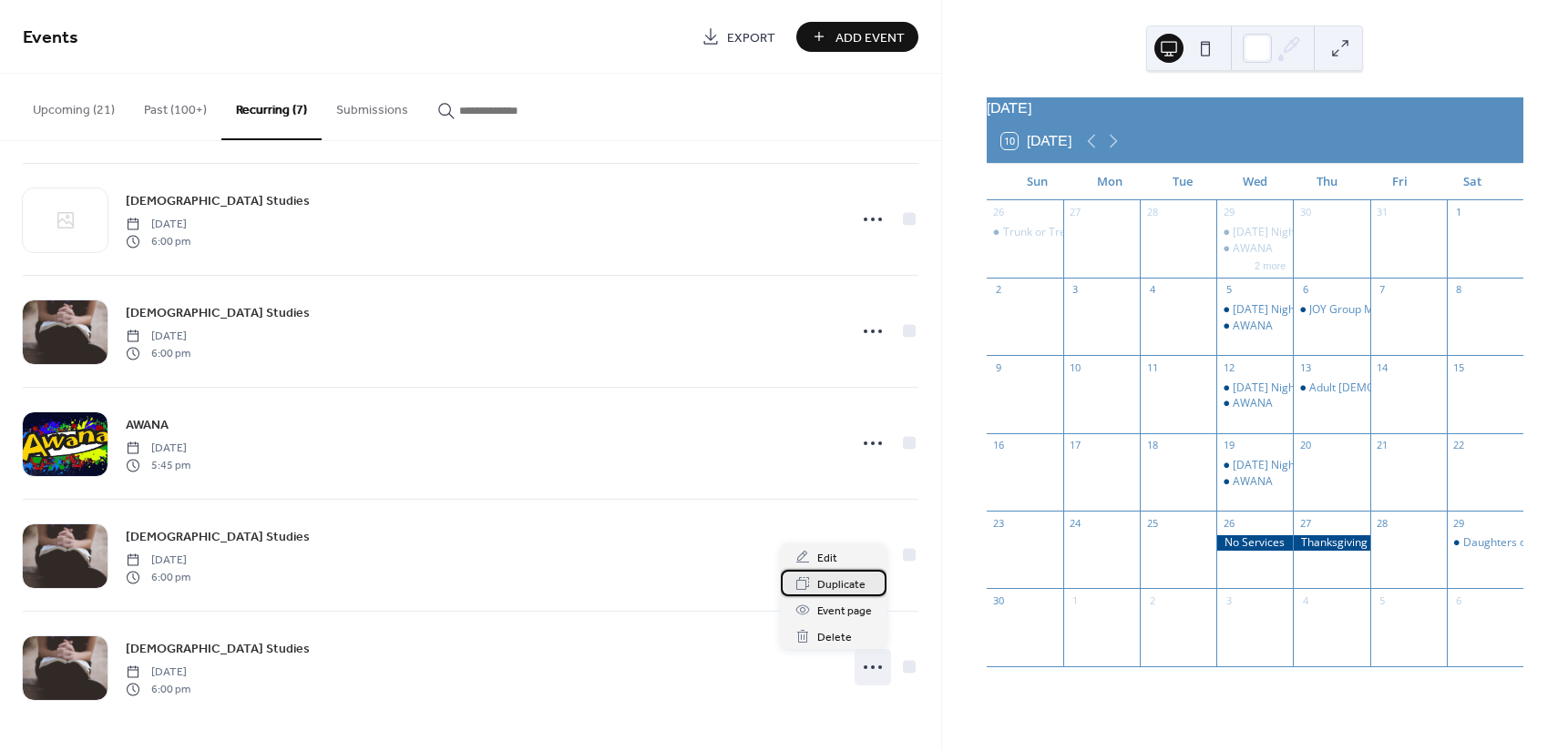
click at [861, 583] on span "Duplicate" at bounding box center [841, 585] width 48 height 19
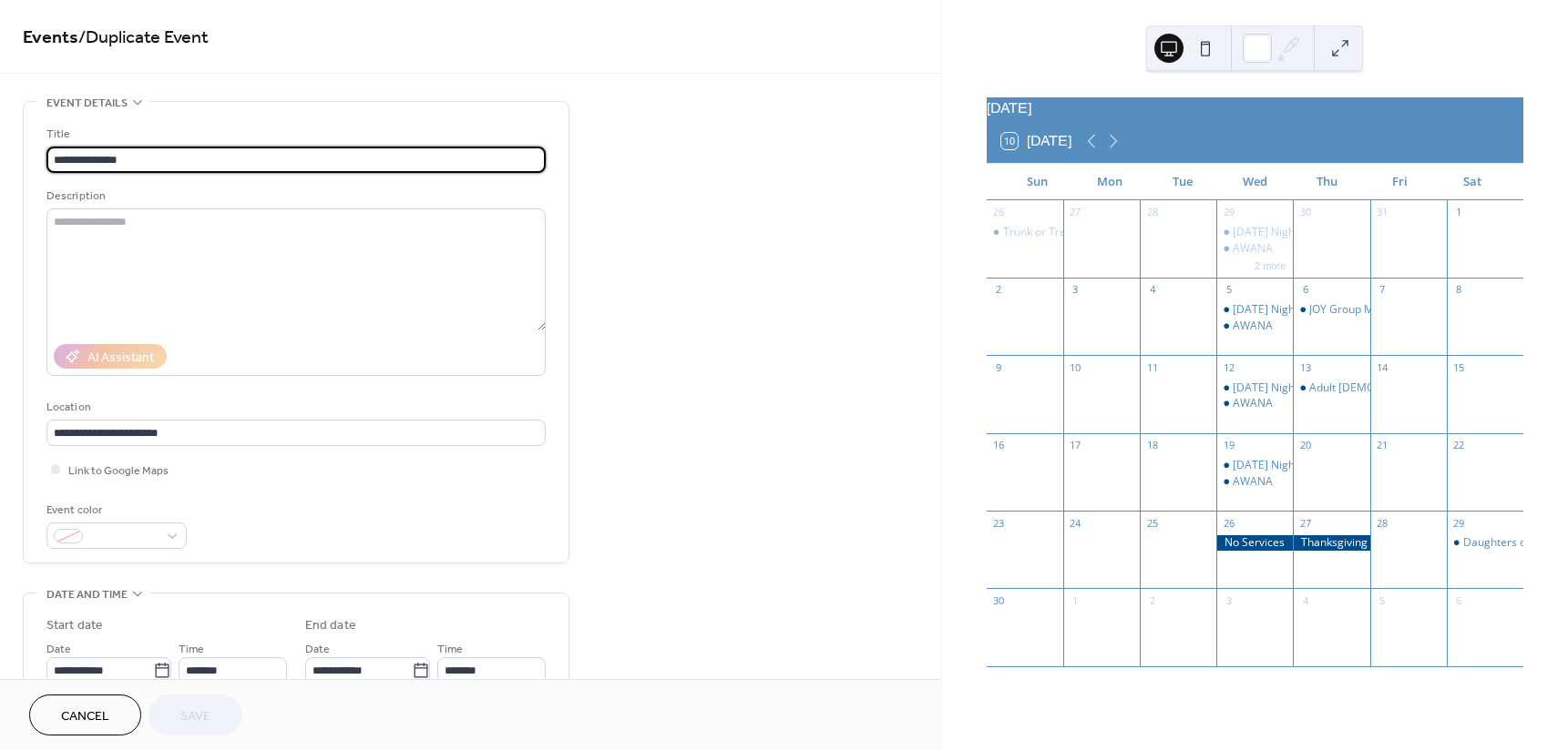
type input "**********"
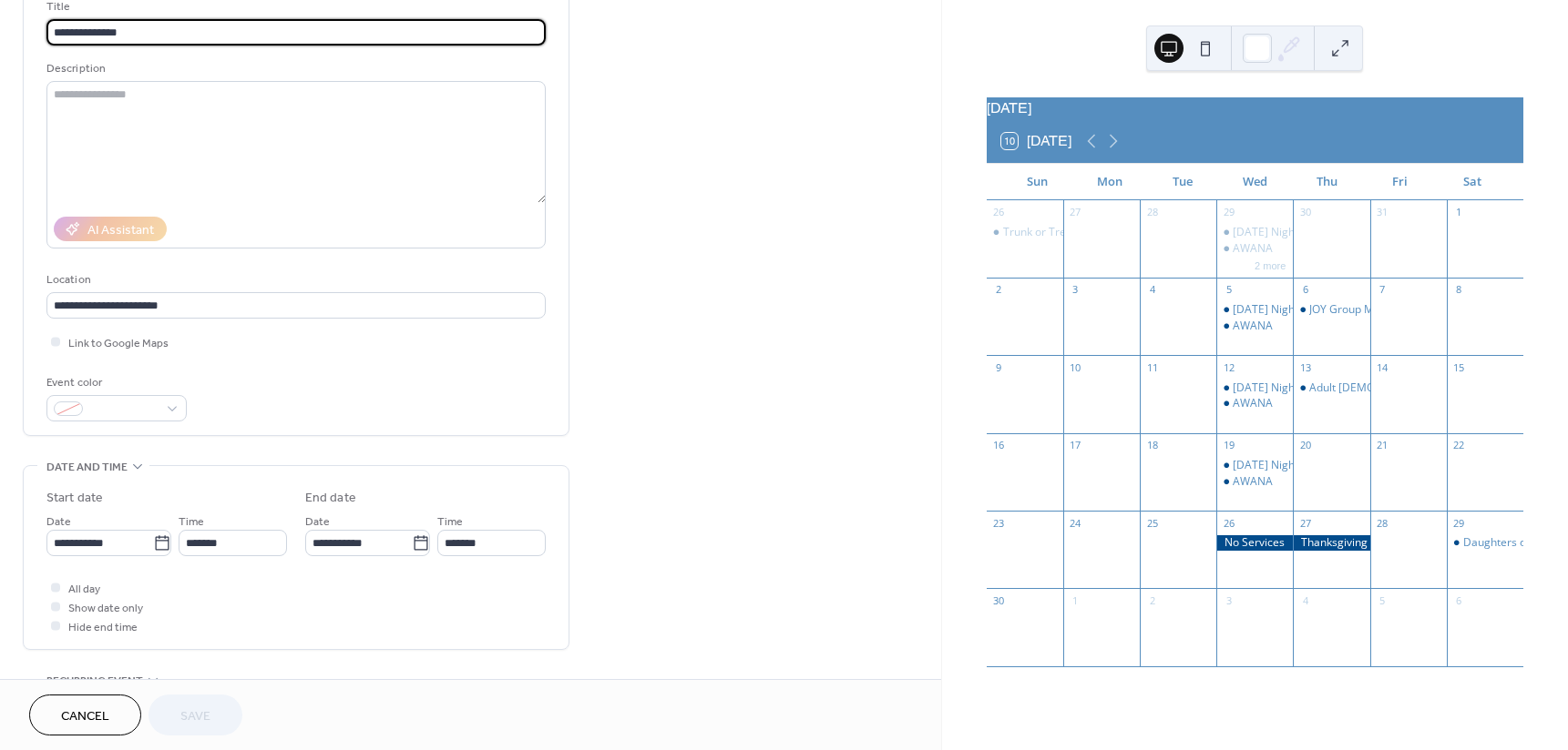
scroll to position [182, 0]
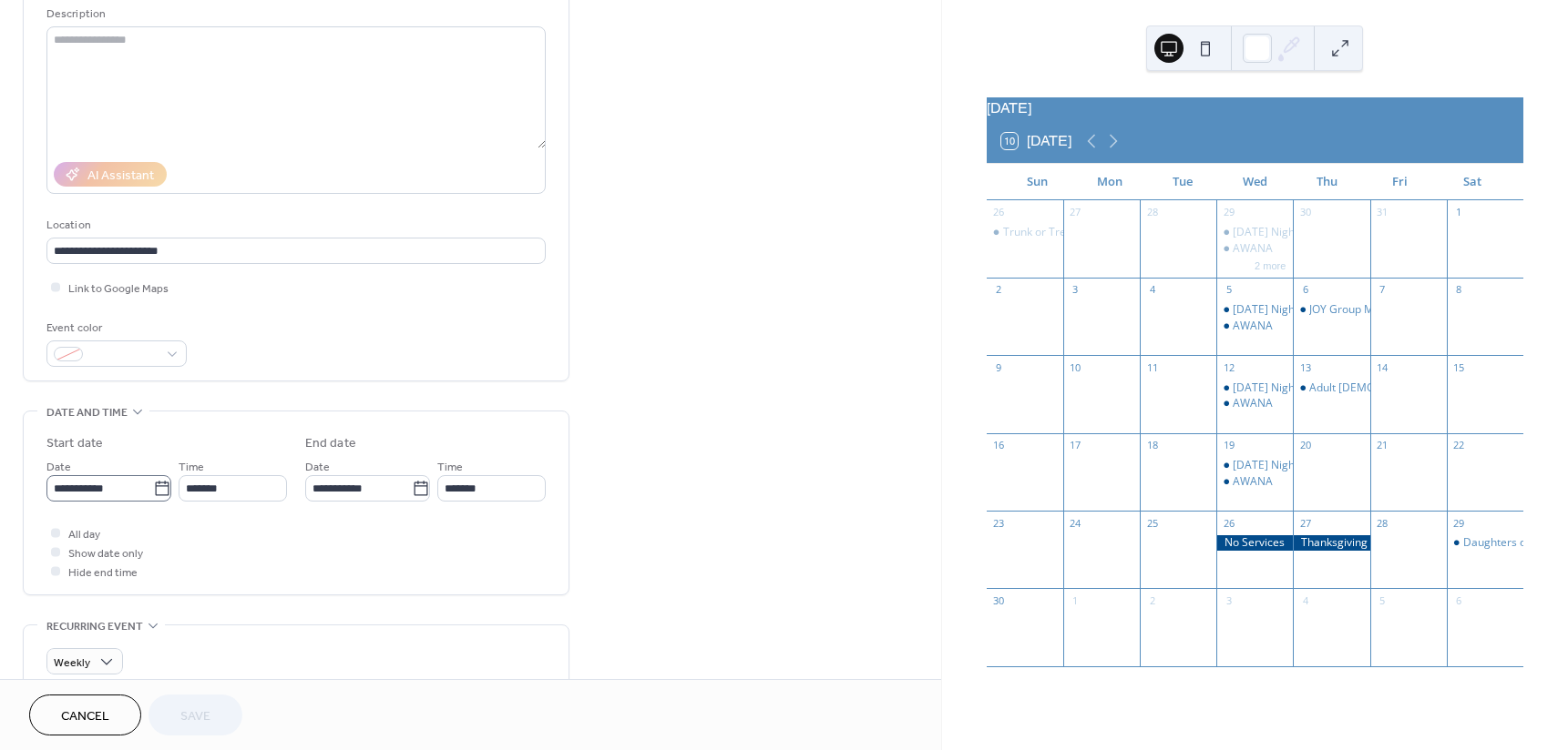
click at [165, 490] on icon at bounding box center [162, 489] width 18 height 18
click at [153, 490] on input "**********" at bounding box center [100, 488] width 107 height 27
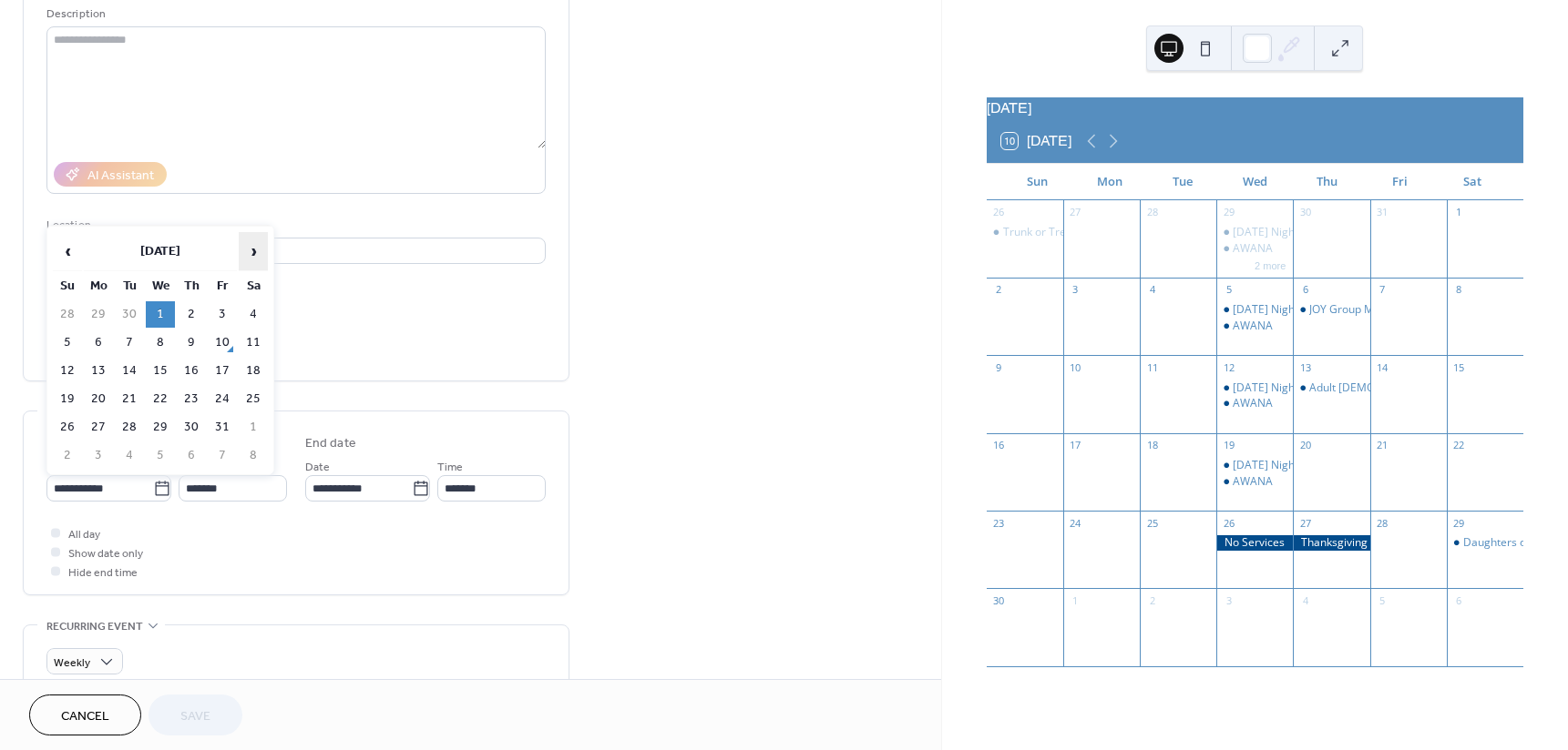
click at [251, 250] on span "›" at bounding box center [253, 252] width 28 height 37
click at [163, 342] on td "5" at bounding box center [160, 343] width 29 height 27
type input "**********"
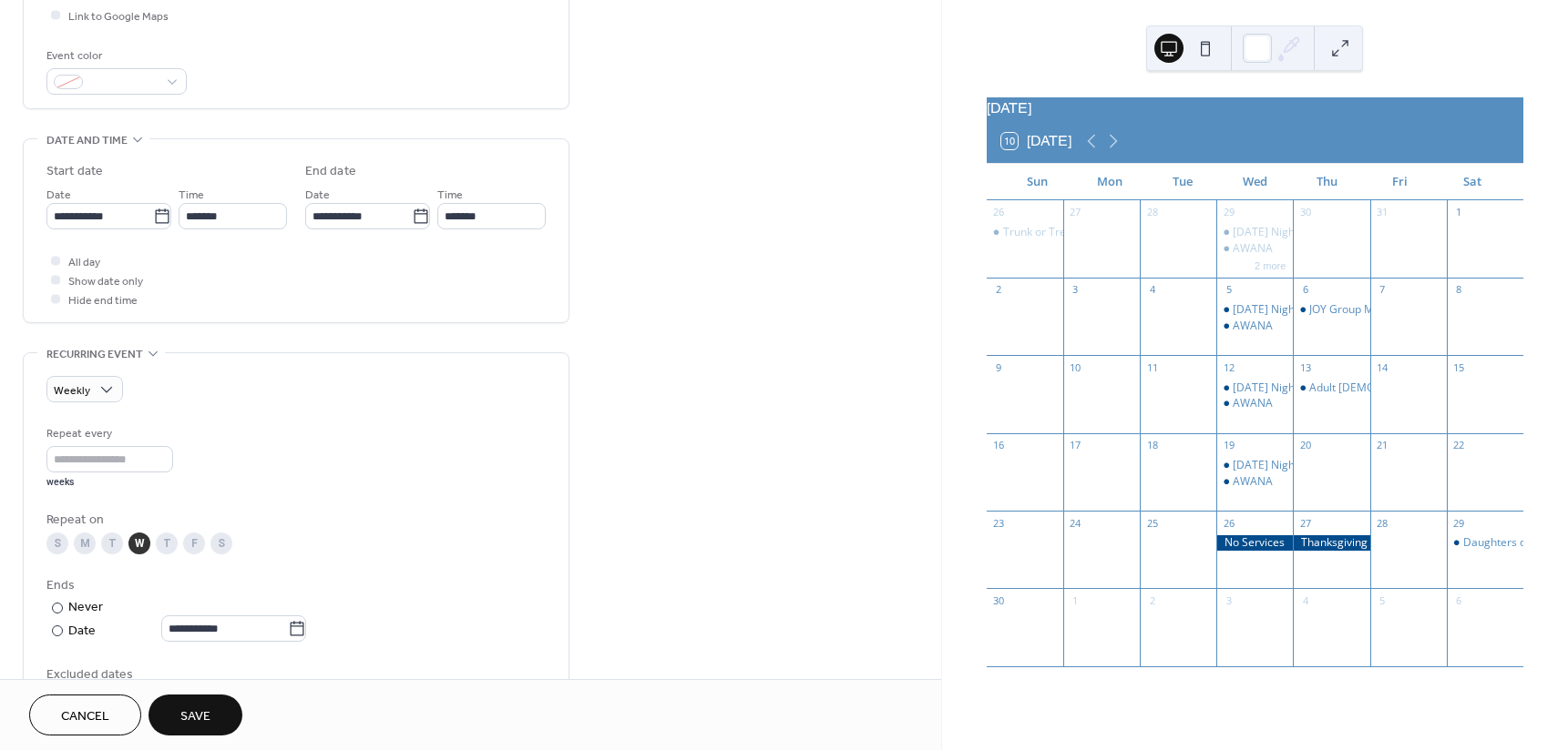
scroll to position [546, 0]
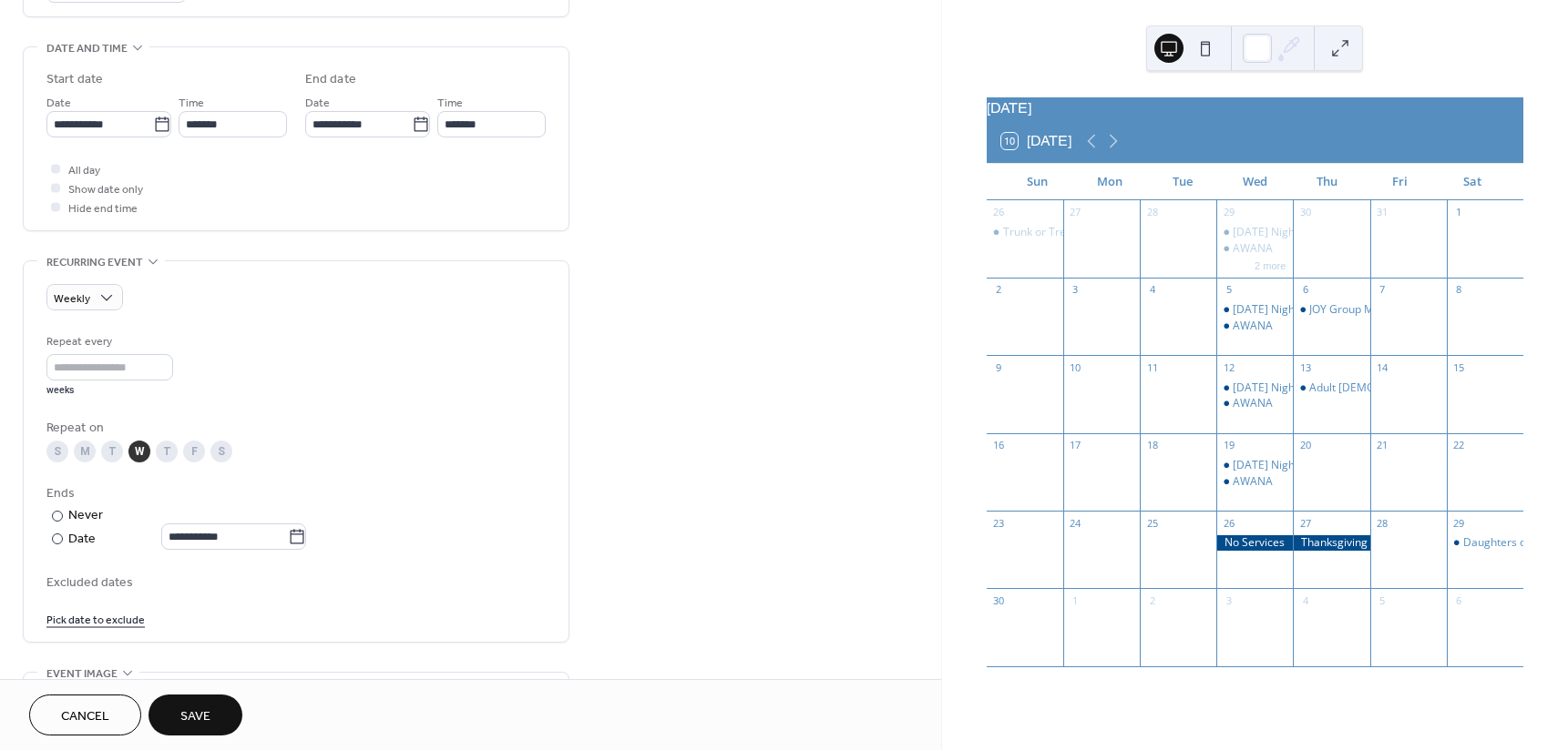
click at [213, 716] on button "Save" at bounding box center [195, 715] width 94 height 41
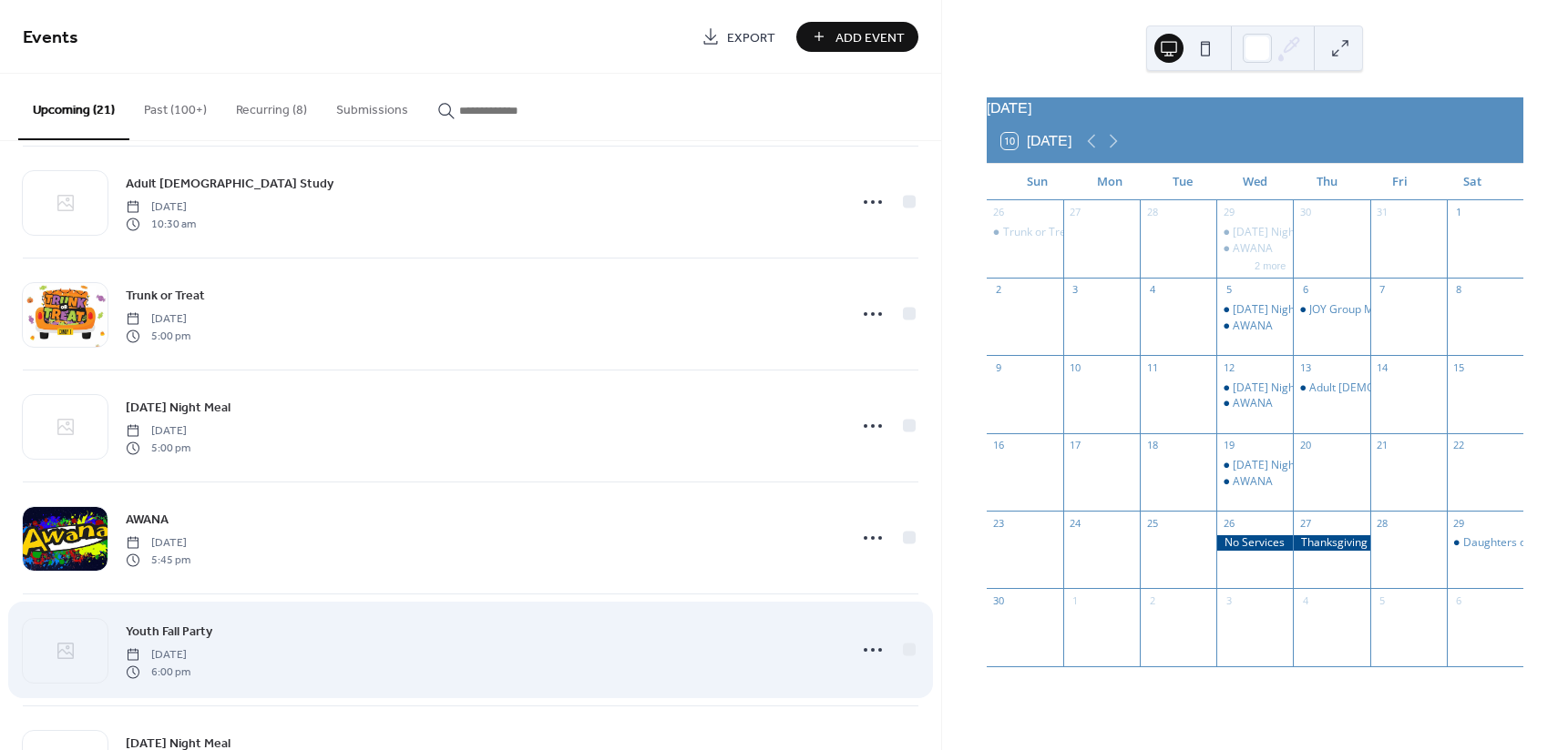
scroll to position [522, 0]
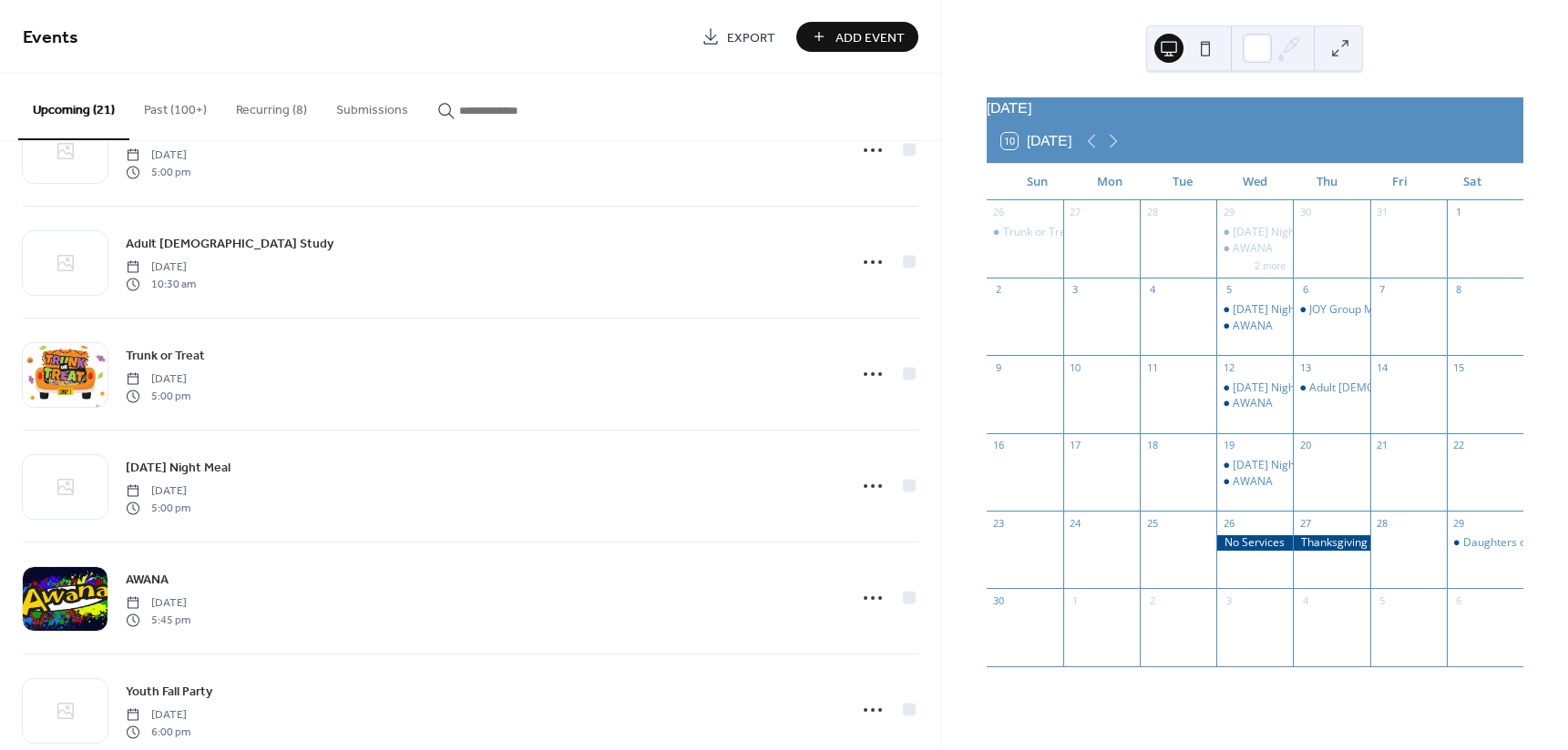
click at [264, 116] on button "Recurring (8)" at bounding box center [271, 106] width 100 height 64
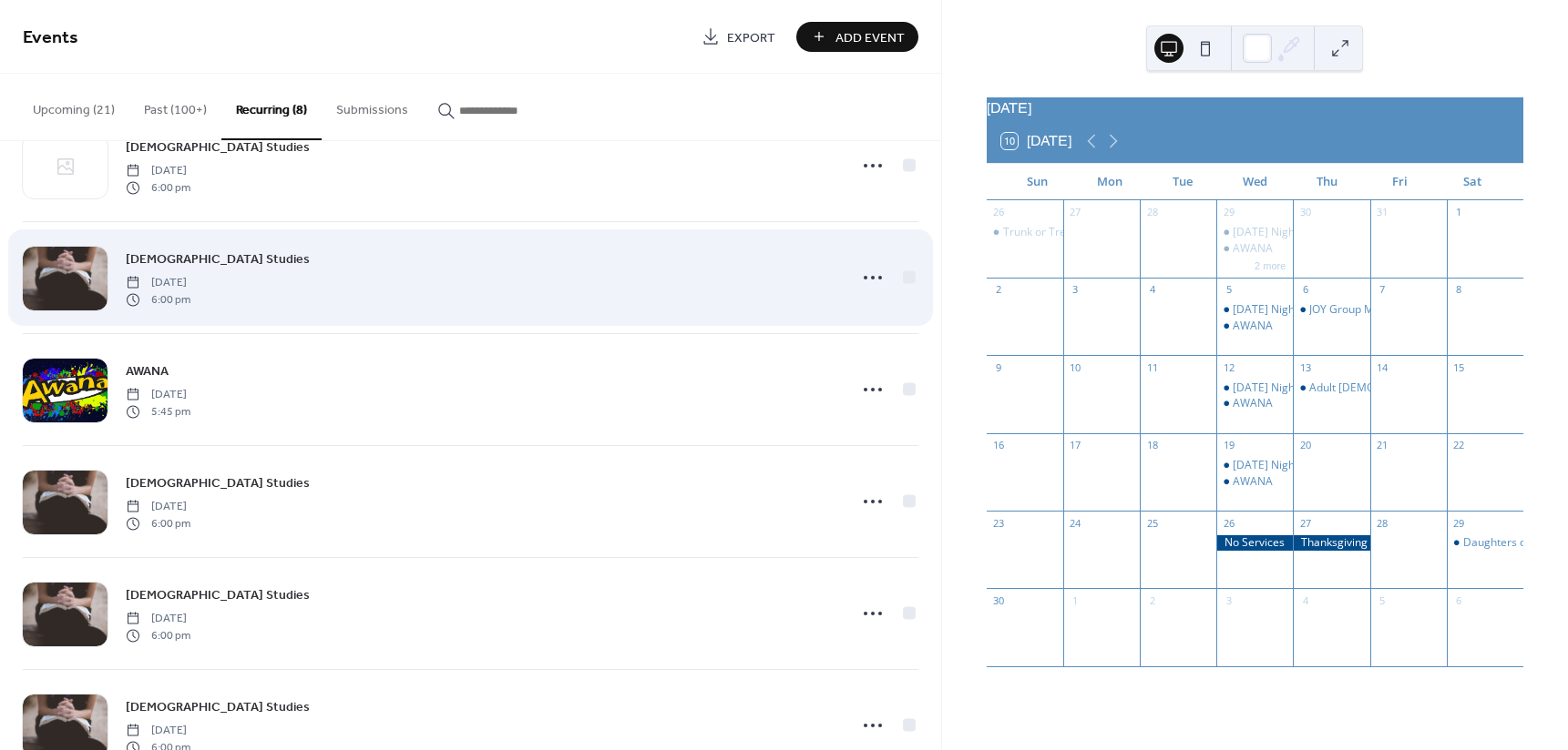
scroll to position [340, 0]
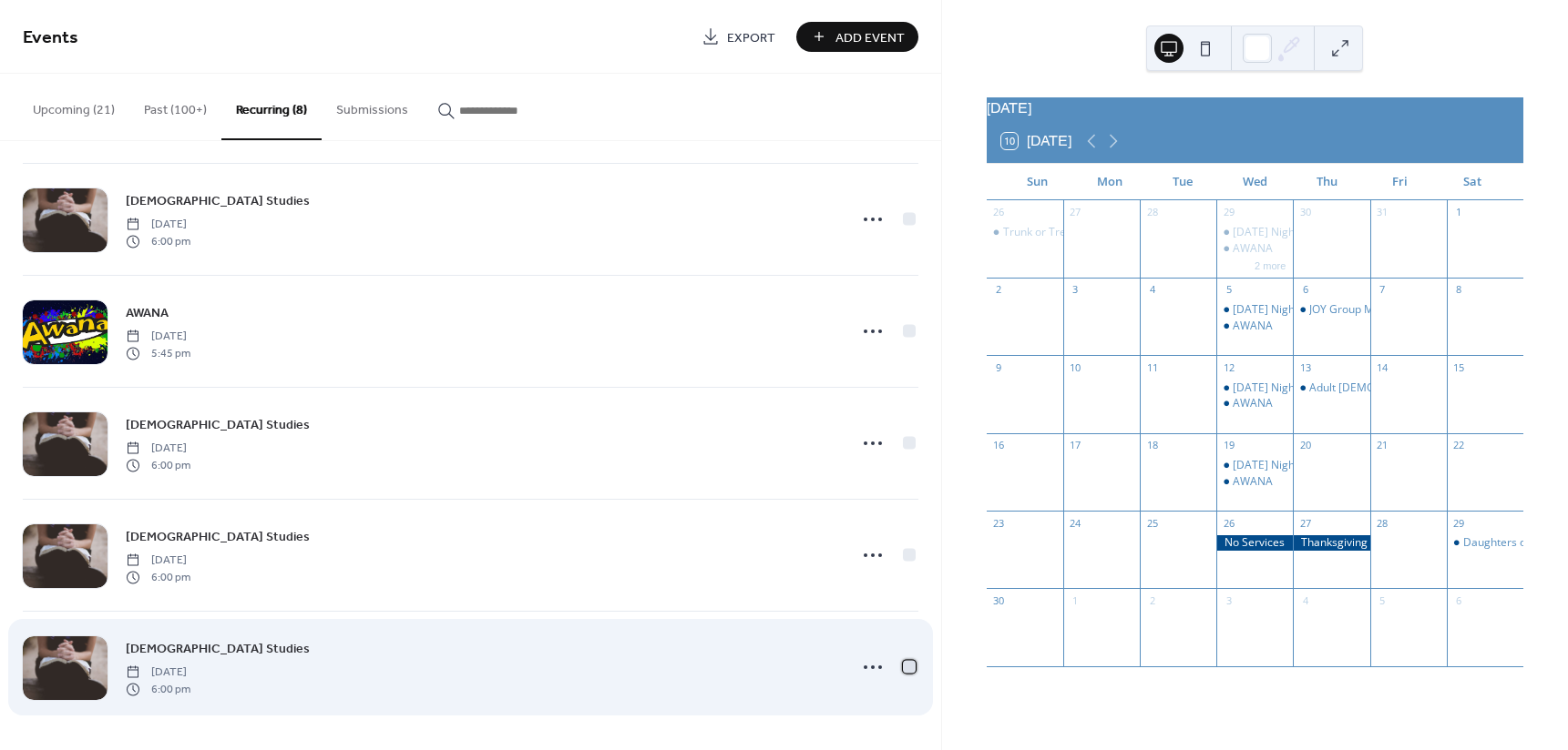
click at [909, 668] on div at bounding box center [910, 666] width 13 height 13
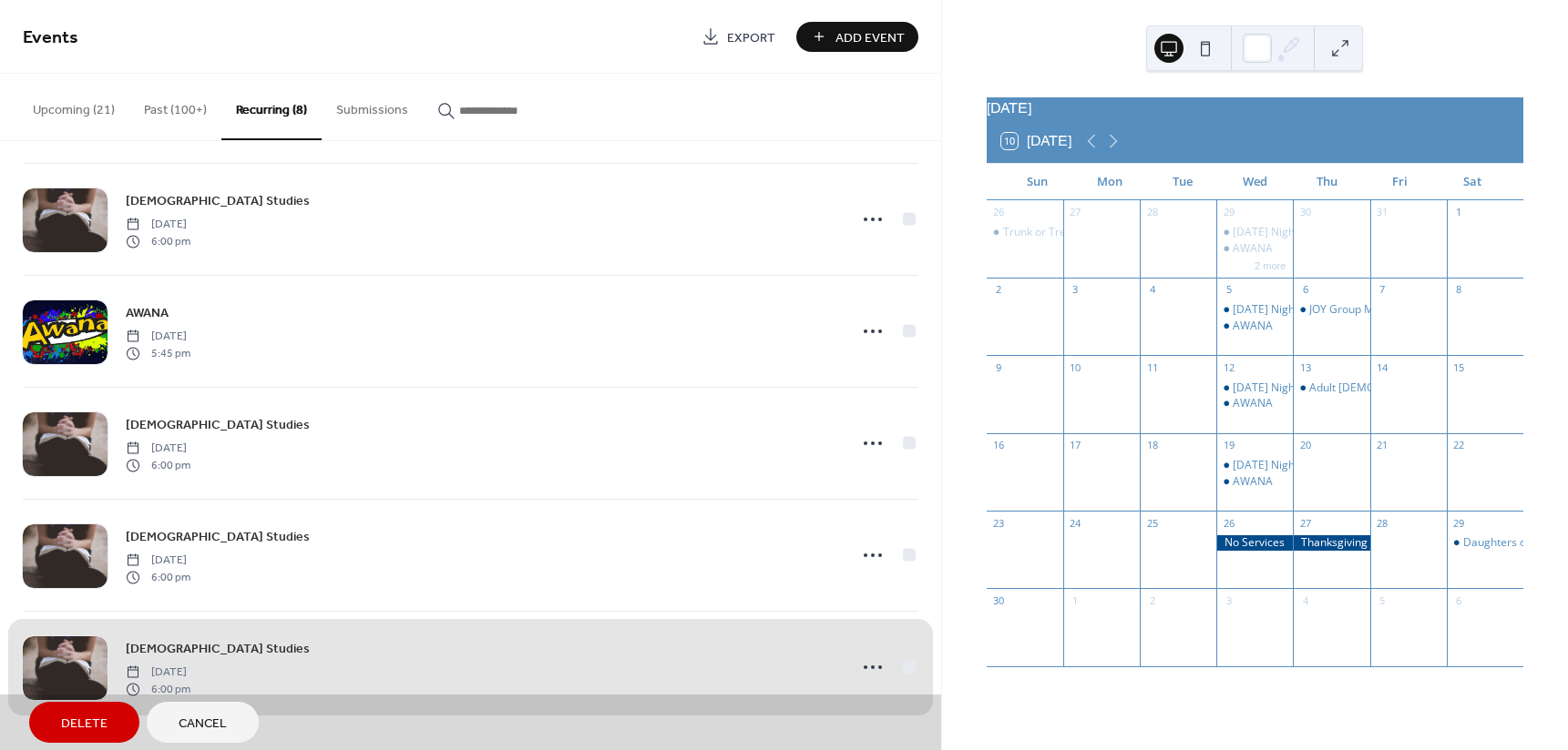
click at [909, 670] on div "Bible Studies Wednesday, November 5, 2025 6:00 pm" at bounding box center [471, 667] width 896 height 112
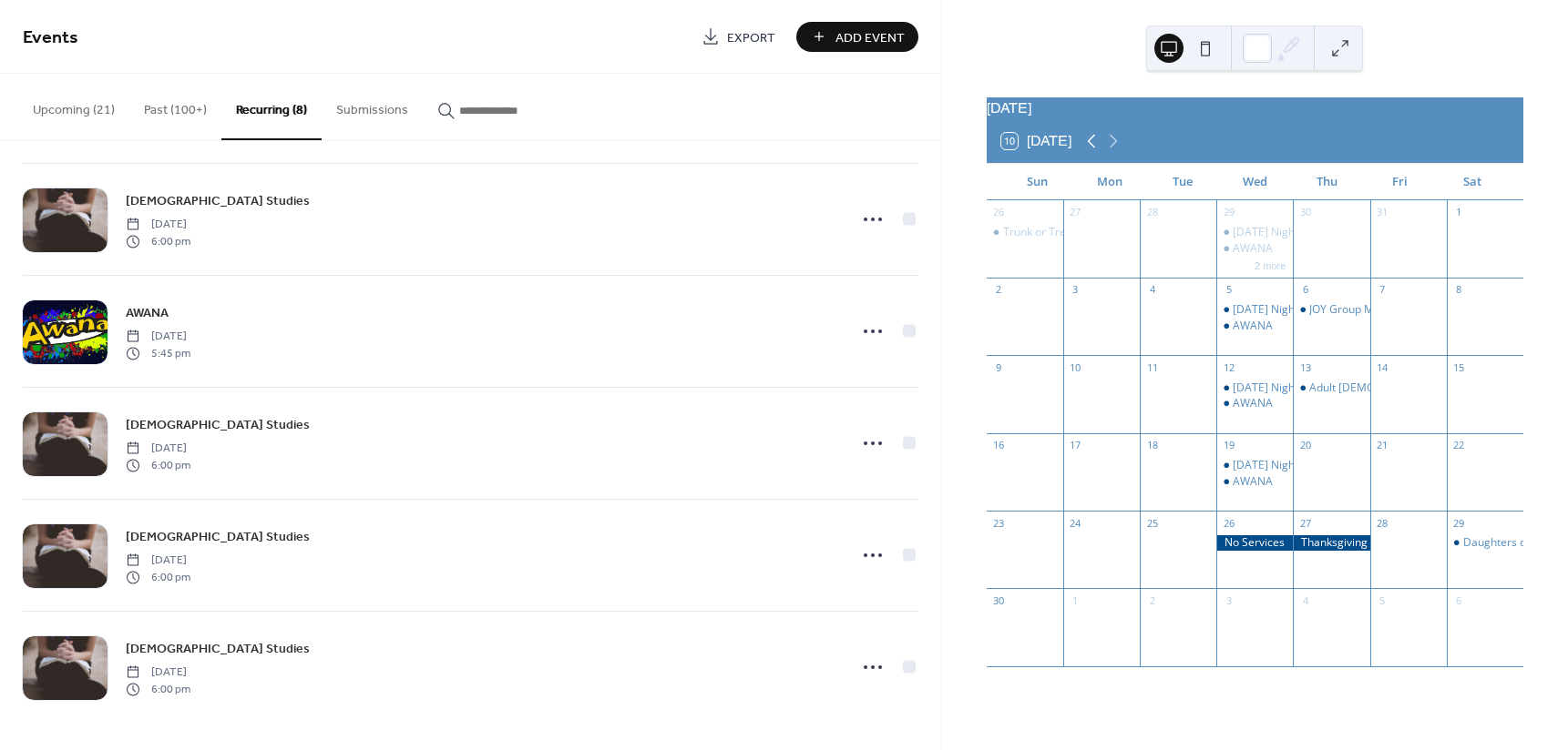
click at [1091, 143] on icon at bounding box center [1092, 142] width 22 height 22
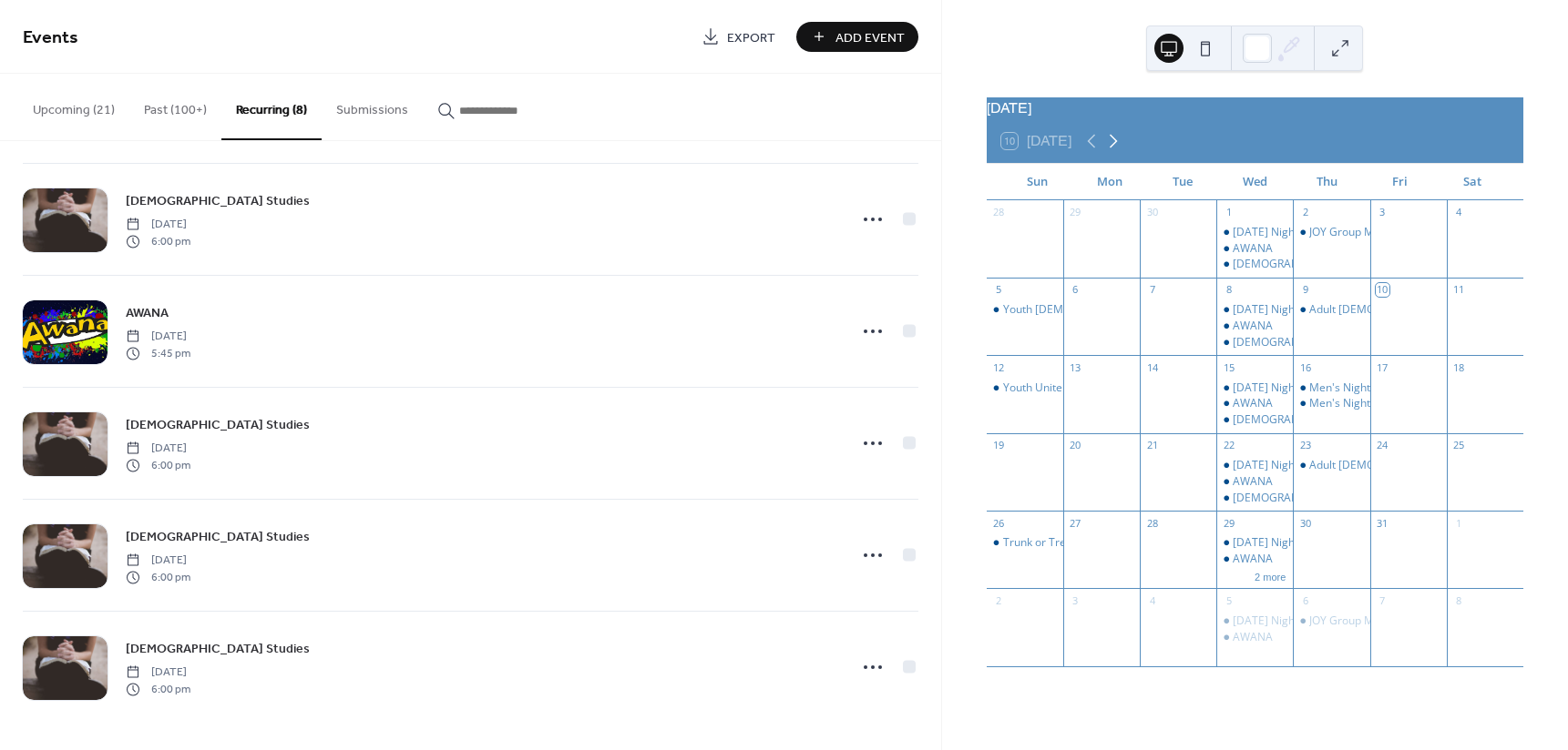
click at [1118, 144] on icon at bounding box center [1113, 142] width 22 height 22
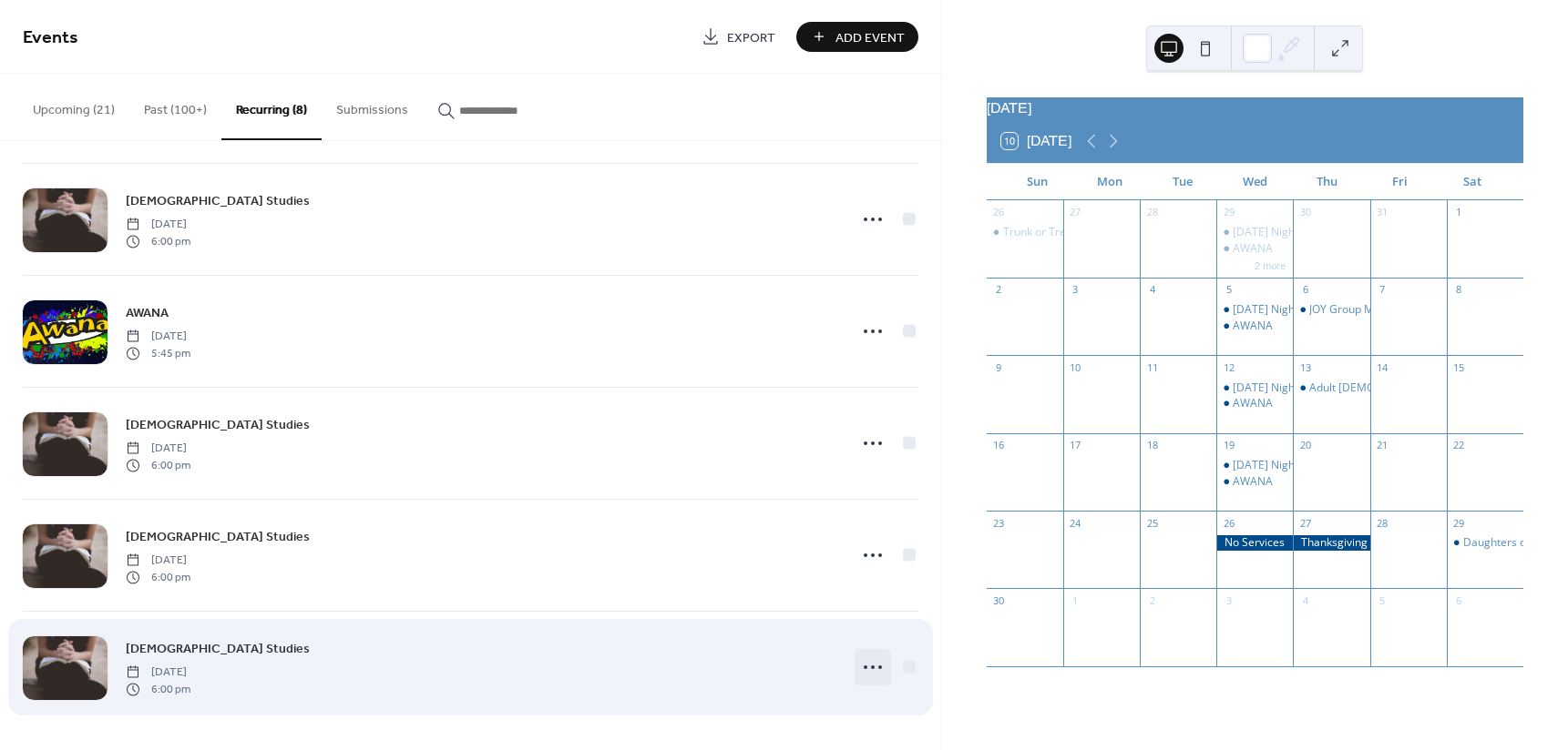
click at [864, 666] on icon at bounding box center [873, 667] width 29 height 29
click at [871, 666] on circle at bounding box center [873, 667] width 4 height 4
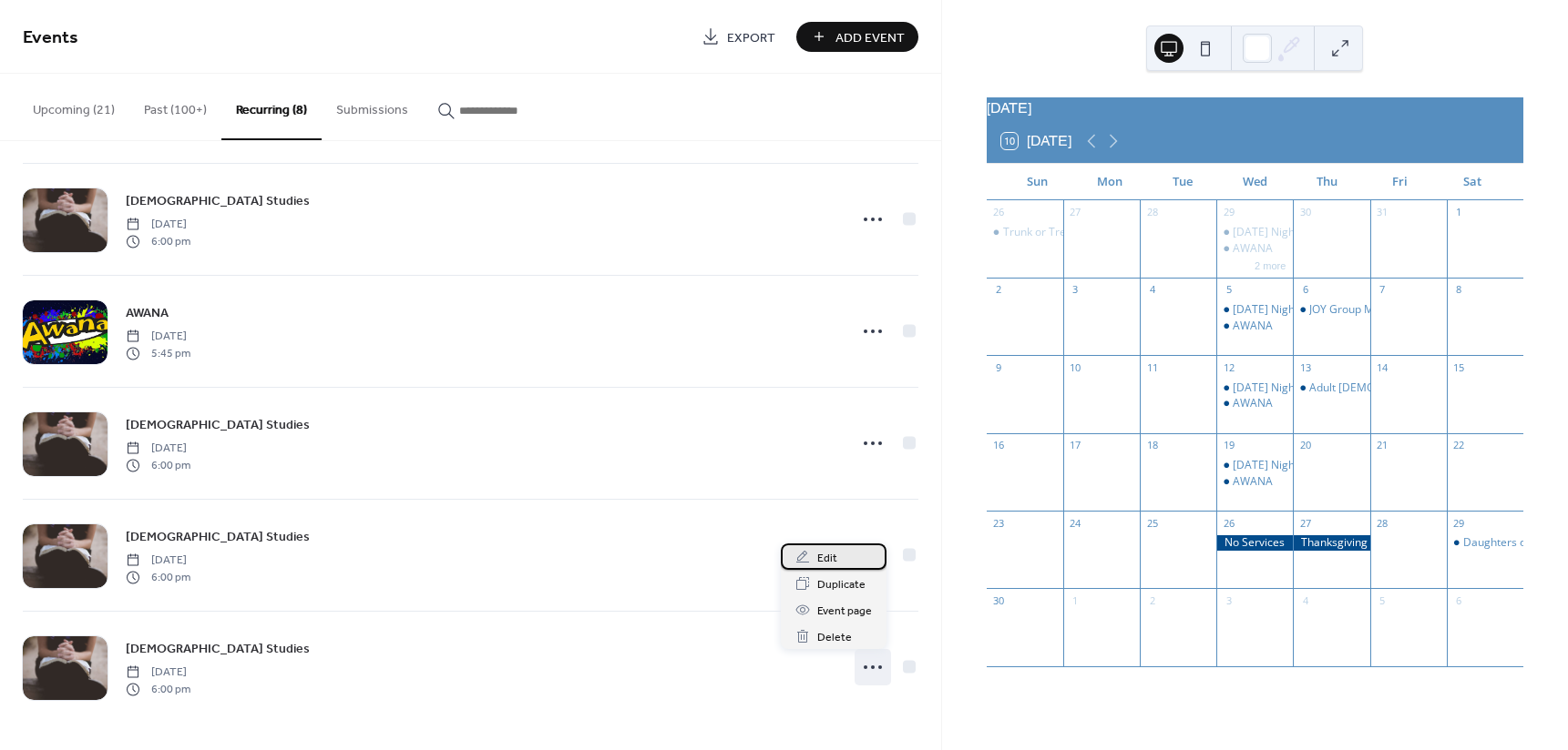
click at [839, 554] on div "Edit" at bounding box center [833, 556] width 106 height 27
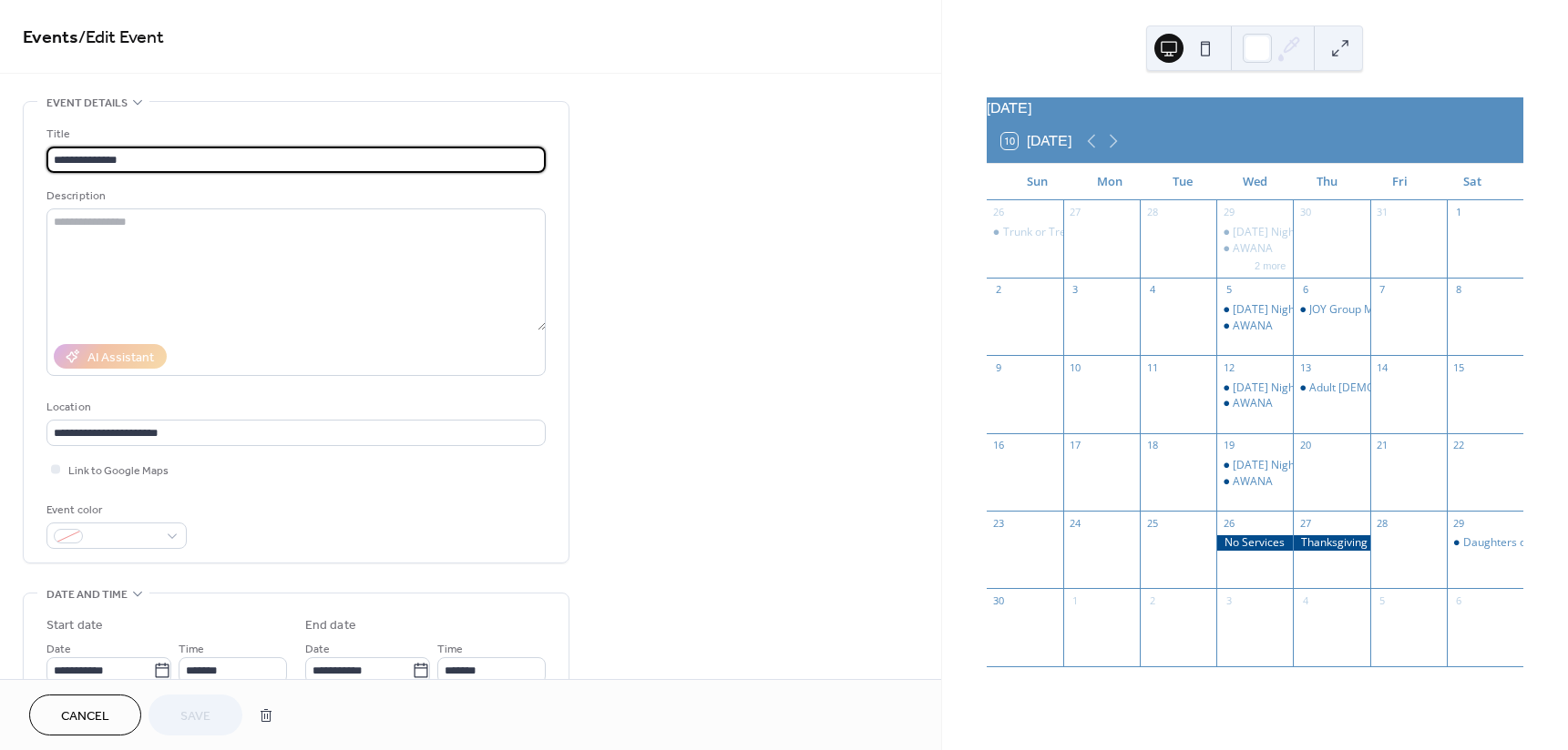
type input "**********"
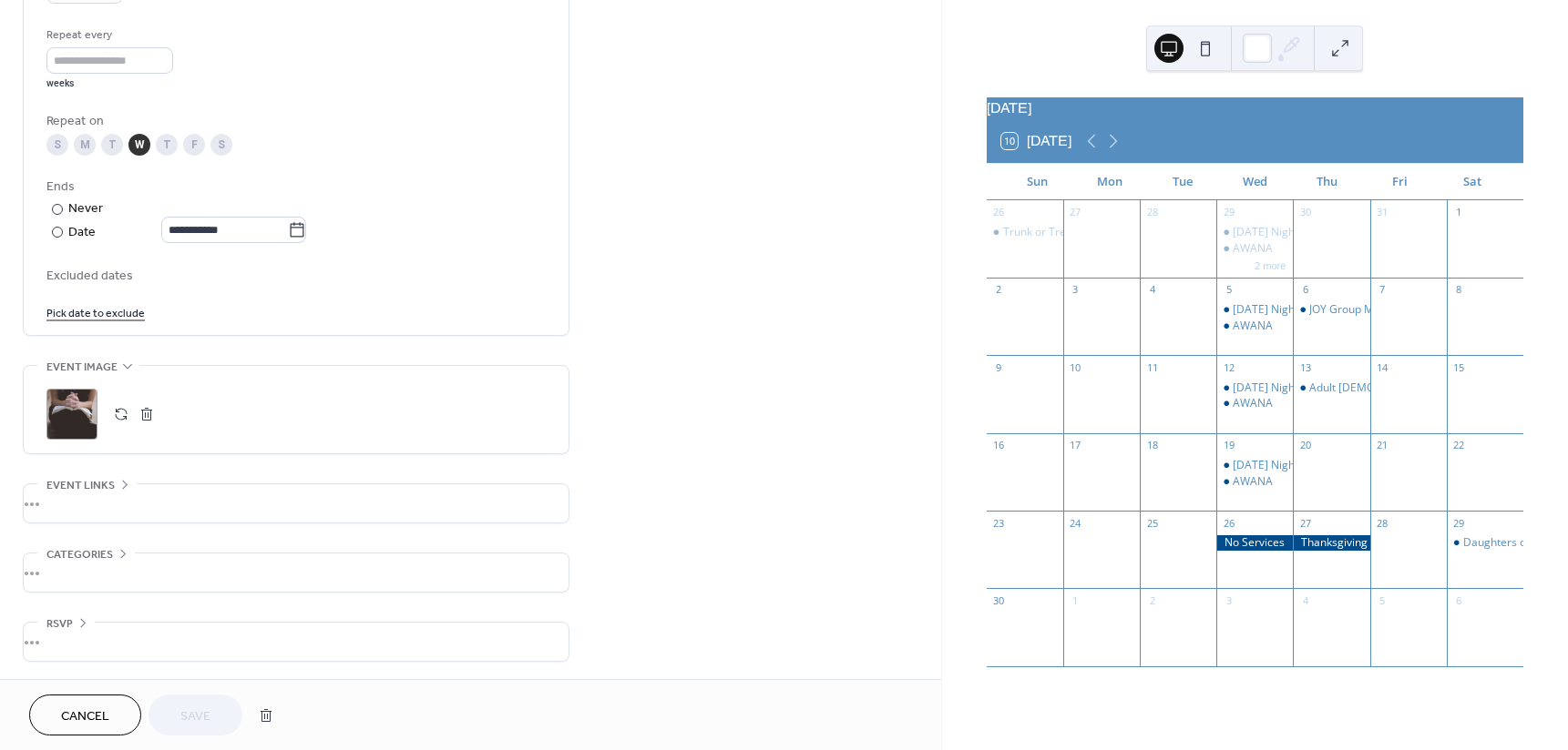
scroll to position [854, 0]
click at [118, 309] on link "Pick date to exclude" at bounding box center [96, 311] width 98 height 19
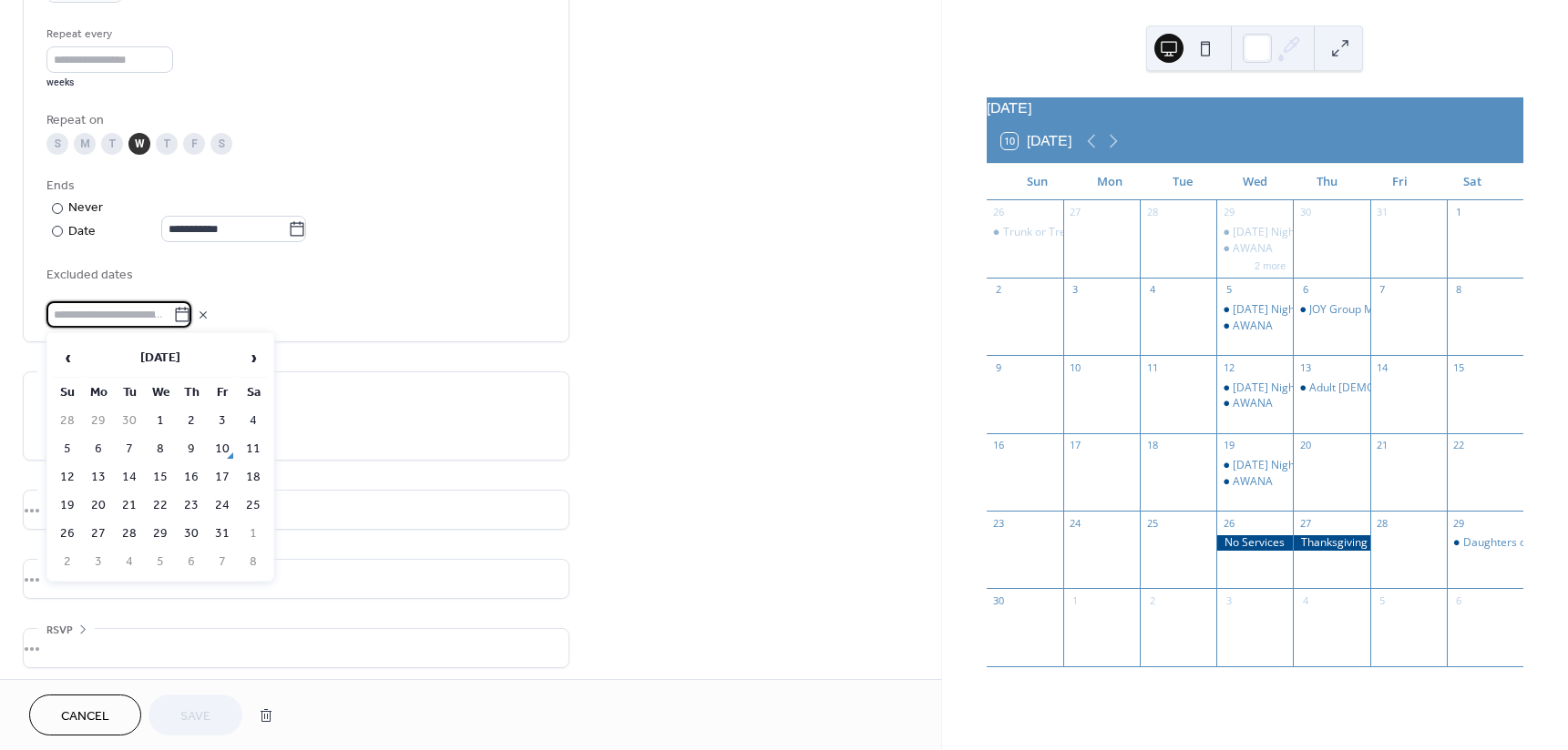
click at [211, 316] on icon at bounding box center [203, 315] width 15 height 15
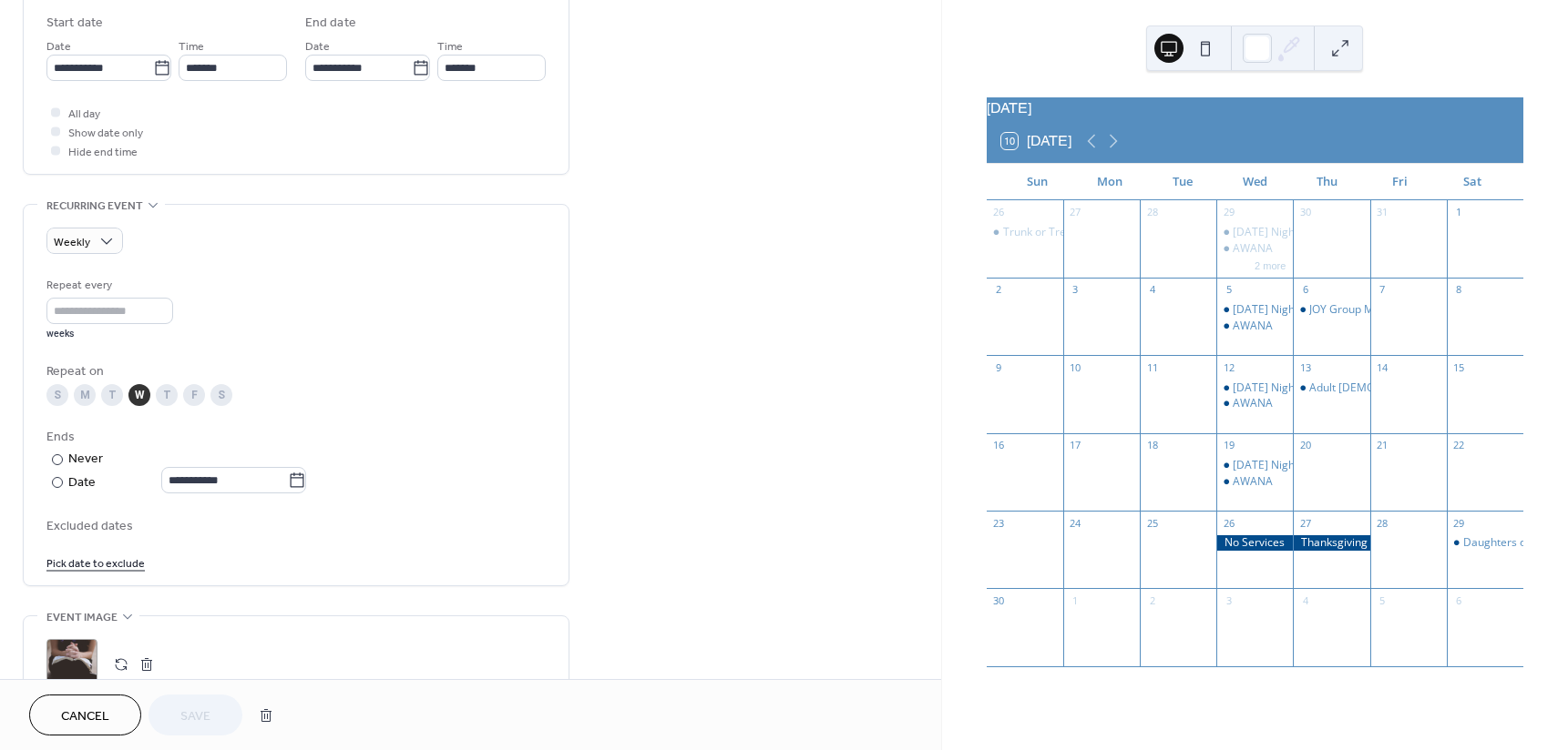
scroll to position [581, 0]
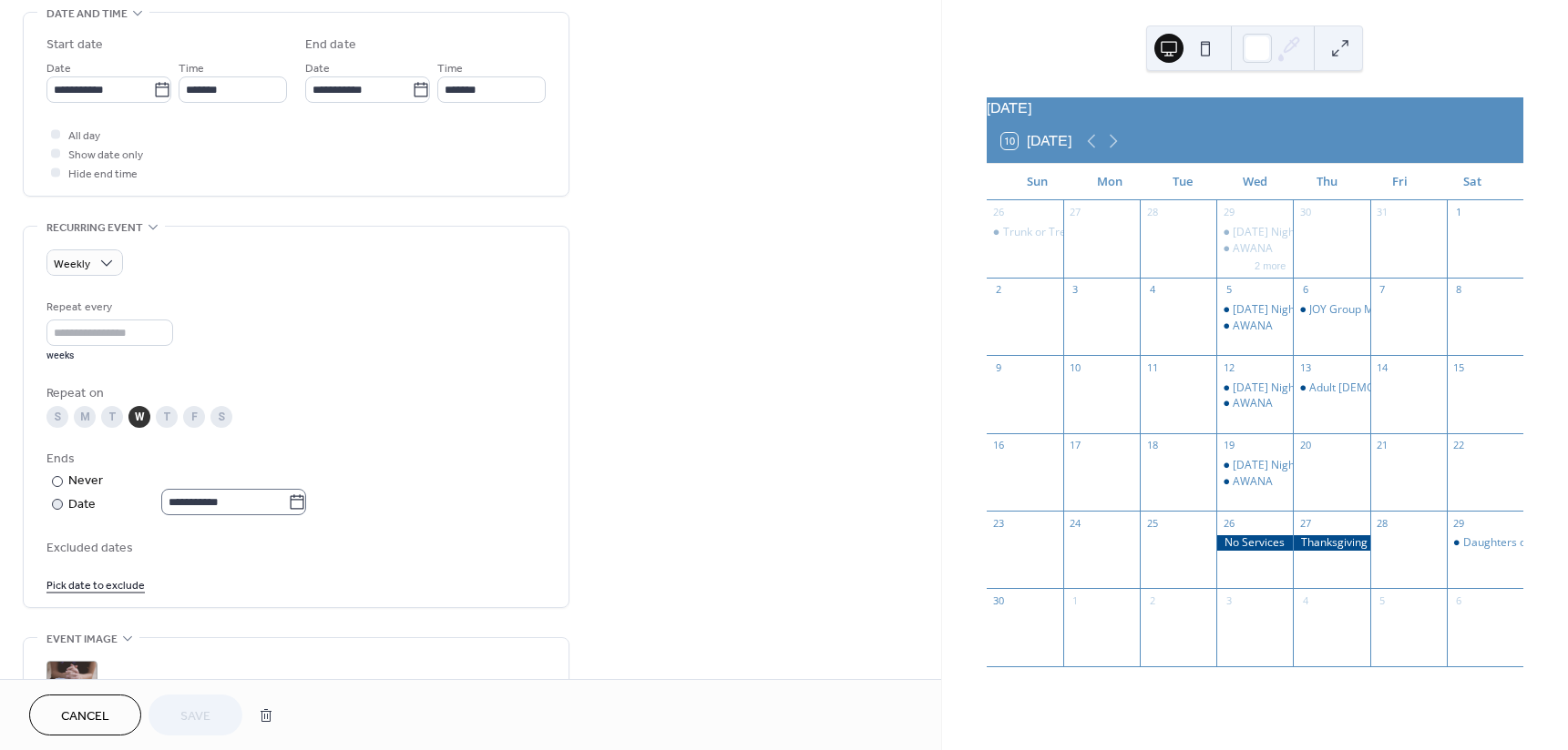
click at [304, 502] on icon at bounding box center [297, 502] width 14 height 15
click at [288, 502] on input "**********" at bounding box center [224, 502] width 127 height 27
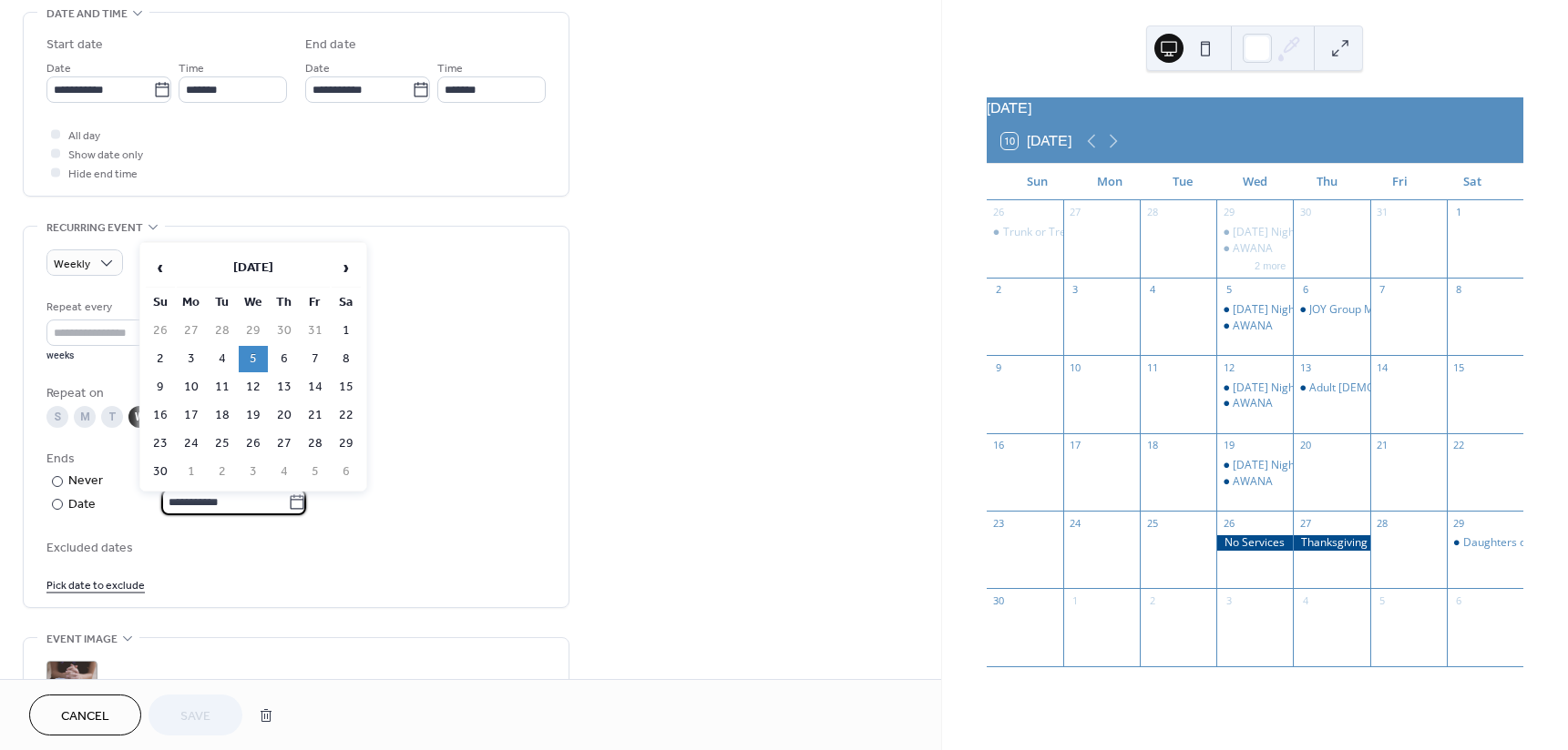
click at [258, 360] on td "5" at bounding box center [254, 358] width 29 height 27
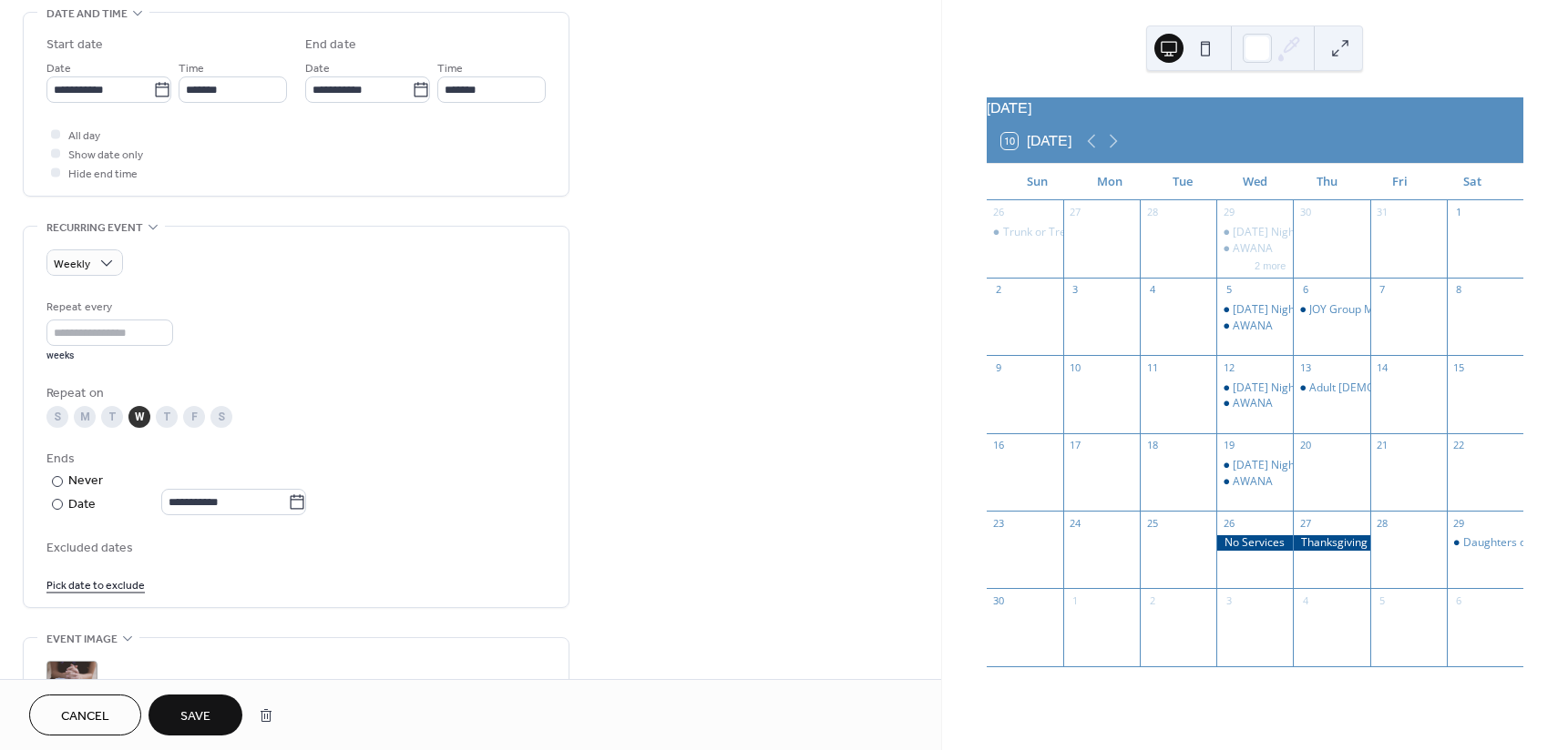
click at [185, 708] on span "Save" at bounding box center [195, 717] width 30 height 19
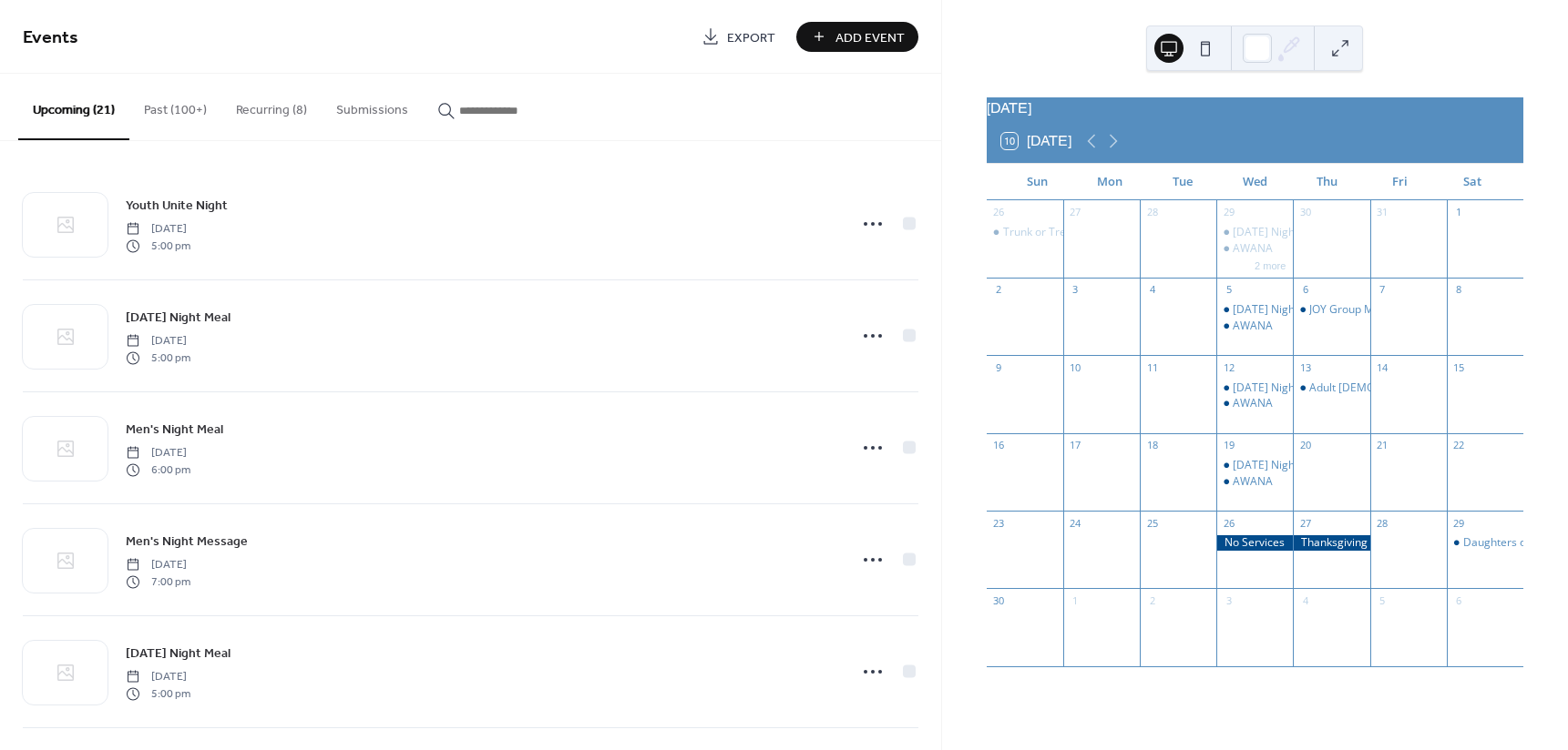
click at [278, 110] on button "Recurring (8)" at bounding box center [271, 106] width 100 height 64
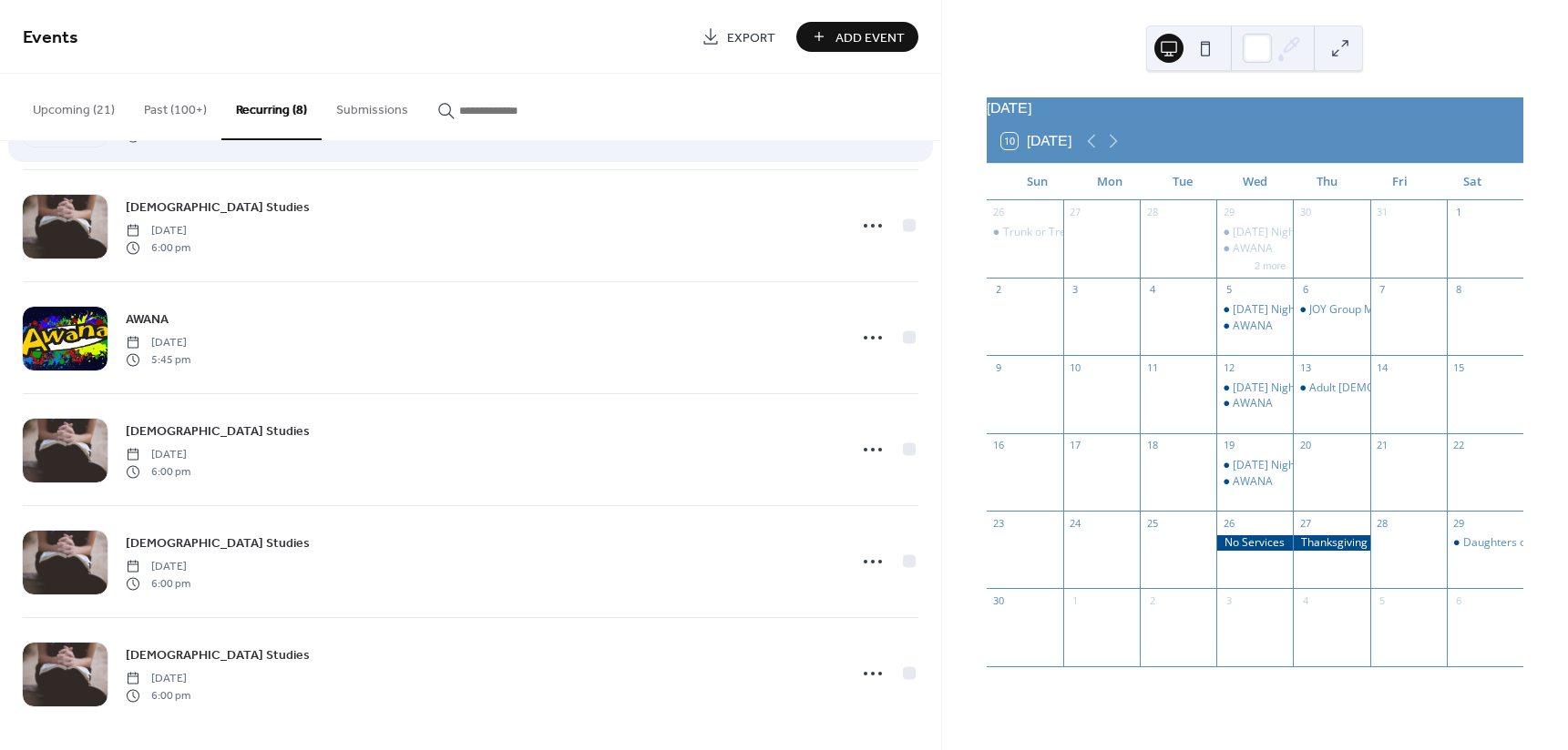
scroll to position [340, 0]
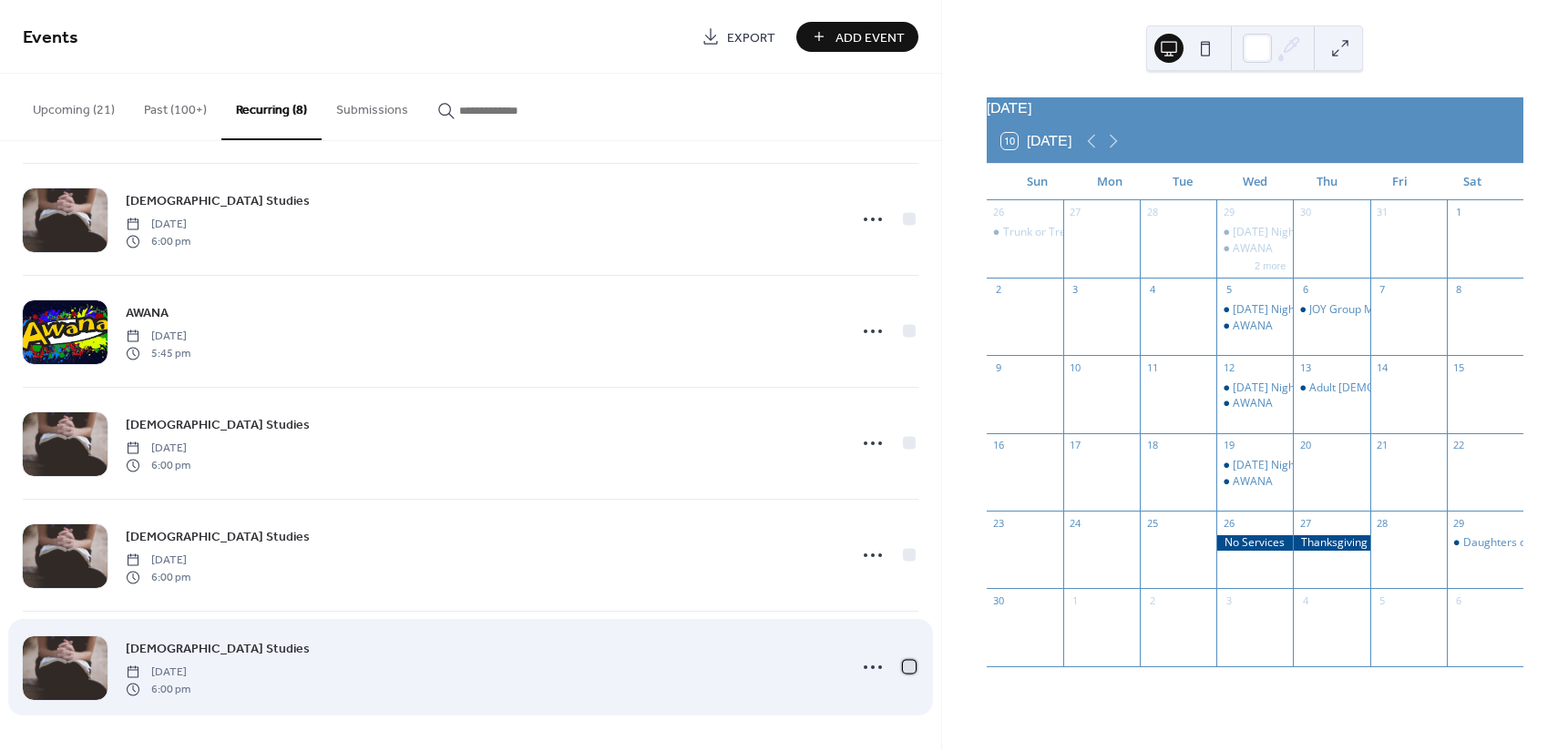
click at [903, 667] on div at bounding box center [910, 666] width 13 height 13
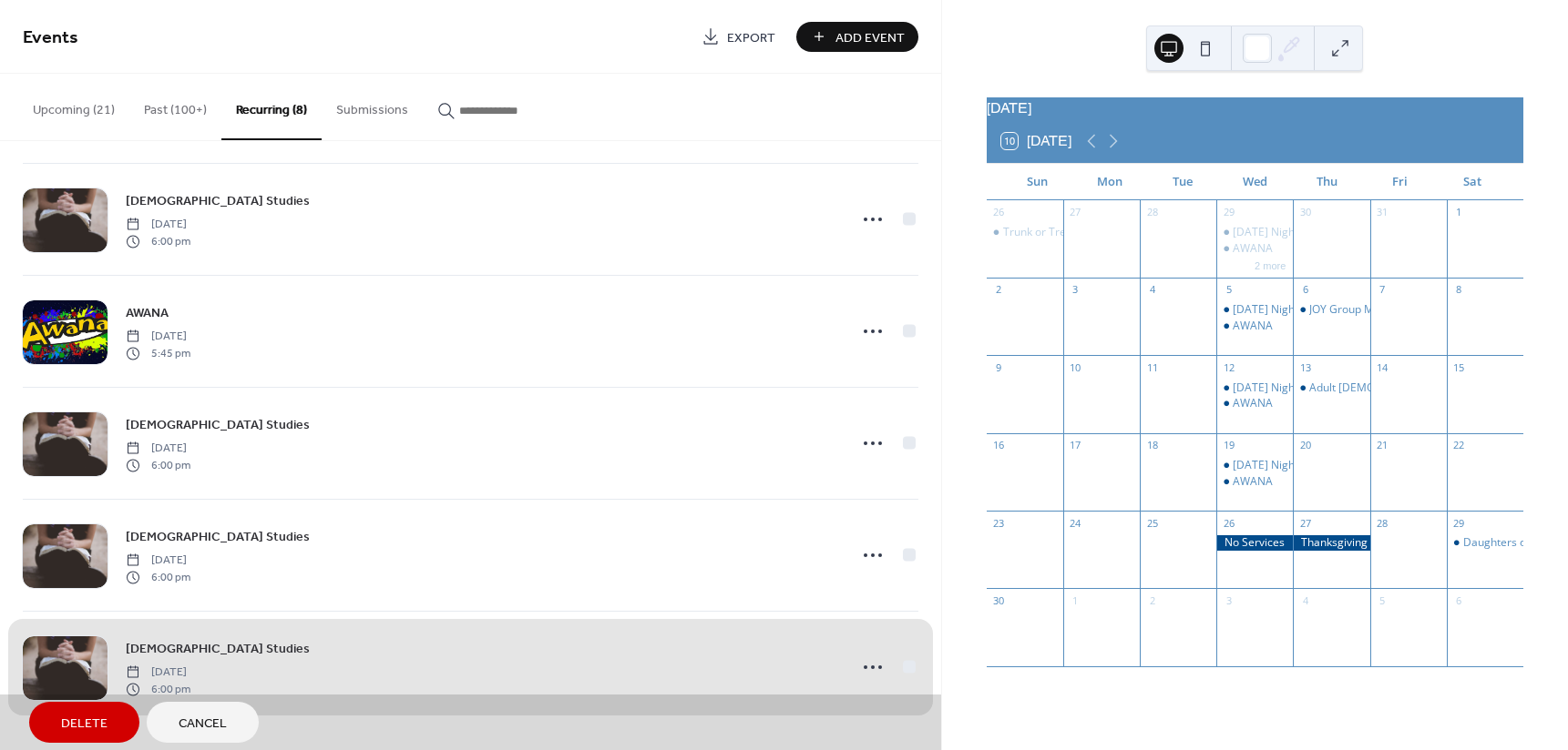
click at [71, 716] on span "Delete" at bounding box center [84, 724] width 47 height 19
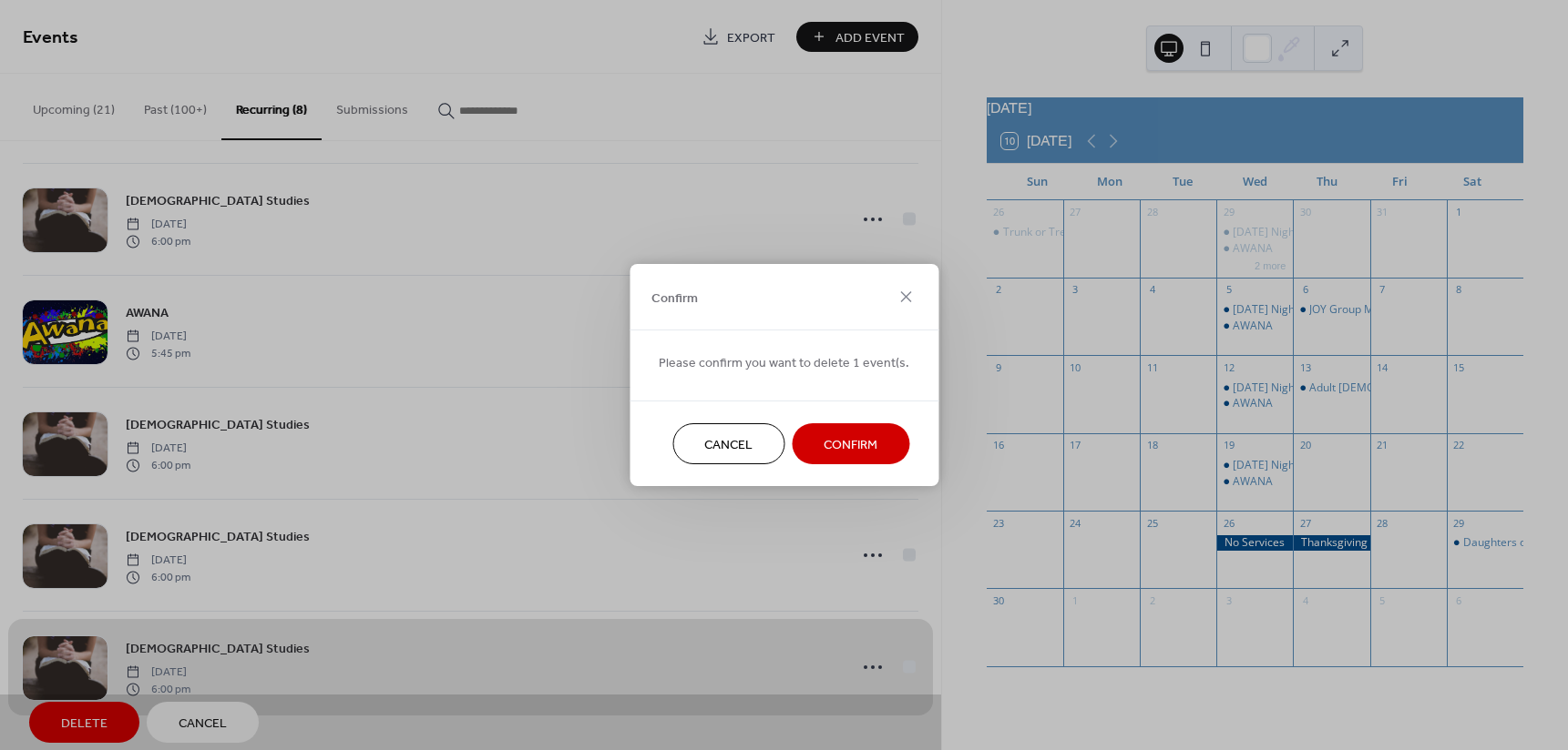
click at [809, 449] on button "Confirm" at bounding box center [851, 444] width 118 height 41
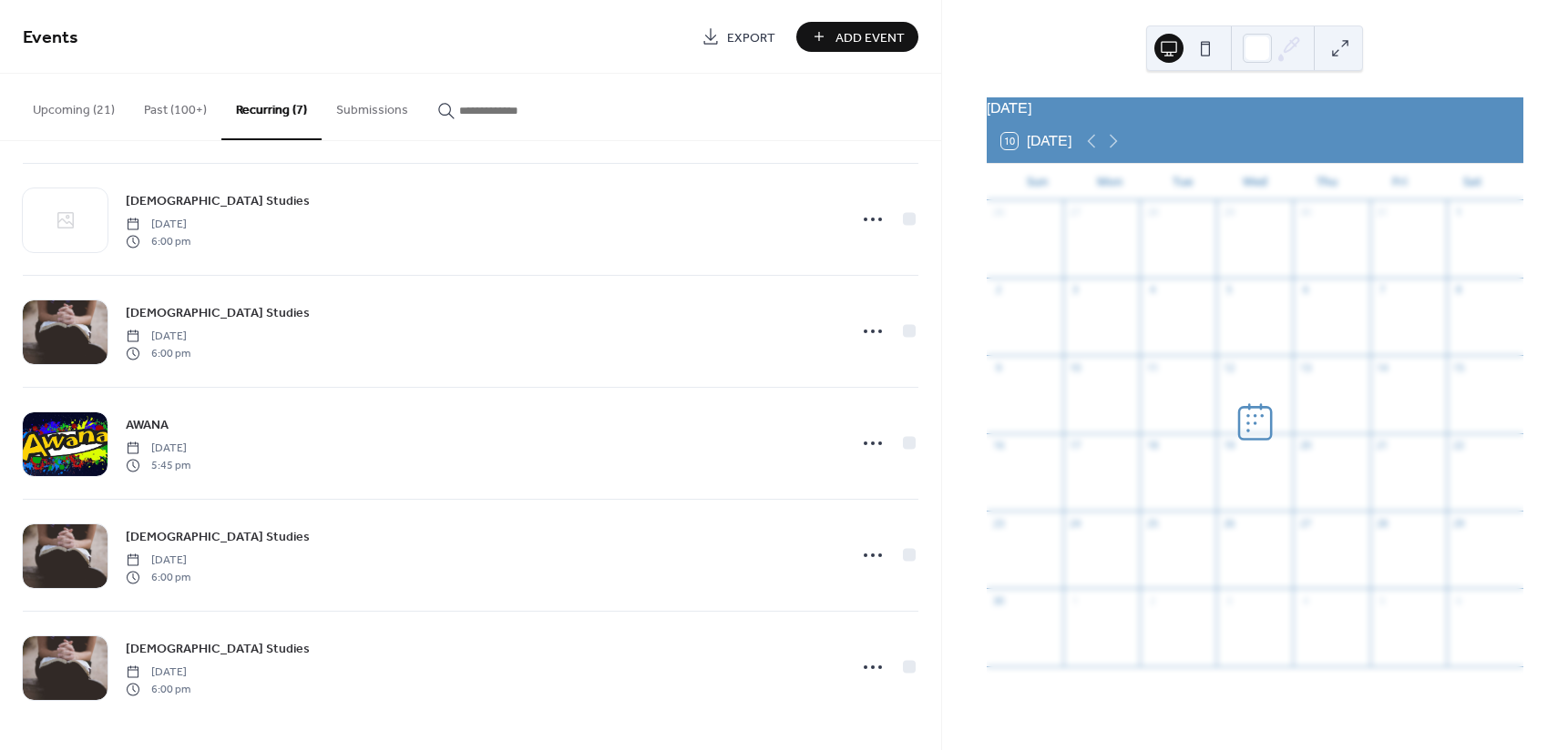
scroll to position [229, 0]
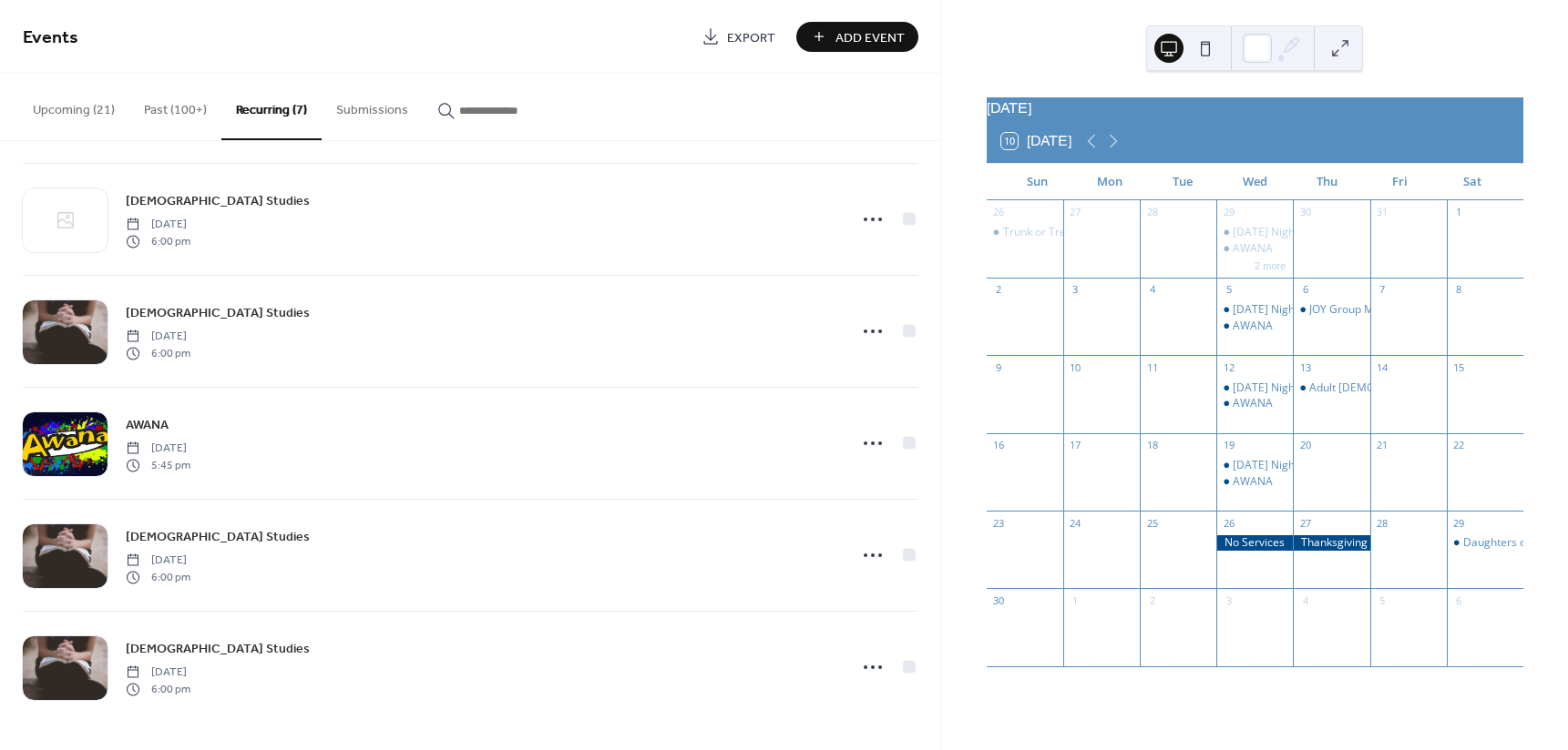
click at [855, 34] on span "Add Event" at bounding box center [869, 38] width 69 height 19
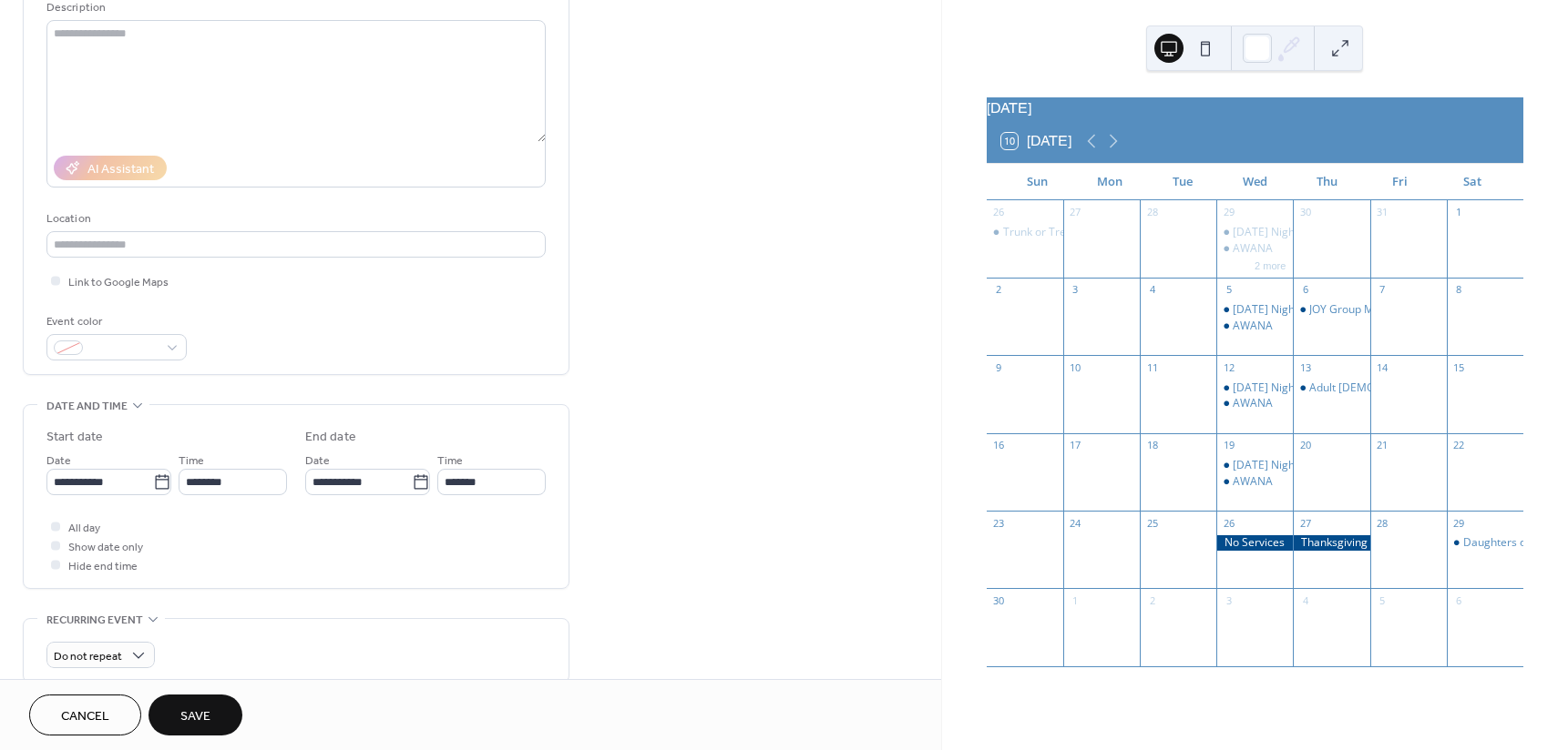
scroll to position [273, 0]
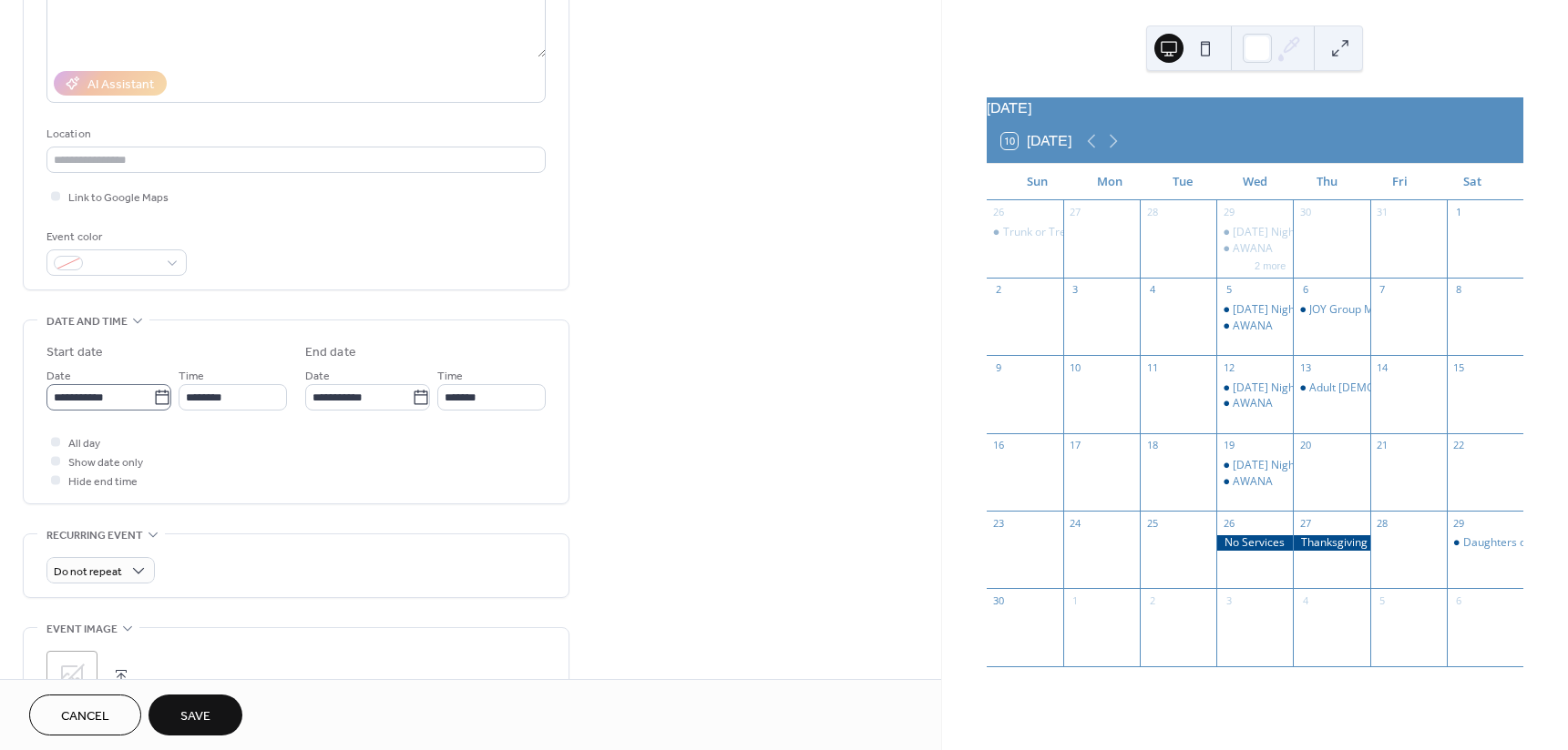
type input "**********"
click at [155, 404] on icon at bounding box center [161, 397] width 14 height 15
click at [152, 404] on input "**********" at bounding box center [100, 397] width 107 height 27
click at [256, 436] on span "›" at bounding box center [253, 441] width 28 height 37
click at [161, 526] on td "5" at bounding box center [160, 532] width 29 height 27
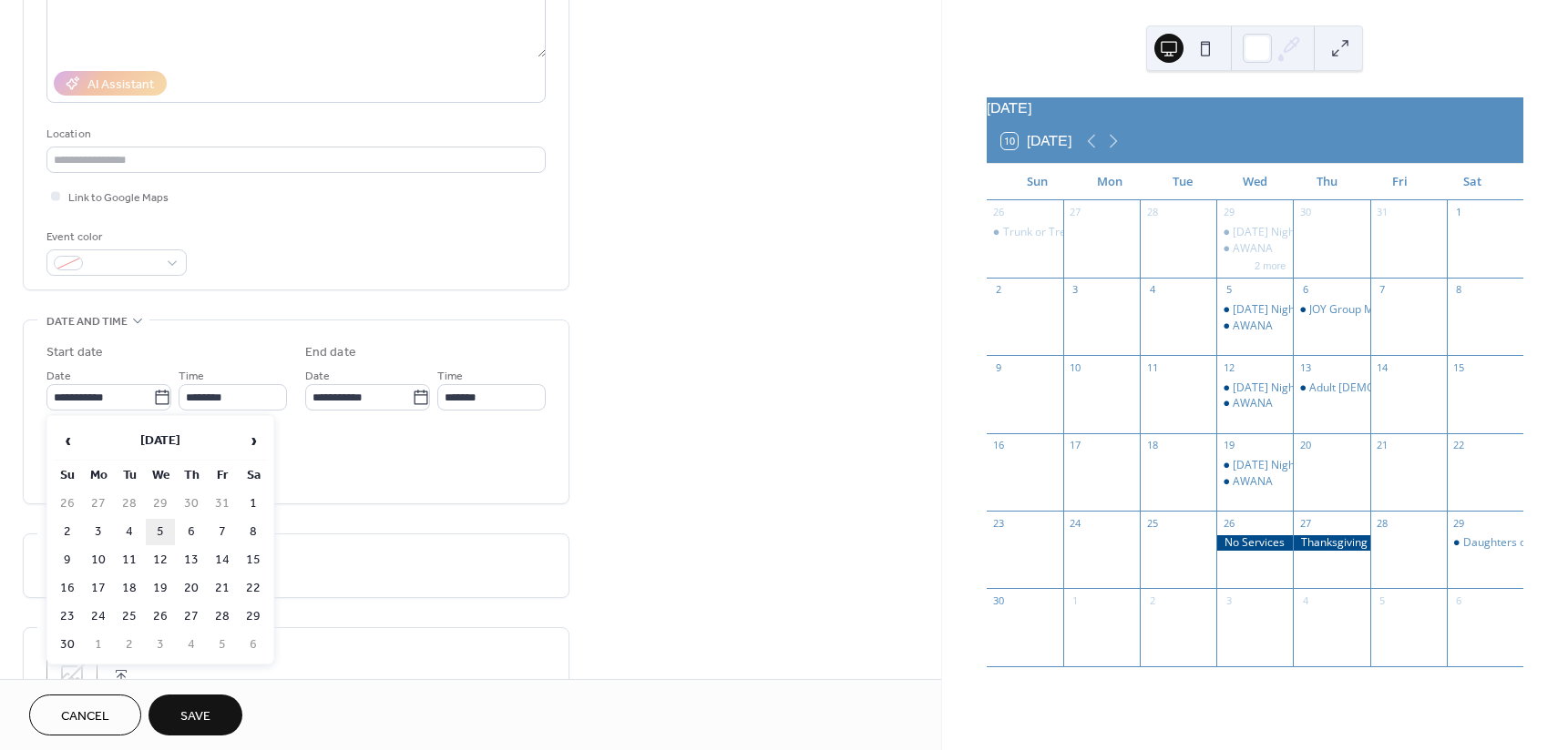
type input "**********"
click at [240, 391] on input "********" at bounding box center [233, 397] width 109 height 27
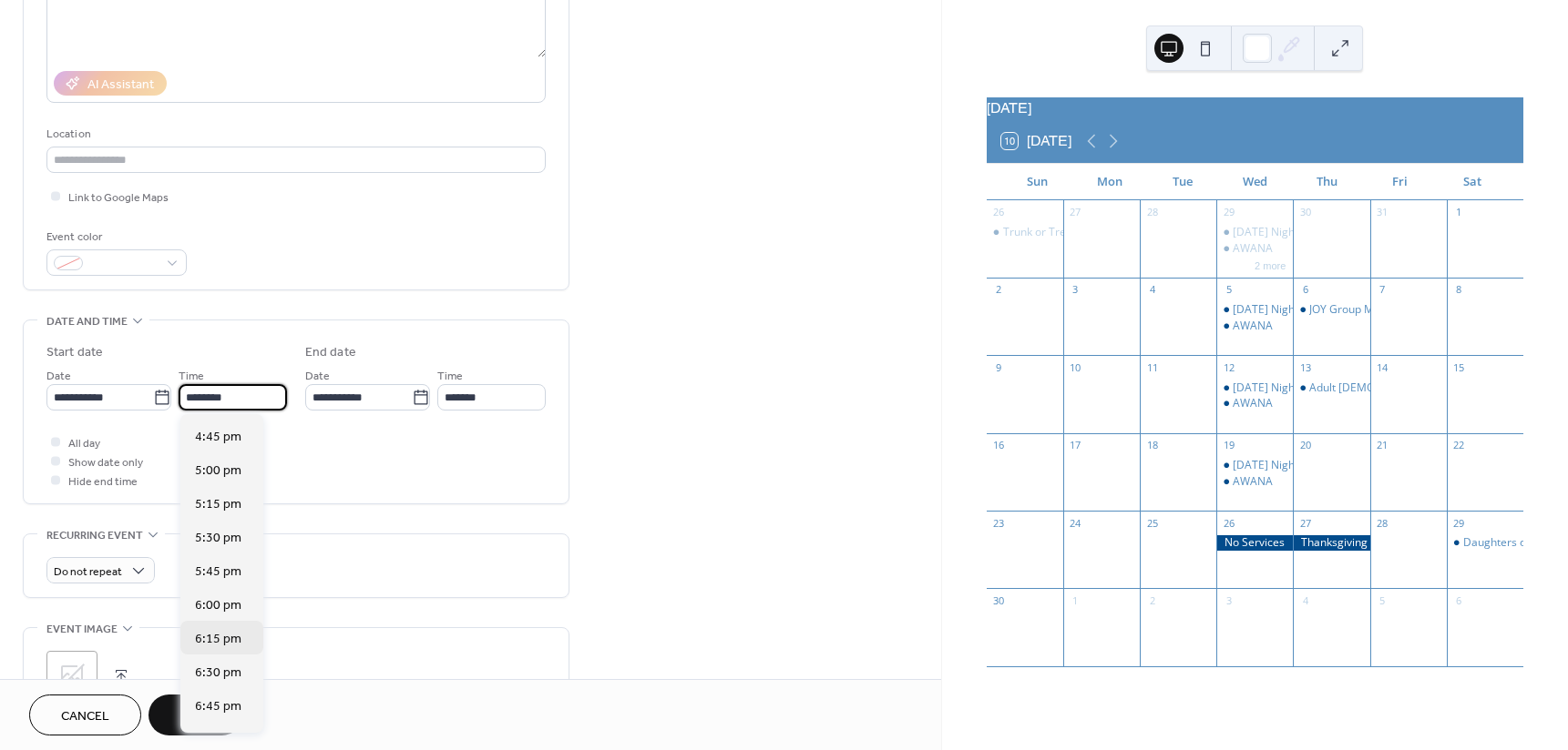
scroll to position [2254, 0]
click at [228, 598] on span "6:00 pm" at bounding box center [218, 604] width 47 height 19
type input "*******"
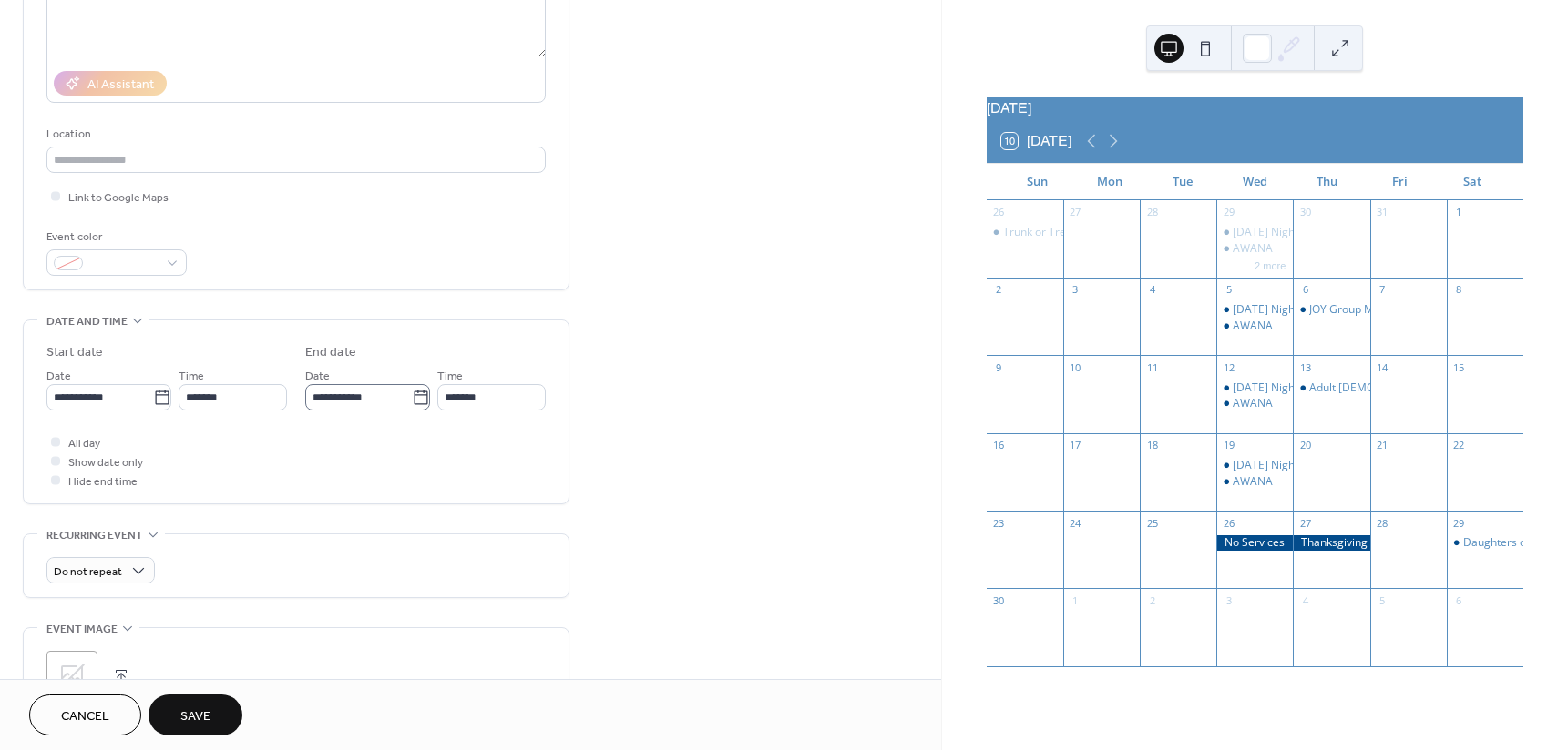
click at [418, 395] on icon at bounding box center [421, 398] width 18 height 18
click at [412, 395] on input "**********" at bounding box center [359, 397] width 107 height 27
click at [417, 536] on td "5" at bounding box center [419, 532] width 29 height 27
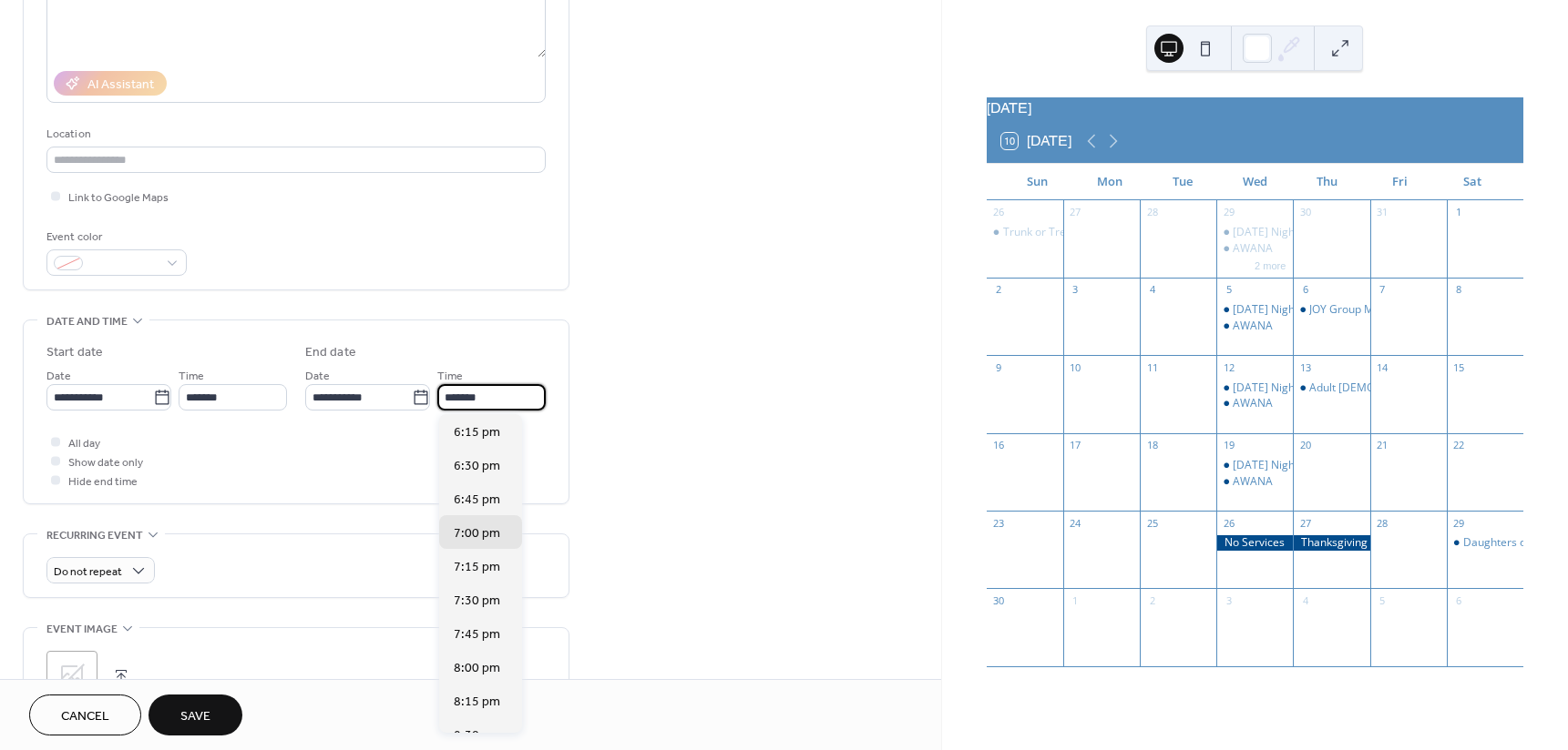
click at [487, 400] on input "*******" at bounding box center [491, 397] width 109 height 27
click at [379, 460] on div "All day Show date only Hide end time" at bounding box center [296, 460] width 499 height 57
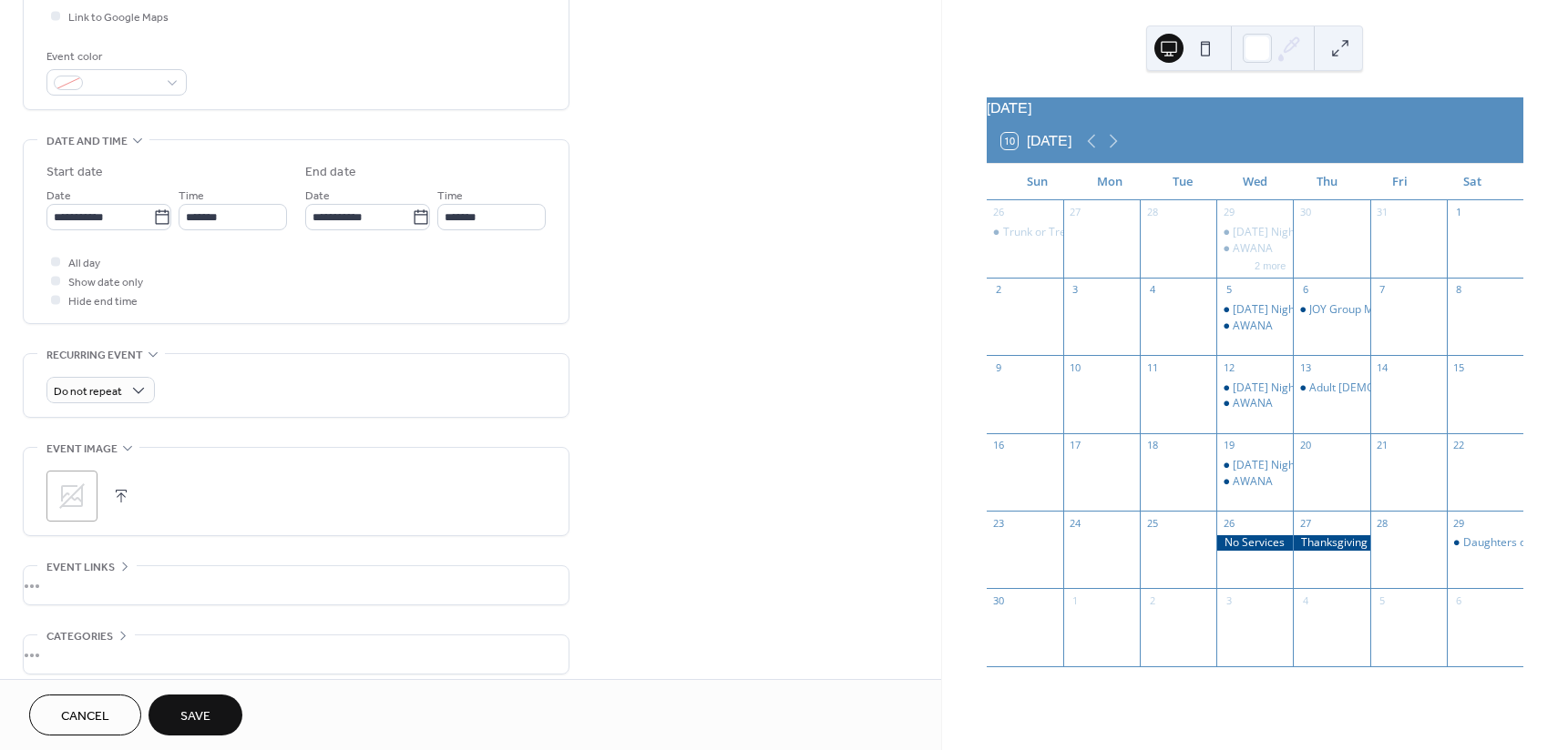
scroll to position [455, 0]
click at [110, 495] on div "Weekly" at bounding box center [100, 489] width 108 height 34
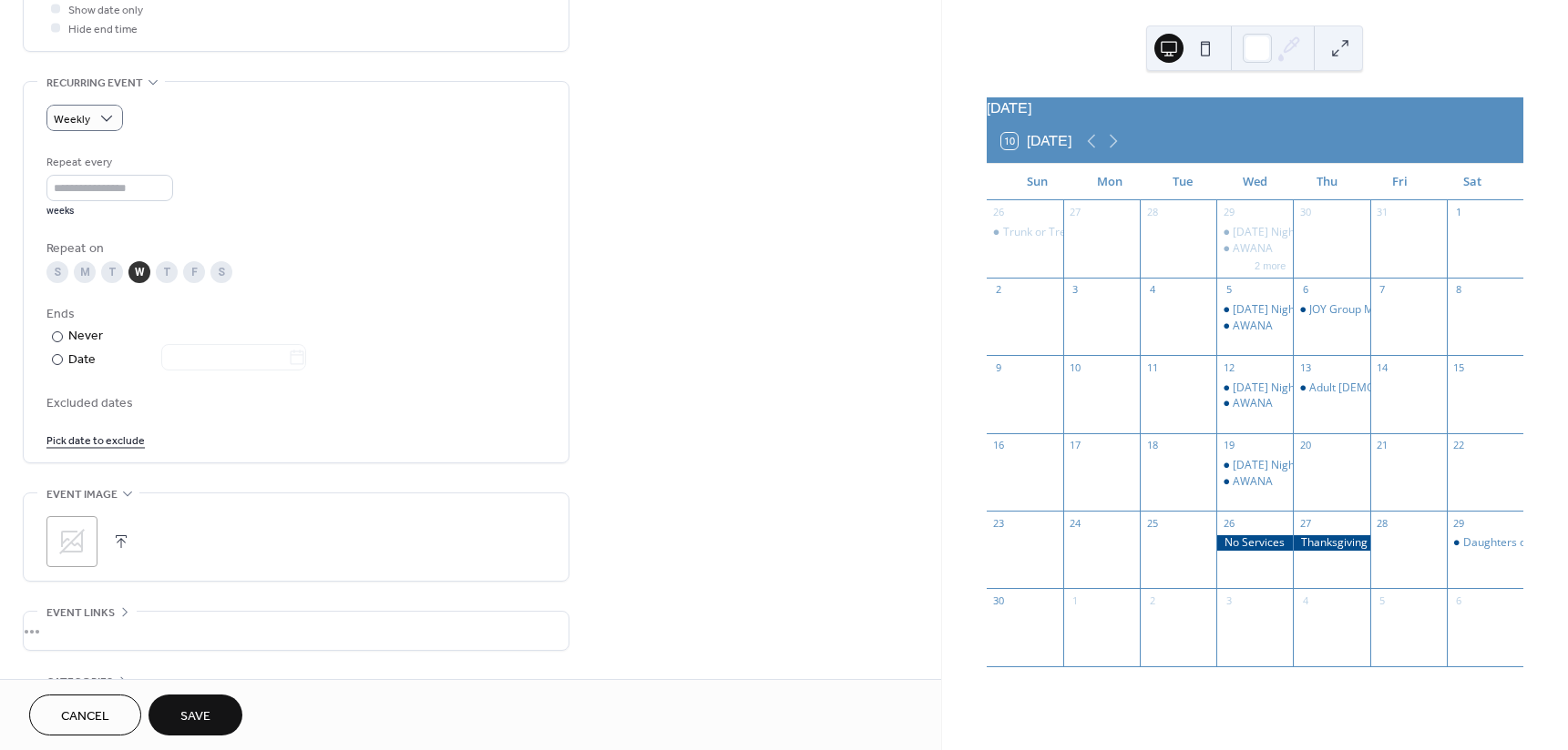
scroll to position [728, 0]
click at [171, 177] on input "*" at bounding box center [110, 185] width 127 height 27
click at [166, 177] on input "*" at bounding box center [110, 185] width 127 height 27
click at [168, 191] on input "*" at bounding box center [110, 185] width 127 height 27
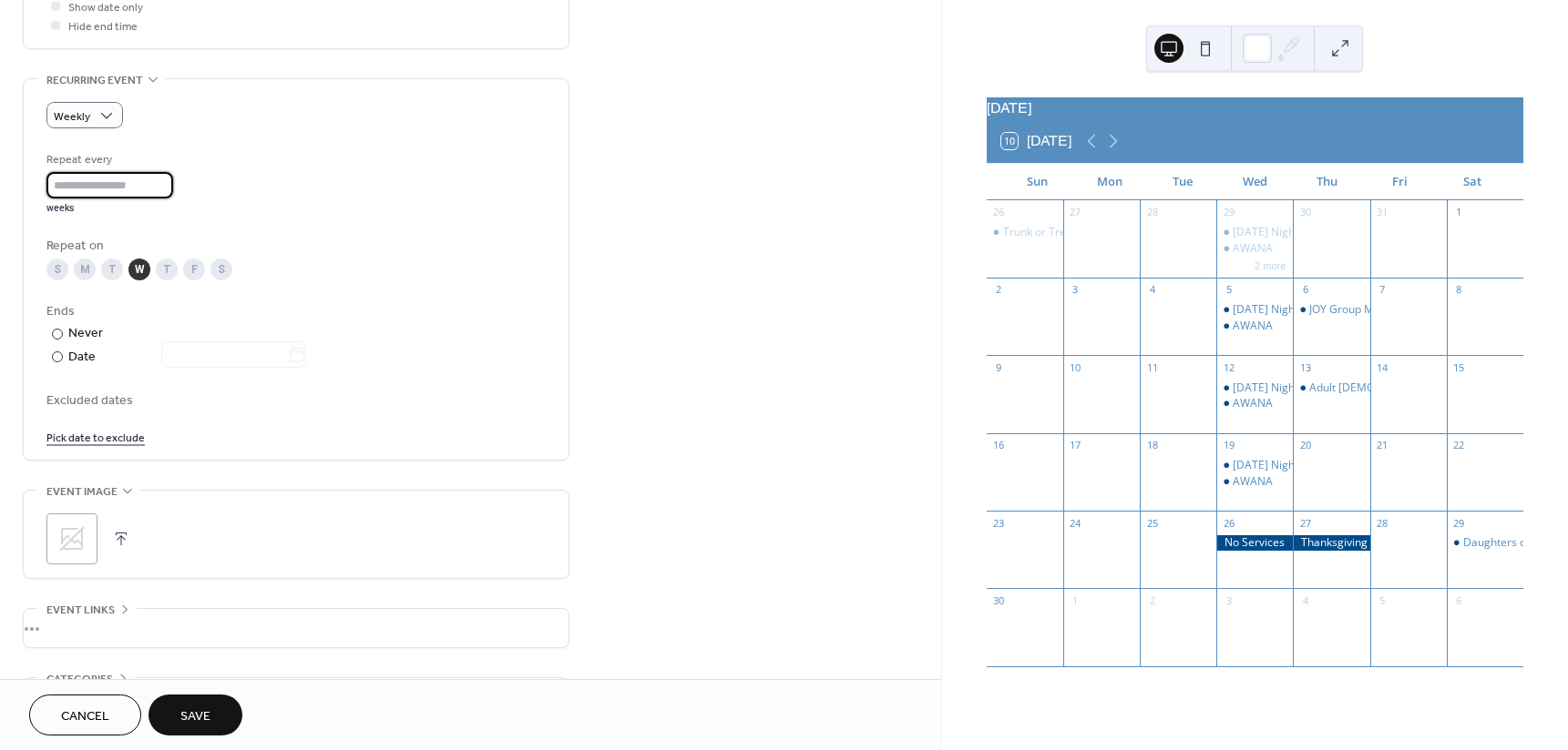
click at [168, 191] on input "*" at bounding box center [110, 185] width 127 height 27
type input "*"
click at [168, 191] on input "*" at bounding box center [110, 185] width 127 height 27
click at [258, 183] on div "Repeat every * weeks" at bounding box center [296, 182] width 499 height 64
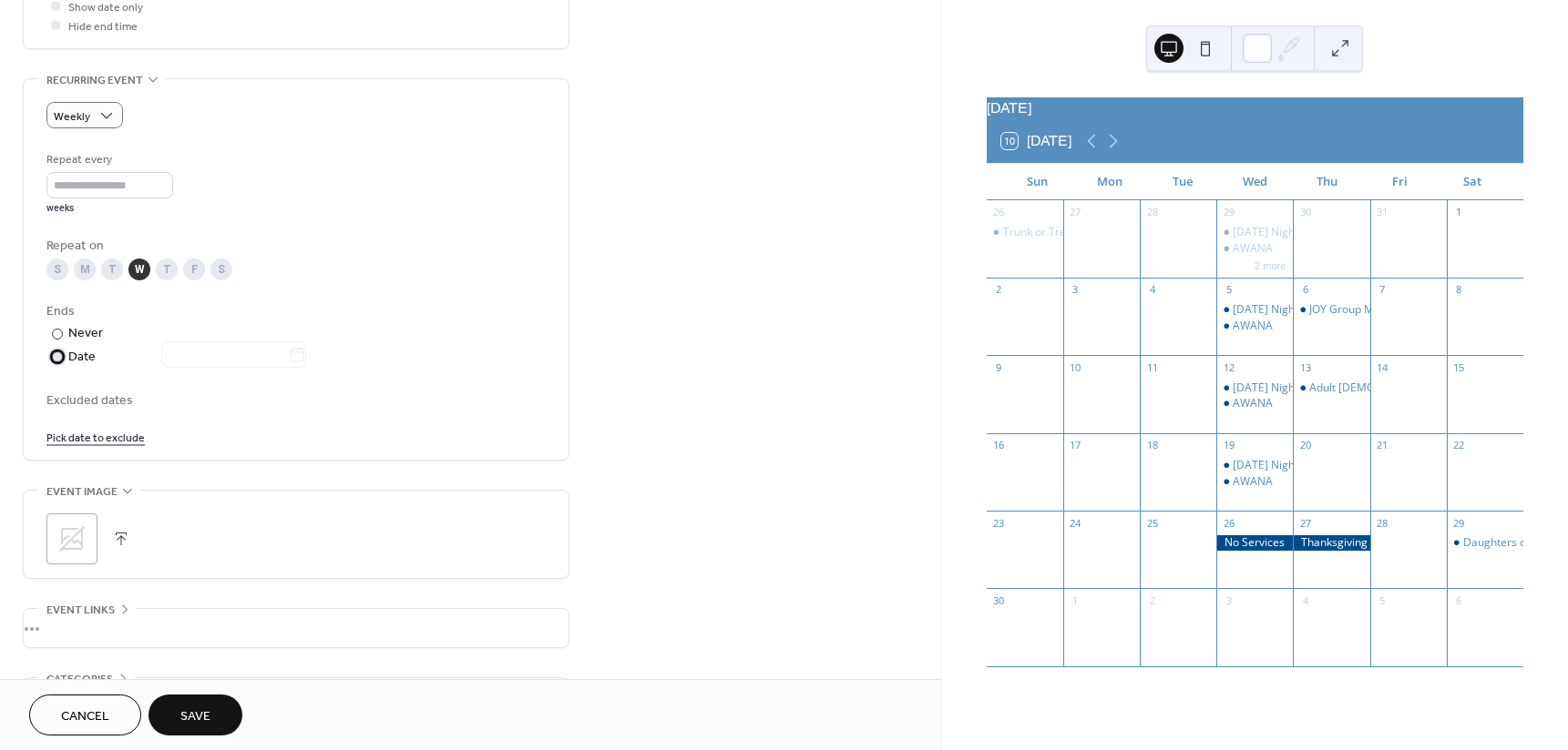
click at [63, 356] on div "​" at bounding box center [56, 356] width 18 height 19
click at [301, 358] on icon at bounding box center [297, 355] width 18 height 18
click at [288, 358] on input "text" at bounding box center [224, 354] width 127 height 27
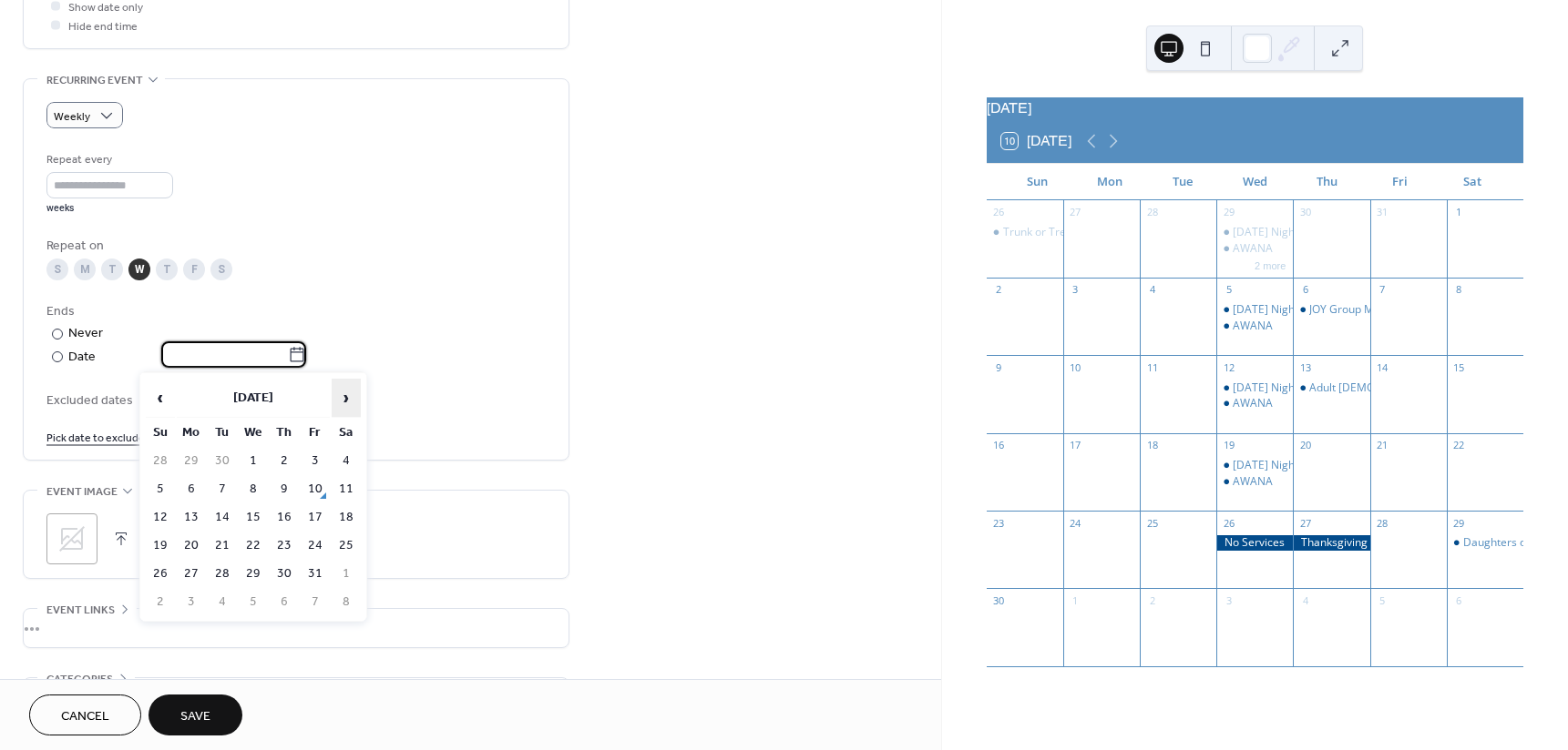
click at [348, 392] on span "›" at bounding box center [347, 398] width 28 height 37
click at [258, 543] on td "19" at bounding box center [254, 545] width 29 height 27
type input "**********"
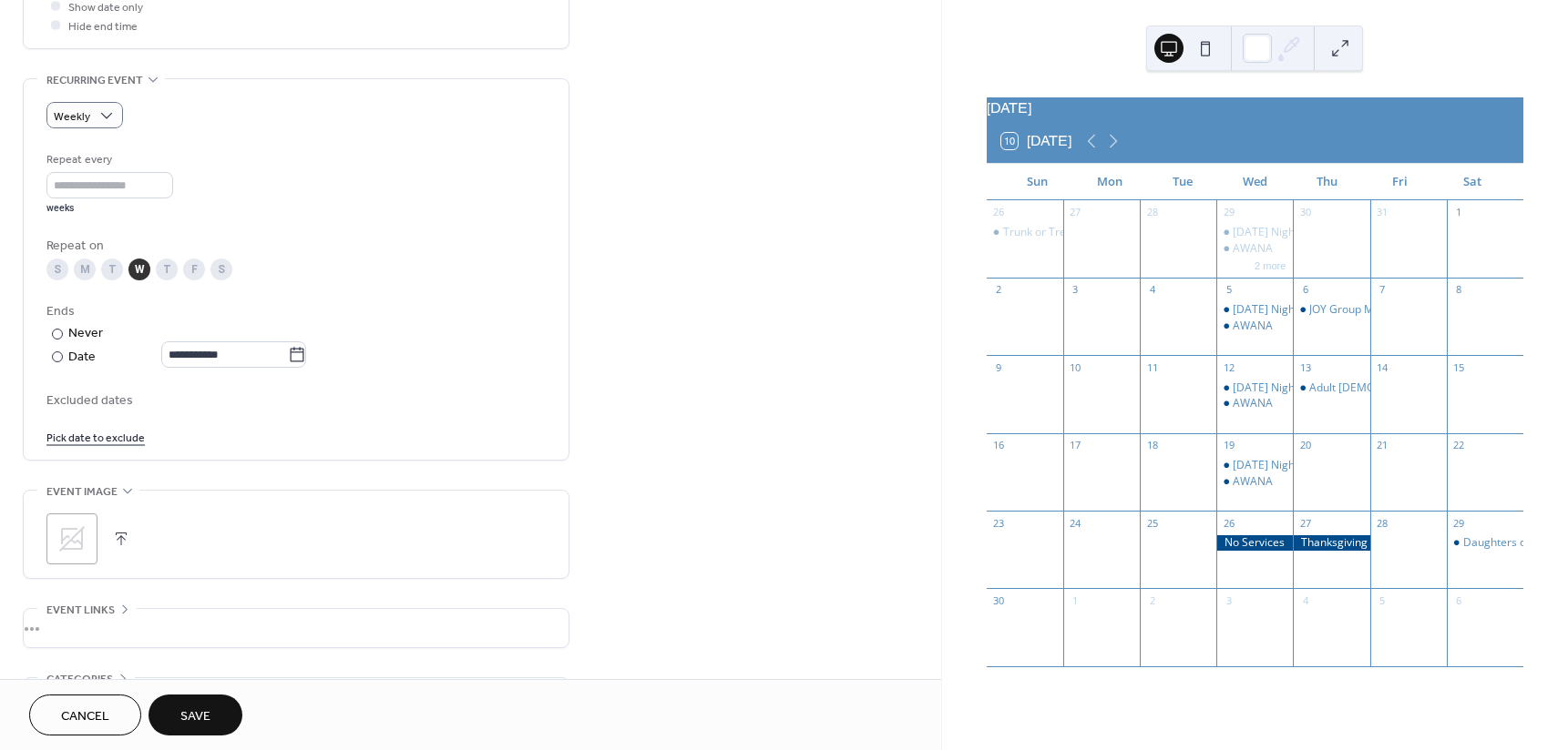
click at [67, 538] on icon at bounding box center [72, 540] width 29 height 29
click at [194, 716] on span "Save" at bounding box center [195, 717] width 30 height 19
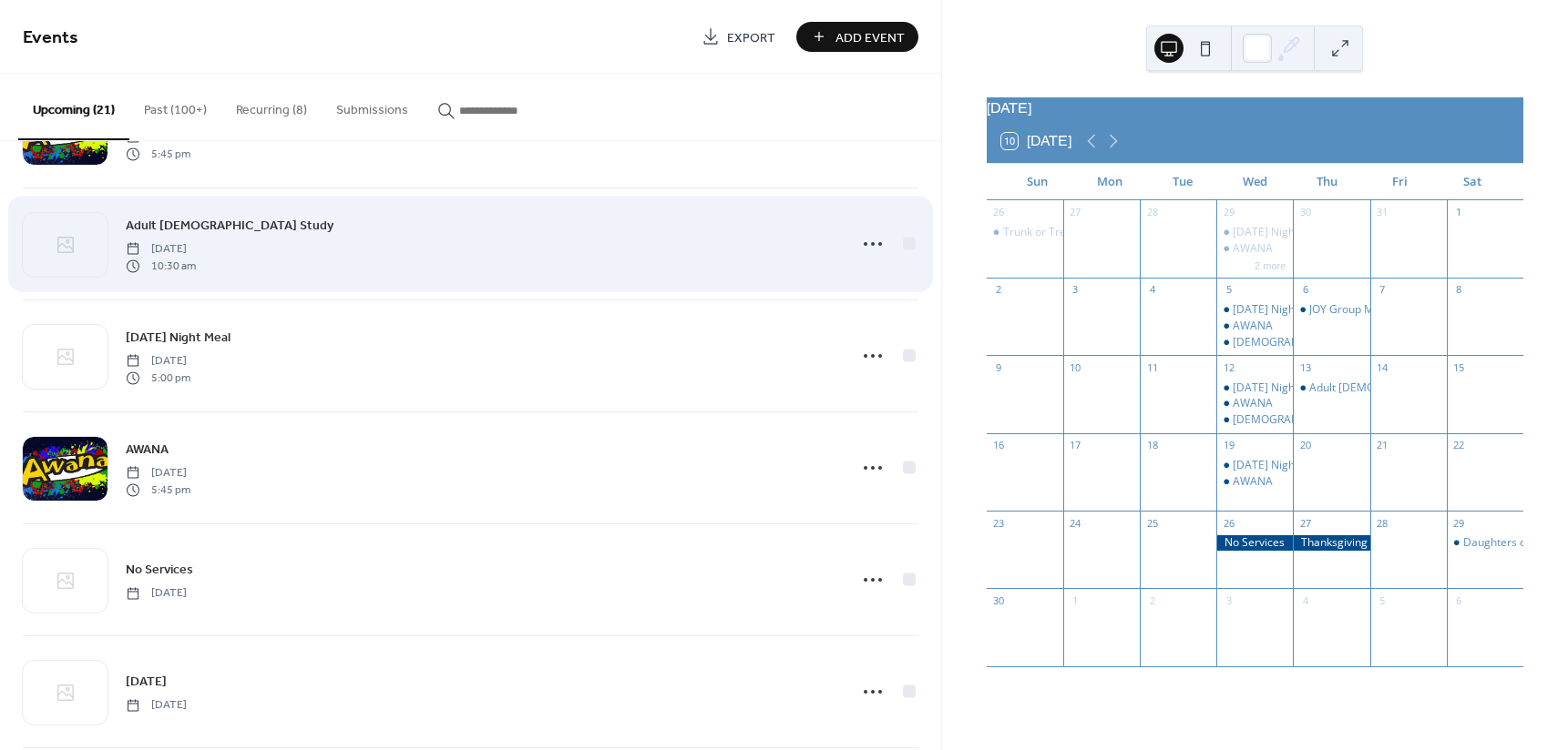
scroll to position [1614, 0]
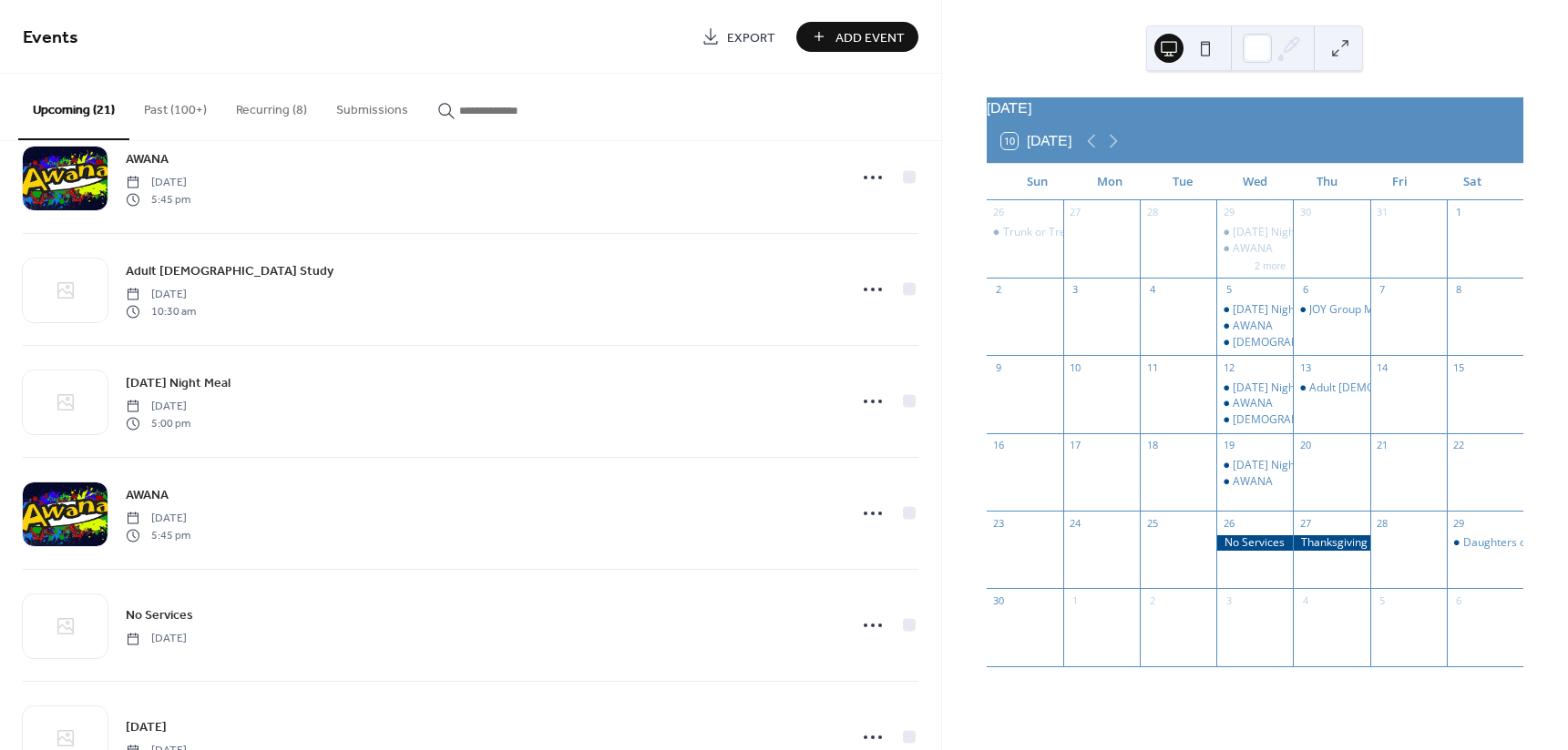
click at [835, 37] on button "Add Event" at bounding box center [857, 37] width 122 height 30
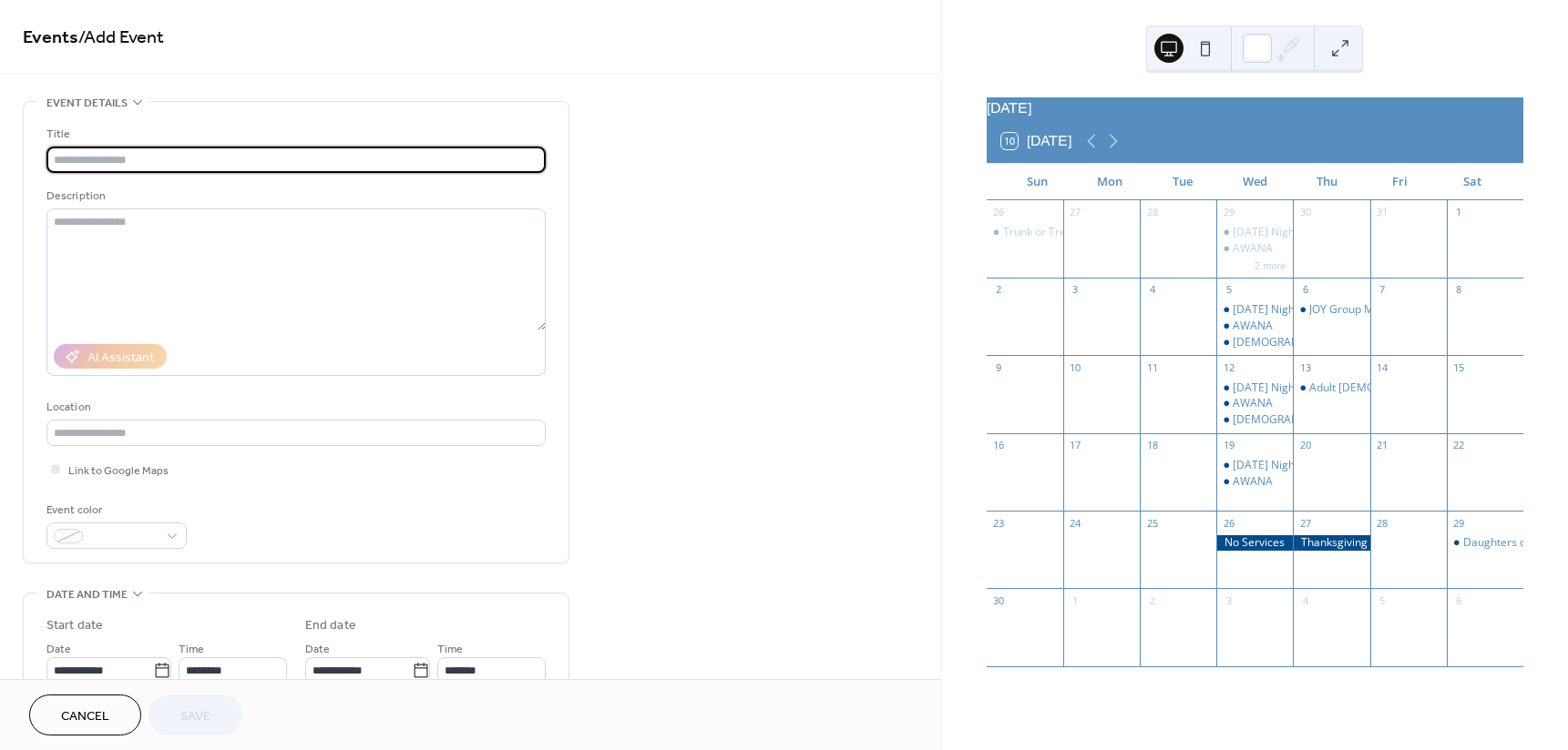
click at [200, 158] on input "text" at bounding box center [296, 159] width 499 height 27
type input "*"
type input "**********"
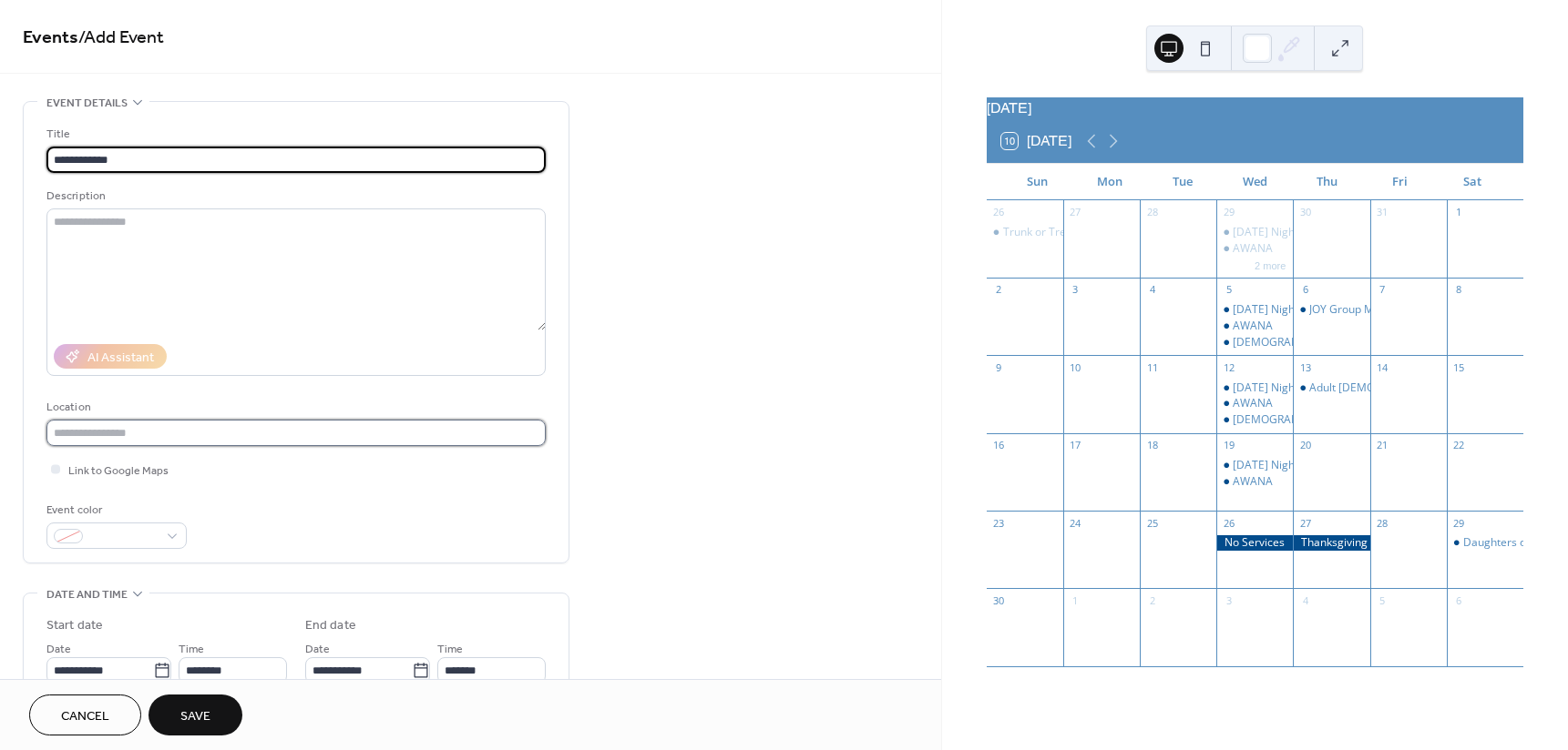
click at [177, 430] on input "text" at bounding box center [296, 433] width 499 height 27
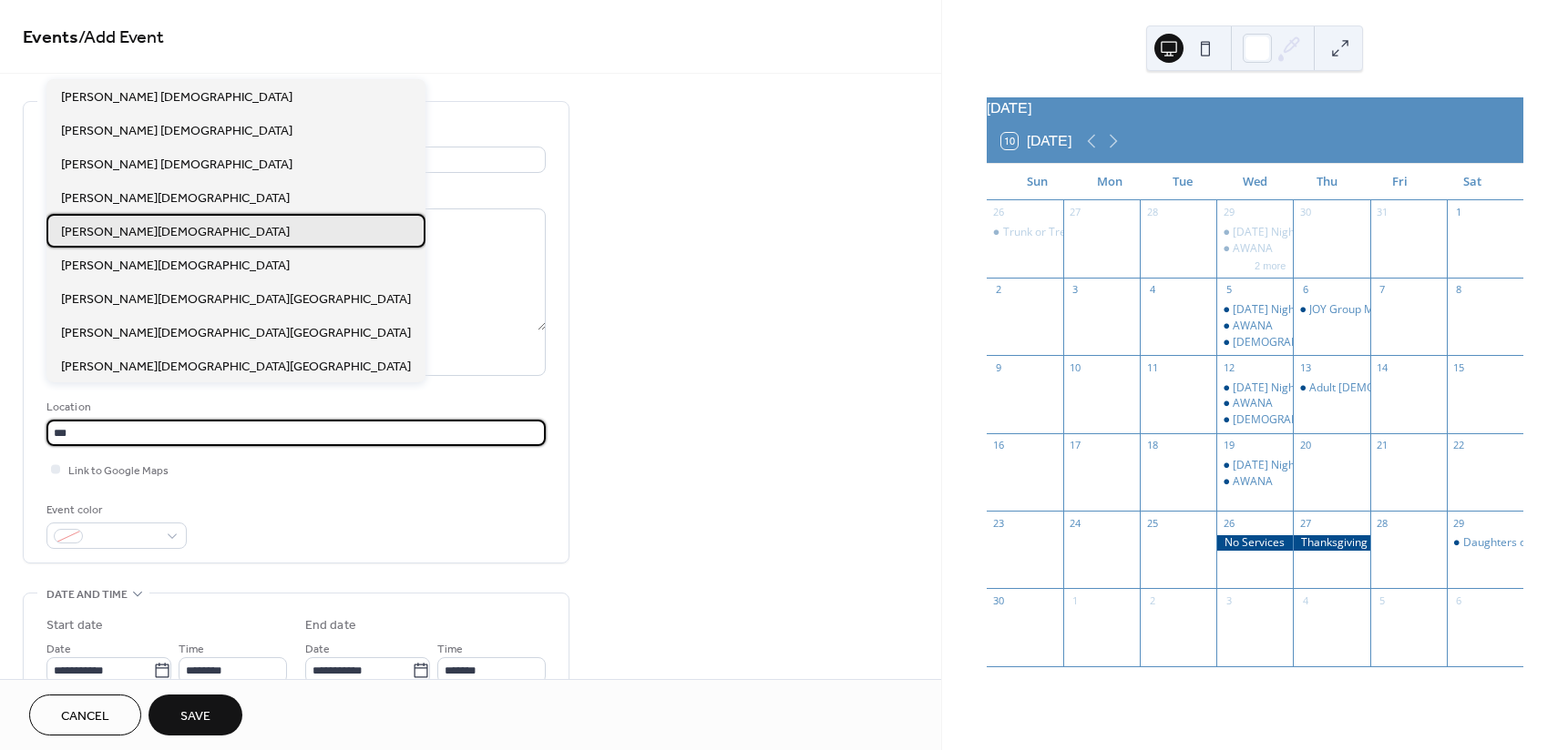
click at [184, 226] on span "Tompkins Baptist Church" at bounding box center [175, 233] width 229 height 19
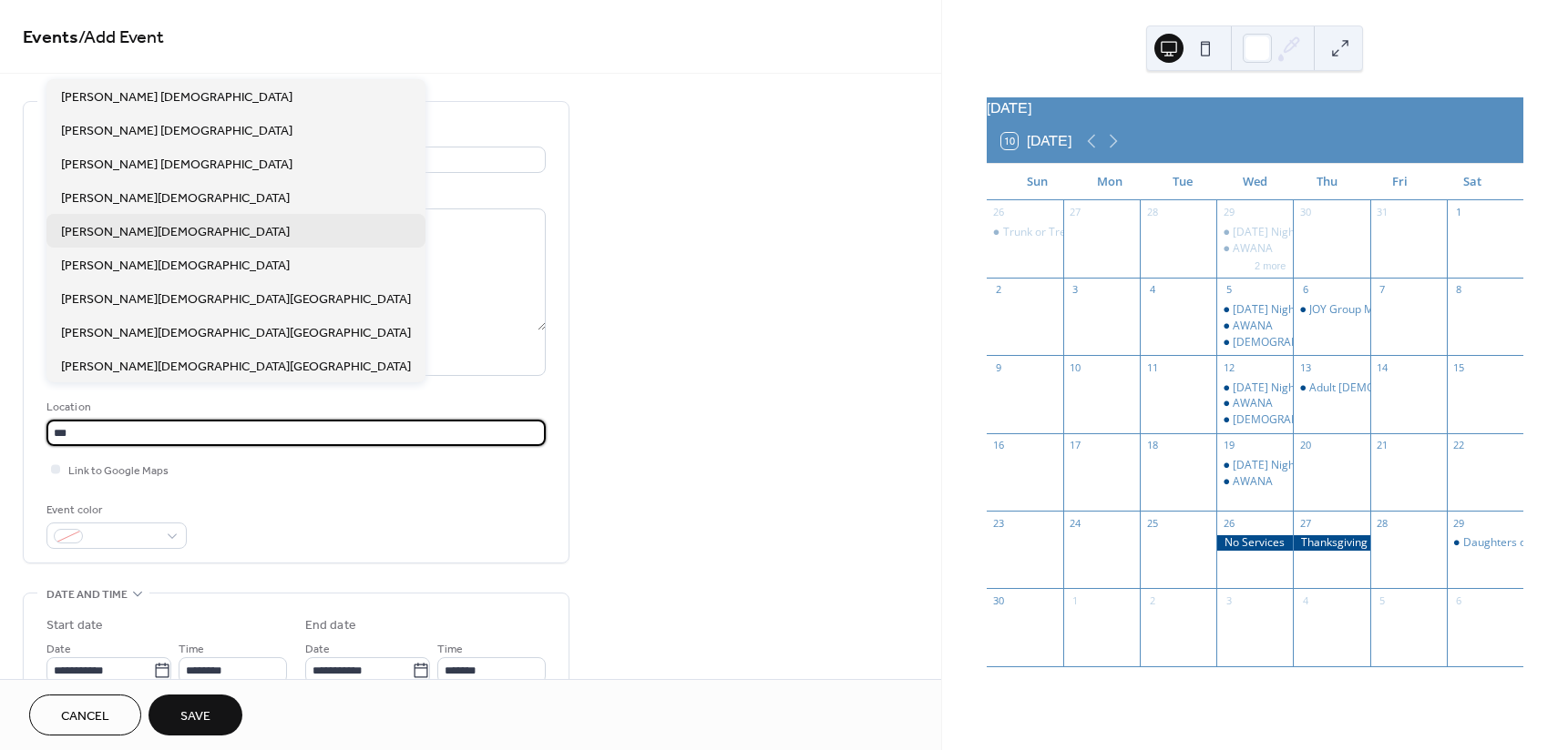
type input "**********"
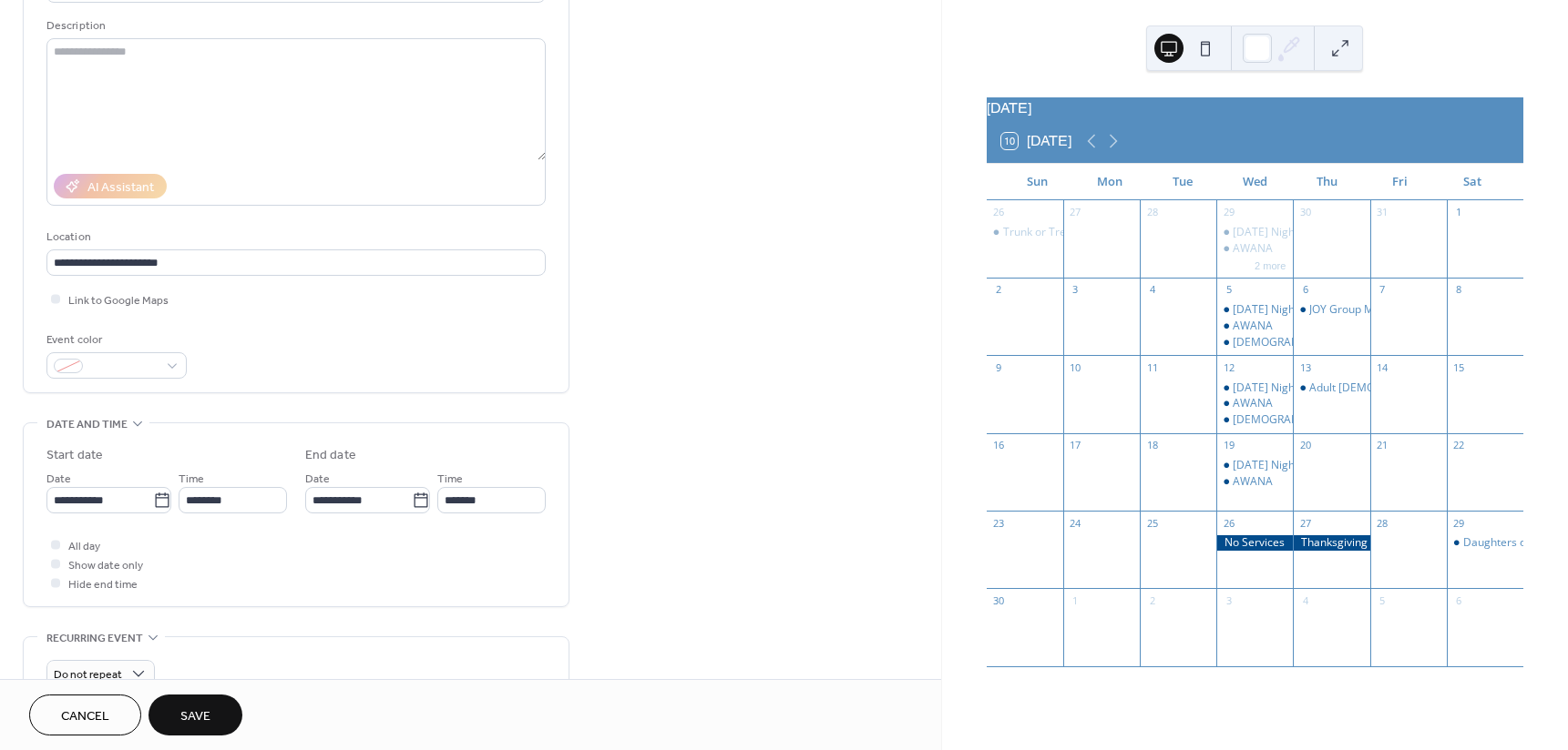
scroll to position [182, 0]
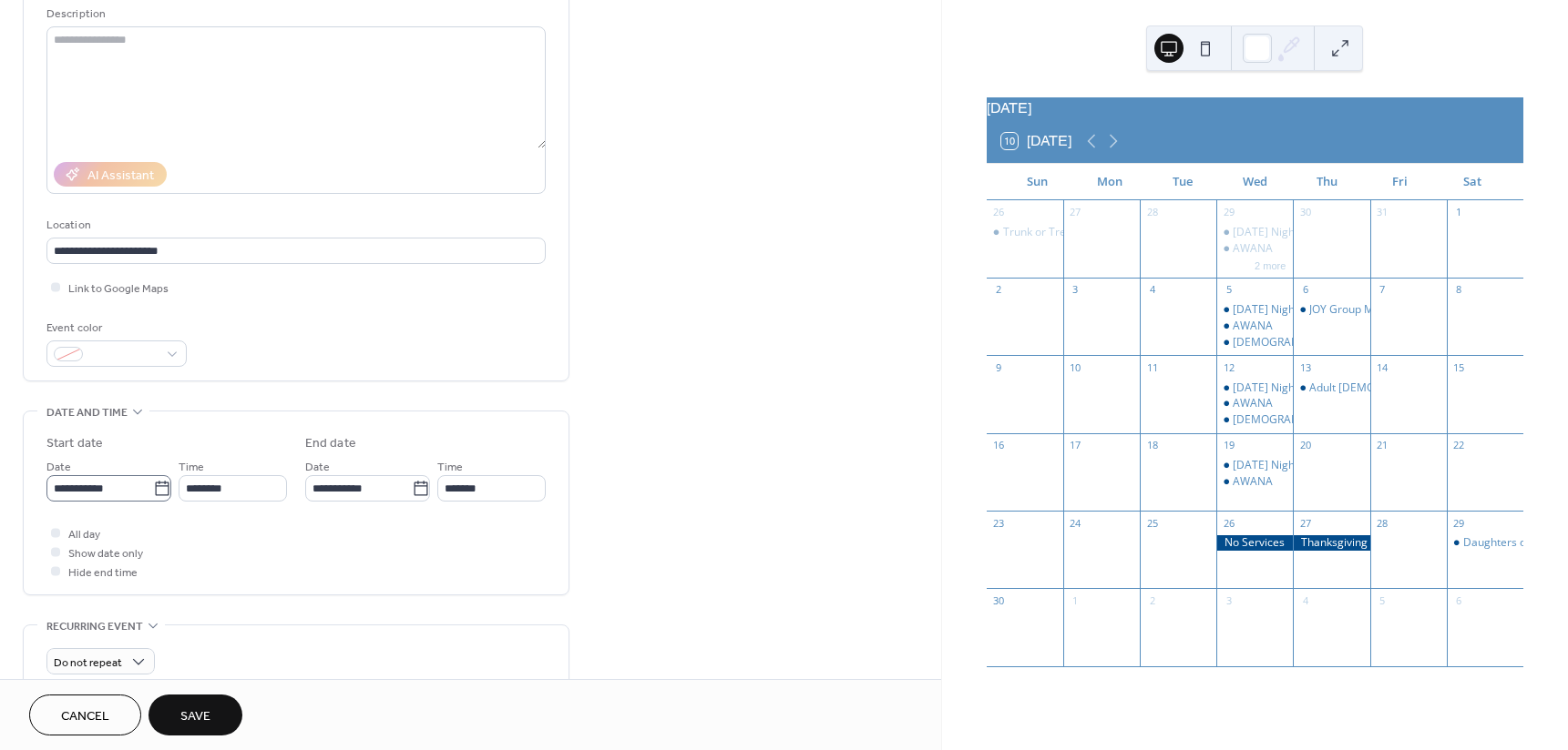
click at [164, 488] on icon at bounding box center [162, 489] width 18 height 18
click at [153, 488] on input "**********" at bounding box center [100, 488] width 107 height 27
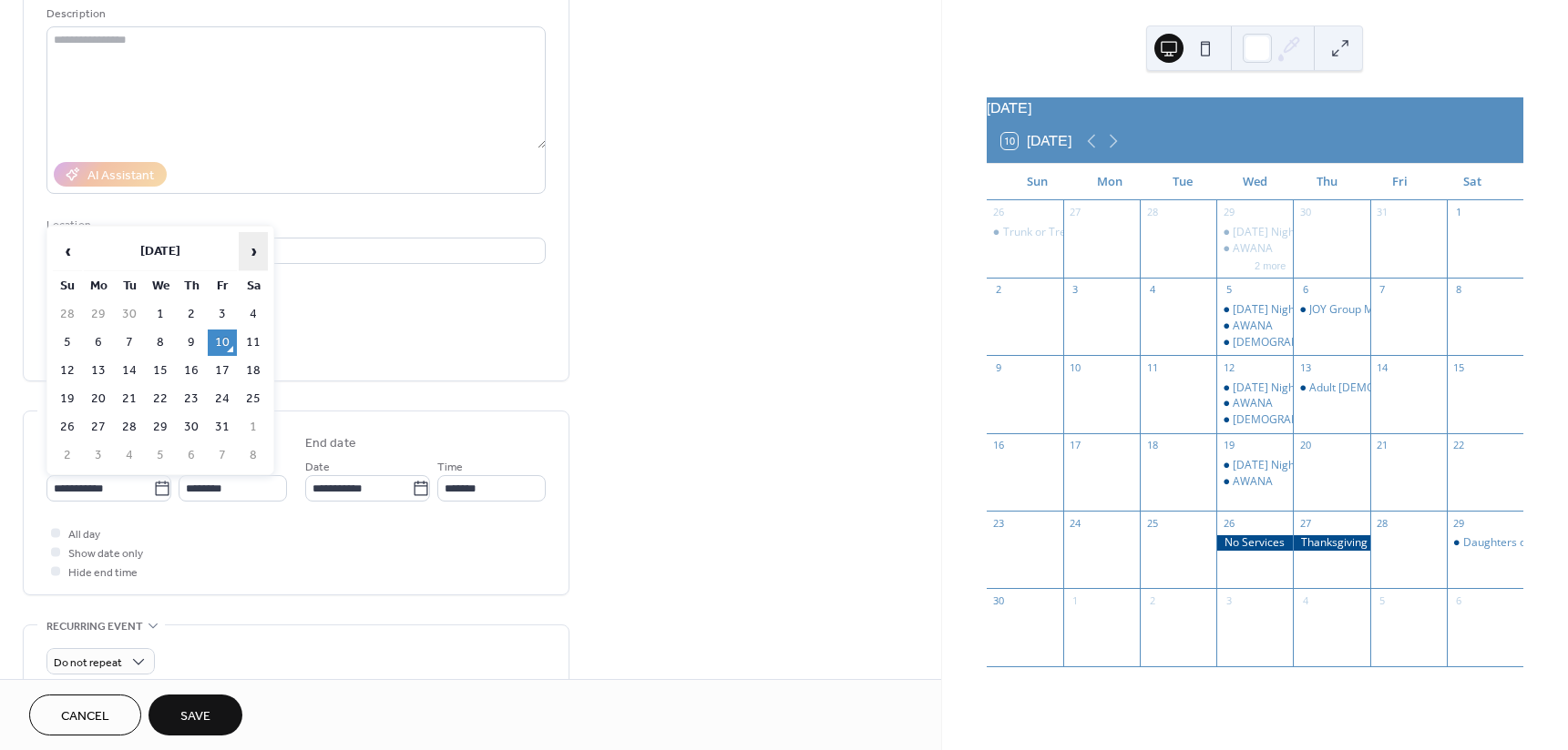
click at [258, 254] on span "›" at bounding box center [253, 252] width 28 height 37
click at [166, 399] on td "19" at bounding box center [160, 399] width 29 height 27
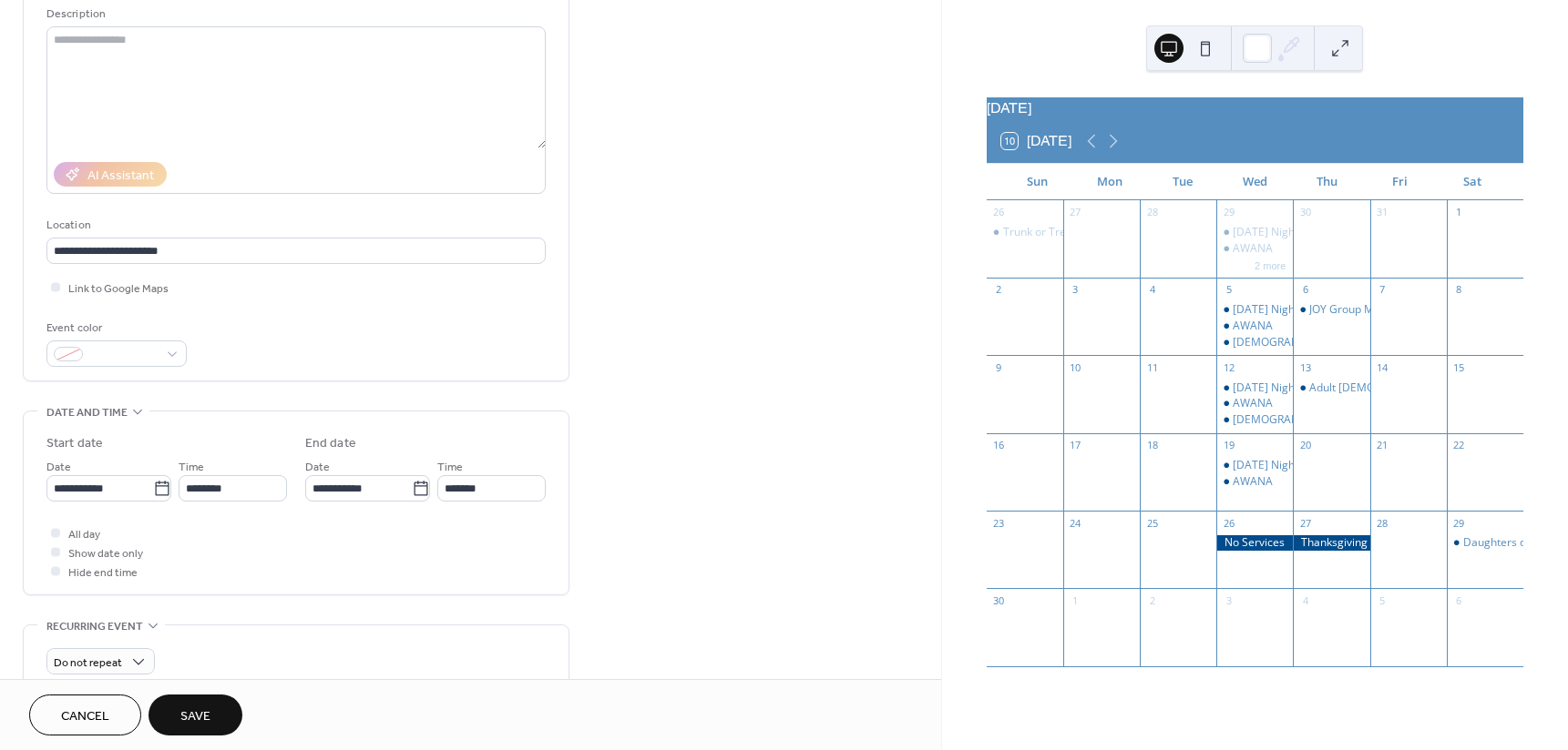
type input "**********"
click at [235, 485] on input "********" at bounding box center [233, 488] width 109 height 27
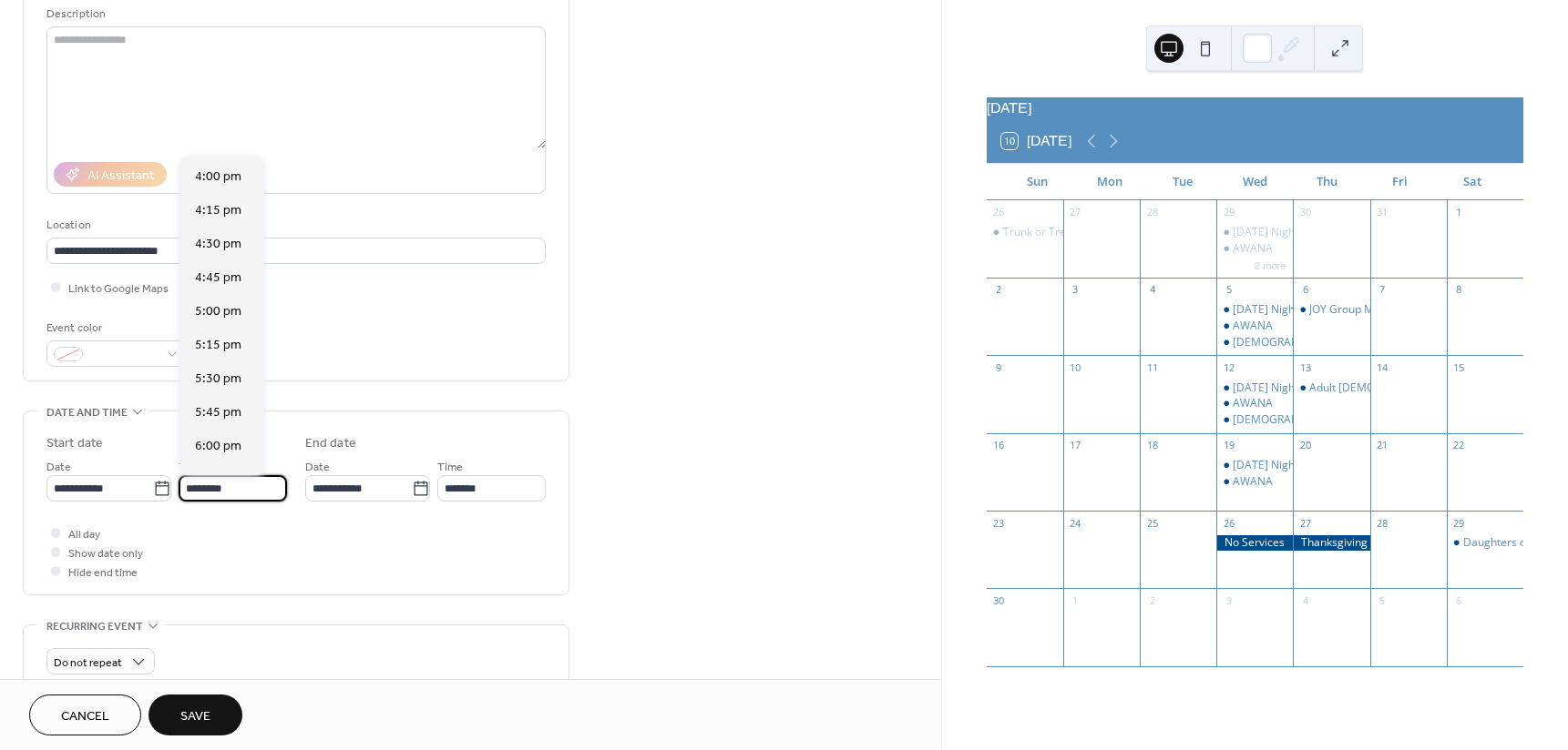
scroll to position [2163, 0]
click at [245, 436] on div "6:00 pm" at bounding box center [222, 436] width 83 height 34
type input "*******"
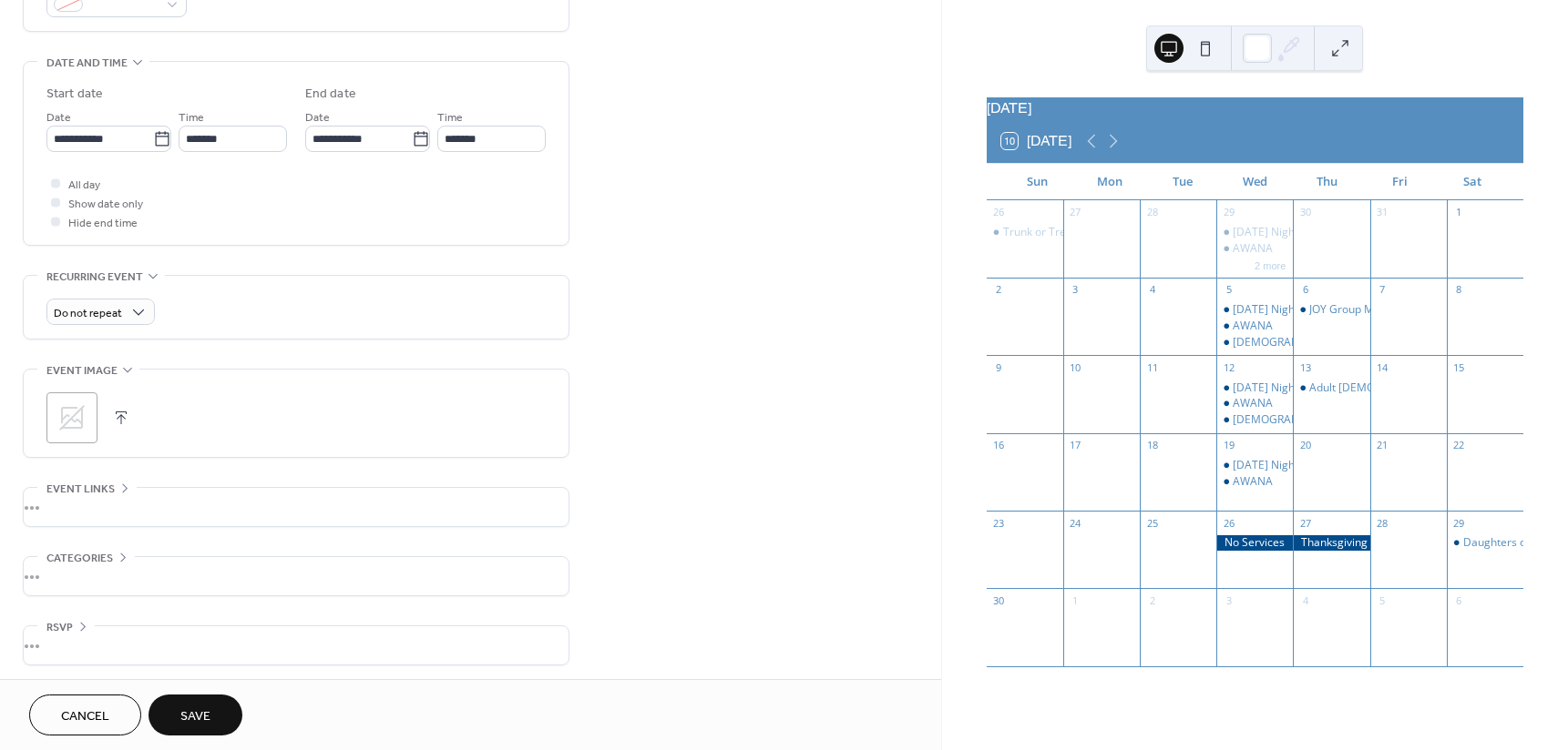
scroll to position [536, 0]
click at [84, 416] on icon at bounding box center [72, 414] width 29 height 29
click at [200, 708] on span "Save" at bounding box center [195, 717] width 30 height 19
